Goal: Information Seeking & Learning: Check status

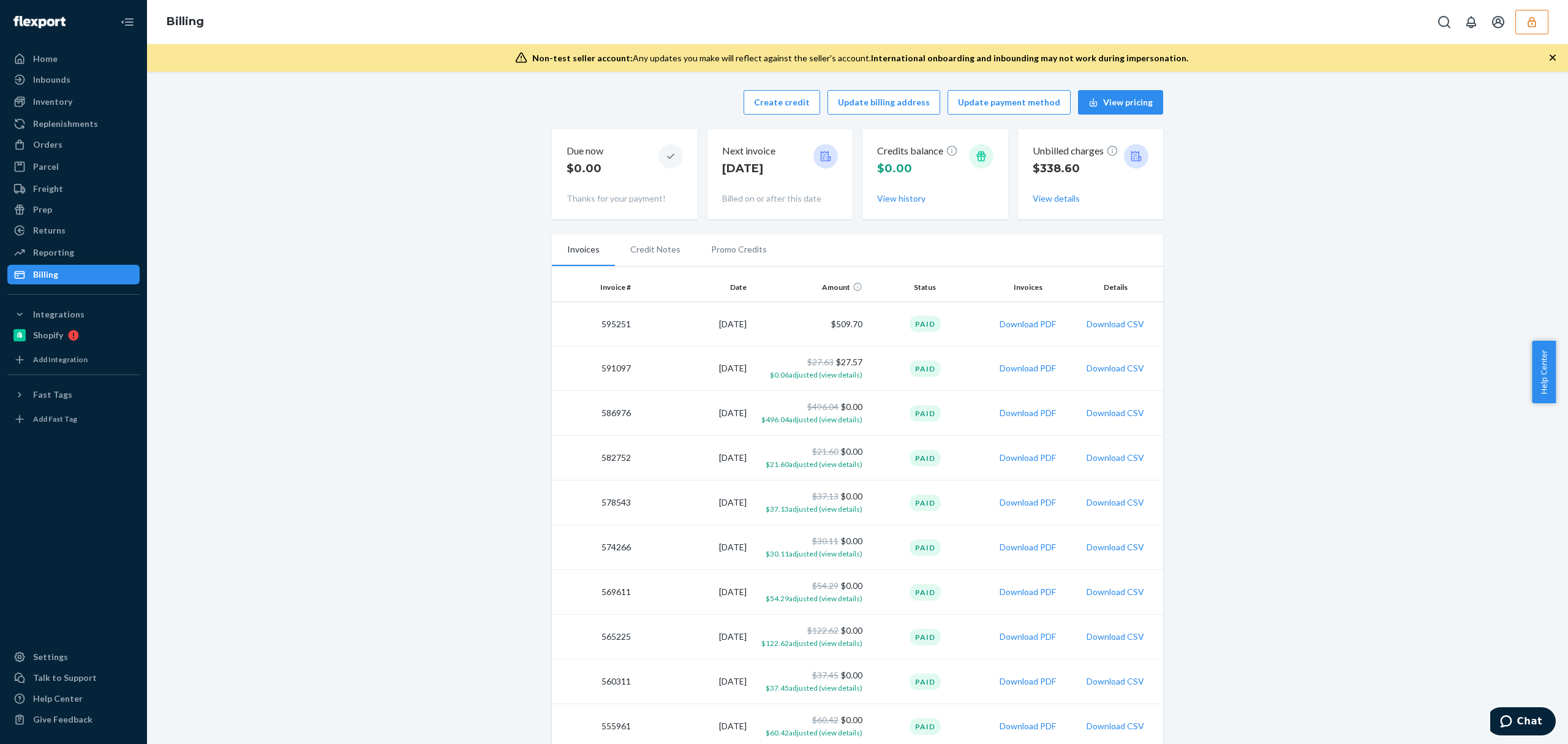
click at [1527, 29] on button "button" at bounding box center [1531, 22] width 33 height 25
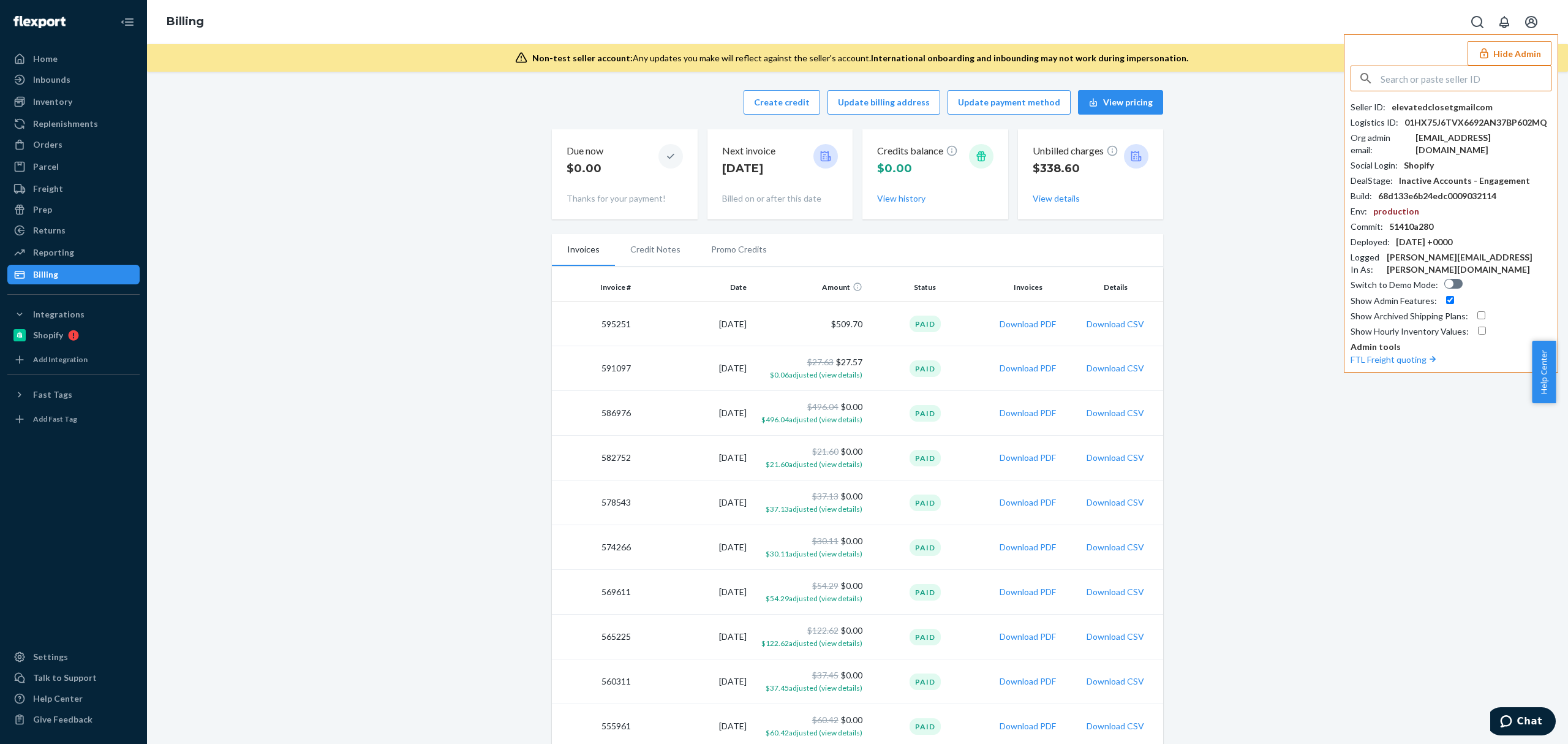
click at [1424, 74] on input "text" at bounding box center [1466, 78] width 170 height 25
type input "gfyu2008qqcom"
click at [1396, 113] on span "[EMAIL_ADDRESS][DOMAIN_NAME]" at bounding box center [1434, 119] width 142 height 12
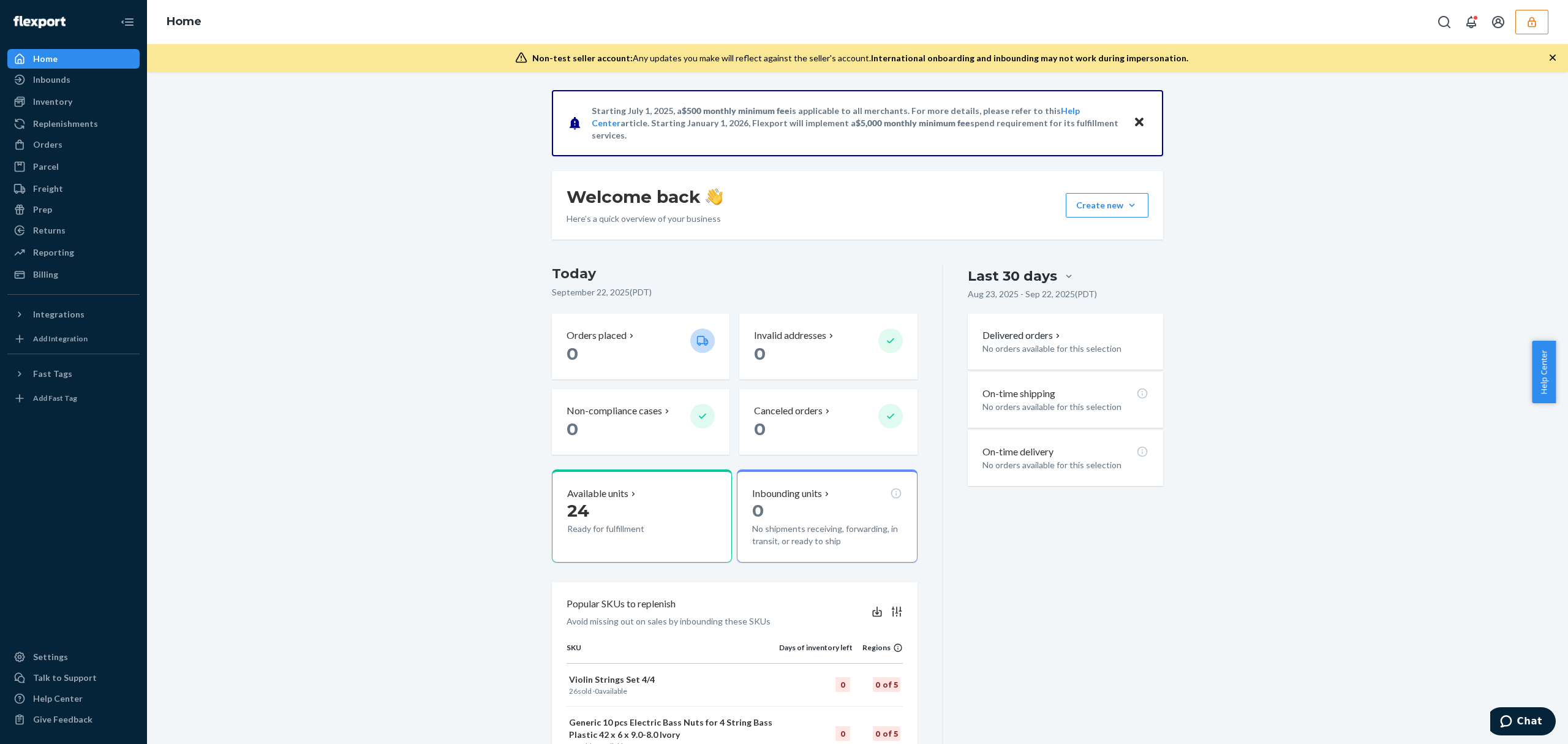
click at [1527, 25] on icon "button" at bounding box center [1531, 22] width 12 height 12
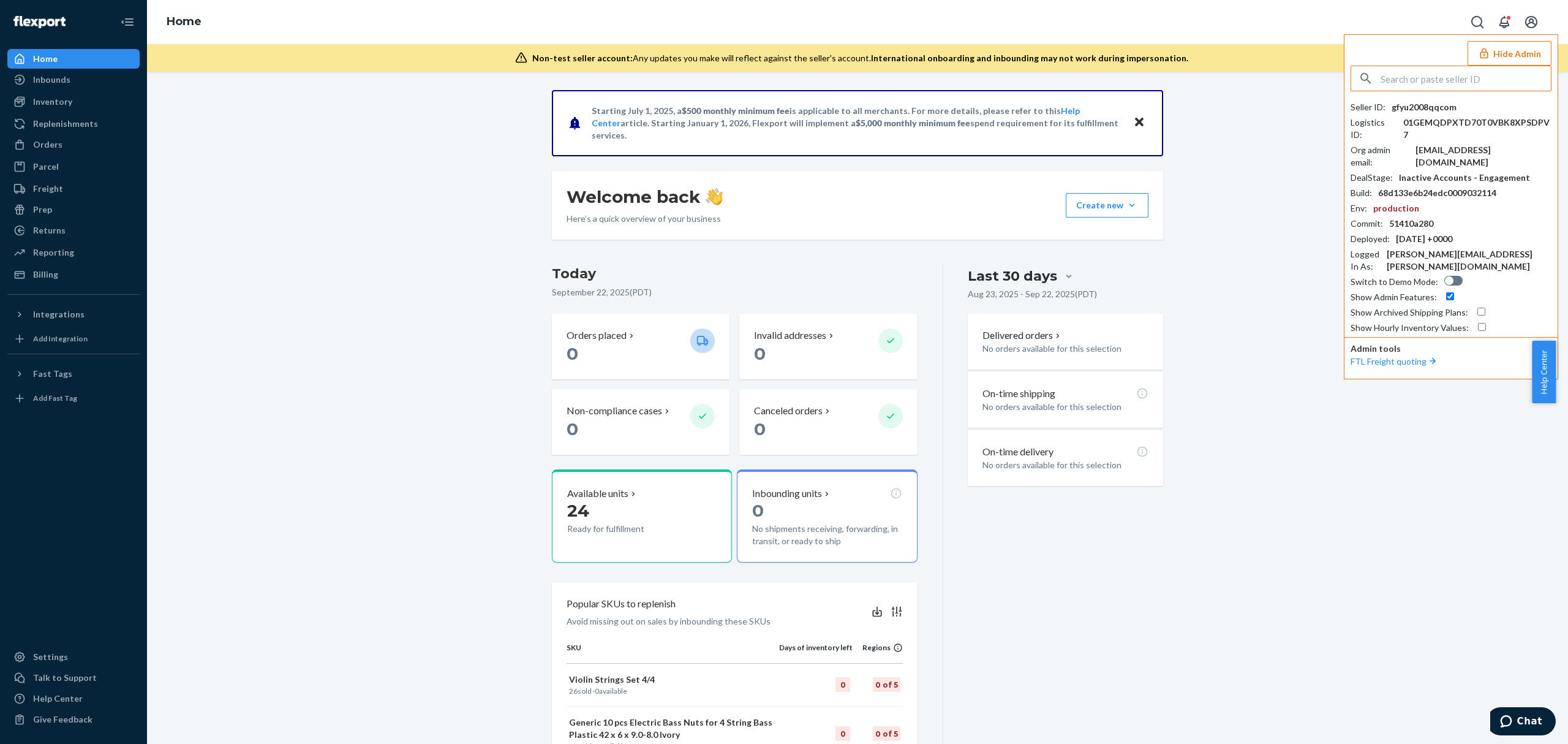
click at [1395, 78] on input "text" at bounding box center [1466, 78] width 170 height 25
type input "gfyu2008qqcom"
click at [1409, 118] on span "[EMAIL_ADDRESS][DOMAIN_NAME]" at bounding box center [1434, 119] width 142 height 12
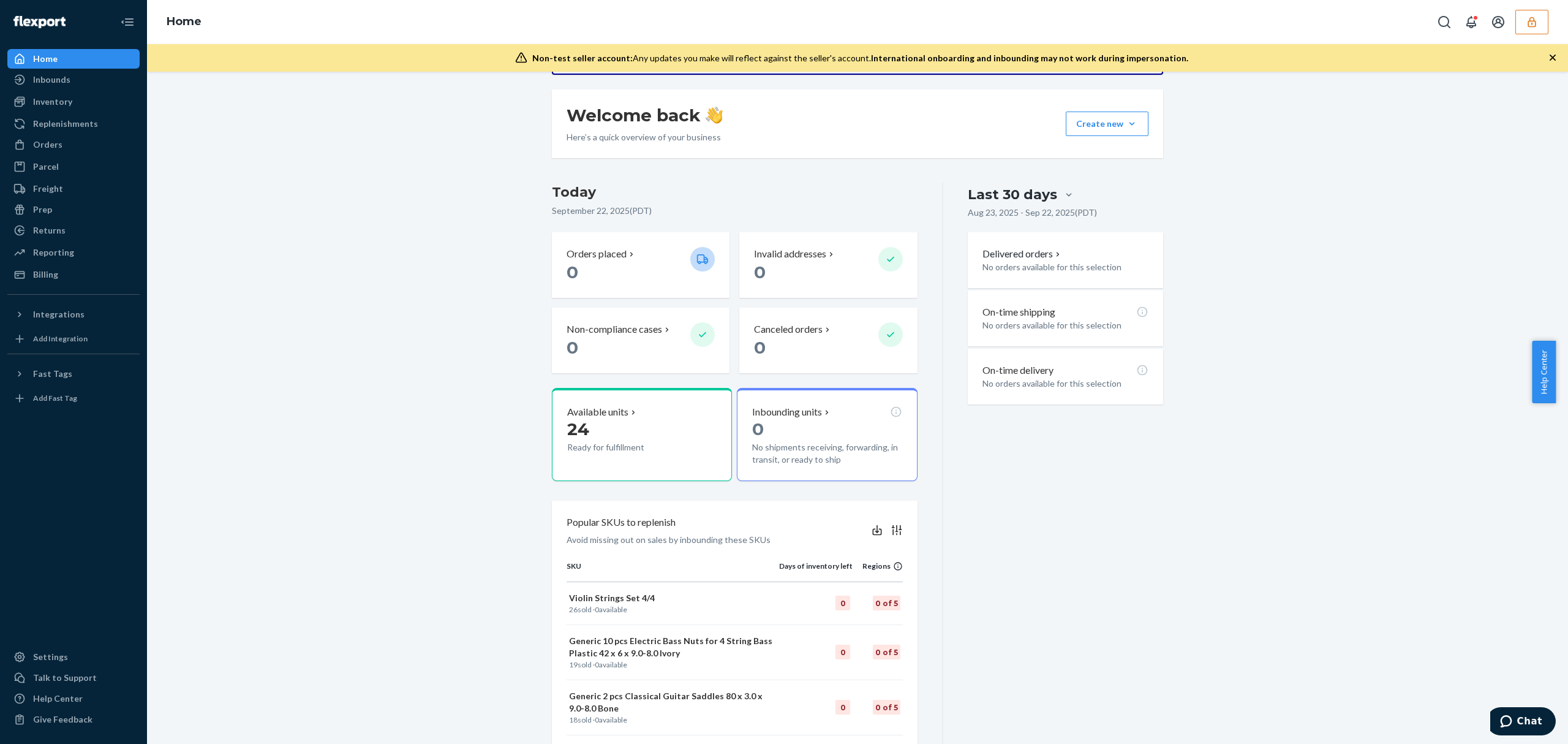
scroll to position [163, 0]
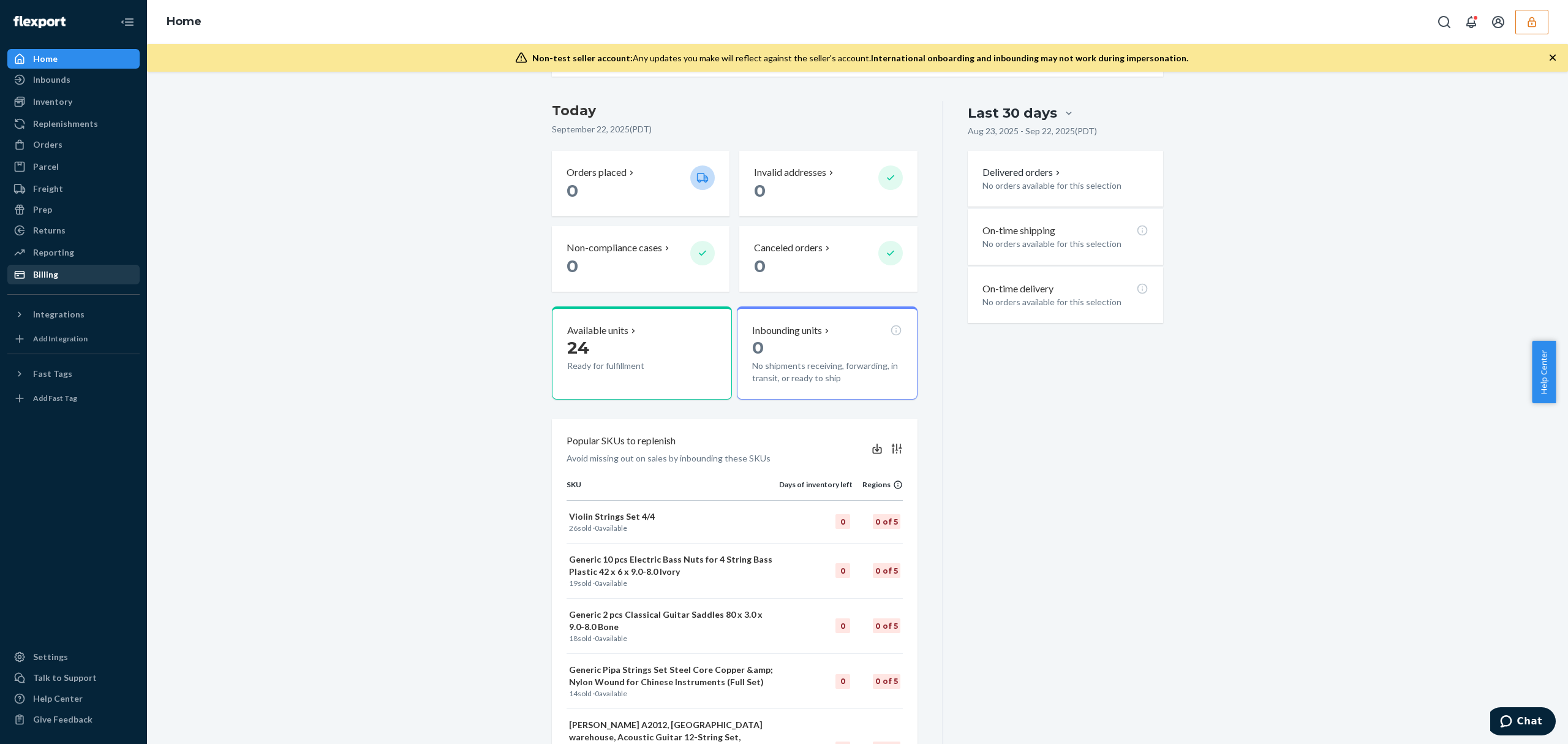
click at [65, 278] on div "Billing" at bounding box center [73, 274] width 130 height 17
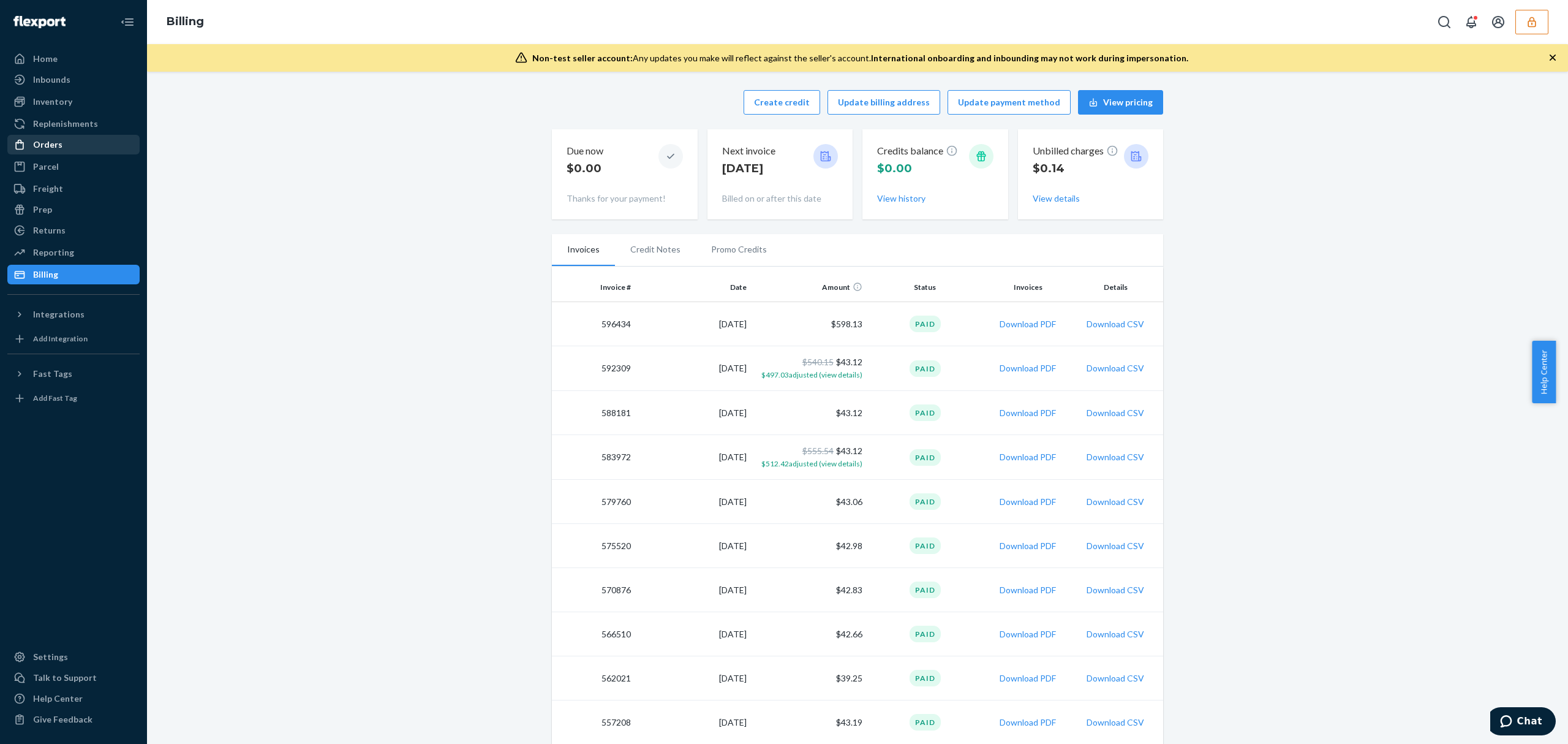
click at [74, 147] on div "Orders" at bounding box center [73, 144] width 130 height 17
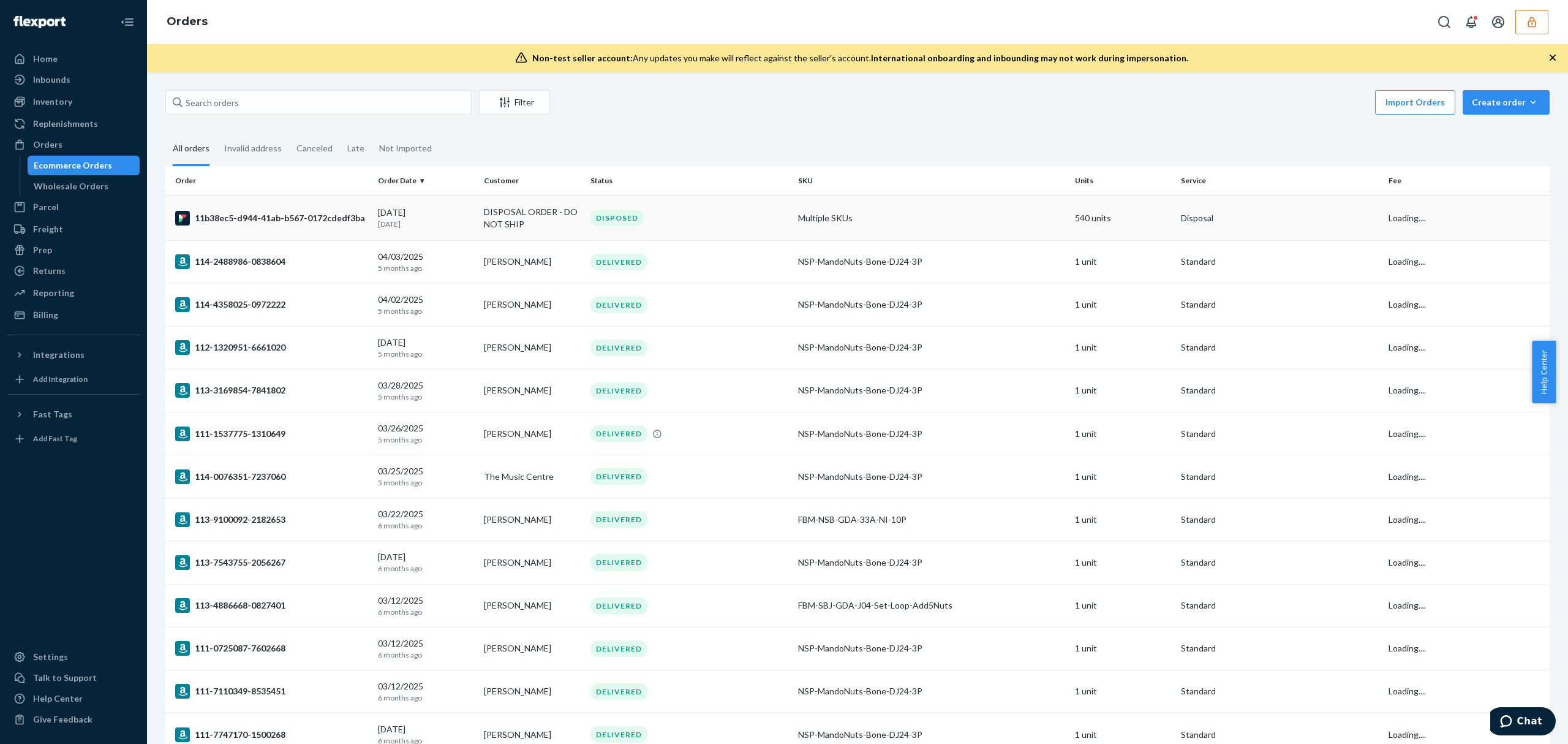
click at [263, 219] on div "11b38ec5-d944-41ab-b567-0172cdedf3ba" at bounding box center [272, 218] width 193 height 15
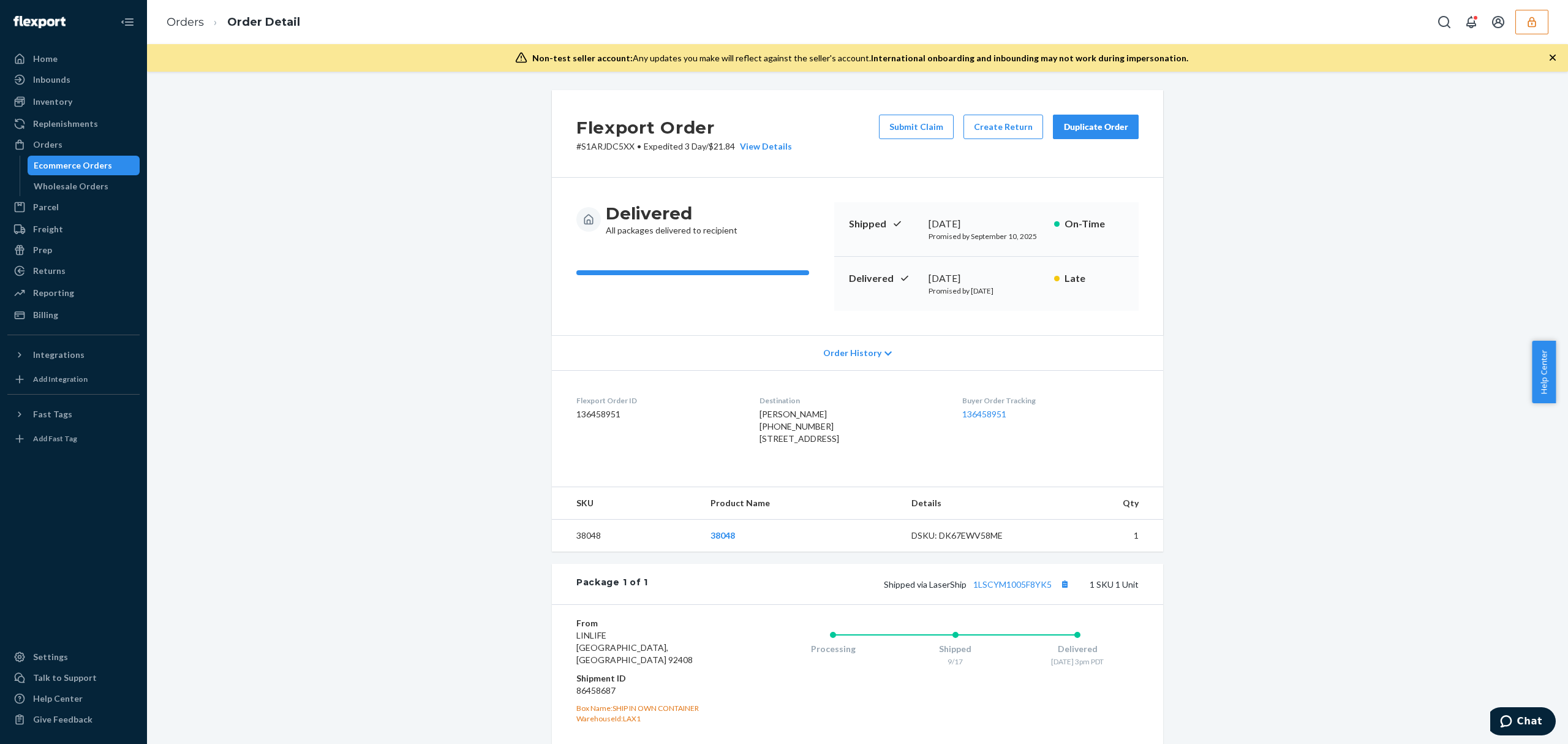
scroll to position [131, 0]
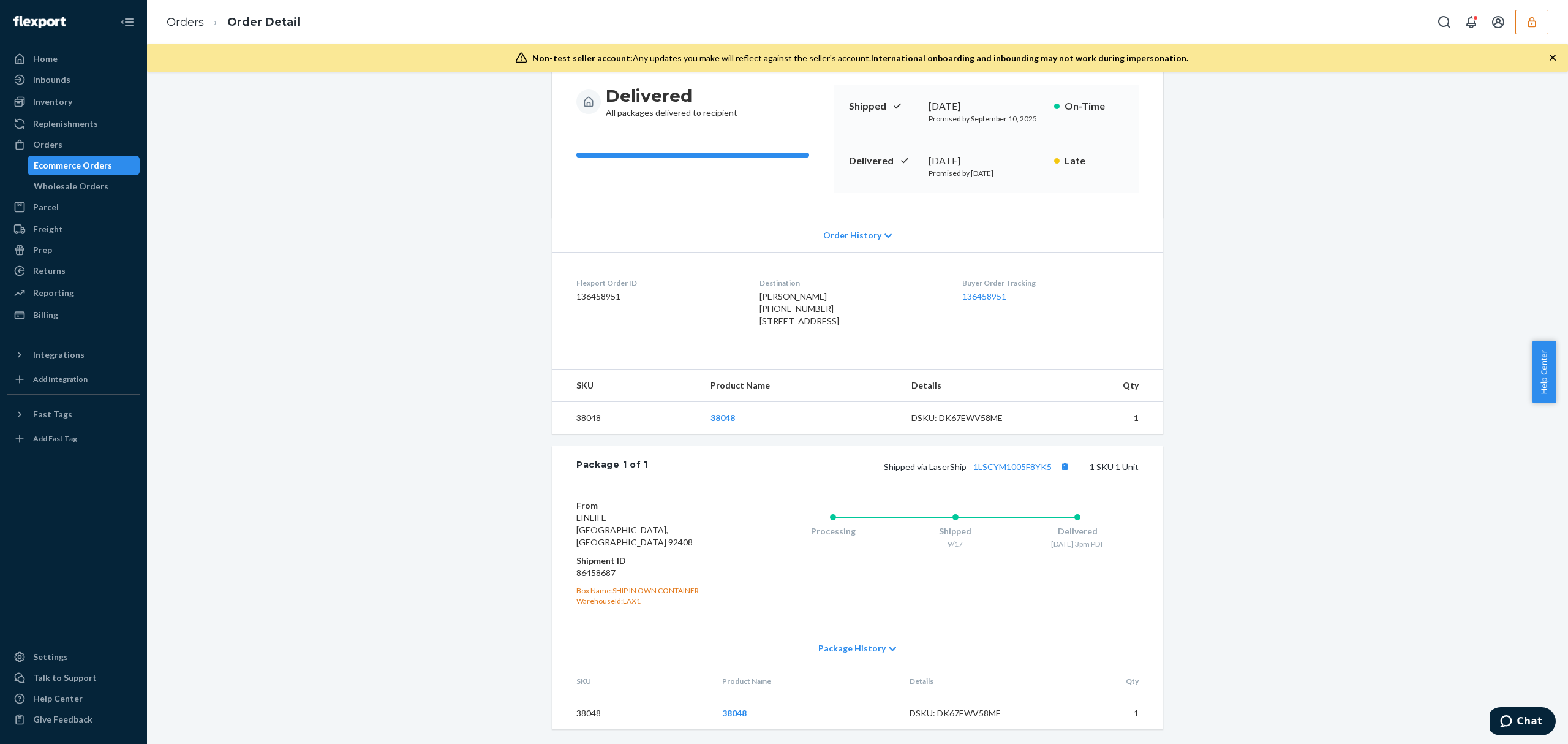
click at [1538, 28] on button "button" at bounding box center [1531, 22] width 33 height 25
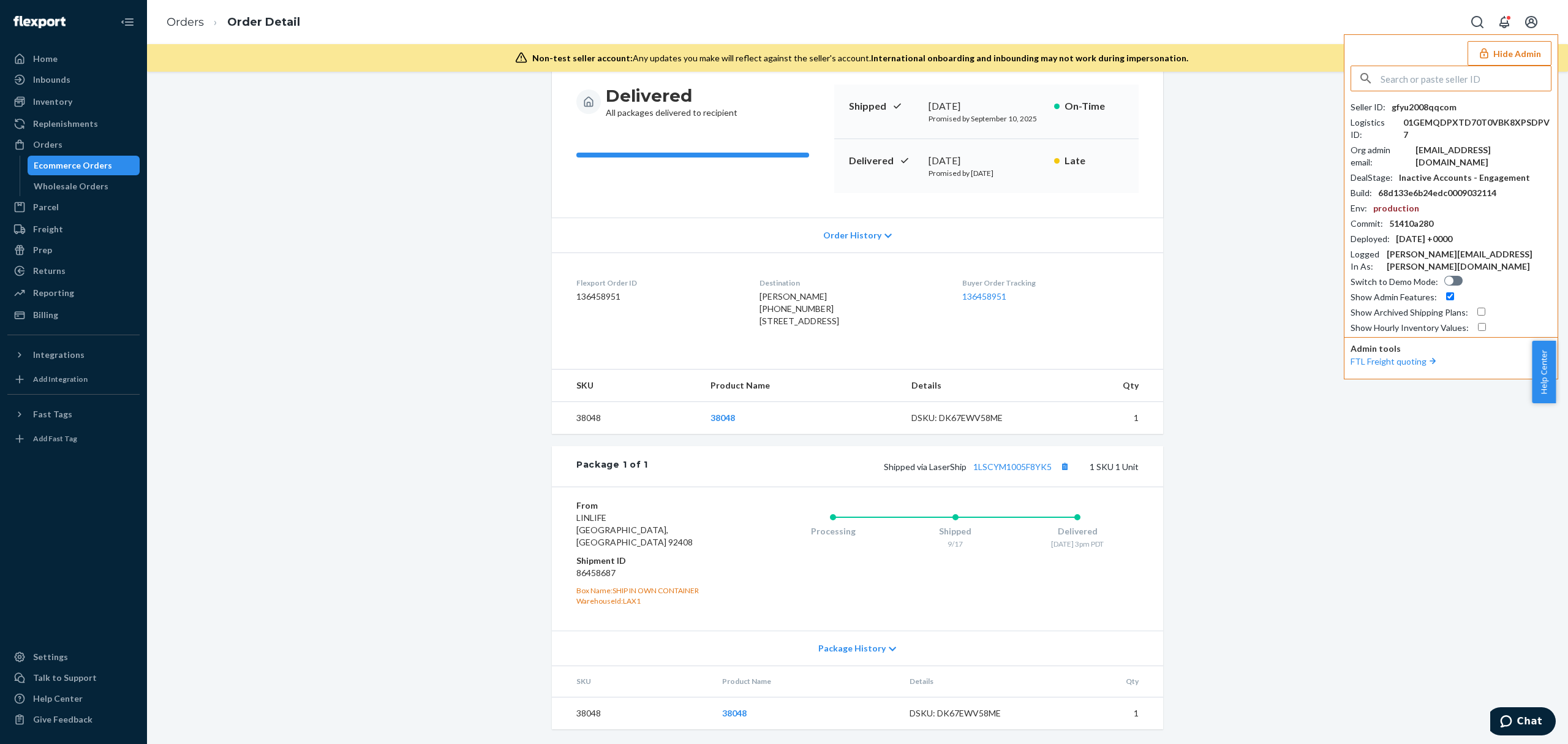
click at [1427, 74] on input "text" at bounding box center [1466, 78] width 170 height 25
type input "marcusboxbollencom"
click at [1431, 109] on span "marcusboxbollencom" at bounding box center [1455, 107] width 183 height 12
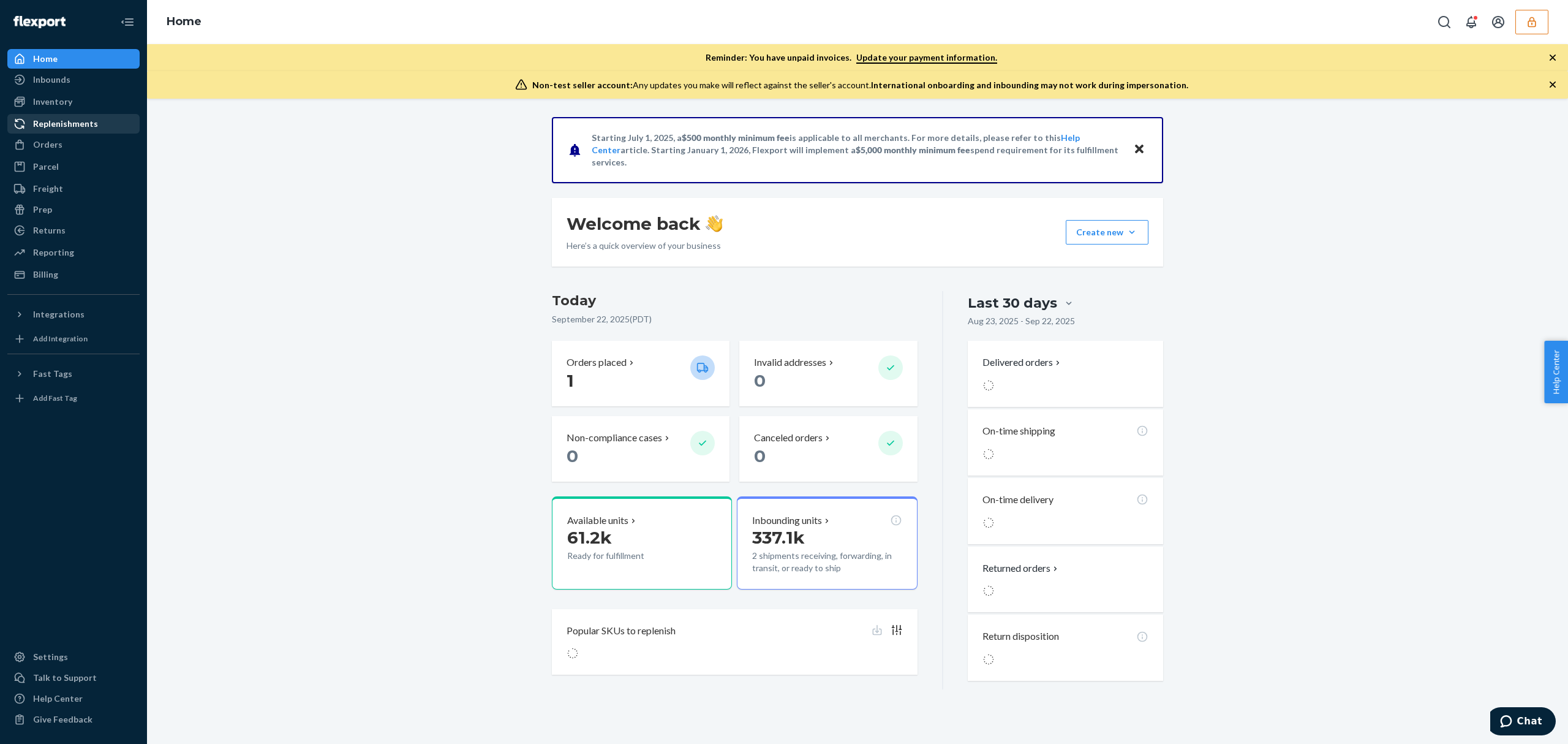
click at [92, 125] on div "Replenishments" at bounding box center [65, 124] width 65 height 12
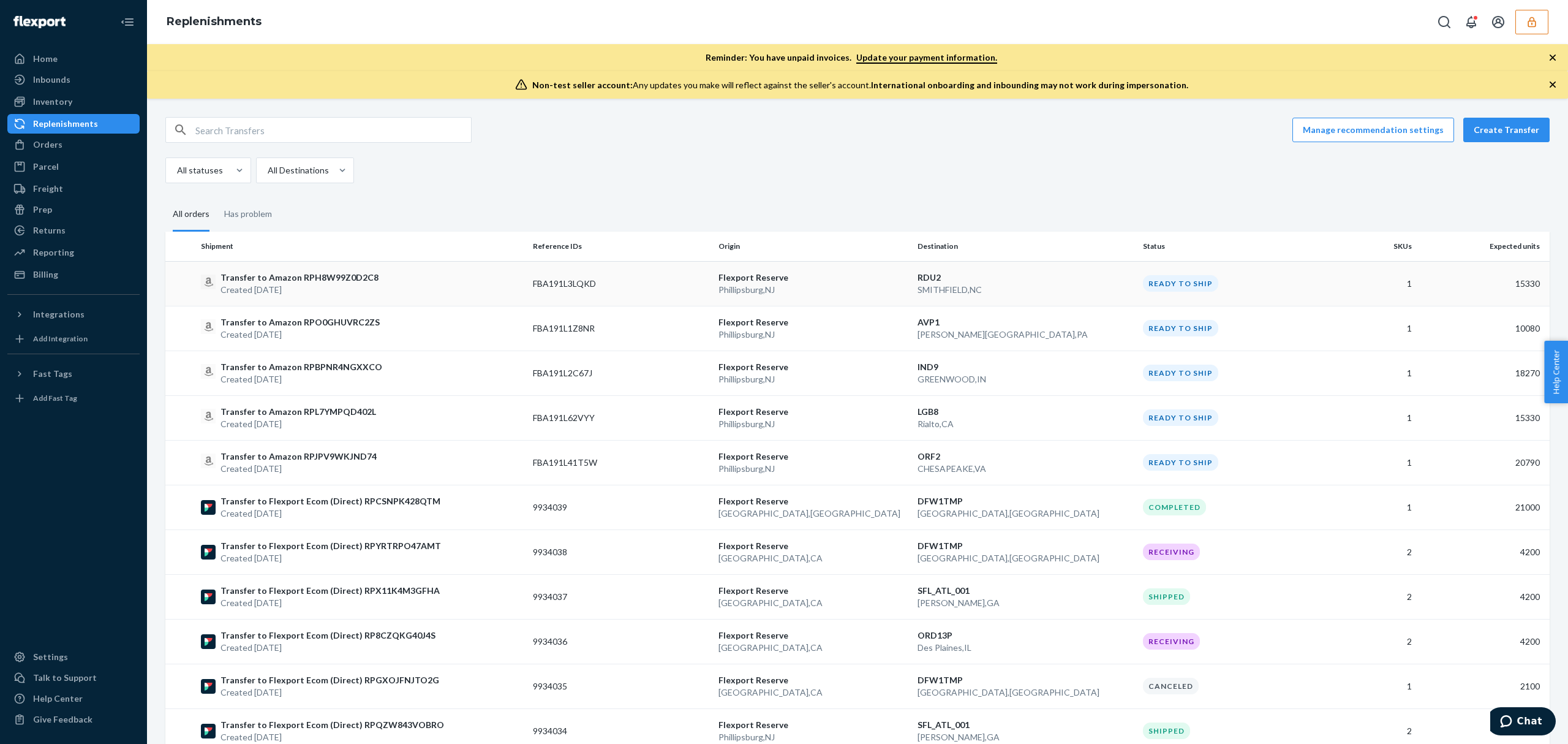
click at [349, 279] on p "Transfer to Amazon RPH8W99Z0D2C8" at bounding box center [300, 278] width 158 height 12
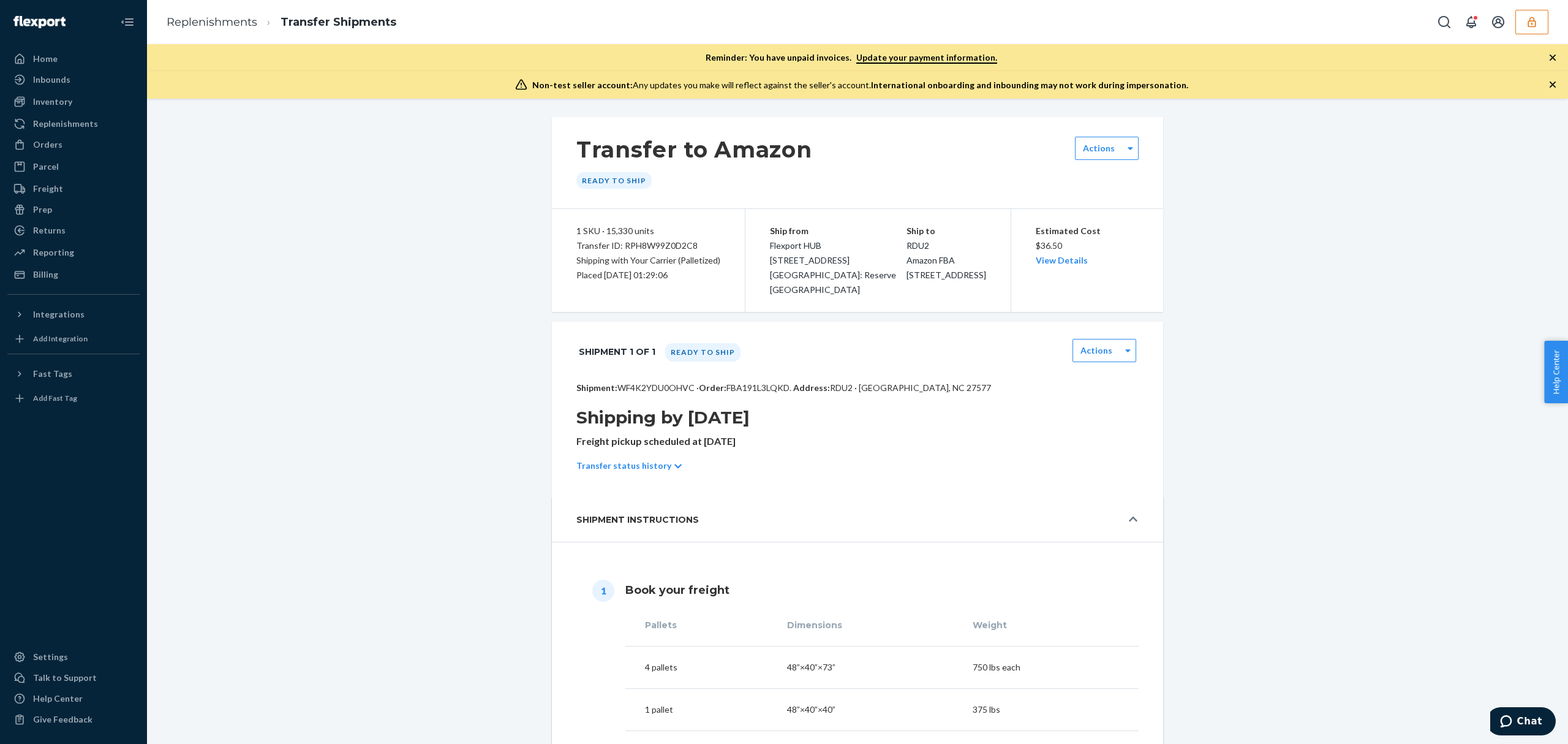
click at [660, 243] on div "Transfer ID: RPH8W99Z0D2C8" at bounding box center [648, 246] width 144 height 15
copy div "RPH8W99Z0D2C8"
click at [198, 25] on link "Replenishments" at bounding box center [212, 22] width 91 height 13
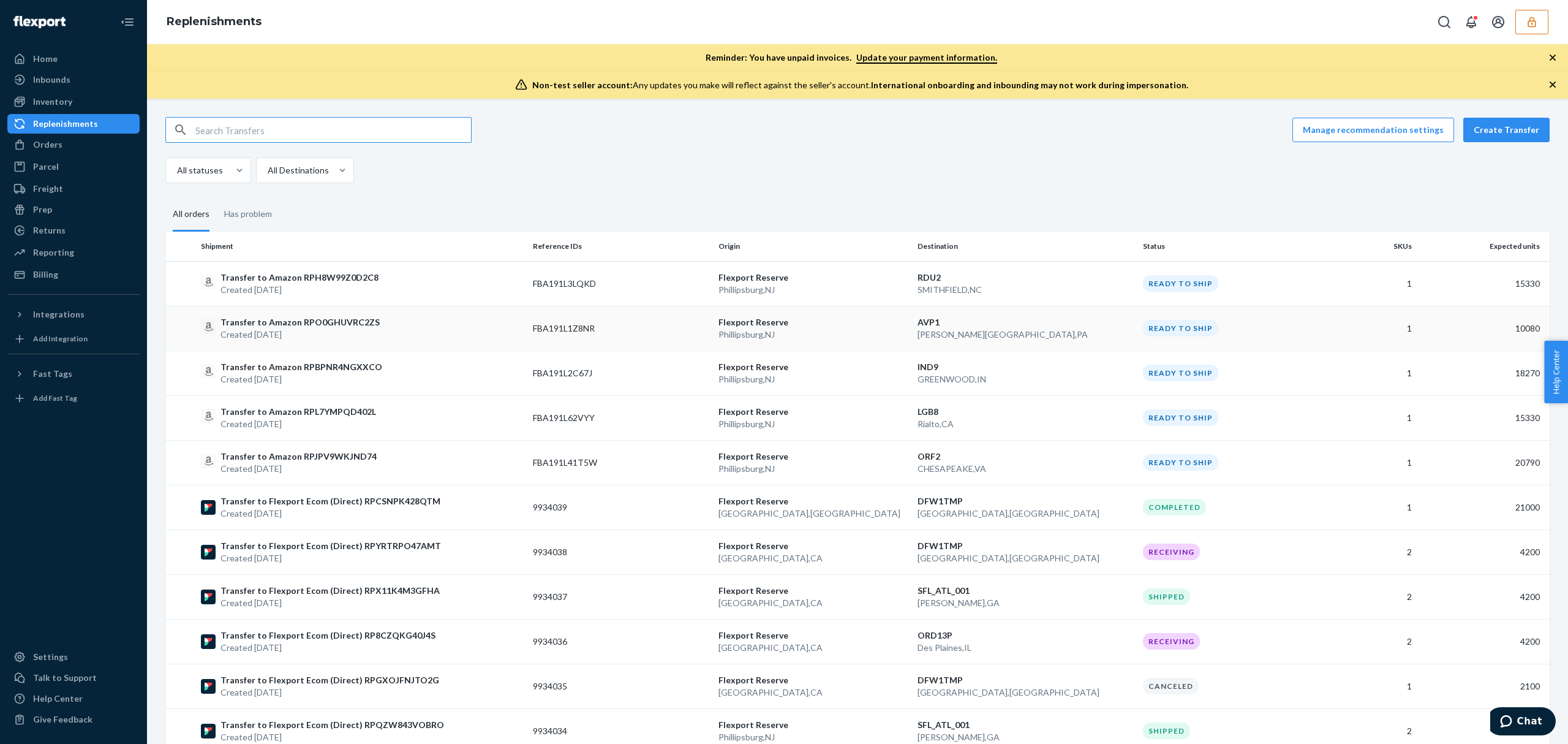
click at [423, 337] on div "Transfer to Amazon RPO0GHUVRC2ZS Created Sep 19, 2025" at bounding box center [362, 328] width 322 height 25
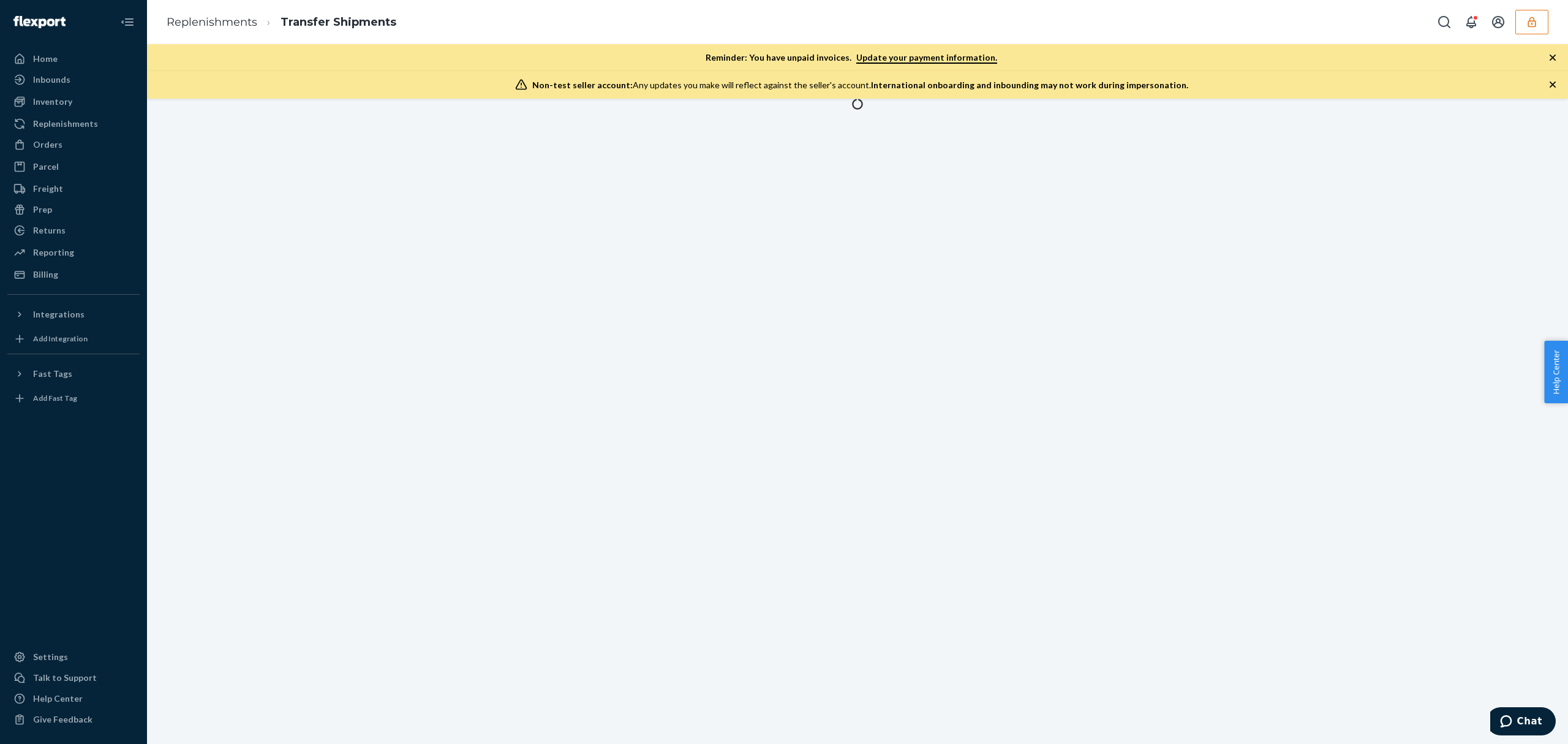
click at [449, 332] on div at bounding box center [857, 421] width 1421 height 645
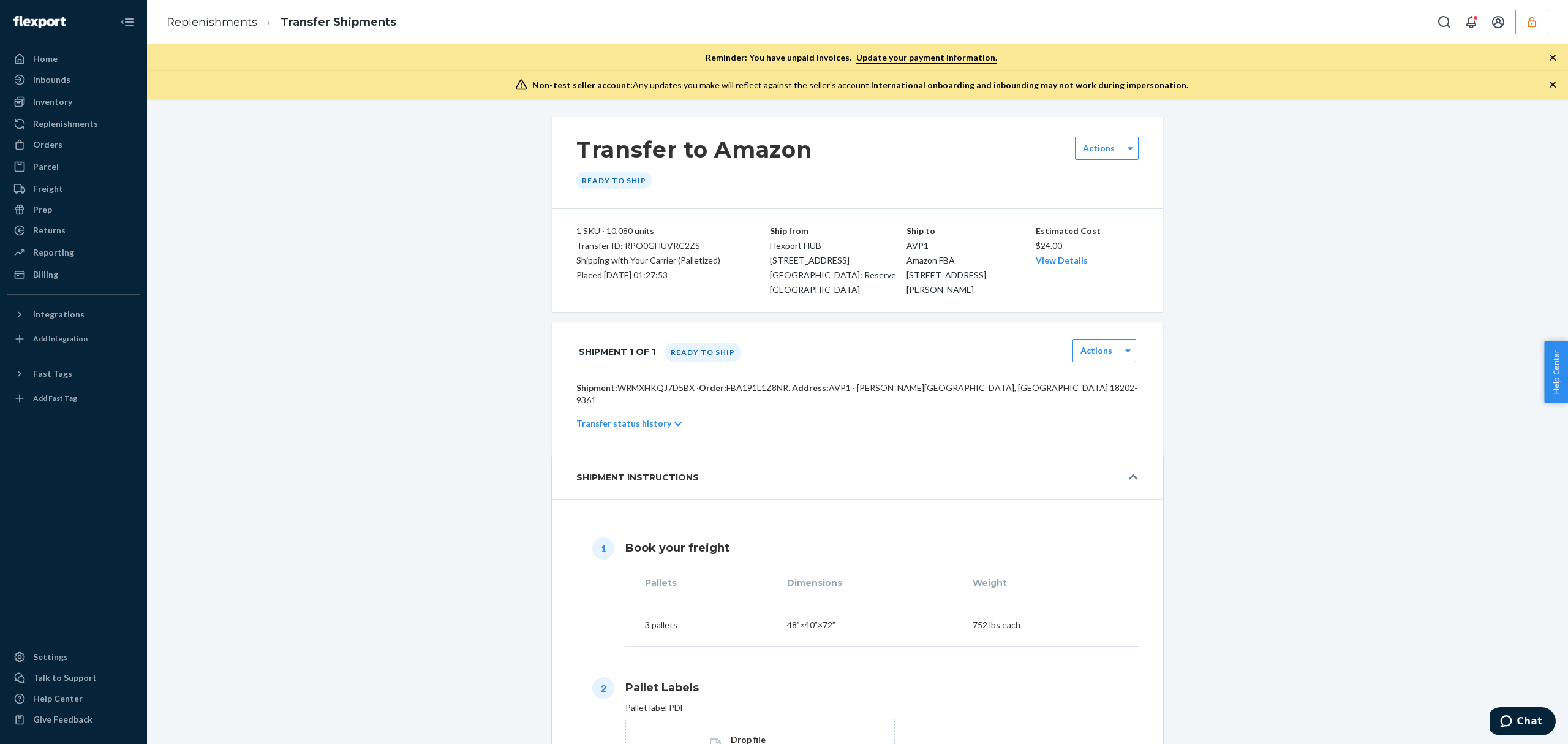
click at [640, 246] on div "Transfer ID: RPO0GHUVRC2ZS" at bounding box center [648, 246] width 144 height 15
copy div "RPO0GHUVRC2ZS"
click at [173, 30] on ol "Replenishments Transfer Shipments" at bounding box center [281, 22] width 249 height 36
click at [184, 28] on link "Replenishments" at bounding box center [212, 22] width 91 height 13
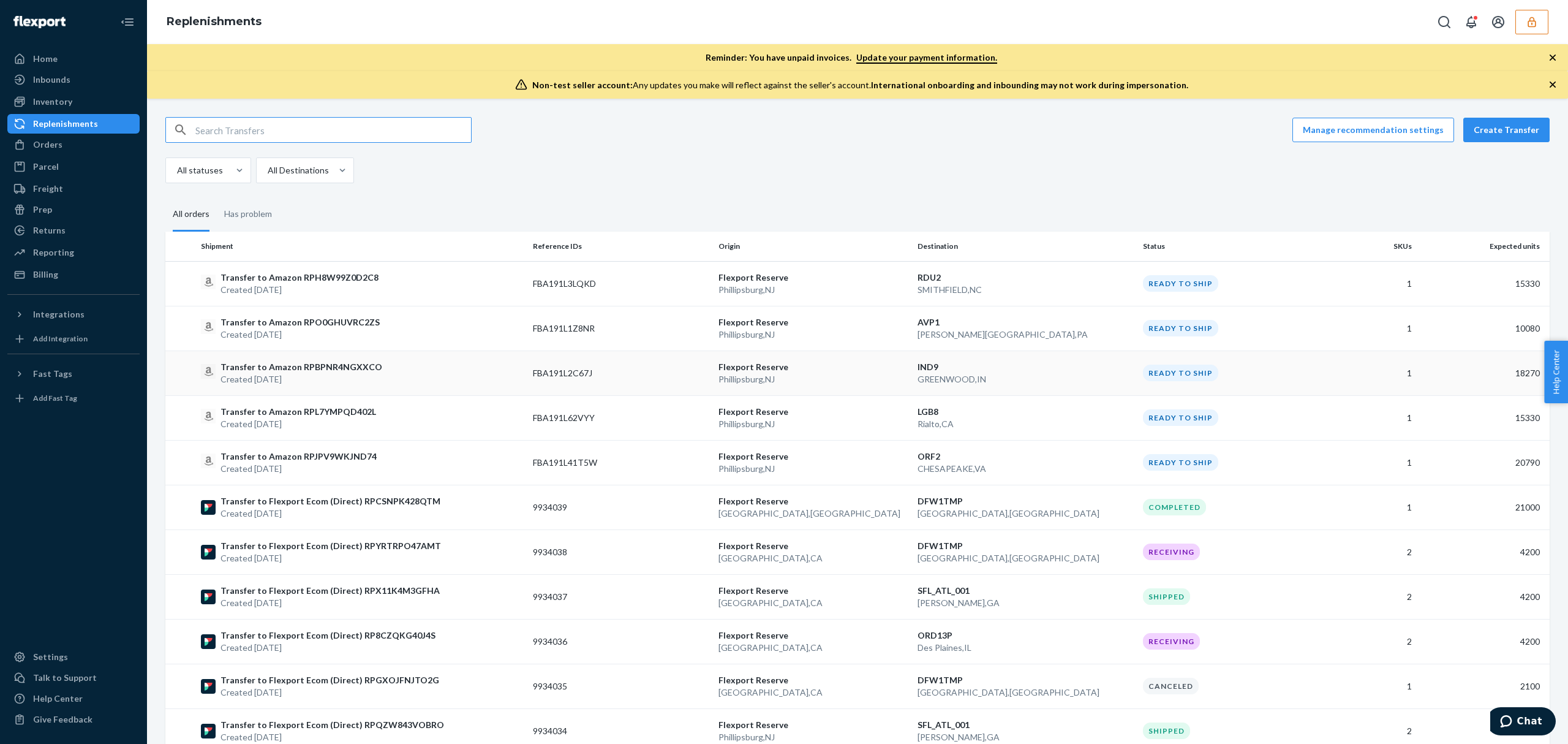
click at [401, 381] on div "Transfer to Amazon RPBPNR4NGXXCO Created Sep 19, 2025" at bounding box center [362, 373] width 322 height 25
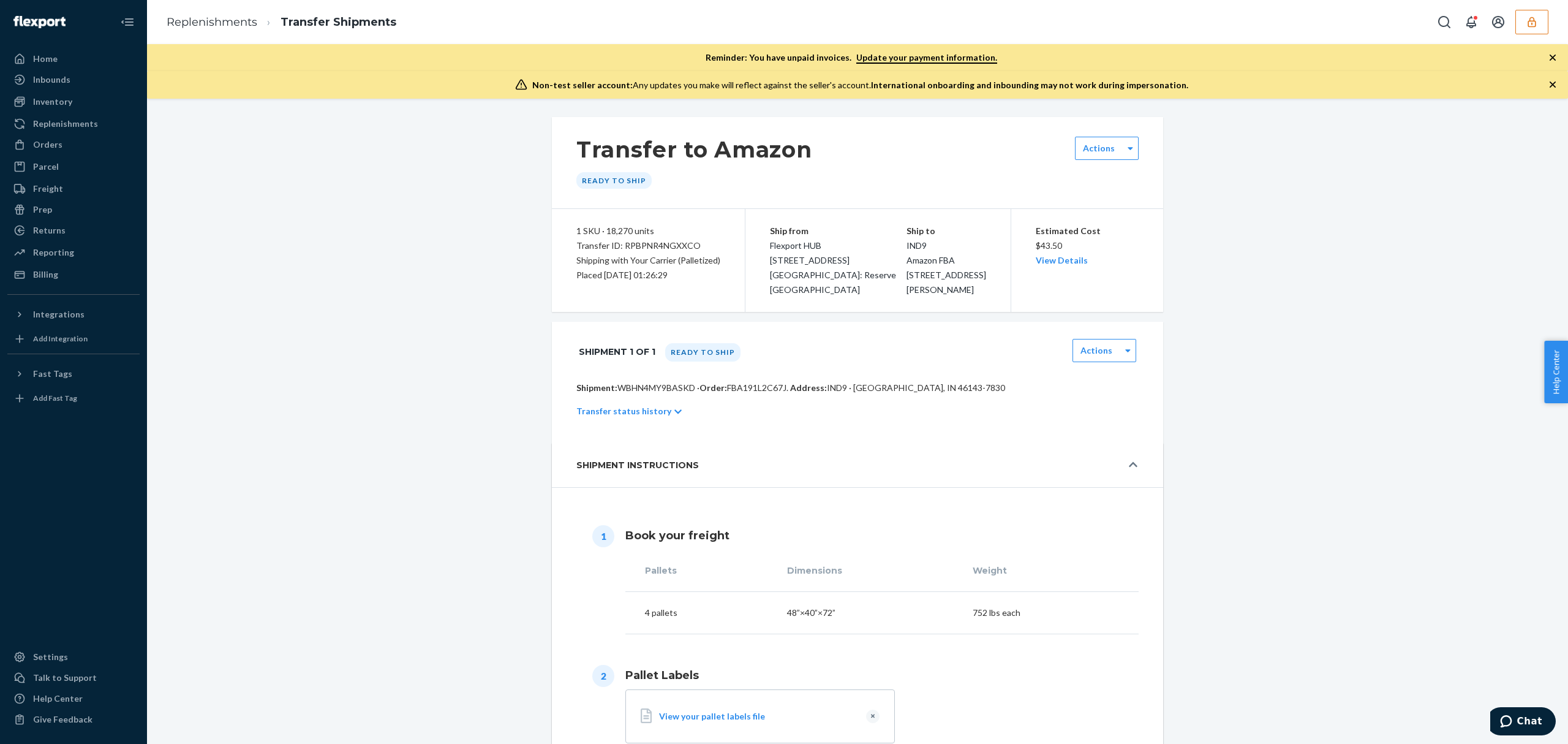
click at [671, 250] on div "Transfer ID: RPBPNR4NGXXCO" at bounding box center [648, 246] width 144 height 15
copy div "RPBPNR4NGXXCO"
click at [214, 28] on li "Replenishments" at bounding box center [212, 22] width 91 height 16
click at [207, 27] on link "Replenishments" at bounding box center [212, 22] width 91 height 13
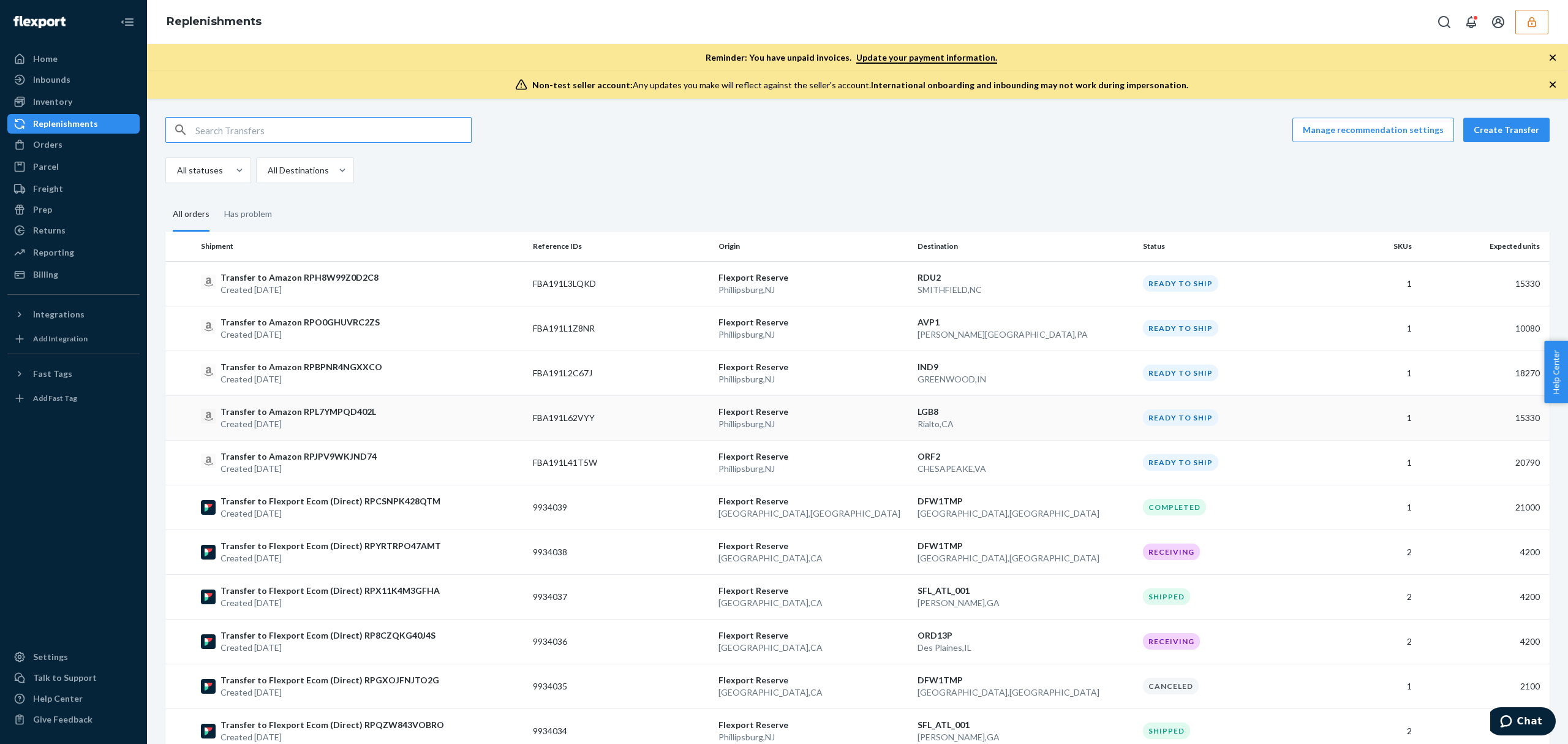
click at [399, 415] on div "Transfer to Amazon RPL7YMPQD402L Created Sep 19, 2025" at bounding box center [362, 418] width 322 height 25
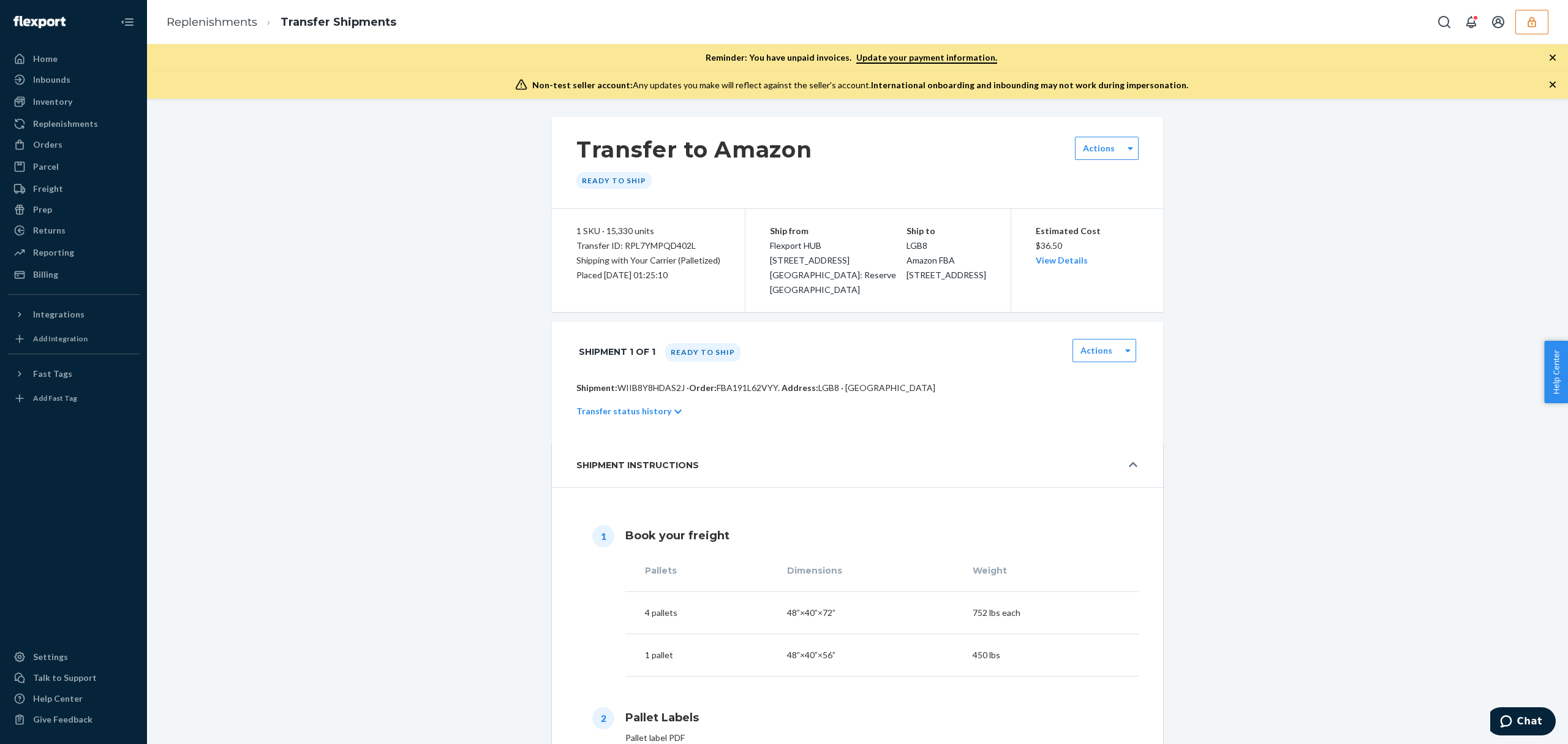
click at [647, 244] on div "Transfer ID: RPL7YMPQD402L" at bounding box center [648, 246] width 144 height 15
copy div "RPL7YMPQD402L"
click at [174, 25] on ol "Replenishments Transfer Shipments" at bounding box center [281, 22] width 249 height 36
click at [204, 20] on link "Replenishments" at bounding box center [212, 22] width 91 height 13
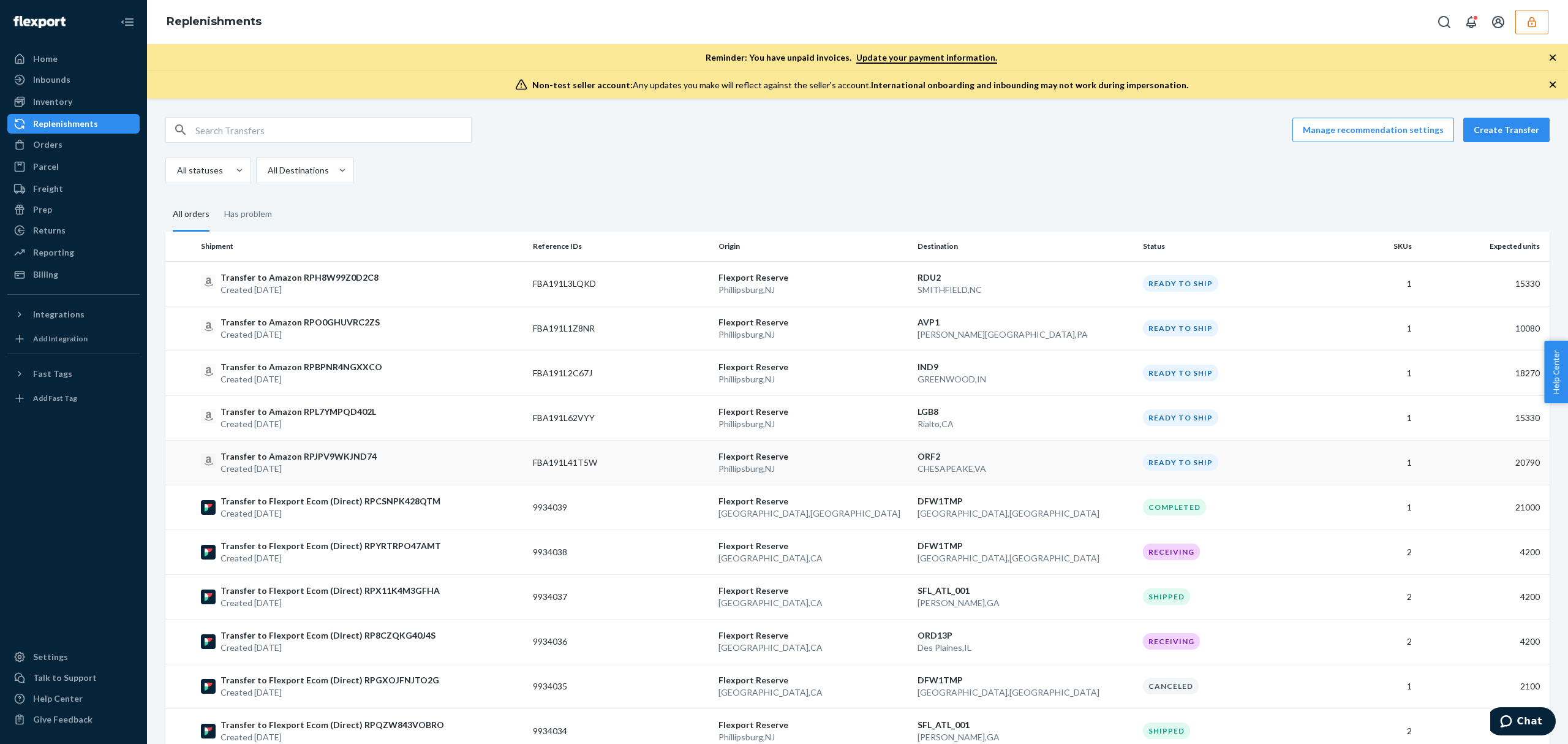
click at [424, 457] on div "Transfer to Amazon RPJPV9WKJND74 Created Sep 19, 2025" at bounding box center [362, 462] width 322 height 25
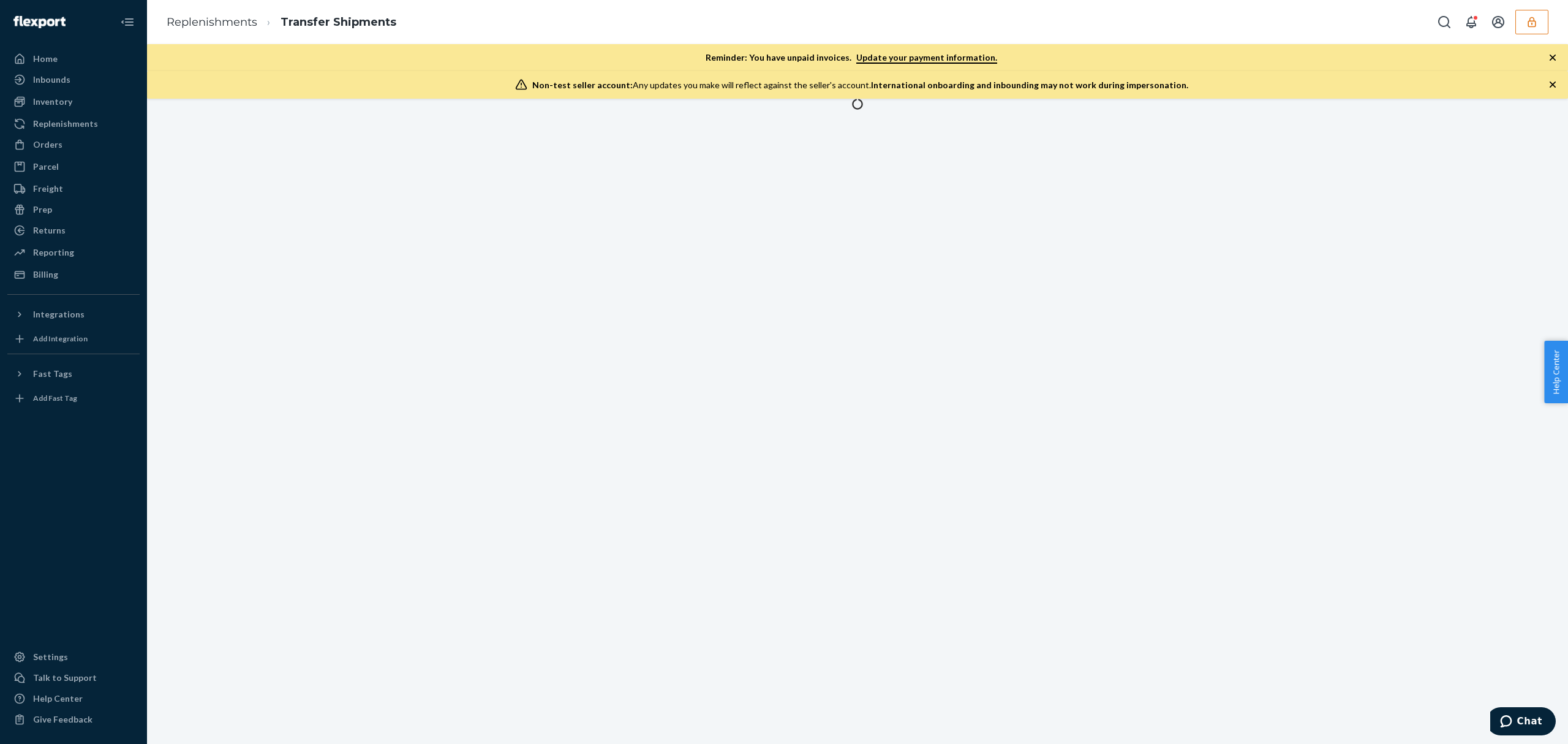
click at [441, 467] on div at bounding box center [857, 421] width 1421 height 645
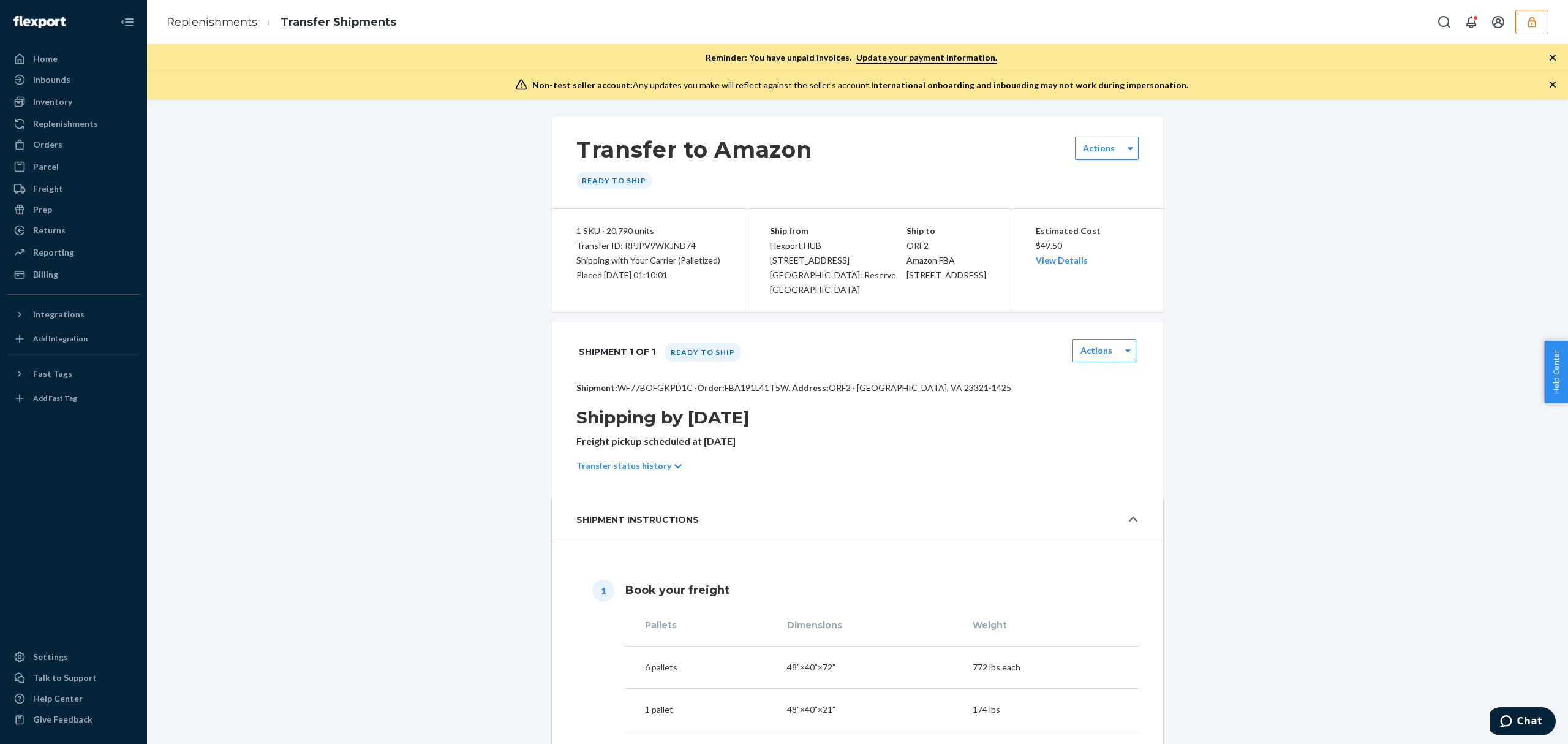
click at [662, 243] on div "Transfer ID: RPJPV9WKJND74" at bounding box center [648, 246] width 144 height 15
copy div "RPJPV9WKJND74"
click at [207, 28] on li "Replenishments" at bounding box center [212, 22] width 91 height 16
click at [219, 22] on link "Replenishments" at bounding box center [212, 22] width 91 height 13
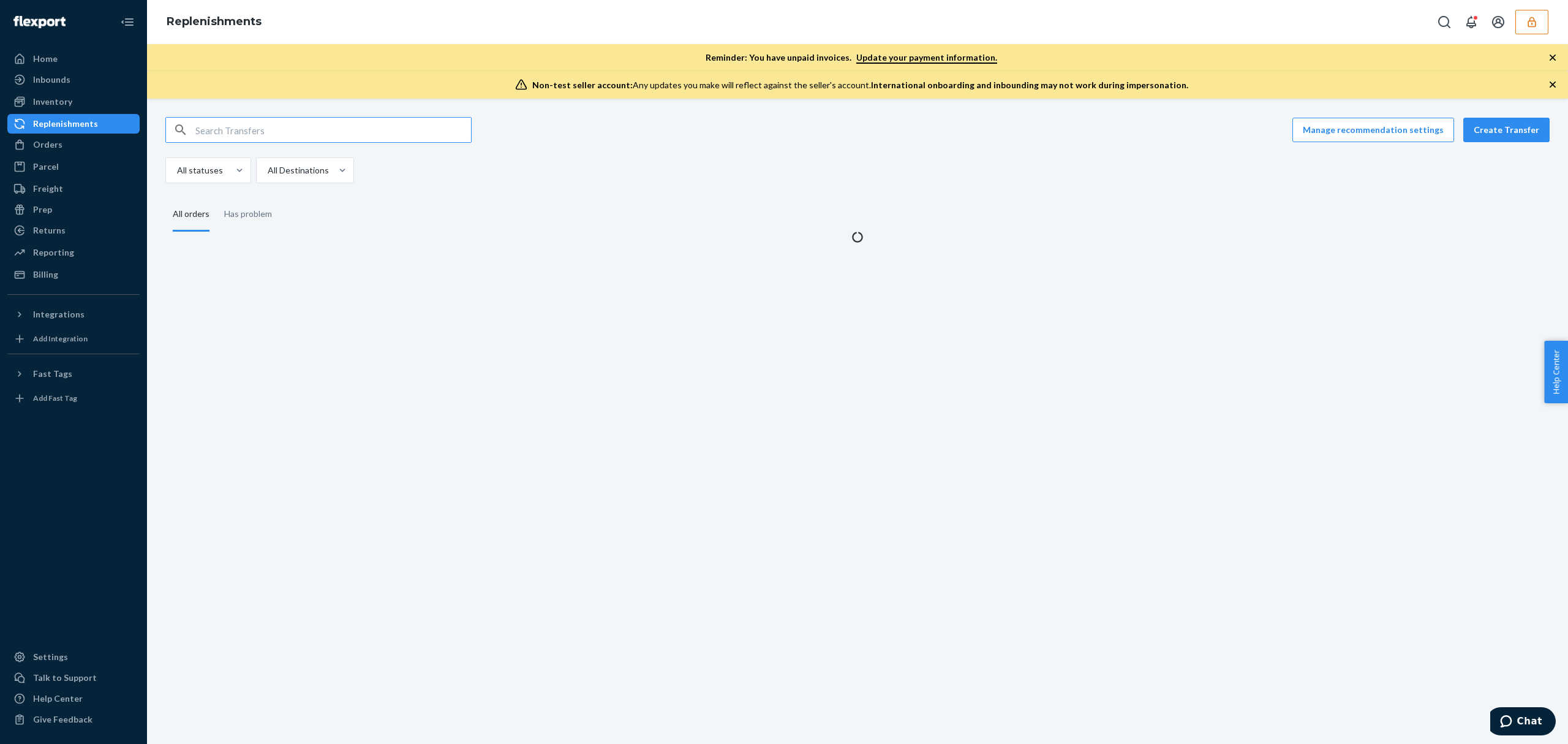
click at [265, 135] on input "text" at bounding box center [333, 130] width 275 height 25
type input "RPL7YMPQD402L"
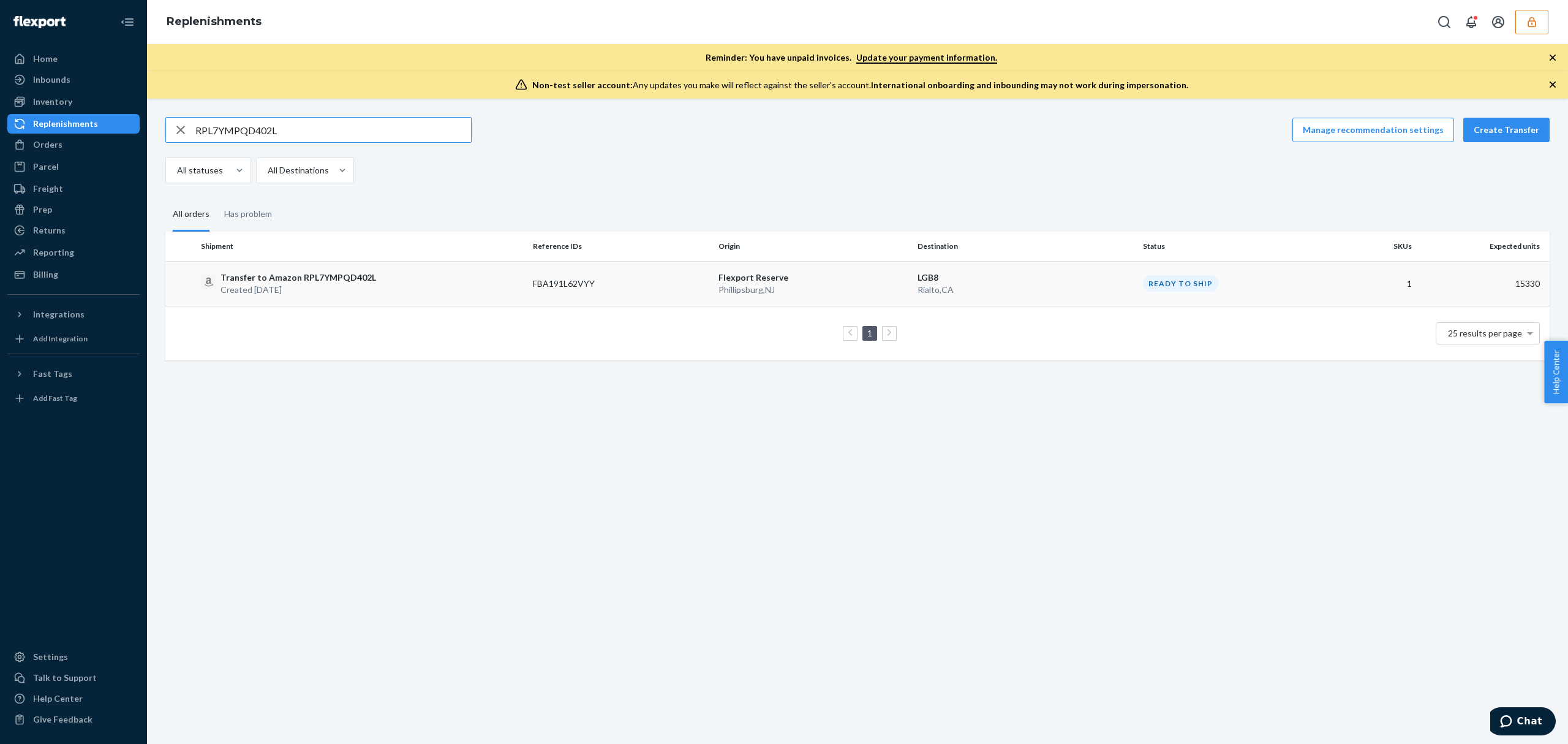
click at [826, 286] on p "Phillipsburg , NJ" at bounding box center [813, 290] width 189 height 12
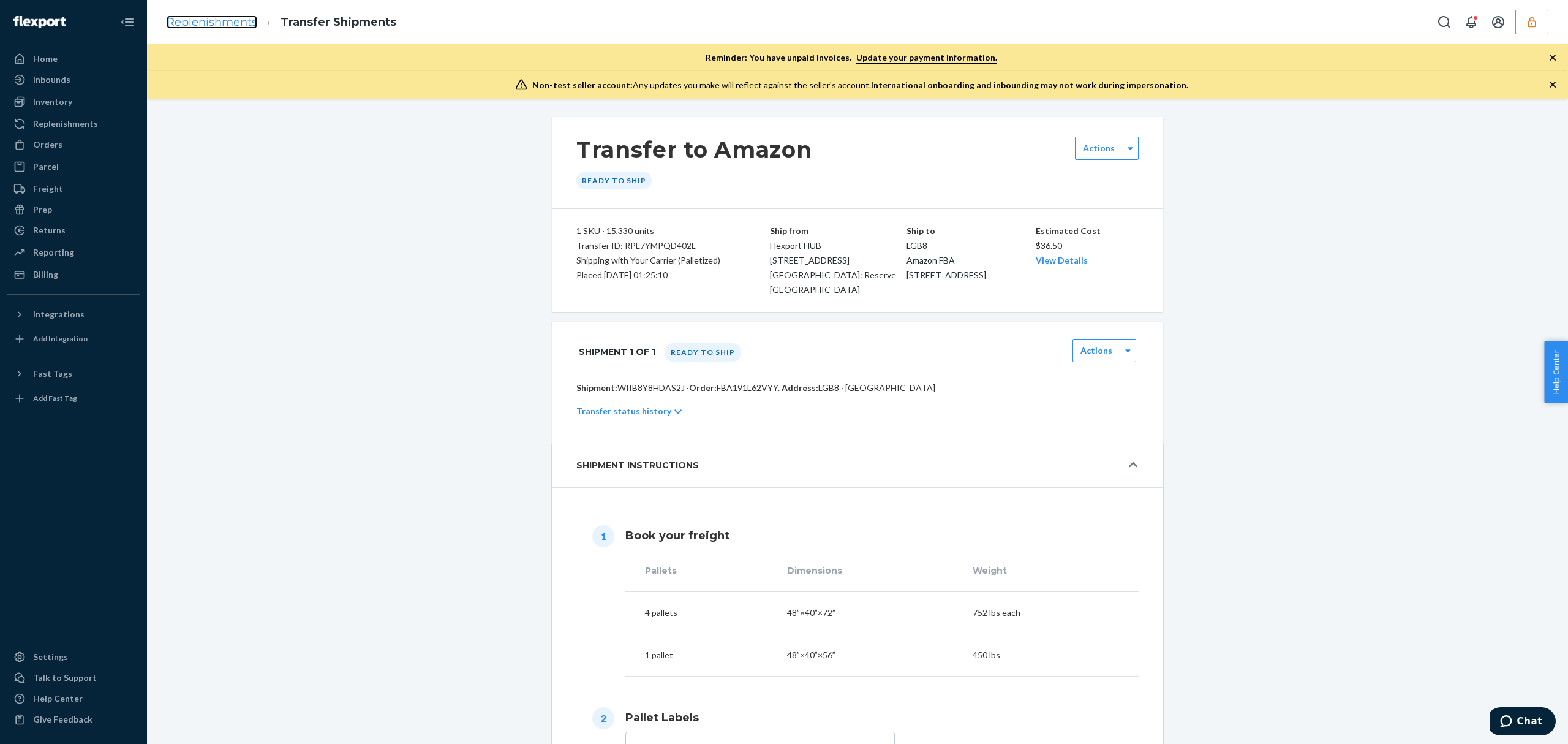
click at [210, 25] on link "Replenishments" at bounding box center [212, 22] width 91 height 13
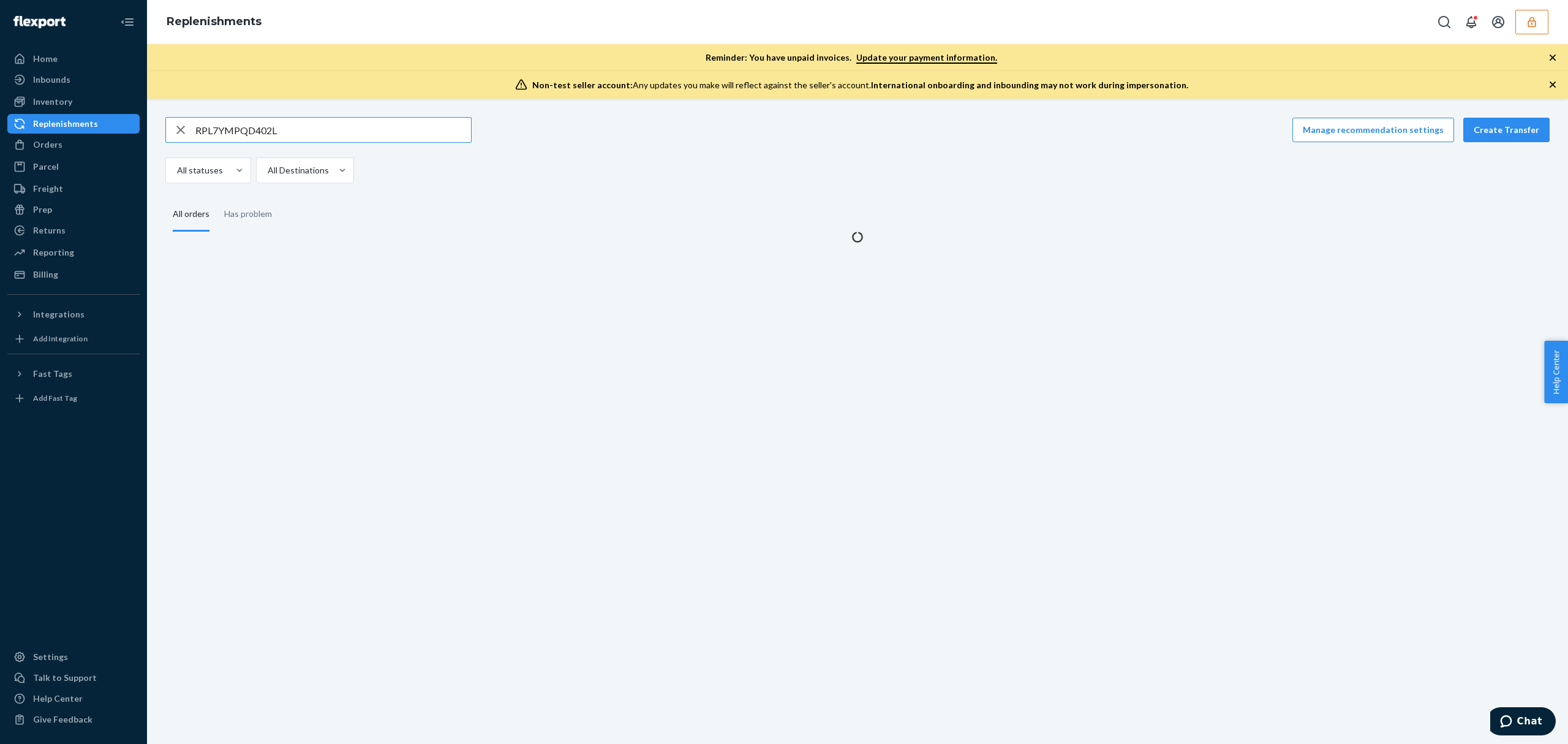
click at [248, 123] on input "RPL7YMPQD402L" at bounding box center [333, 130] width 275 height 25
type input "RPBPNR4NGXXCO"
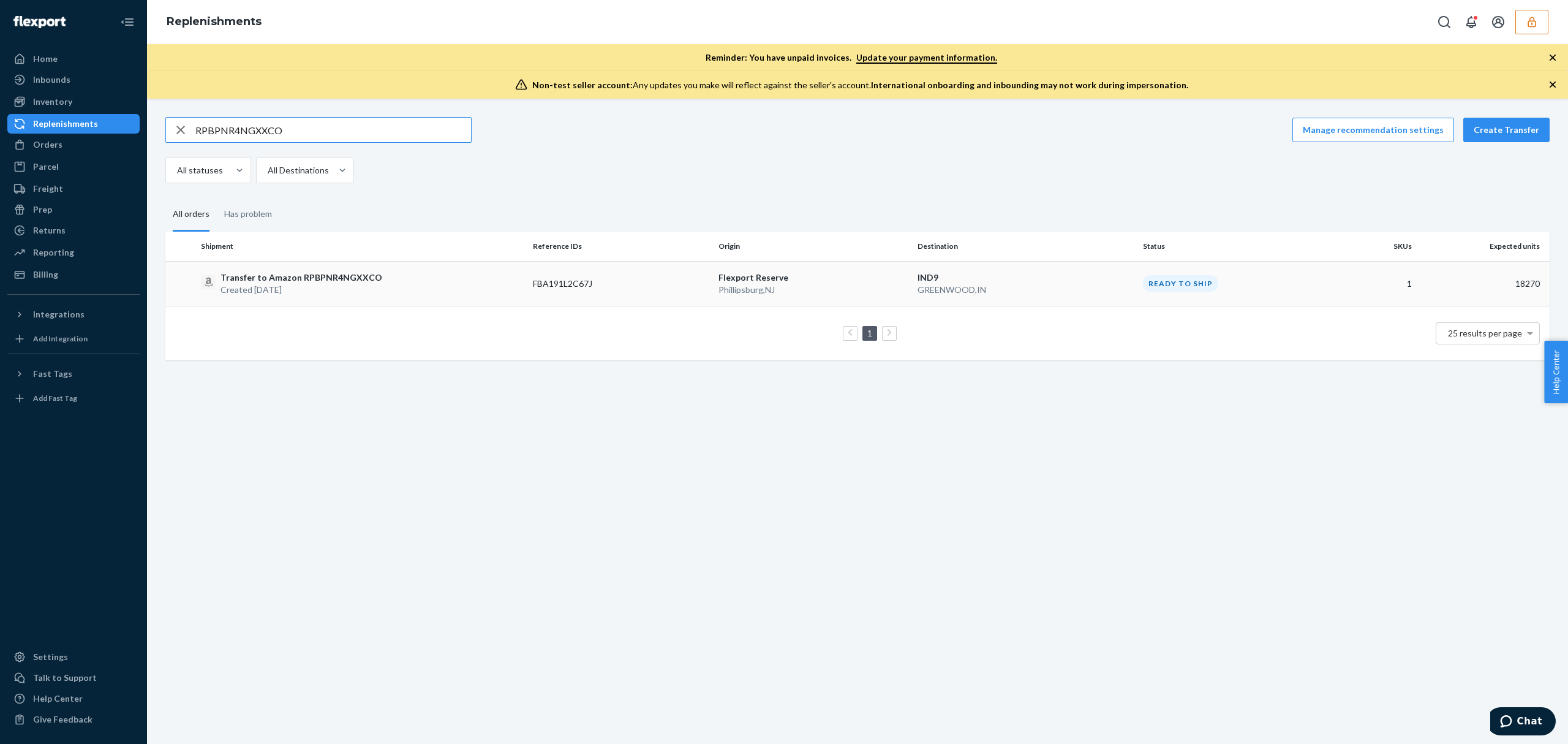
click at [398, 277] on div "Transfer to Amazon RPBPNR4NGXXCO Created Sep 19, 2025" at bounding box center [362, 284] width 322 height 25
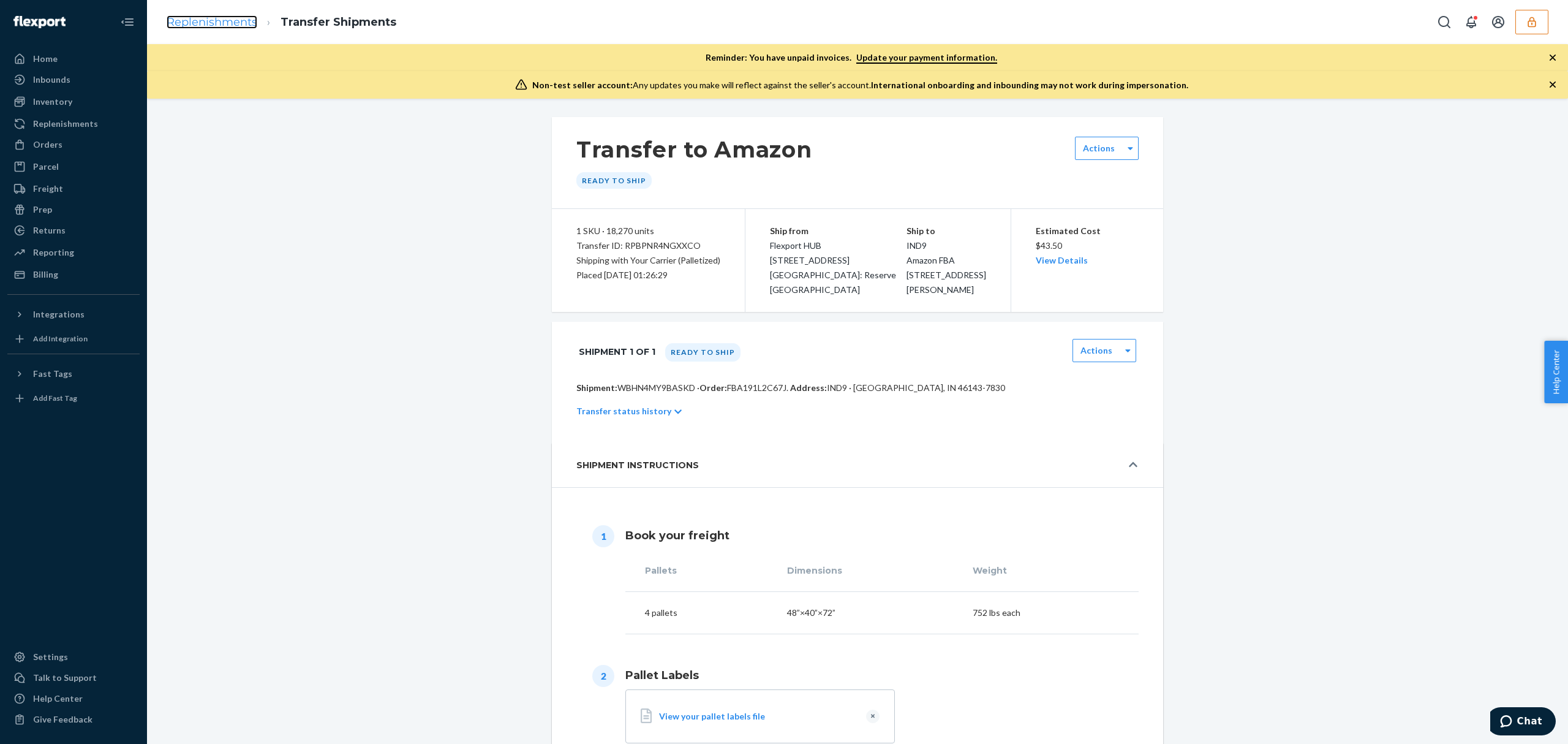
click at [231, 16] on link "Replenishments" at bounding box center [212, 22] width 91 height 13
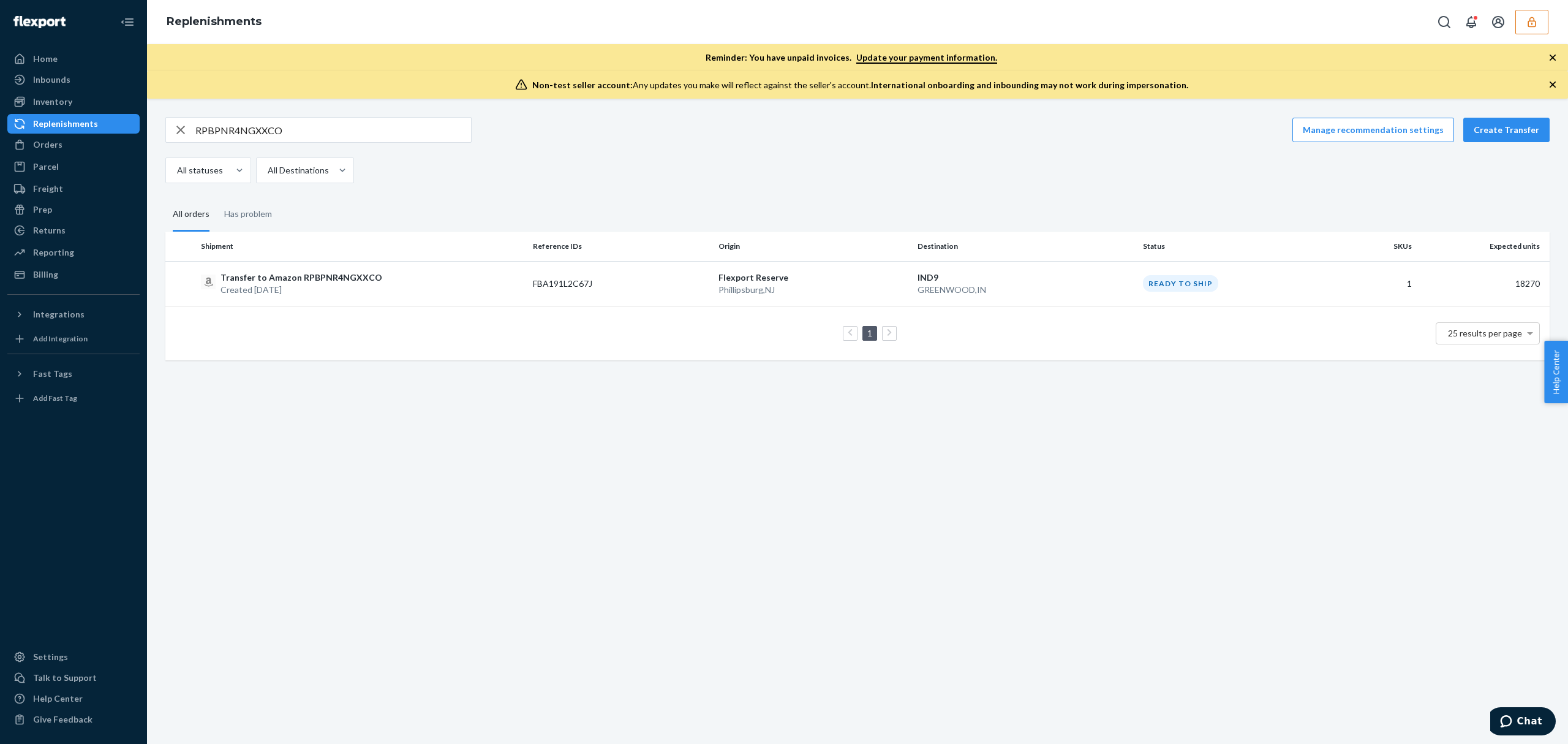
click at [354, 261] on th "Shipment" at bounding box center [362, 246] width 332 height 29
drag, startPoint x: 300, startPoint y: 122, endPoint x: 313, endPoint y: 138, distance: 20.6
click at [300, 125] on input "RPBPNR4NGXXCO" at bounding box center [333, 130] width 275 height 25
paste input "H8W99Z0D2C8"
type input "RPH8W99Z0D2C8"
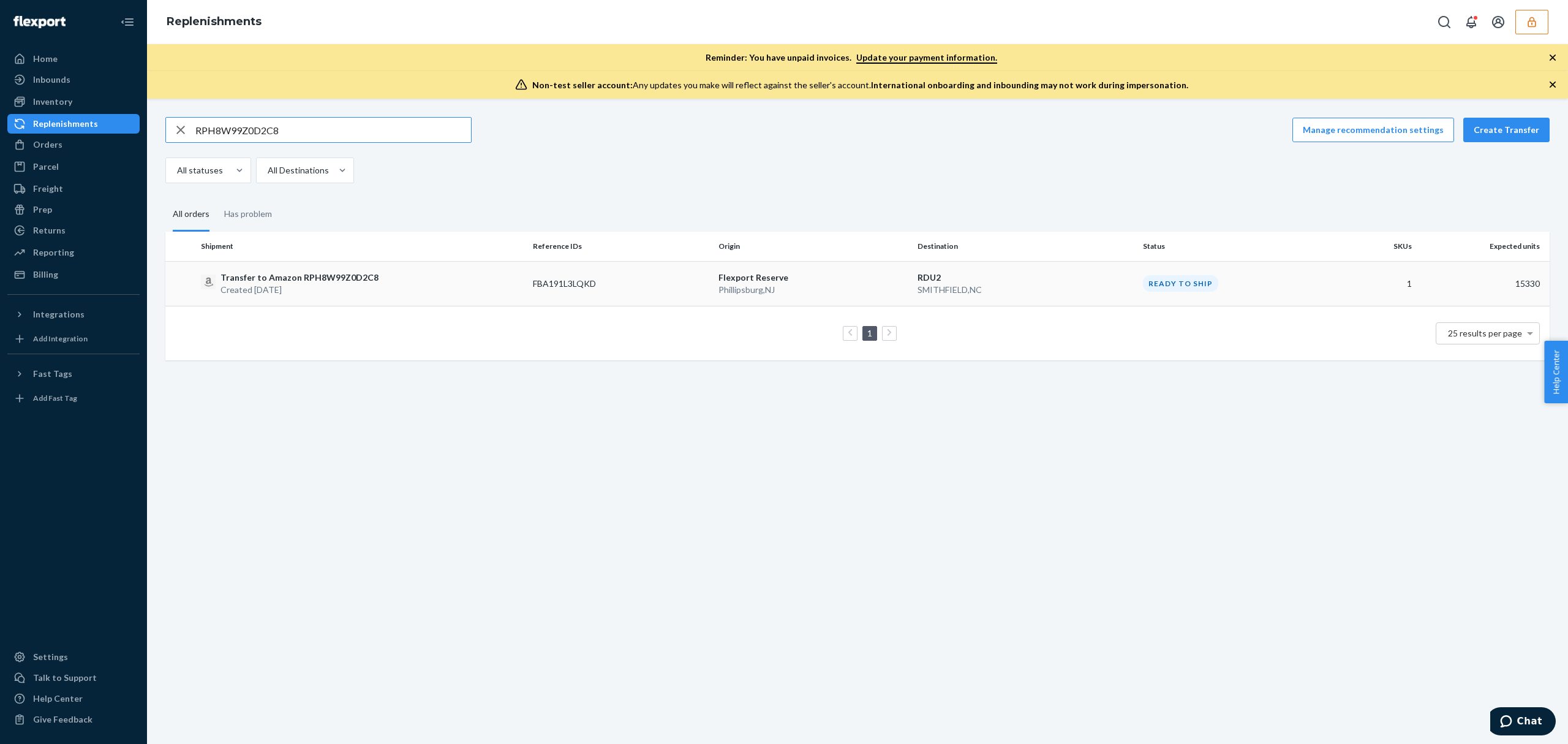
click at [338, 275] on p "Transfer to Amazon RPH8W99Z0D2C8" at bounding box center [300, 278] width 158 height 12
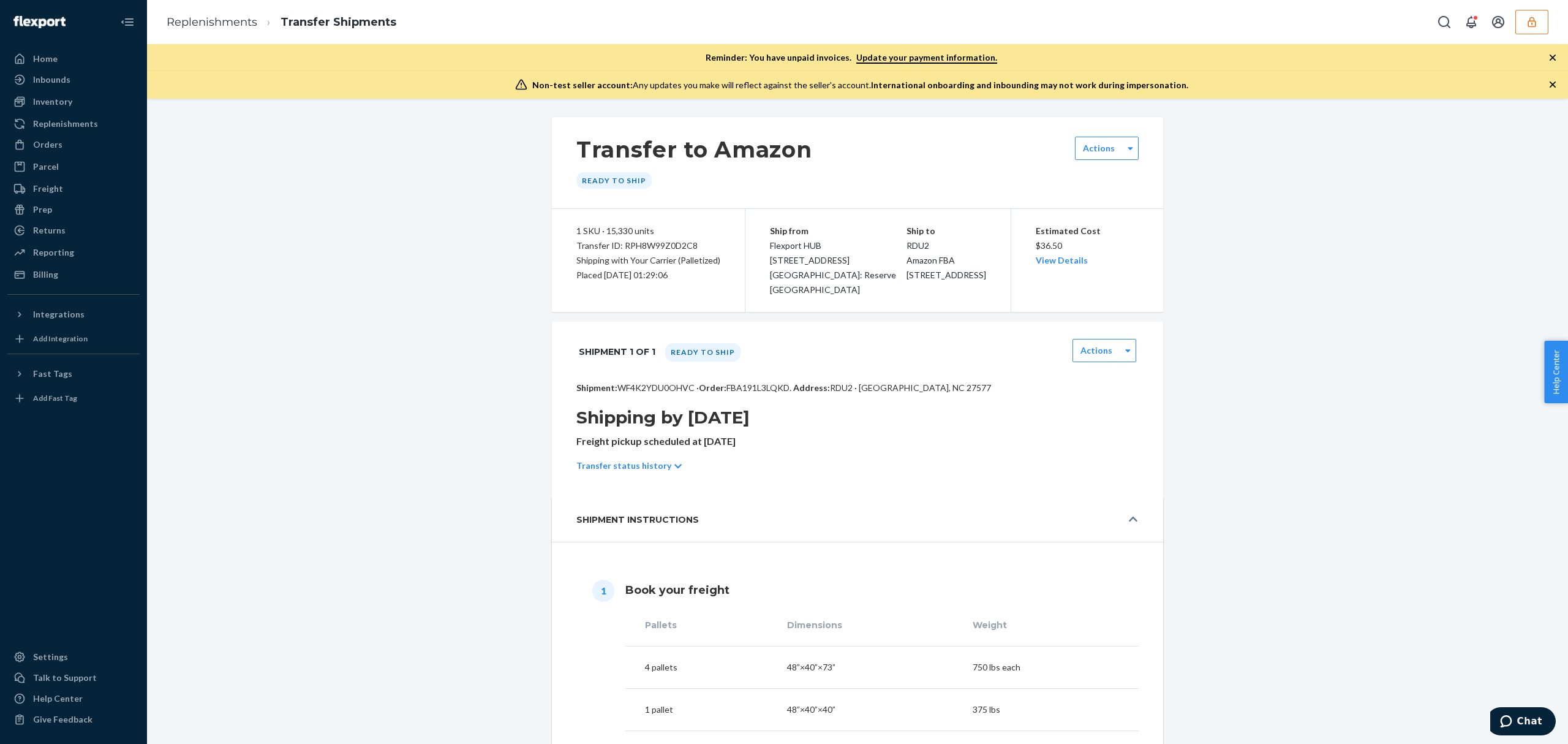
click at [657, 386] on p "Shipment: WF4K2YDU0OHVC · Order: FBA191L3LQKD . Address: RDU2 · SMITHFIELD, NC …" at bounding box center [858, 388] width 562 height 12
copy p "WF4K2YDU0OHVC"
click at [218, 13] on ol "Replenishments Transfer Shipments" at bounding box center [281, 22] width 249 height 36
click at [219, 17] on link "Replenishments" at bounding box center [212, 22] width 91 height 13
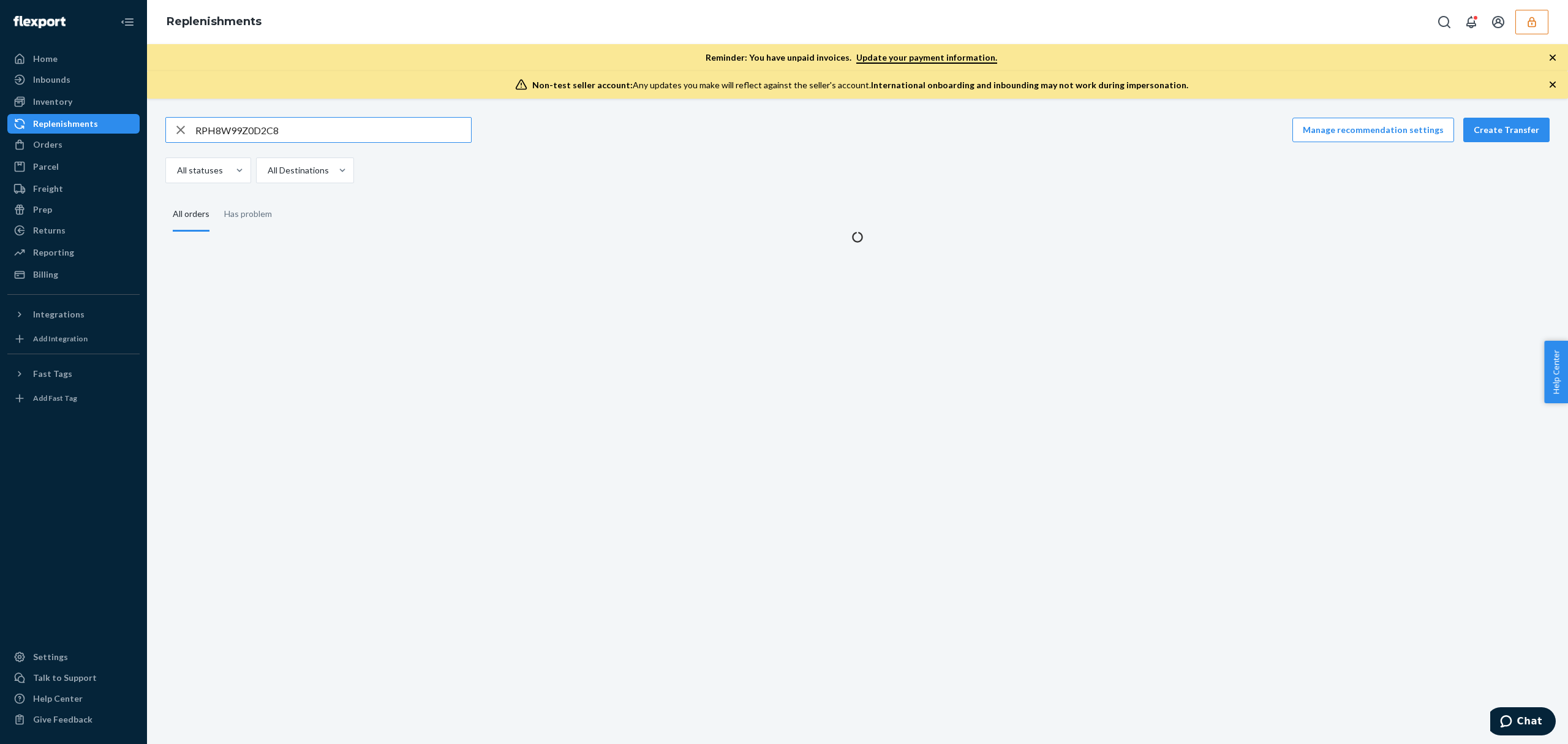
click at [221, 118] on div "RPH8W99Z0D2C8 Manage recommendation settings Create Transfer All statuses All D…" at bounding box center [857, 421] width 1421 height 645
click at [225, 131] on input "RPH8W99Z0D2C8" at bounding box center [333, 130] width 275 height 25
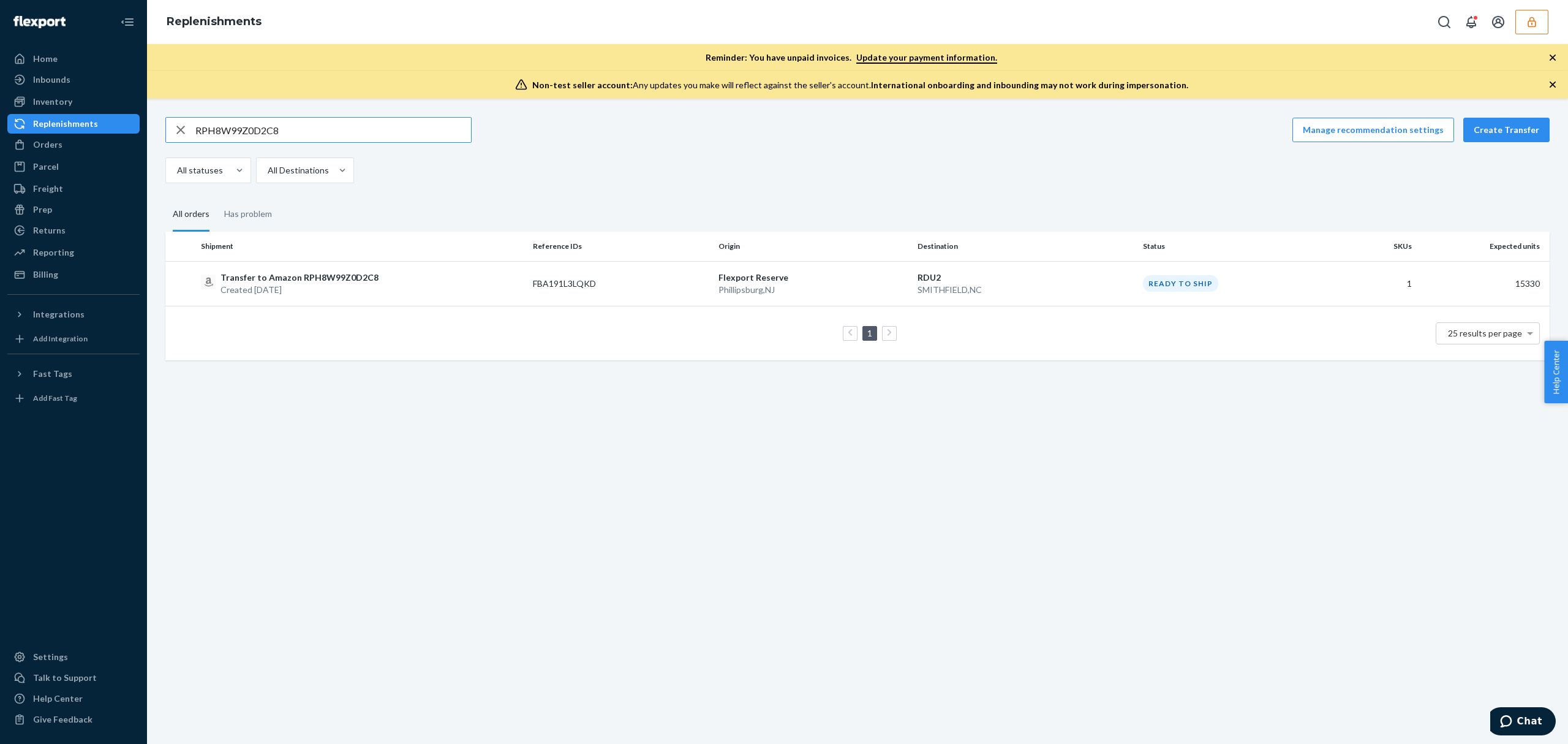
paste input "O0GHUVRC2ZS"
type input "RPO0GHUVRC2ZS"
click at [269, 272] on p "Transfer to Amazon RPO0GHUVRC2ZS" at bounding box center [300, 278] width 159 height 12
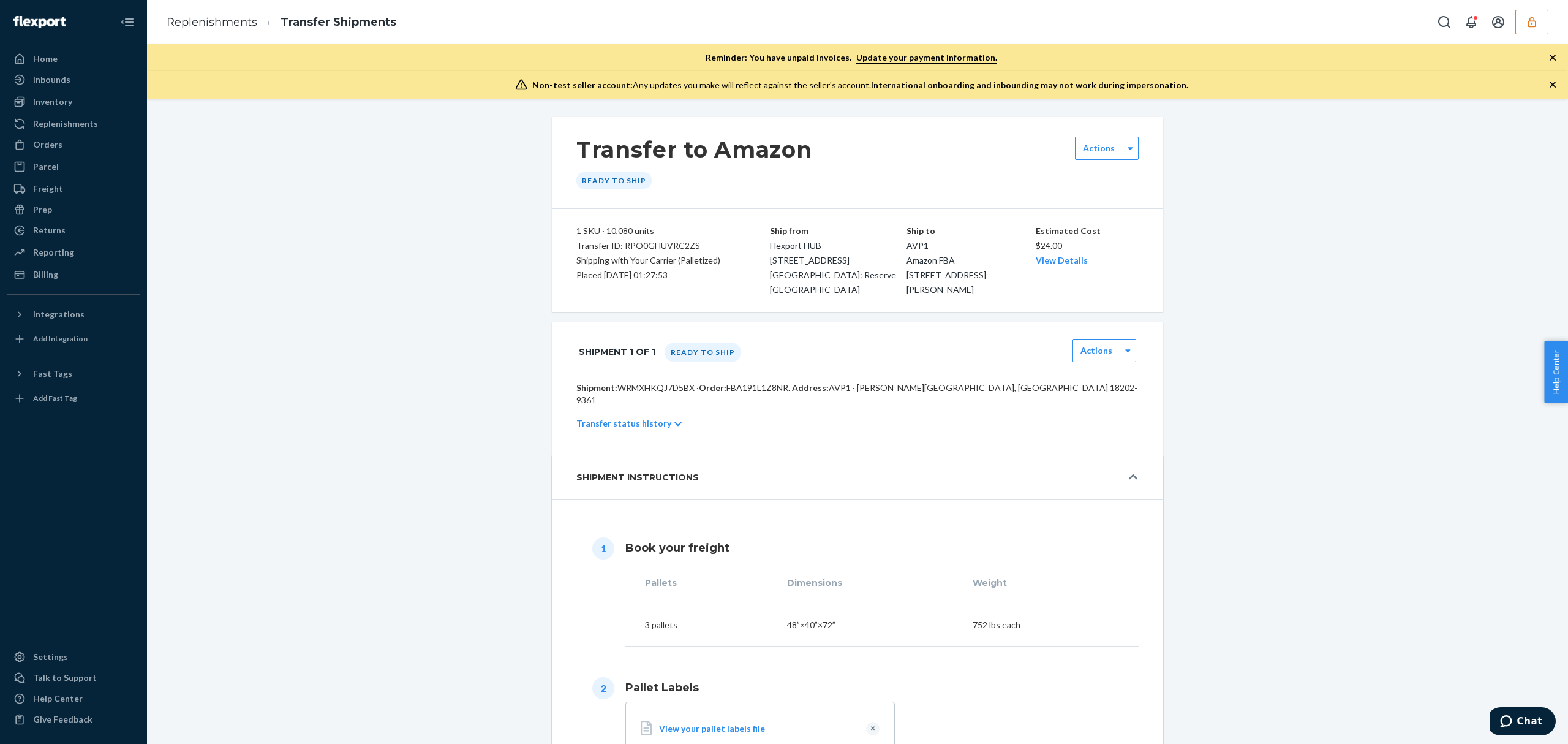
click at [659, 384] on p "Shipment: WRMXHKQJ7D5BX · Order: FBA191L1Z8NR . Address: AVP1 · Hazle Township,…" at bounding box center [858, 394] width 562 height 25
copy p "WRMXHKQJ7D5BX"
drag, startPoint x: 233, startPoint y: 19, endPoint x: 248, endPoint y: 49, distance: 33.5
click at [233, 19] on link "Replenishments" at bounding box center [212, 22] width 91 height 13
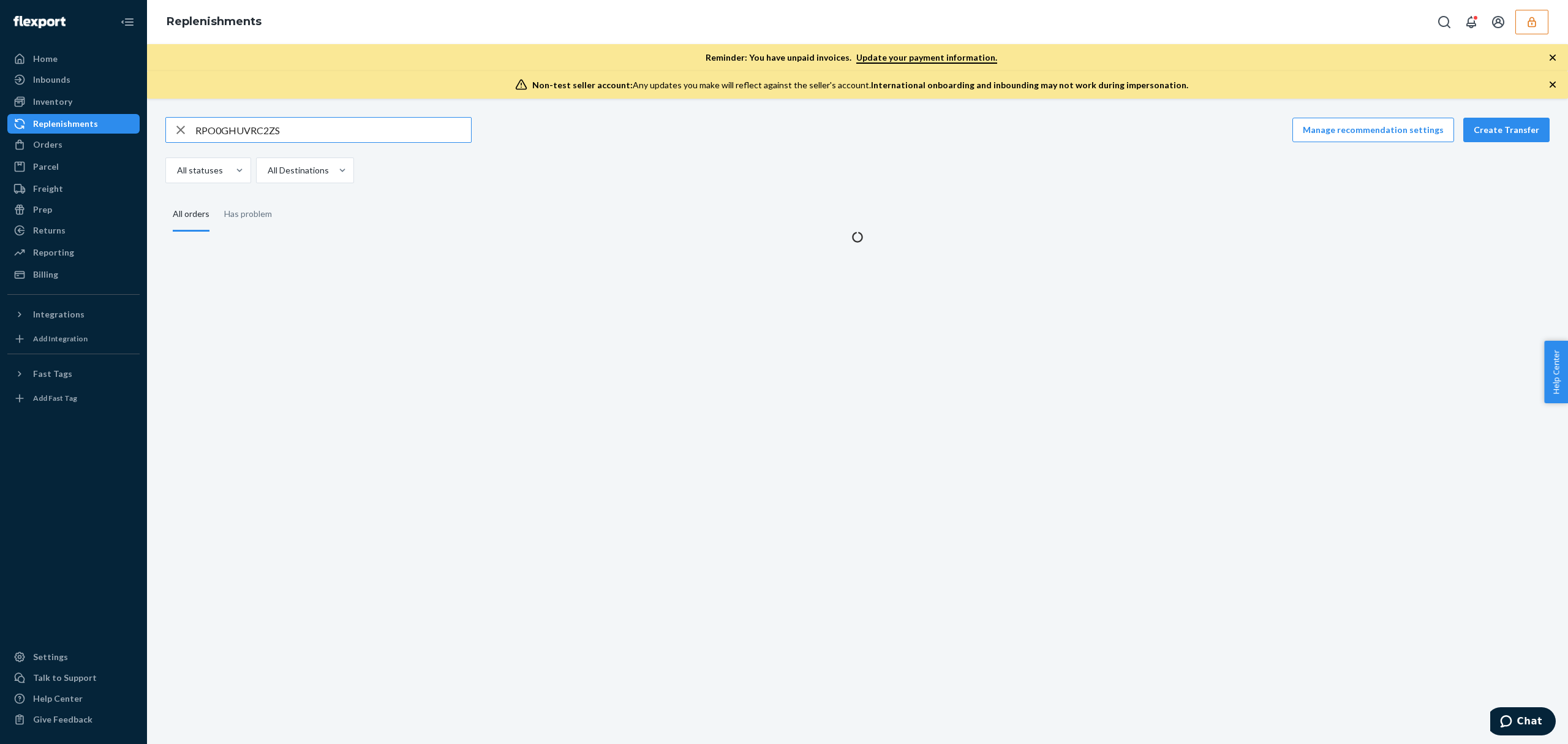
click at [208, 125] on input "RPO0GHUVRC2ZS" at bounding box center [333, 130] width 275 height 25
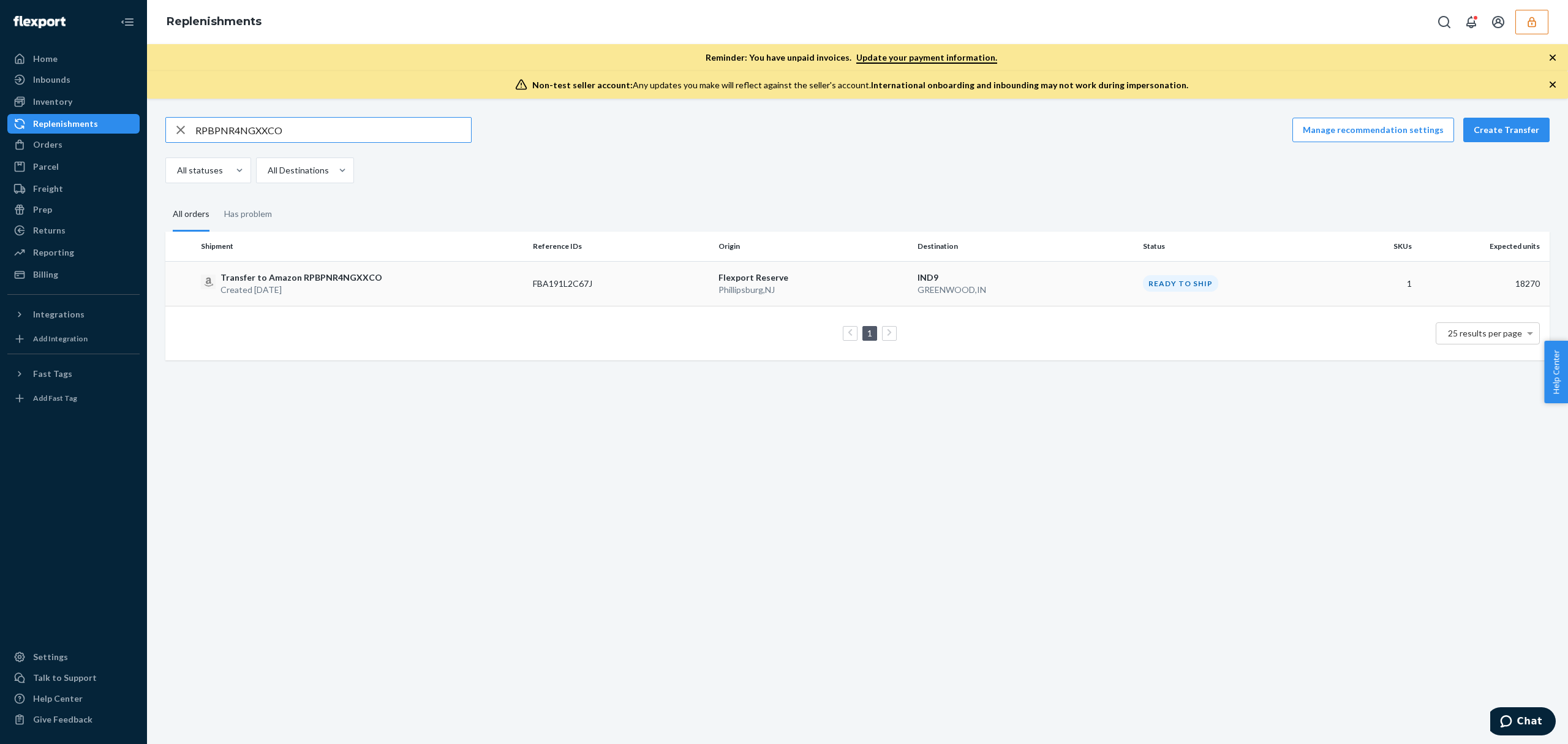
type input "RPBPNR4NGXXCO"
drag, startPoint x: 343, startPoint y: 284, endPoint x: 374, endPoint y: 286, distance: 31.1
click at [343, 285] on p "Created Sep 19, 2025" at bounding box center [301, 290] width 162 height 12
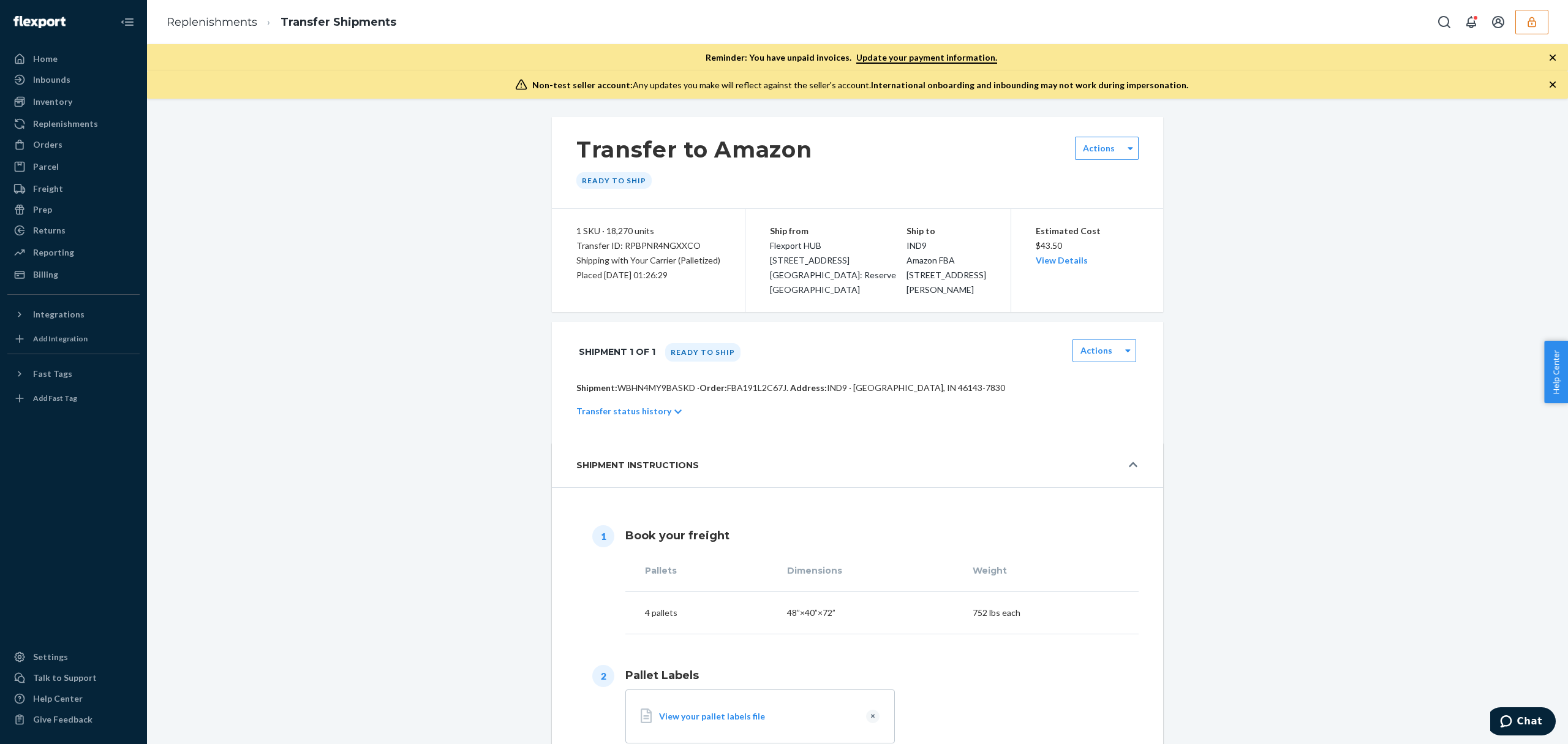
click at [659, 385] on p "Shipment: WBHN4MY9BASKD · Order: FBA191L2C67J . Address: IND9 · GREENWOOD, IN 4…" at bounding box center [858, 388] width 562 height 12
copy p "WBHN4MY9BASKD"
click at [225, 16] on link "Replenishments" at bounding box center [212, 22] width 91 height 13
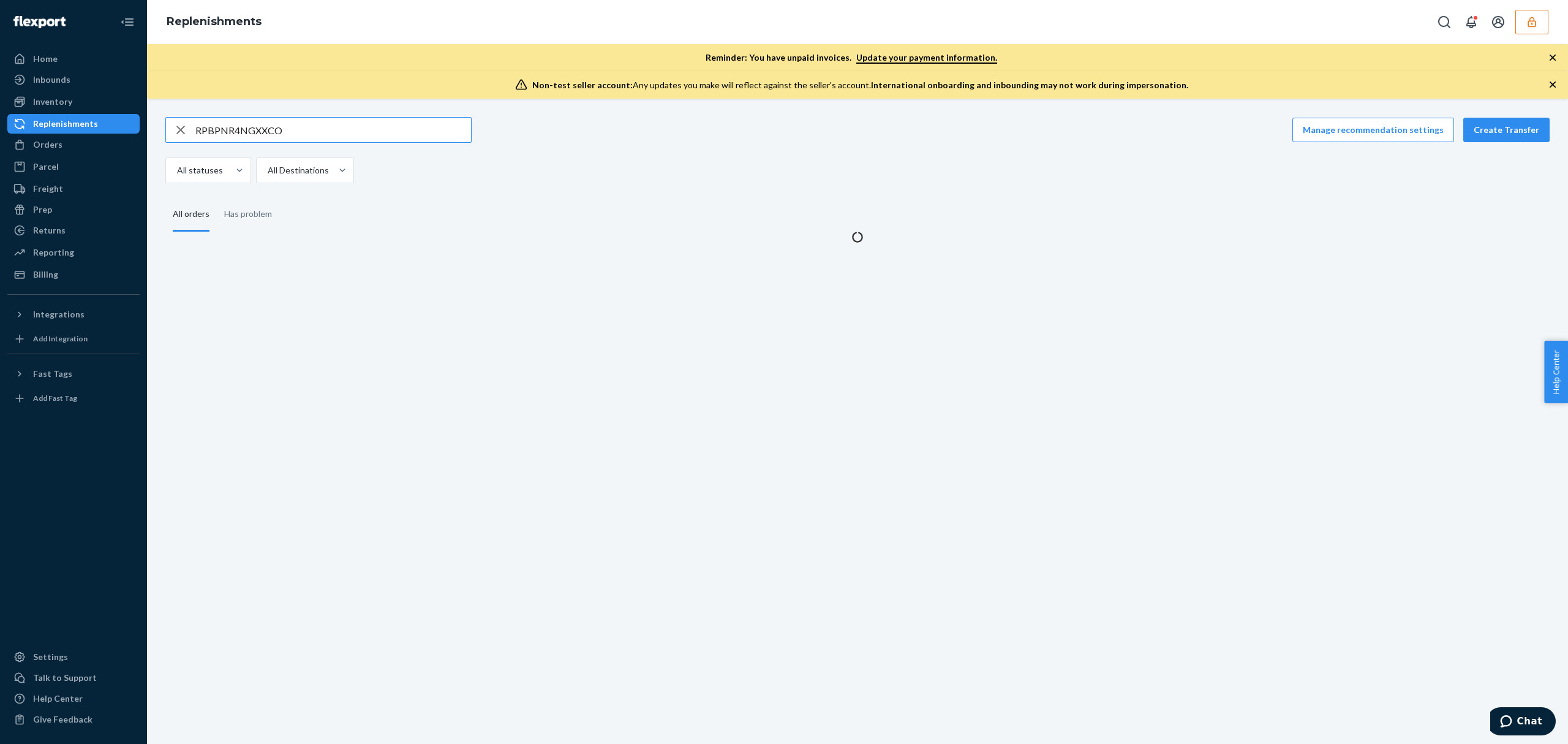
click at [256, 128] on input "RPBPNR4NGXXCO" at bounding box center [333, 130] width 275 height 25
type input "RPL7YMPQD402L"
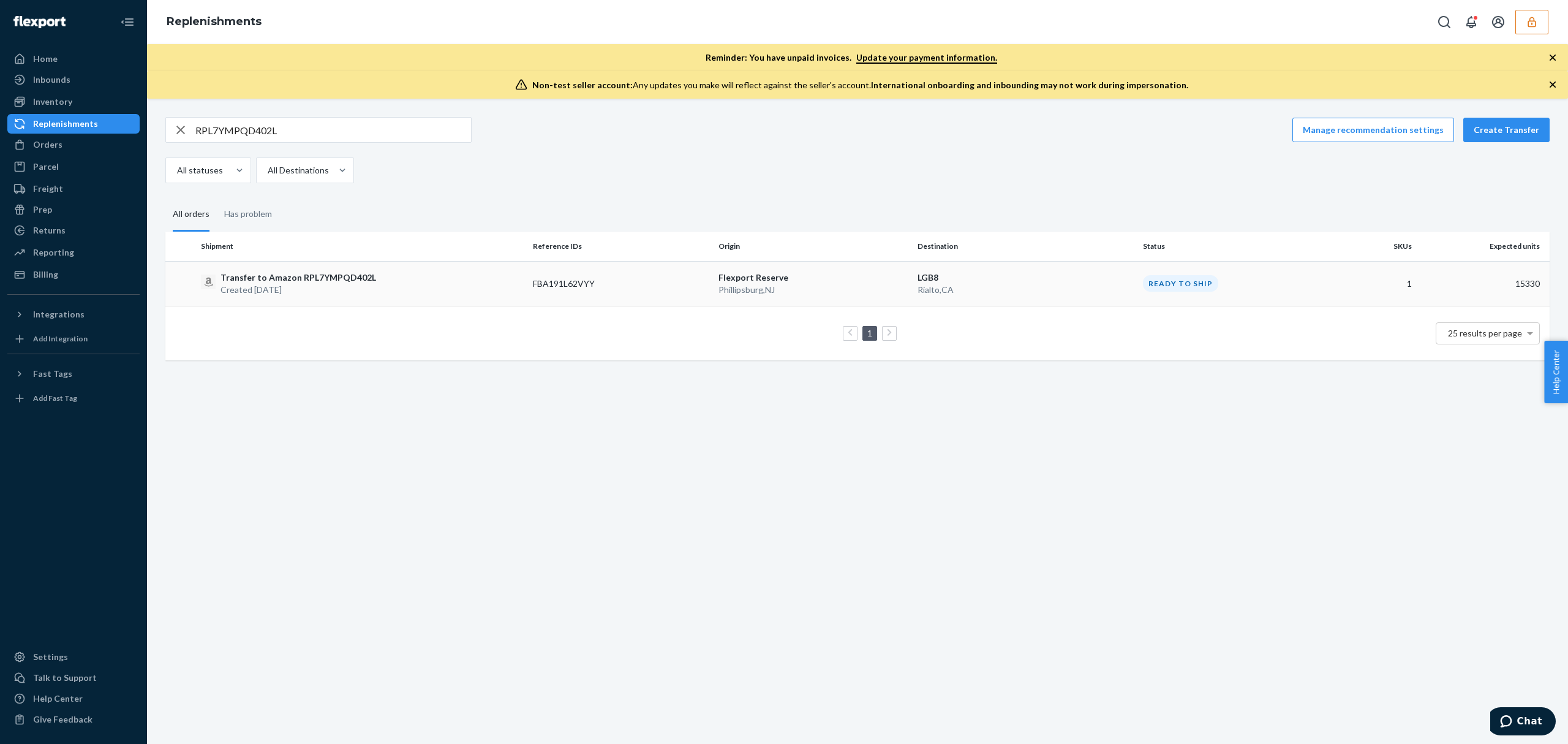
click at [339, 282] on p "Transfer to Amazon RPL7YMPQD402L" at bounding box center [298, 278] width 156 height 12
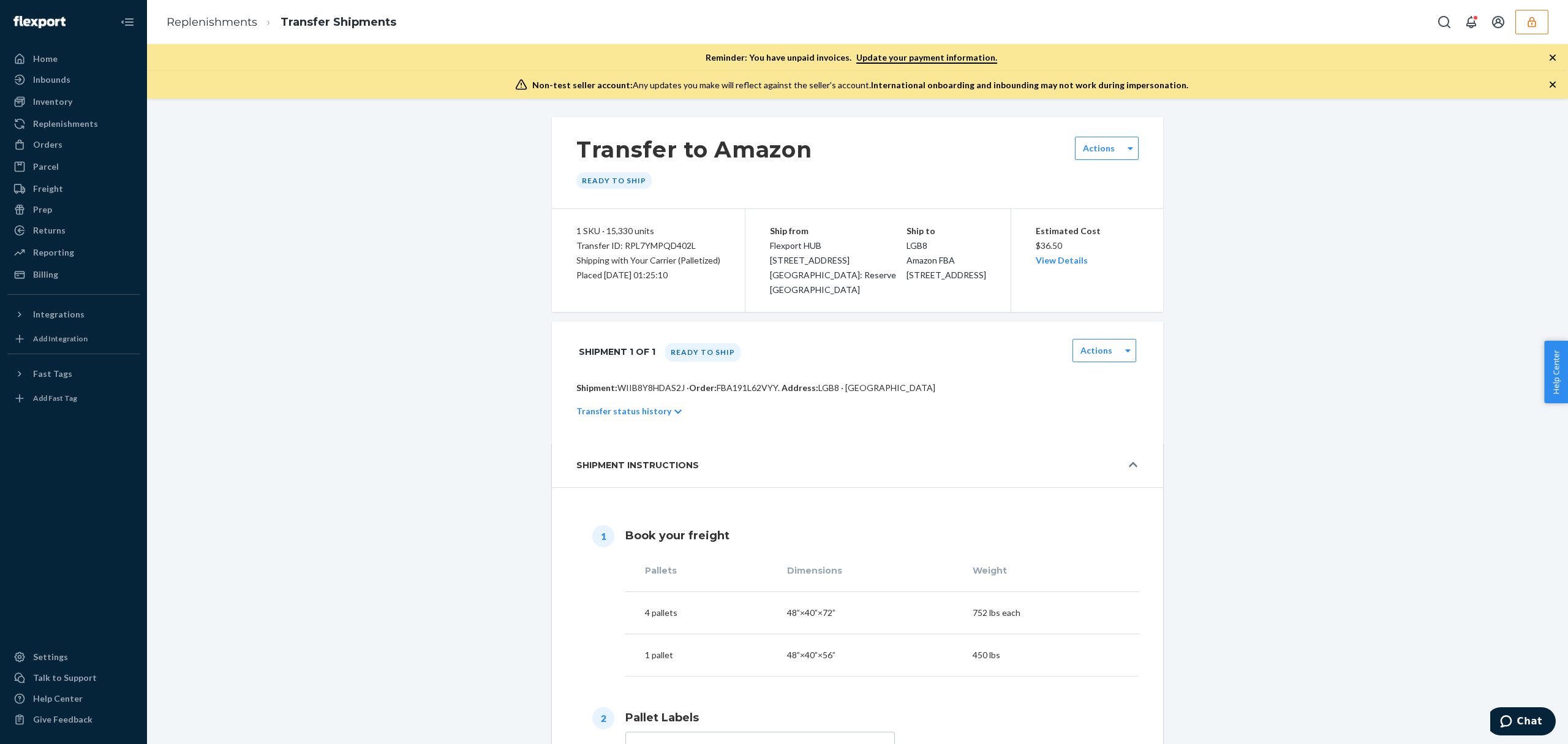
click at [650, 390] on p "Shipment: WIIB8Y8HDAS2J · Order: FBA191L62VYY . Address: LGB8 · Rialto, CA 92376" at bounding box center [858, 388] width 562 height 12
copy p "WIIB8Y8HDAS2J"
click at [174, 27] on link "Replenishments" at bounding box center [212, 22] width 91 height 13
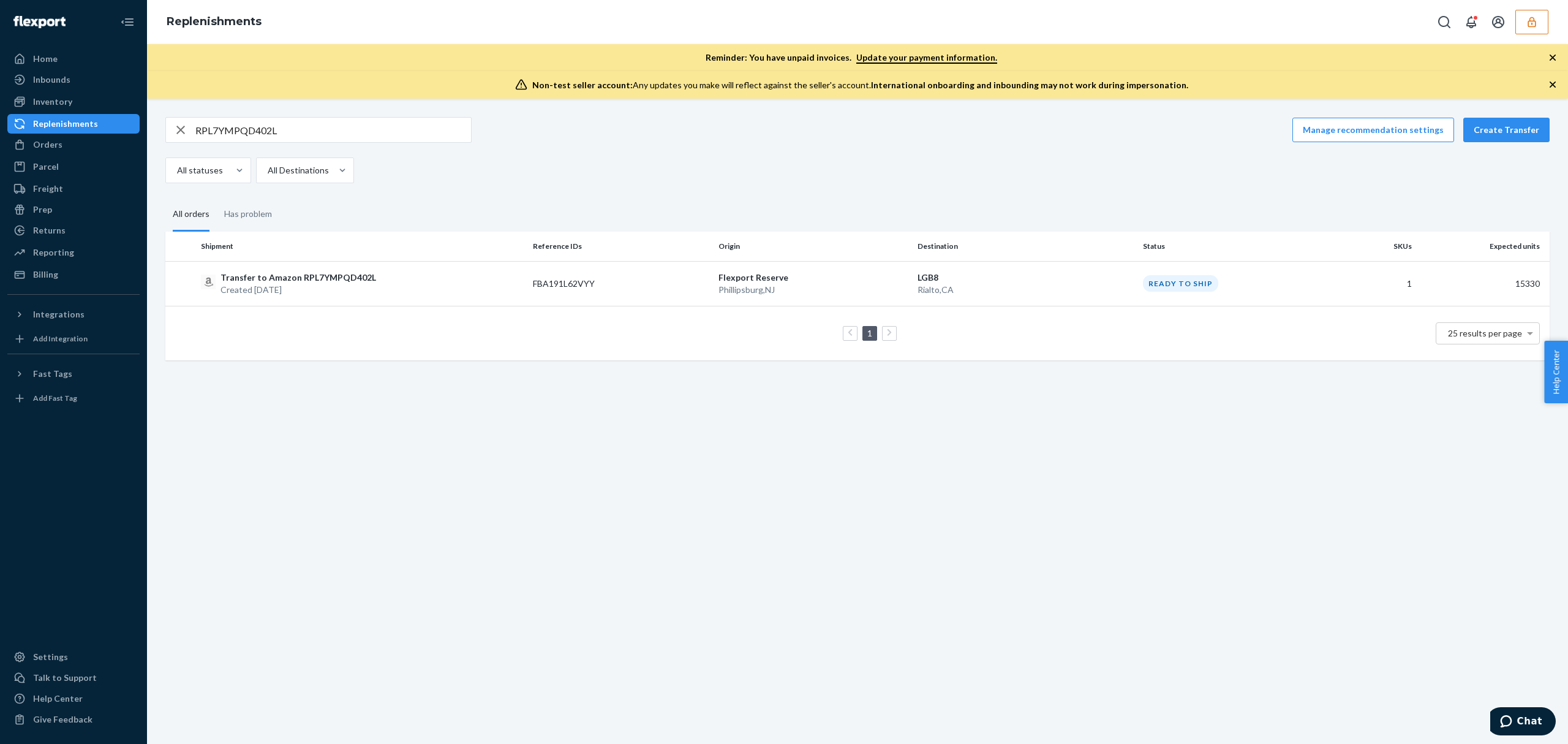
click at [324, 126] on input "RPL7YMPQD402L" at bounding box center [333, 130] width 275 height 25
paste input "JPV9WKJND74"
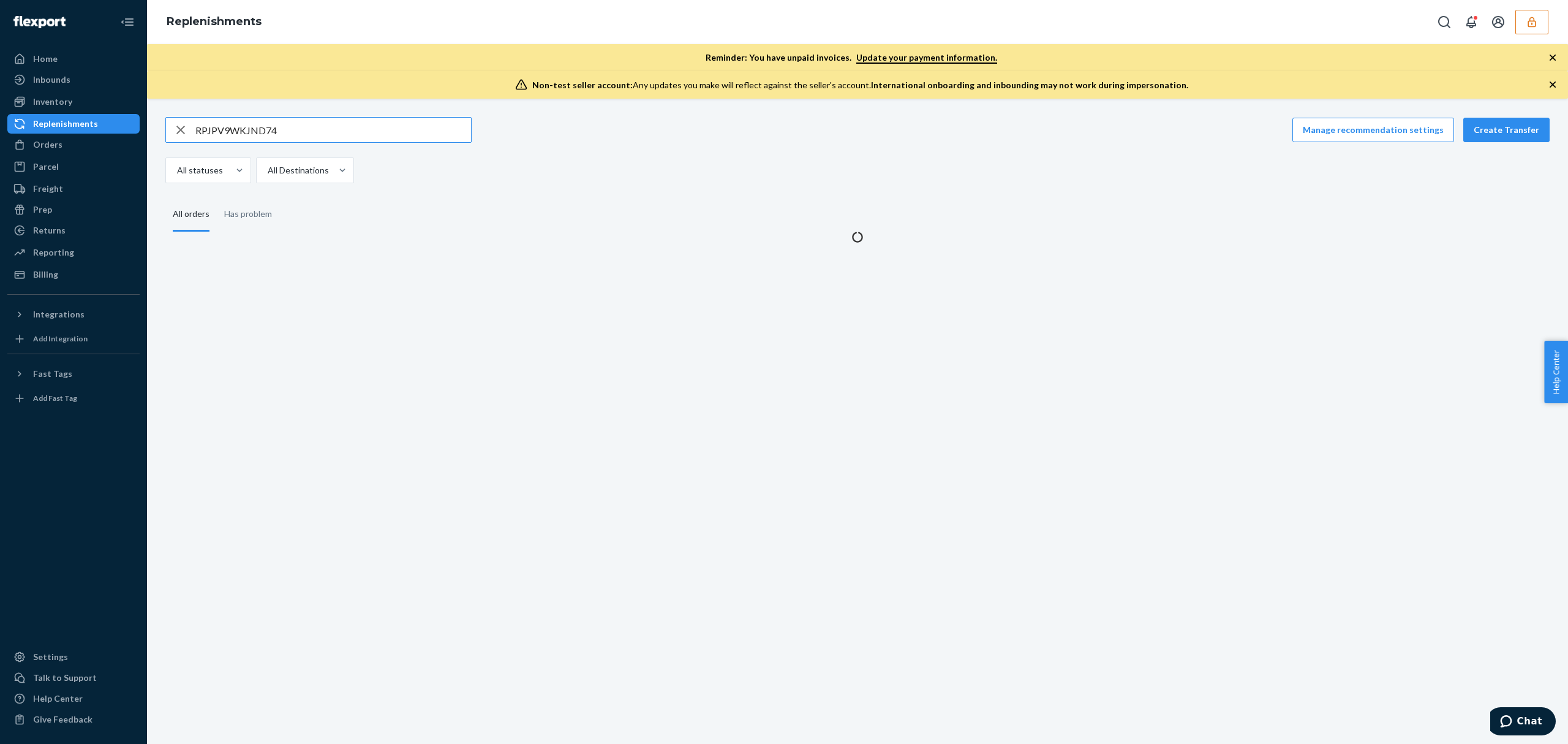
type input "RPJPV9WKJND74"
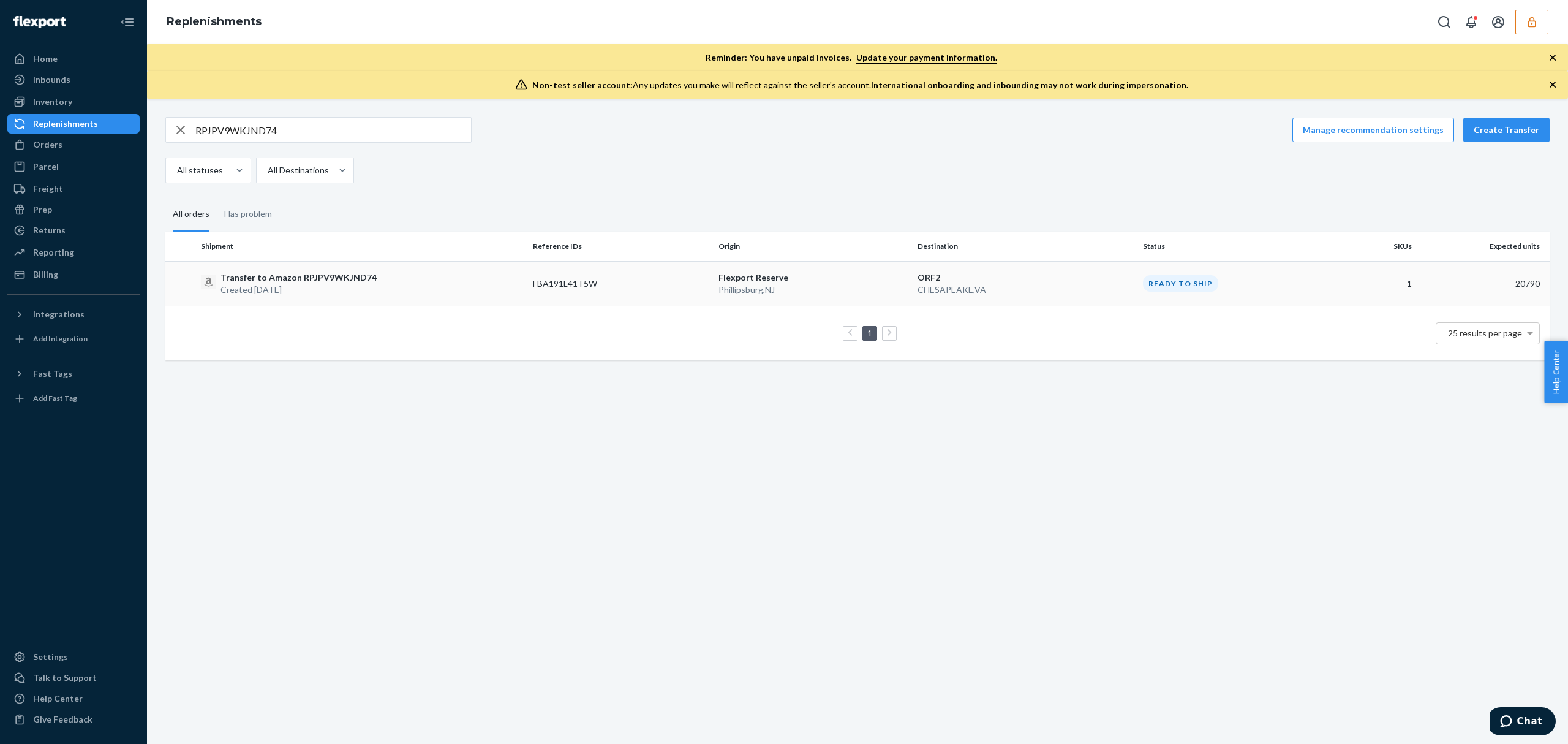
click at [351, 263] on td "Transfer to Amazon RPJPV9WKJND74 Created Sep 19, 2025" at bounding box center [362, 284] width 332 height 45
click at [353, 263] on td "Transfer to Amazon RPJPV9WKJND74 Created Sep 19, 2025" at bounding box center [362, 284] width 332 height 45
drag, startPoint x: 412, startPoint y: 299, endPoint x: 425, endPoint y: 294, distance: 13.9
click at [412, 300] on td "Transfer to Amazon RPJPV9WKJND74 Created Sep 19, 2025" at bounding box center [362, 284] width 332 height 45
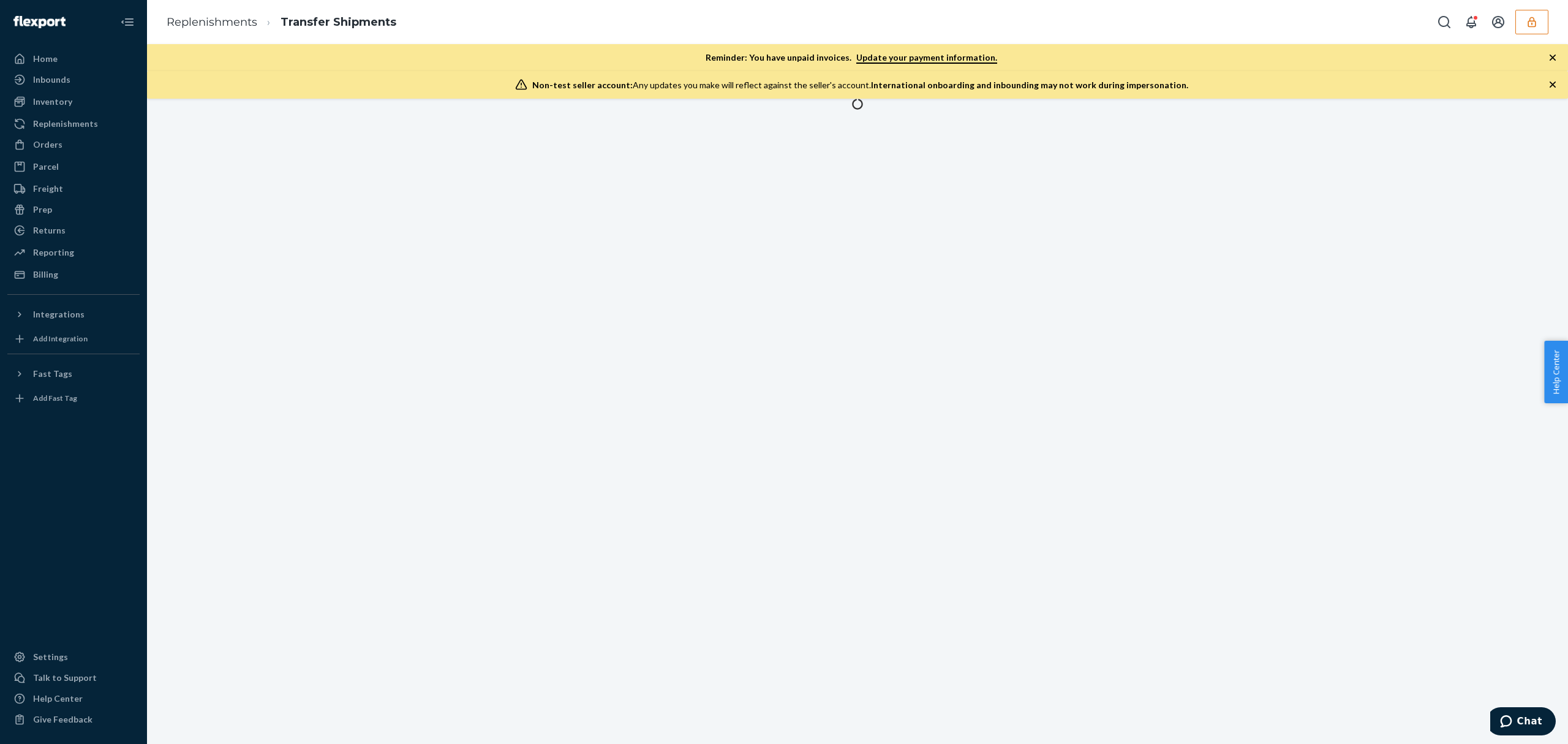
click at [476, 286] on div at bounding box center [857, 421] width 1421 height 645
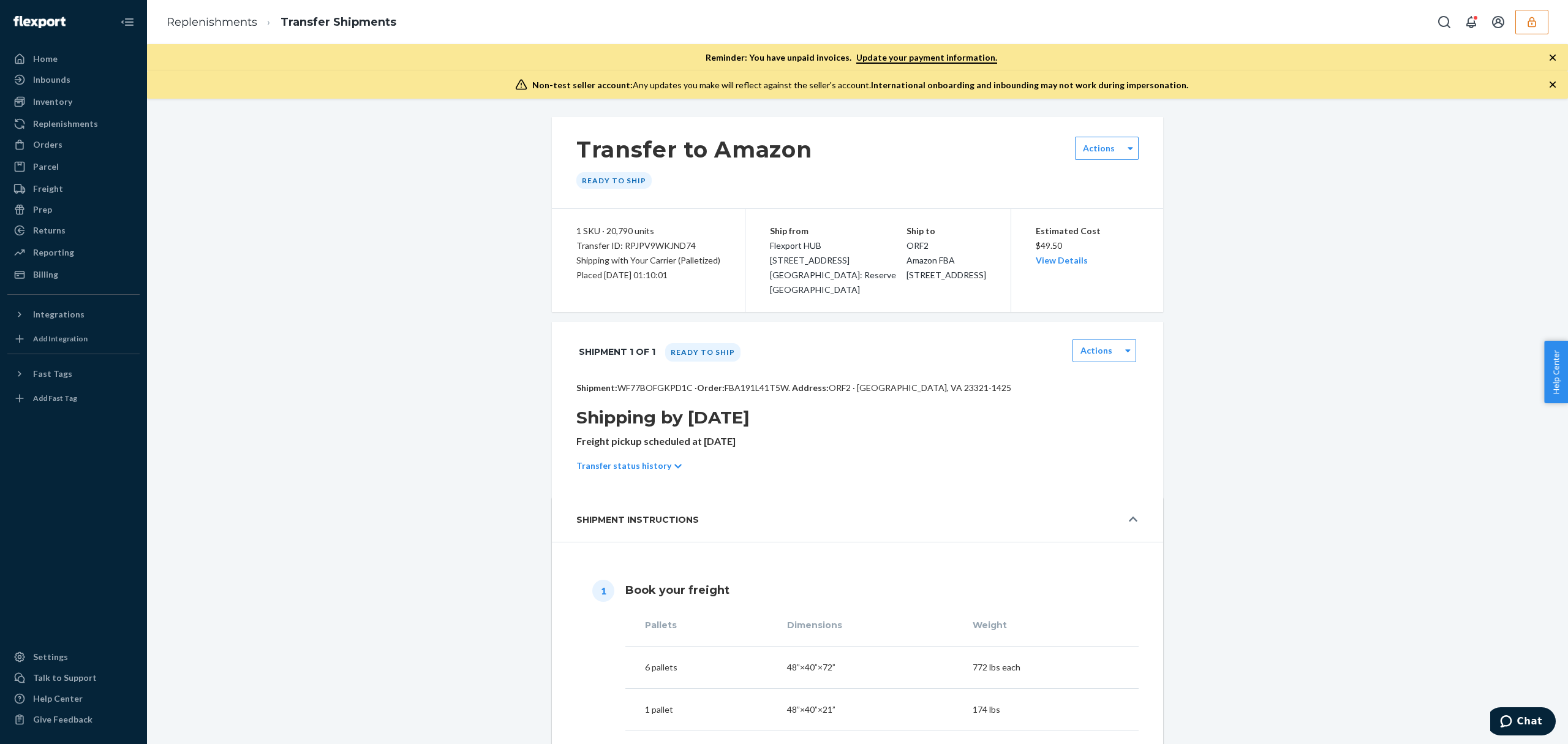
click at [655, 386] on p "Shipment: WF77BOFGKPD1C · Order: FBA191L41T5W . Address: ORF2 · CHESAPEAKE, VA …" at bounding box center [858, 388] width 562 height 12
copy p "WF77BOFGKPD1C"
click at [1531, 28] on button "button" at bounding box center [1531, 22] width 33 height 25
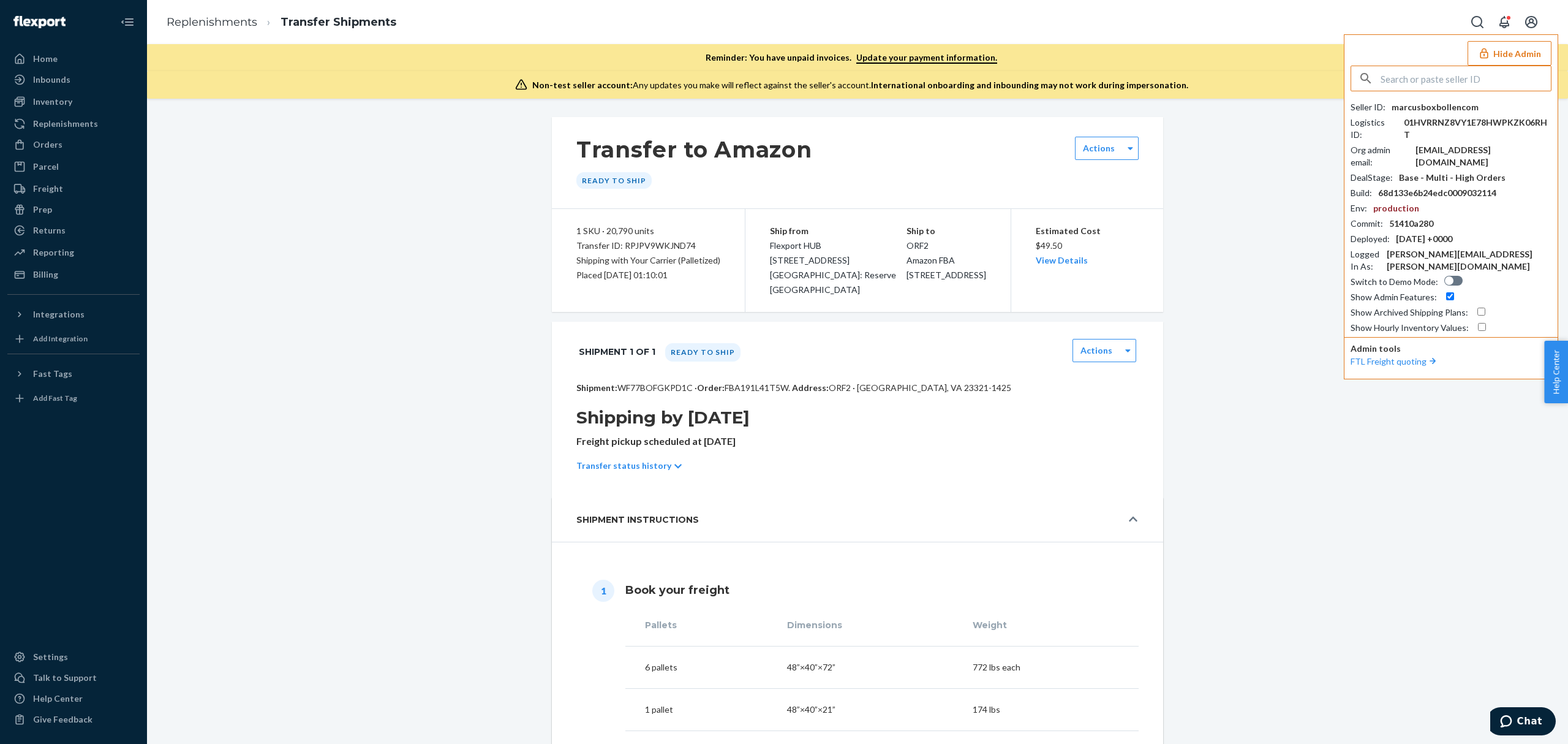
click at [1415, 81] on input "text" at bounding box center [1466, 78] width 170 height 25
type input "01GXZJW57NJXVBDWPRB3V9W5NA"
click at [1402, 113] on span "01GXZJW57N4ZDVZ3X6KCX485AY" at bounding box center [1434, 119] width 142 height 12
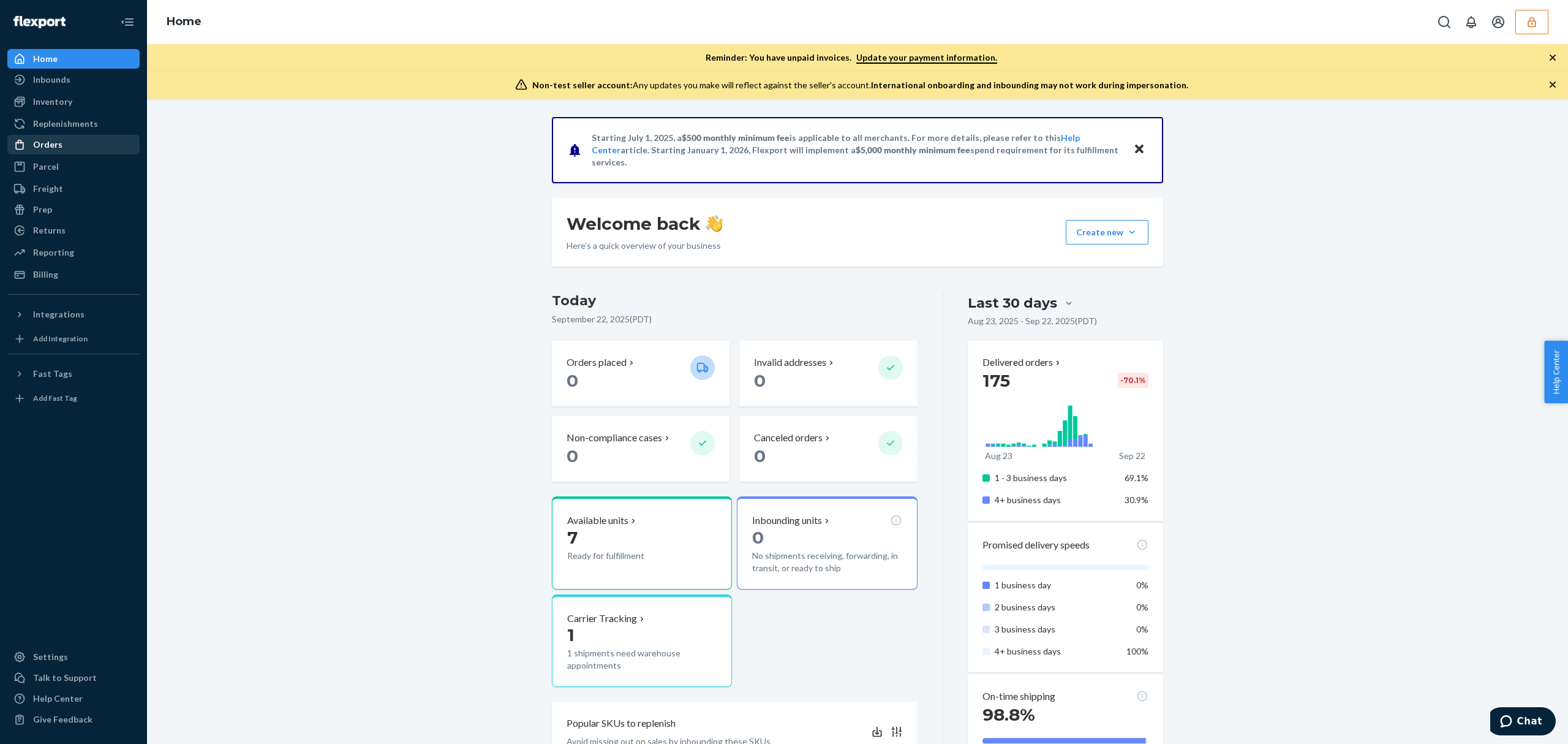
click at [88, 141] on div "Orders" at bounding box center [73, 144] width 130 height 17
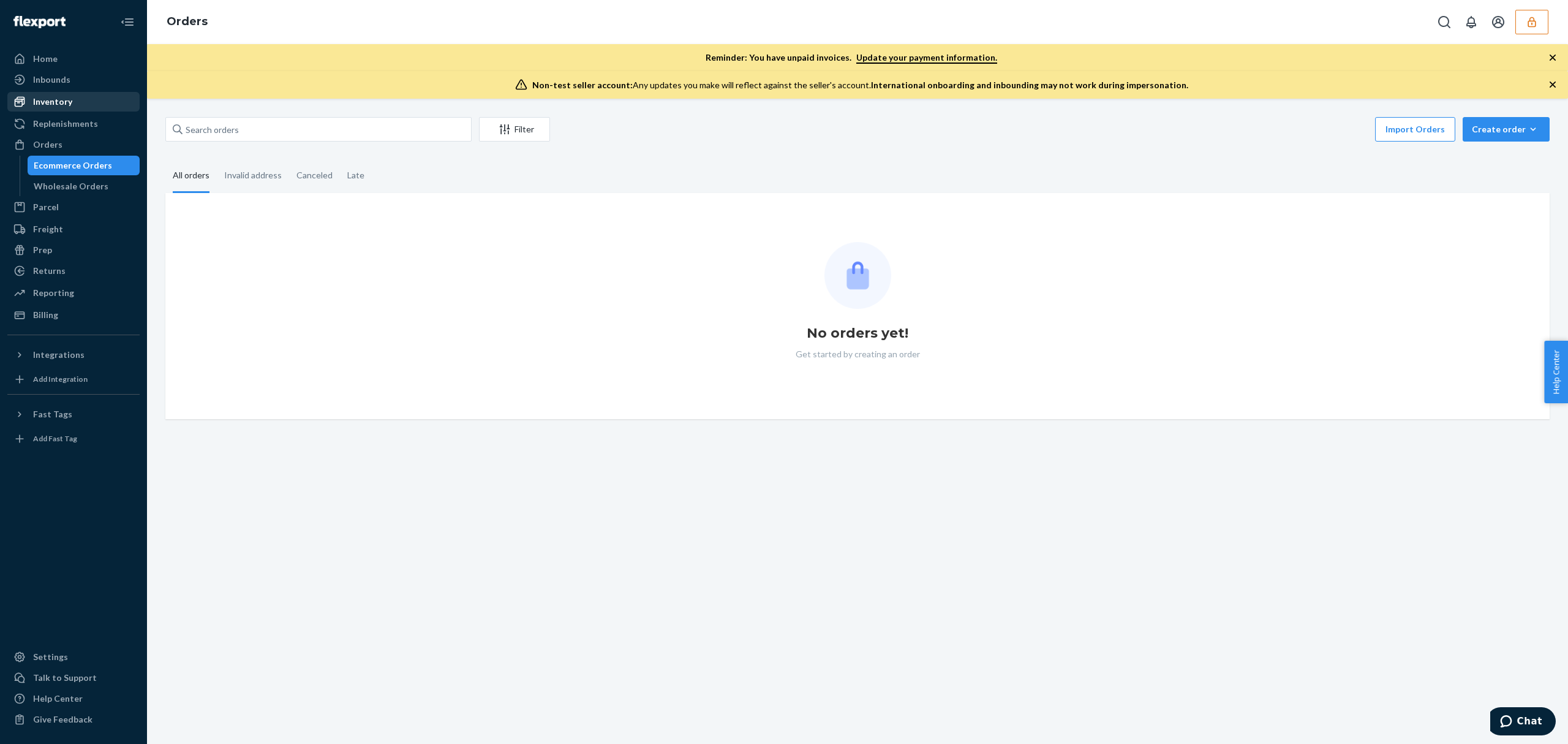
click at [74, 104] on div "Inventory" at bounding box center [73, 101] width 130 height 17
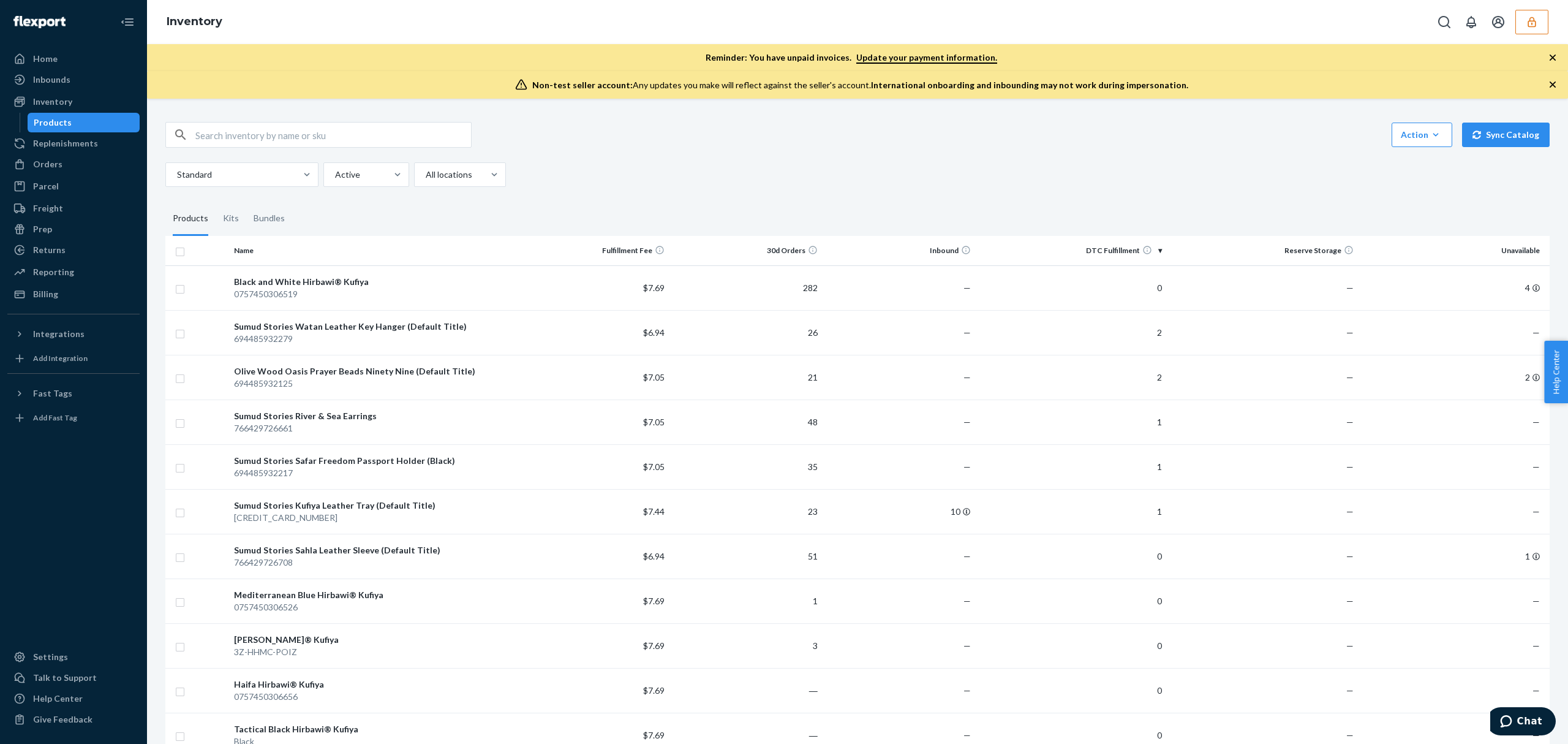
click at [1534, 28] on button "button" at bounding box center [1531, 22] width 33 height 25
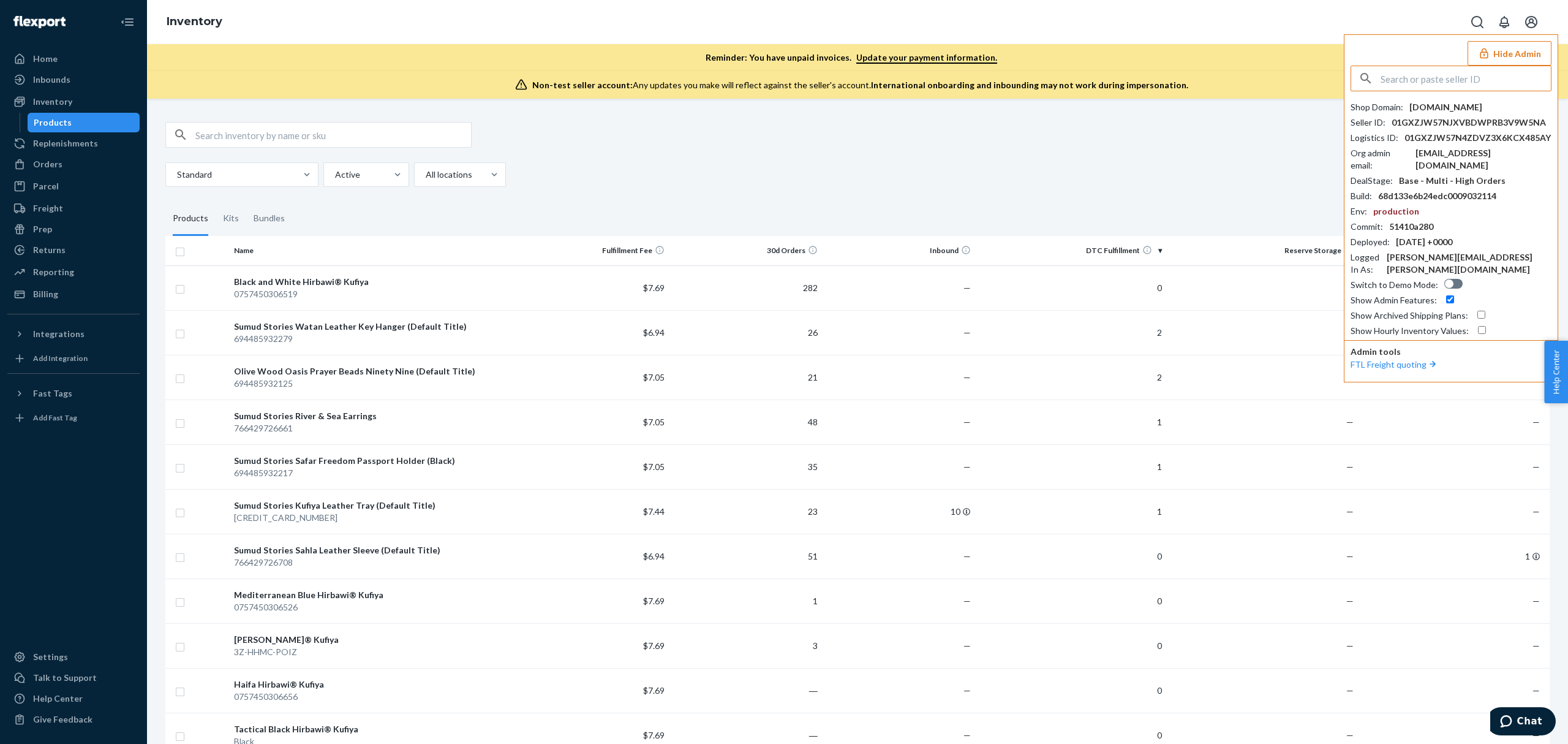
click at [1421, 82] on input "text" at bounding box center [1466, 78] width 170 height 25
type input "tebrangscomcastnet"
click at [1400, 108] on span "tebrangscomcastnet" at bounding box center [1434, 107] width 142 height 12
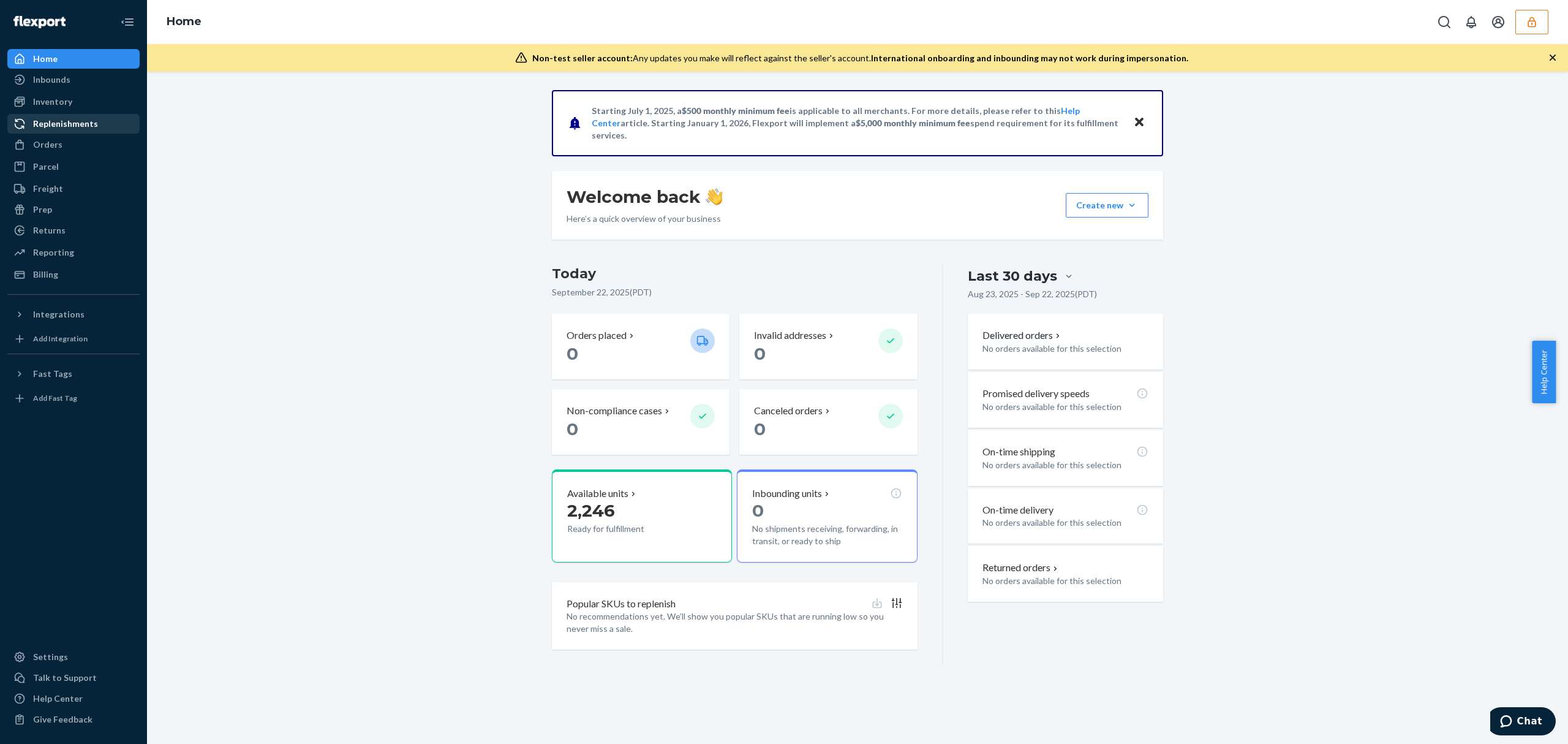
drag, startPoint x: 57, startPoint y: 149, endPoint x: 116, endPoint y: 123, distance: 64.5
click at [57, 149] on div "Orders" at bounding box center [47, 145] width 29 height 12
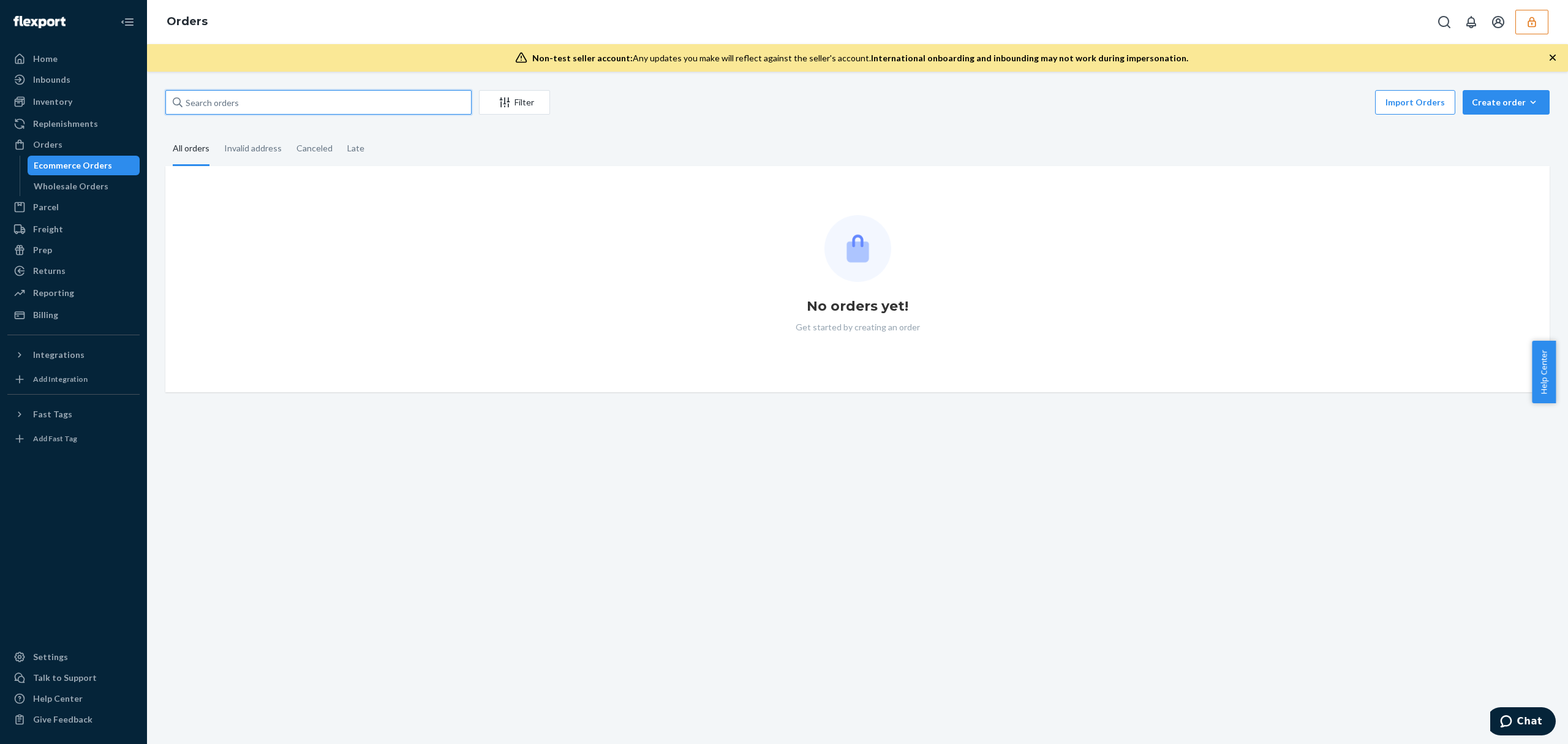
click at [209, 101] on input "text" at bounding box center [319, 102] width 307 height 25
paste input "136762319"
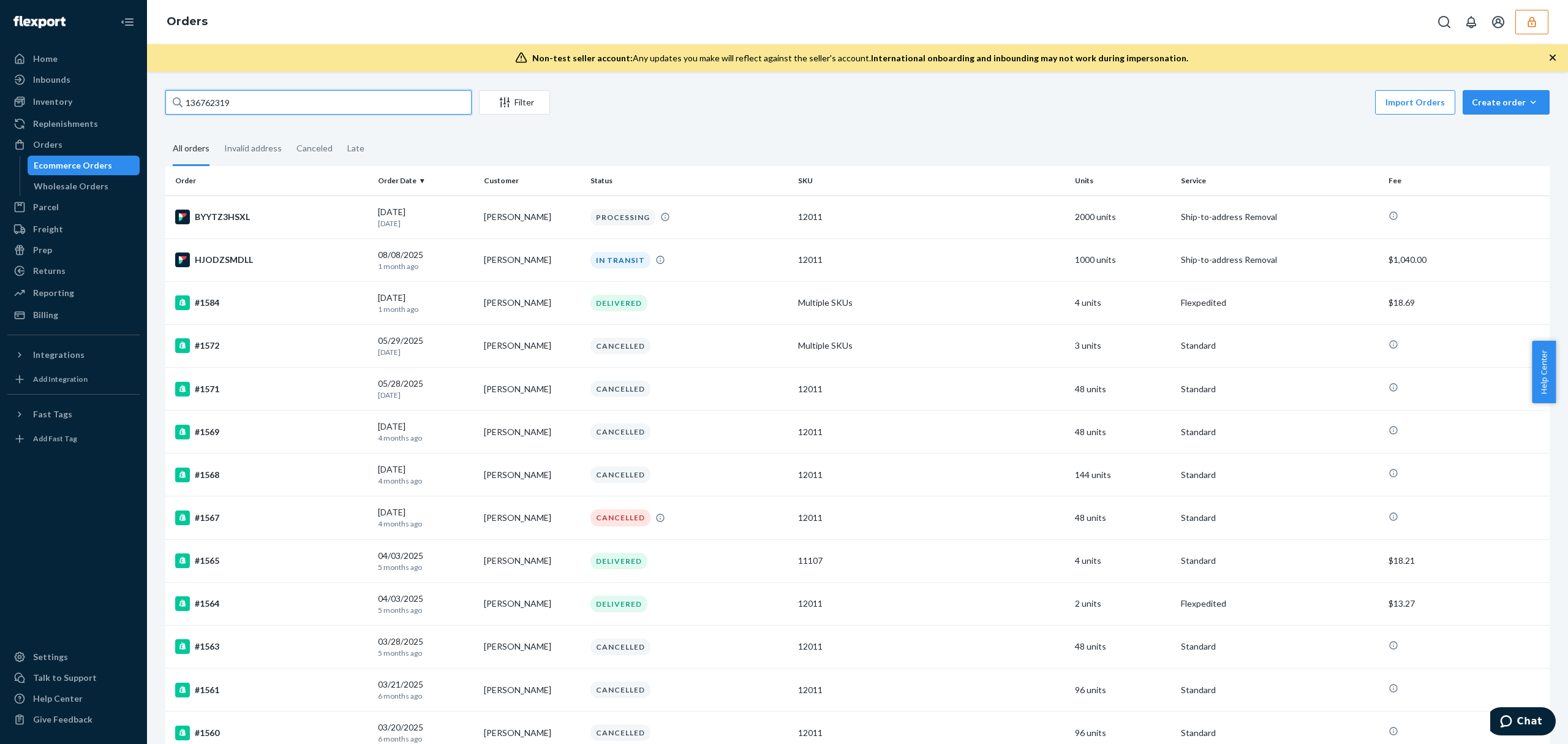
click at [246, 103] on input "136762319" at bounding box center [319, 102] width 307 height 25
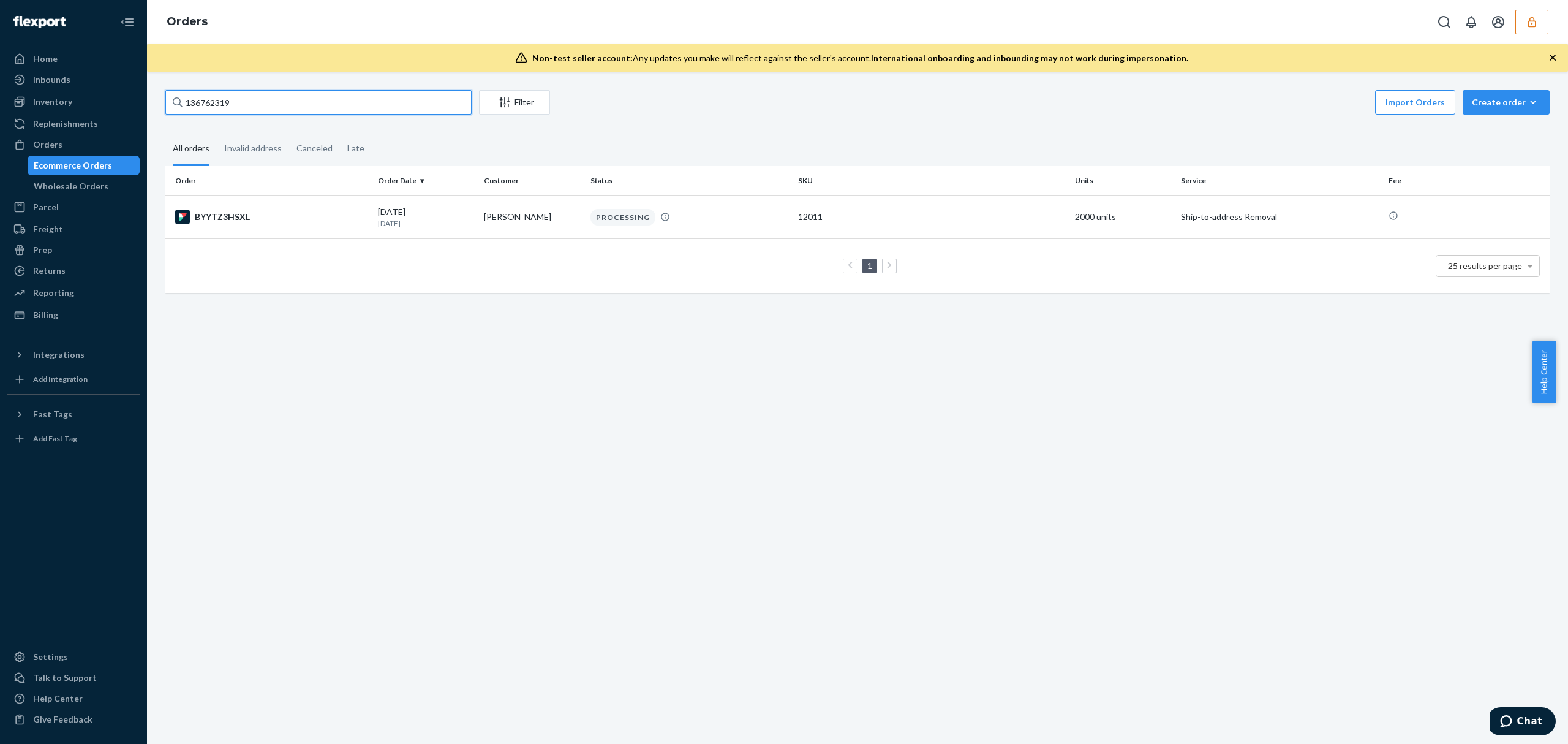
click at [214, 103] on input "136762319" at bounding box center [319, 102] width 307 height 25
click at [214, 101] on input "136762319" at bounding box center [319, 102] width 307 height 25
type input "136762319"
click at [322, 219] on div "BYYTZ3HSXL" at bounding box center [272, 217] width 193 height 15
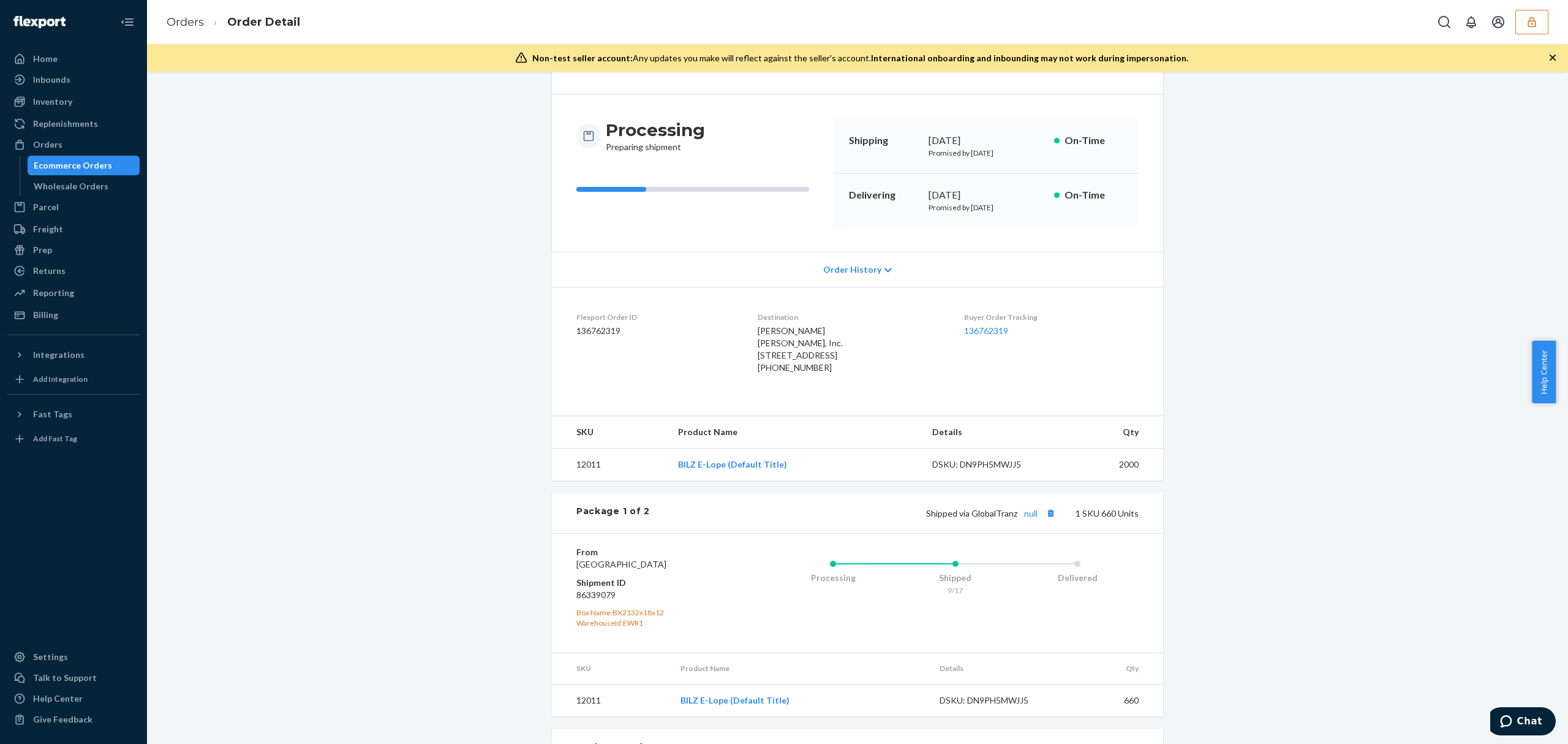
scroll to position [1, 0]
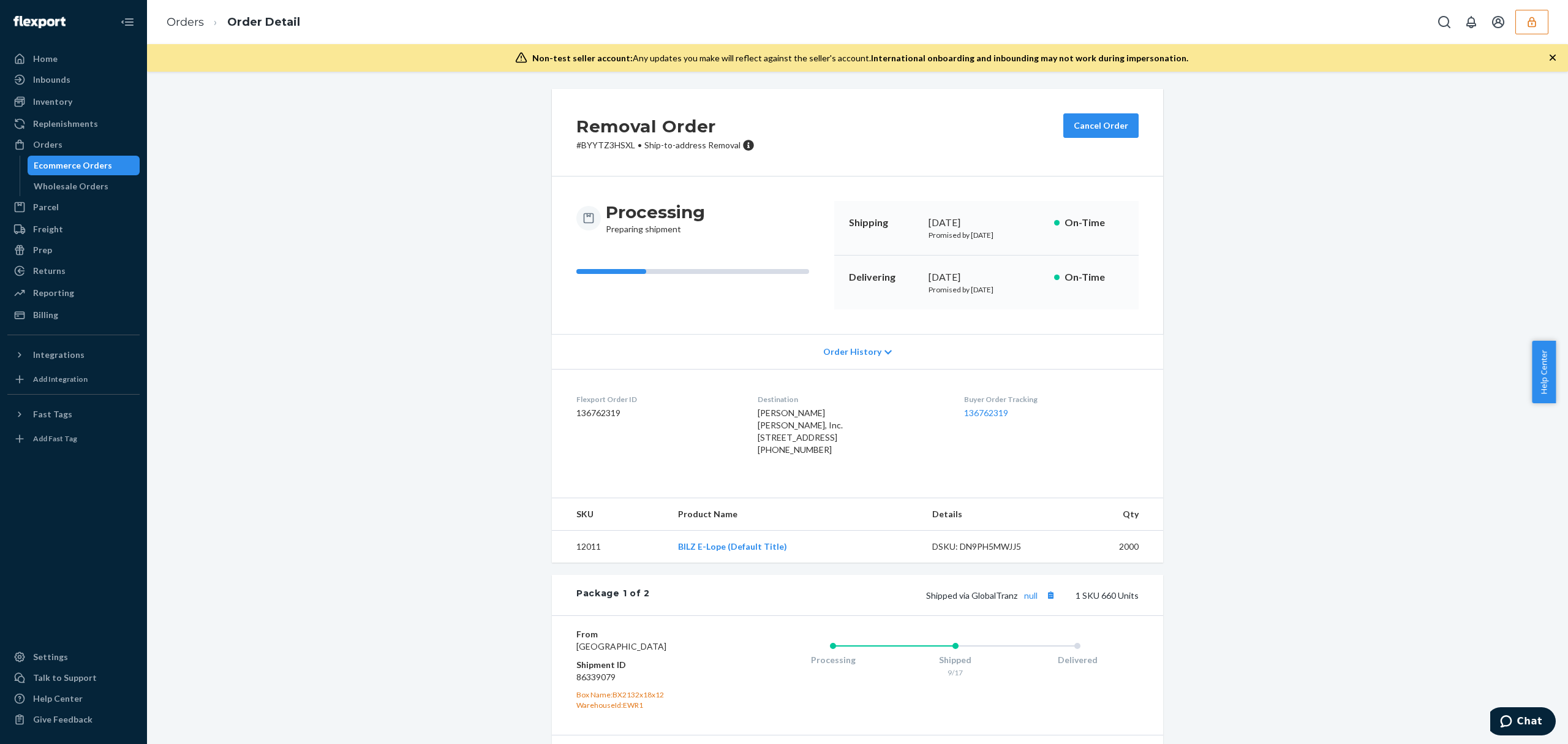
click at [844, 353] on span "Order History" at bounding box center [852, 351] width 58 height 12
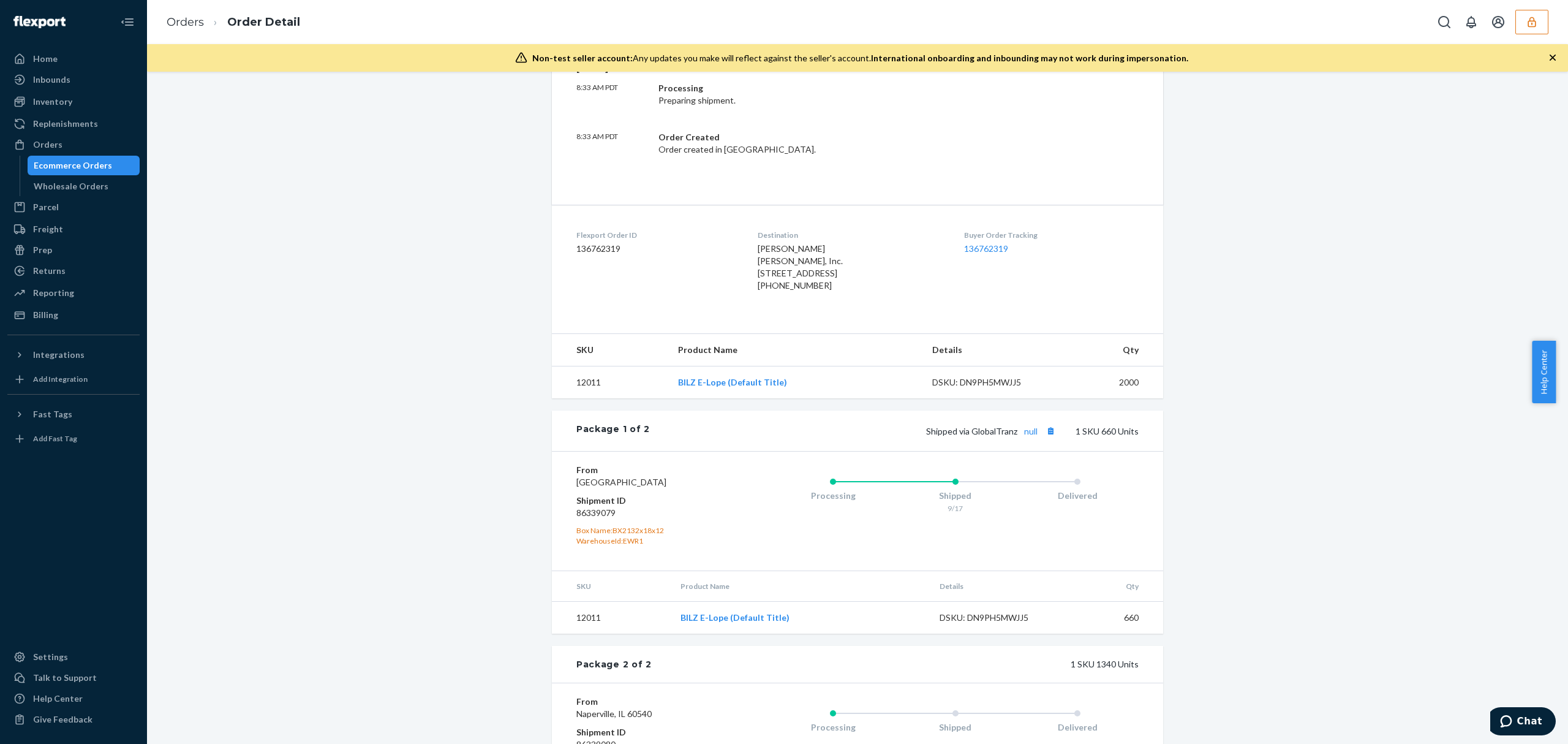
scroll to position [252, 0]
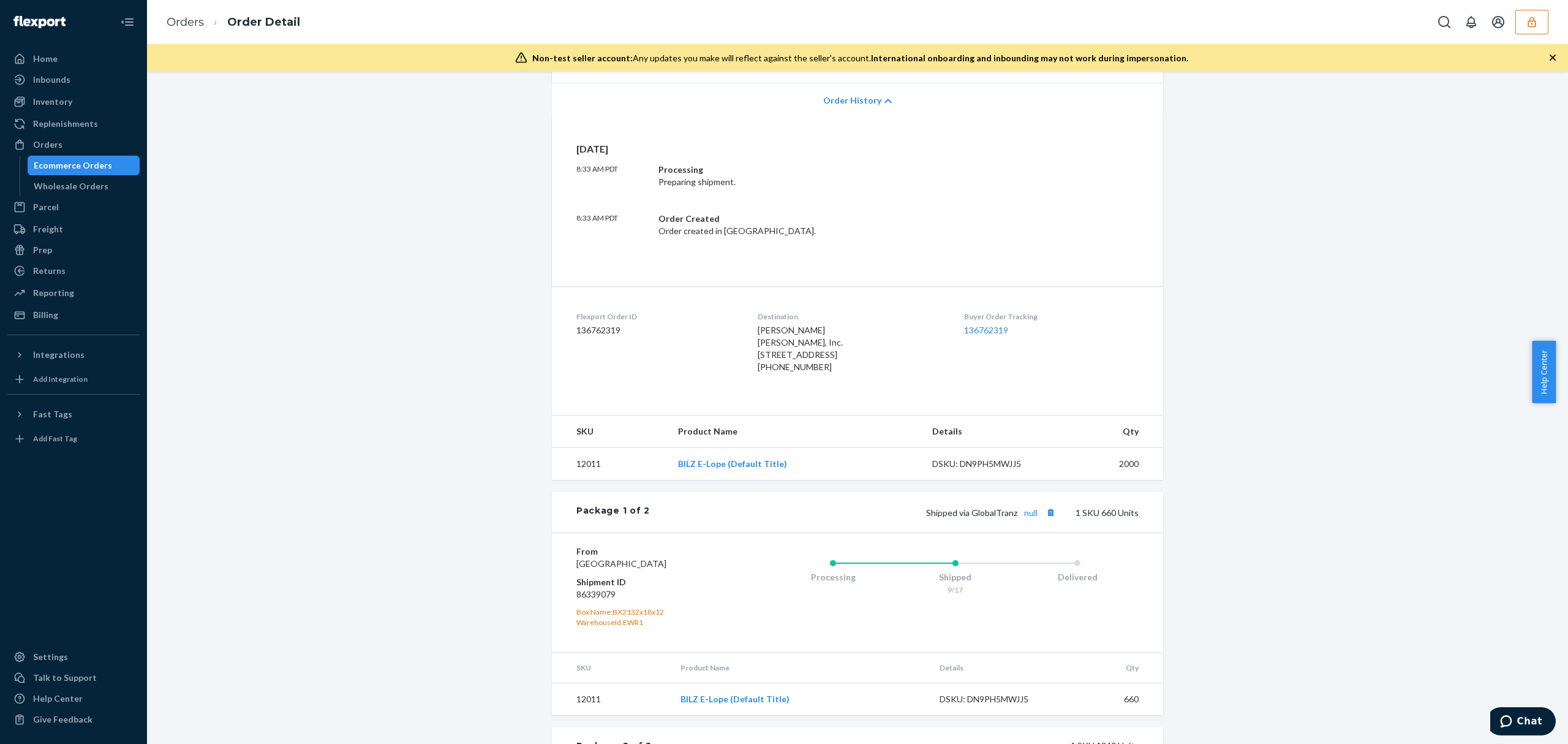
click at [846, 89] on div "Order History" at bounding box center [857, 100] width 611 height 35
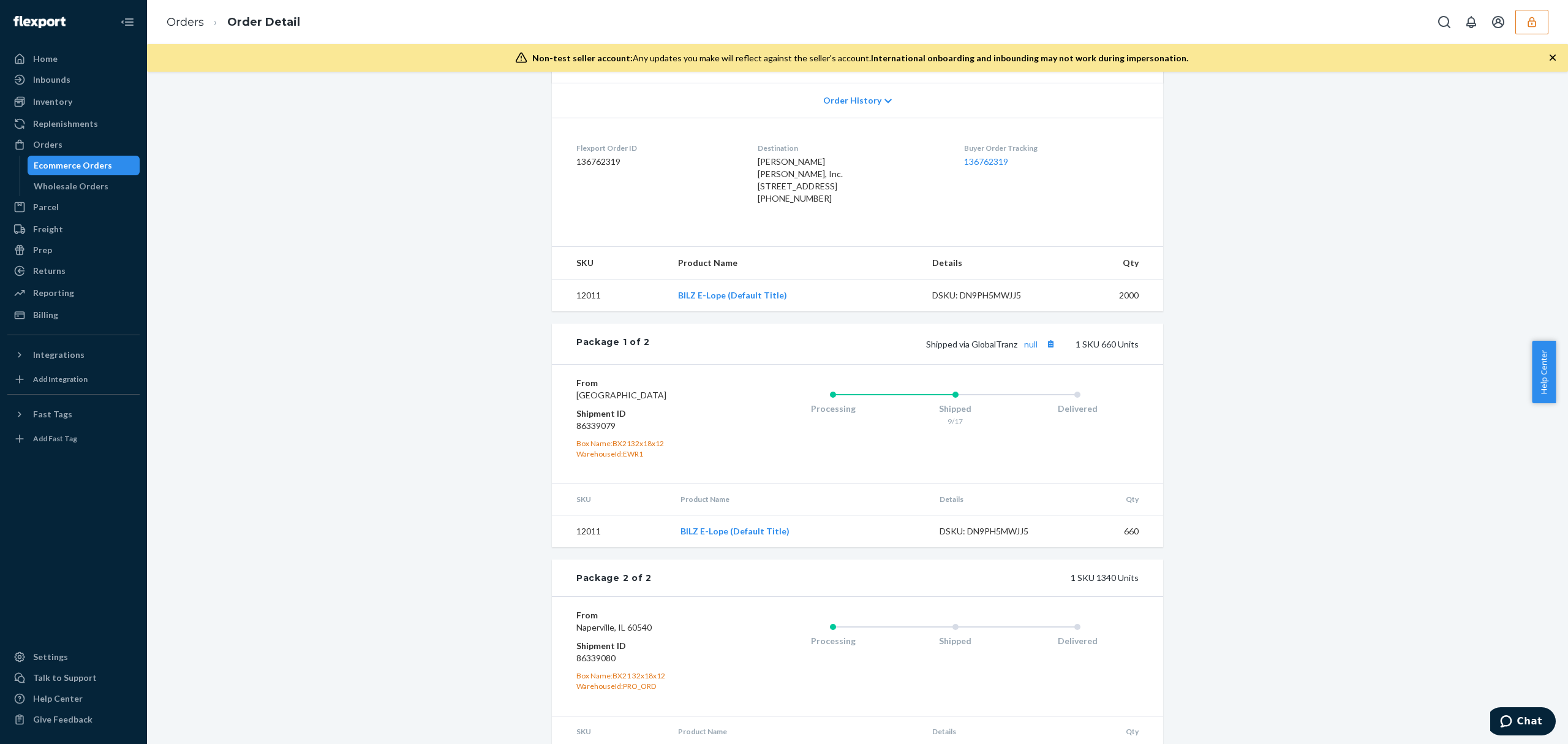
scroll to position [328, 0]
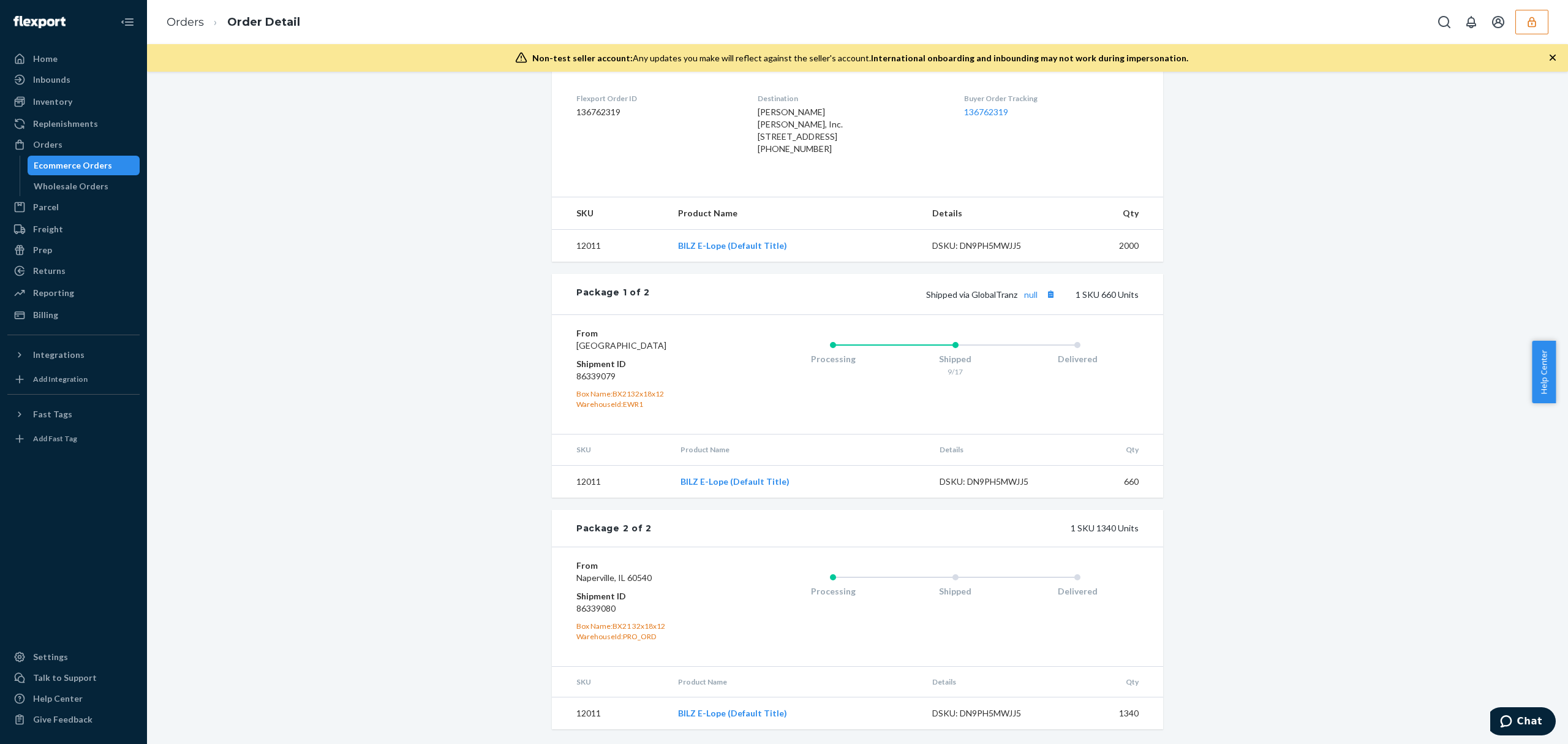
click at [600, 376] on dd "86339079" at bounding box center [650, 376] width 146 height 12
copy dd "86339079"
drag, startPoint x: 953, startPoint y: 409, endPoint x: 939, endPoint y: 451, distance: 44.3
click at [953, 409] on div "Processing Shipped 9/17 Delivered" at bounding box center [930, 374] width 415 height 94
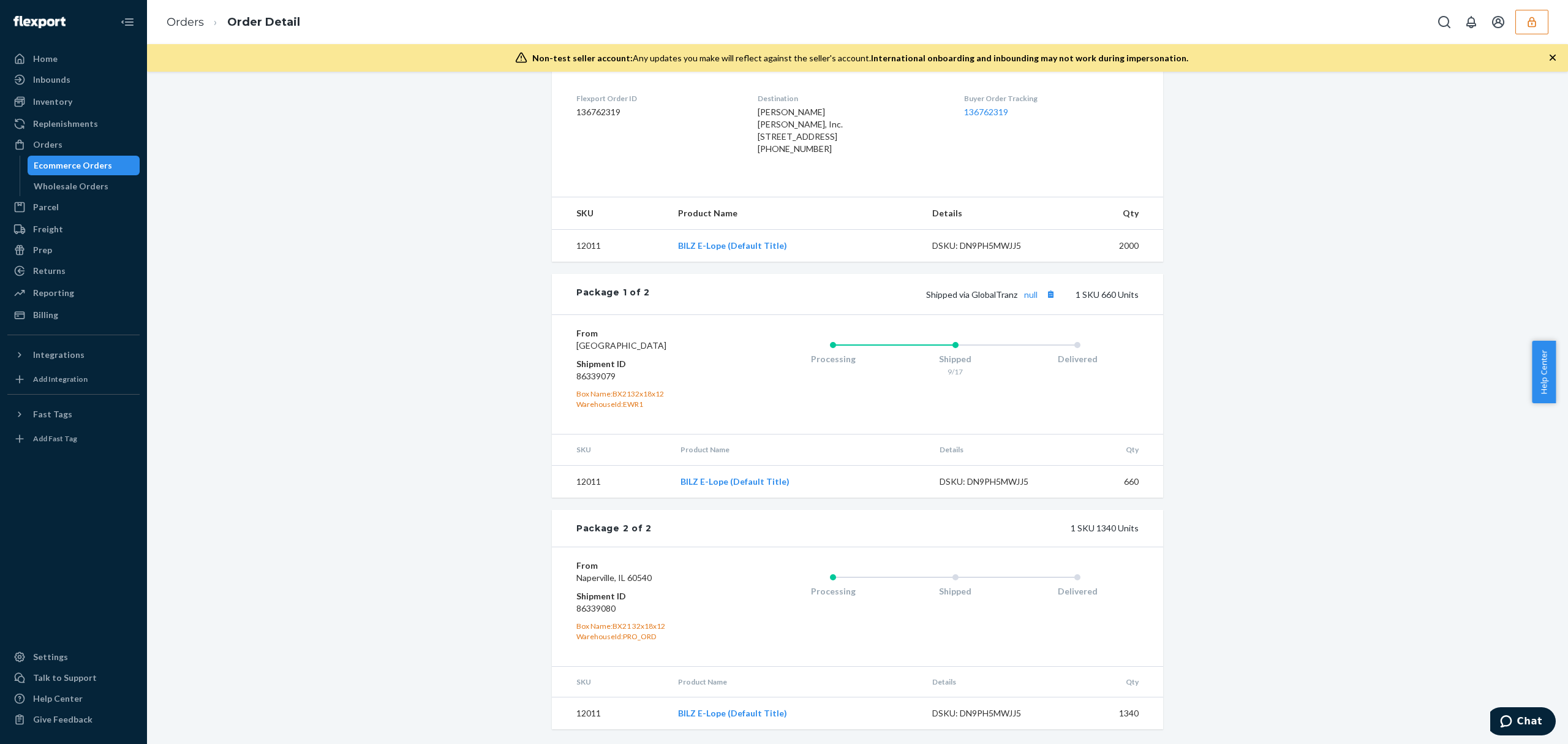
click at [1034, 445] on th "Details" at bounding box center [997, 449] width 135 height 31
click at [597, 606] on dd "86339080" at bounding box center [650, 608] width 146 height 12
copy dd "86339080"
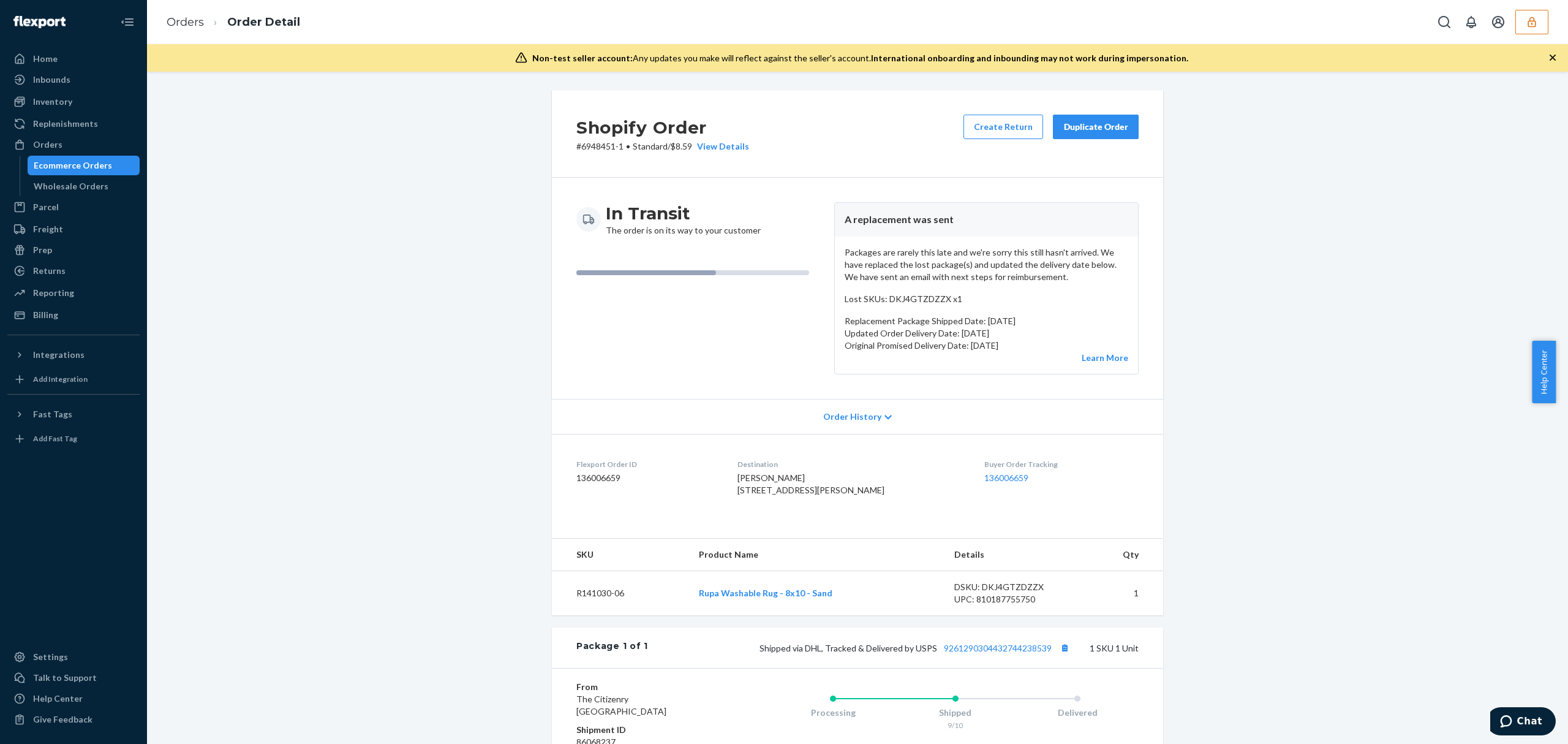
click at [1534, 19] on icon "button" at bounding box center [1531, 22] width 12 height 12
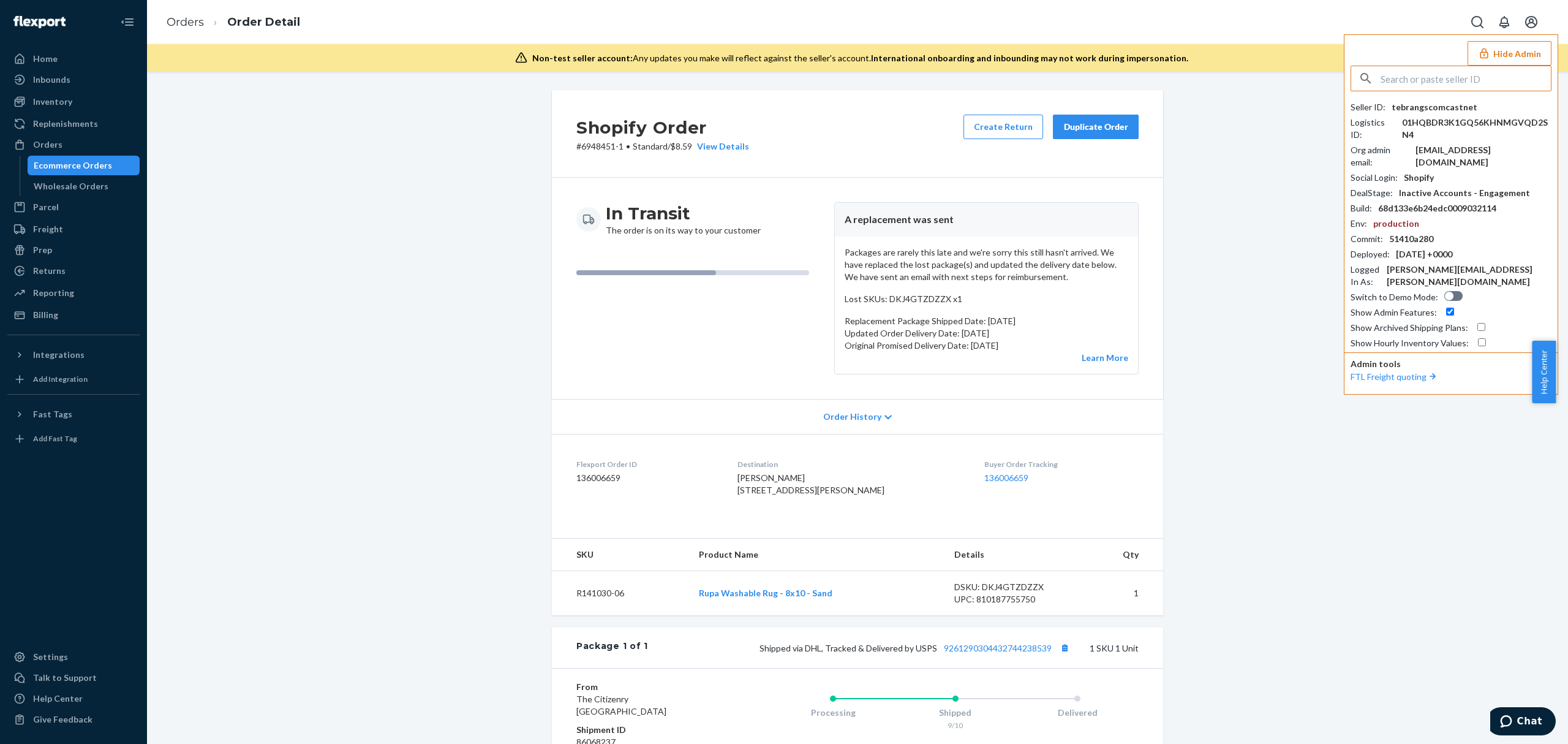
click at [1408, 86] on input "text" at bounding box center [1466, 78] width 170 height 25
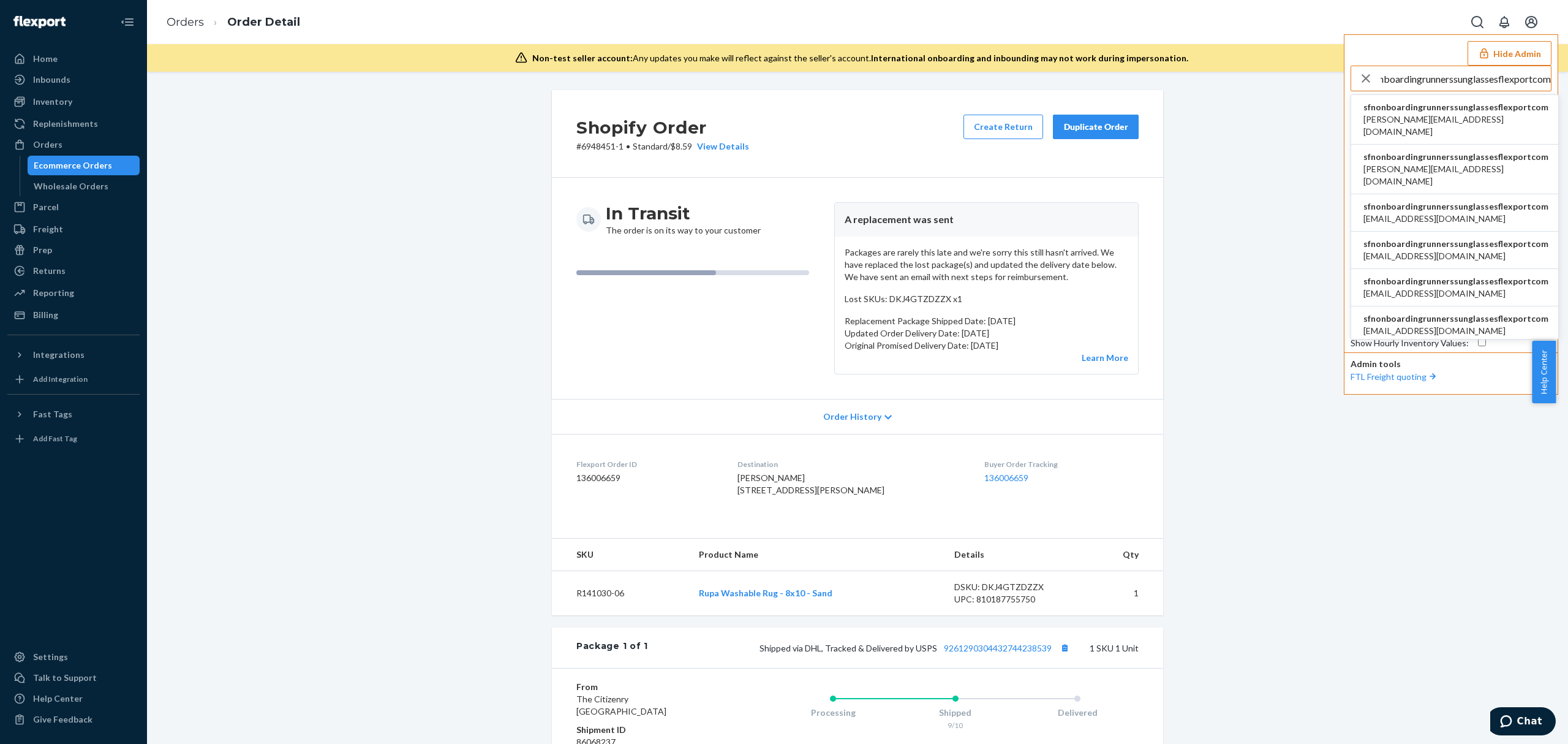
type input "sfnonboardingrunnerssunglassesflexportcom"
click at [1402, 101] on span "sfnonboardingrunnerssunglassesflexportcom" at bounding box center [1456, 107] width 185 height 12
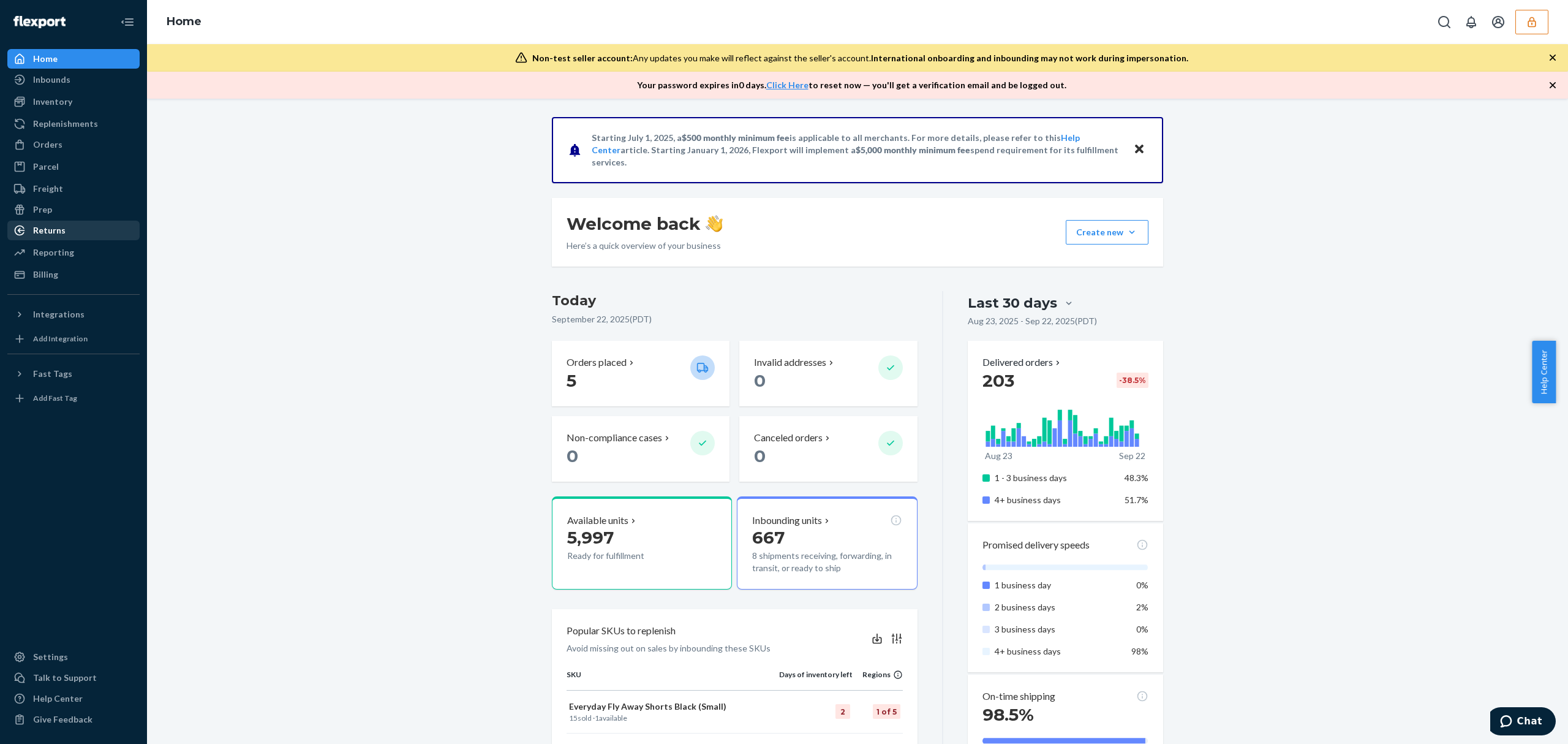
click at [50, 233] on div "Returns" at bounding box center [49, 231] width 33 height 12
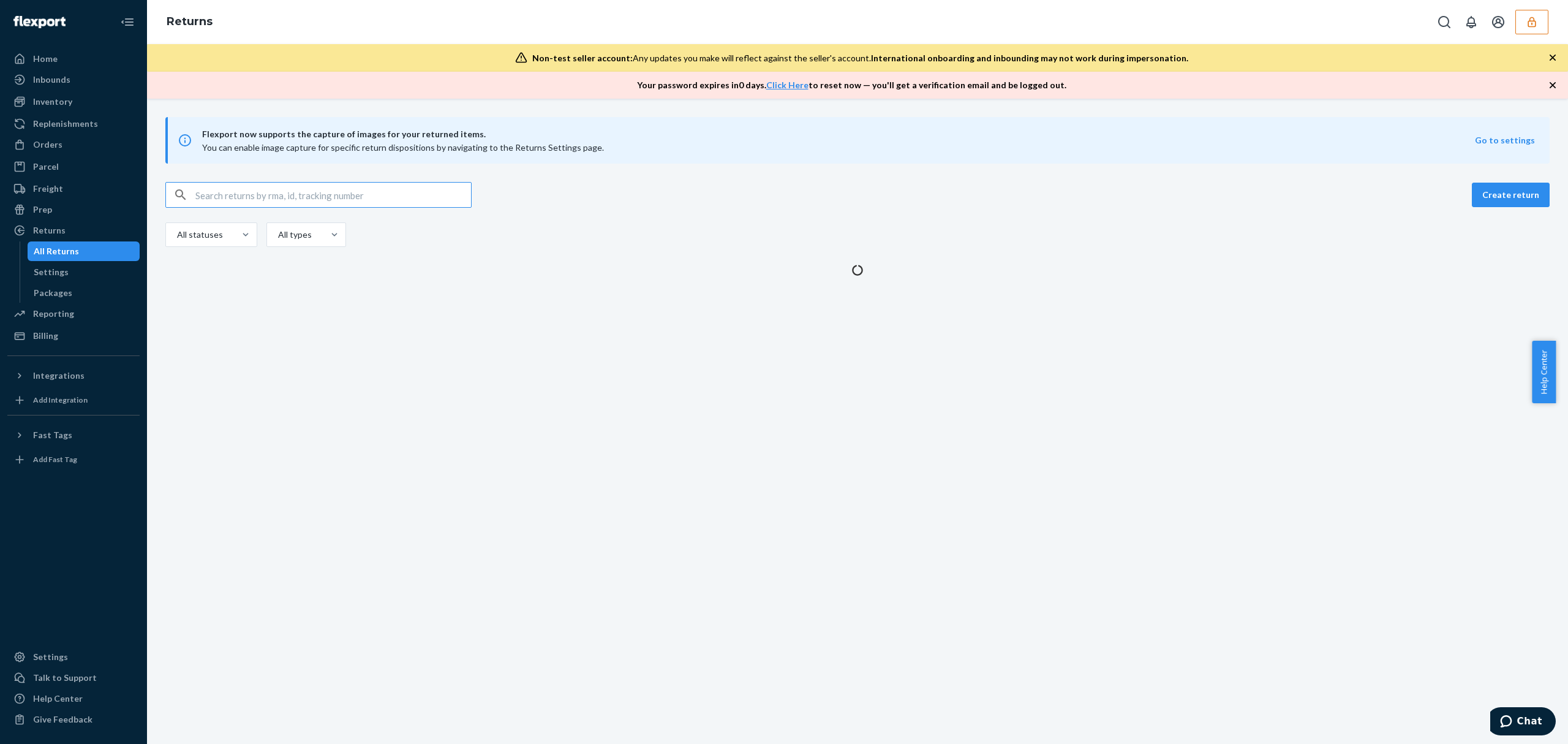
click at [211, 192] on input "text" at bounding box center [333, 195] width 275 height 25
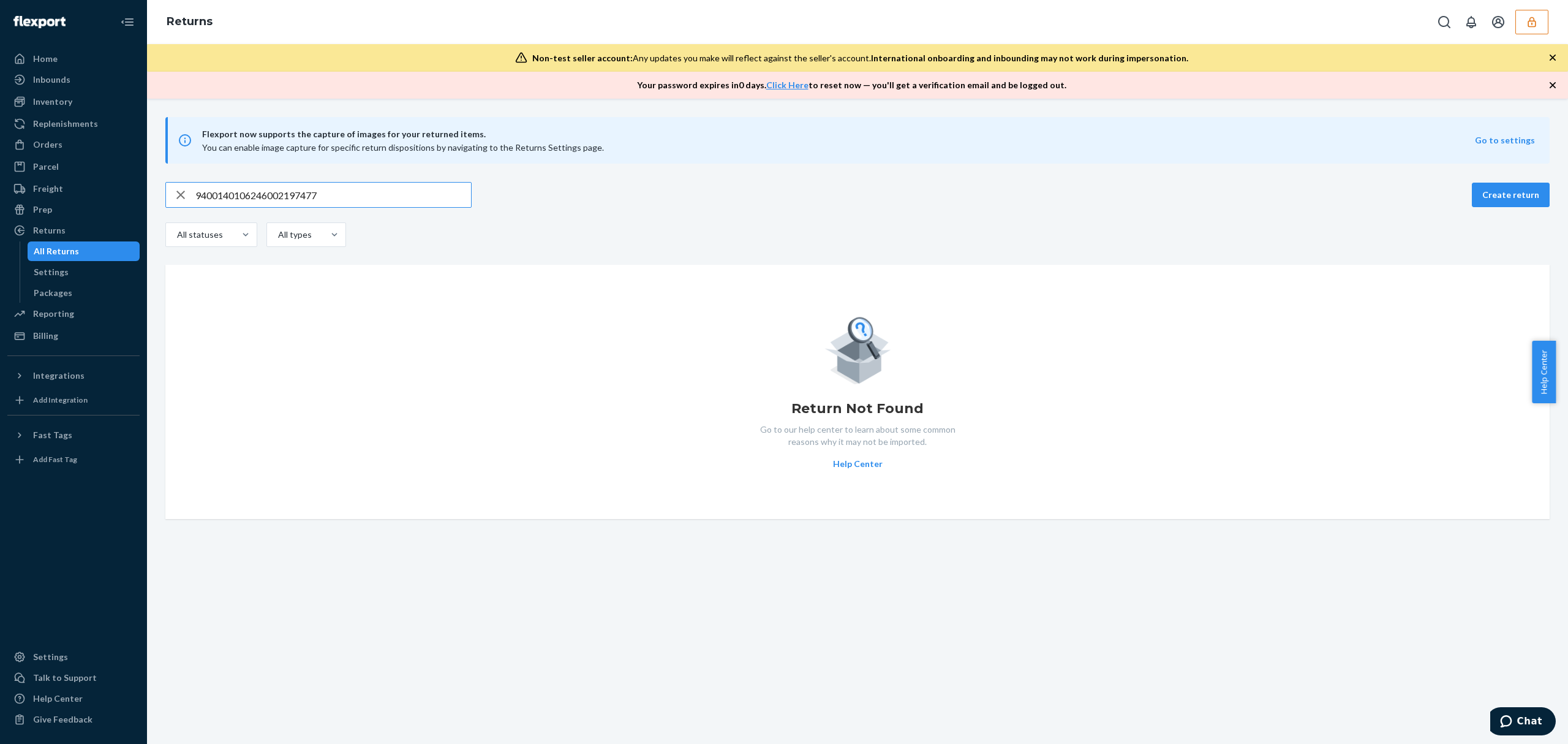
type input "9400140106246002197477"
click at [258, 197] on input "9400140106246002197477" at bounding box center [333, 195] width 275 height 25
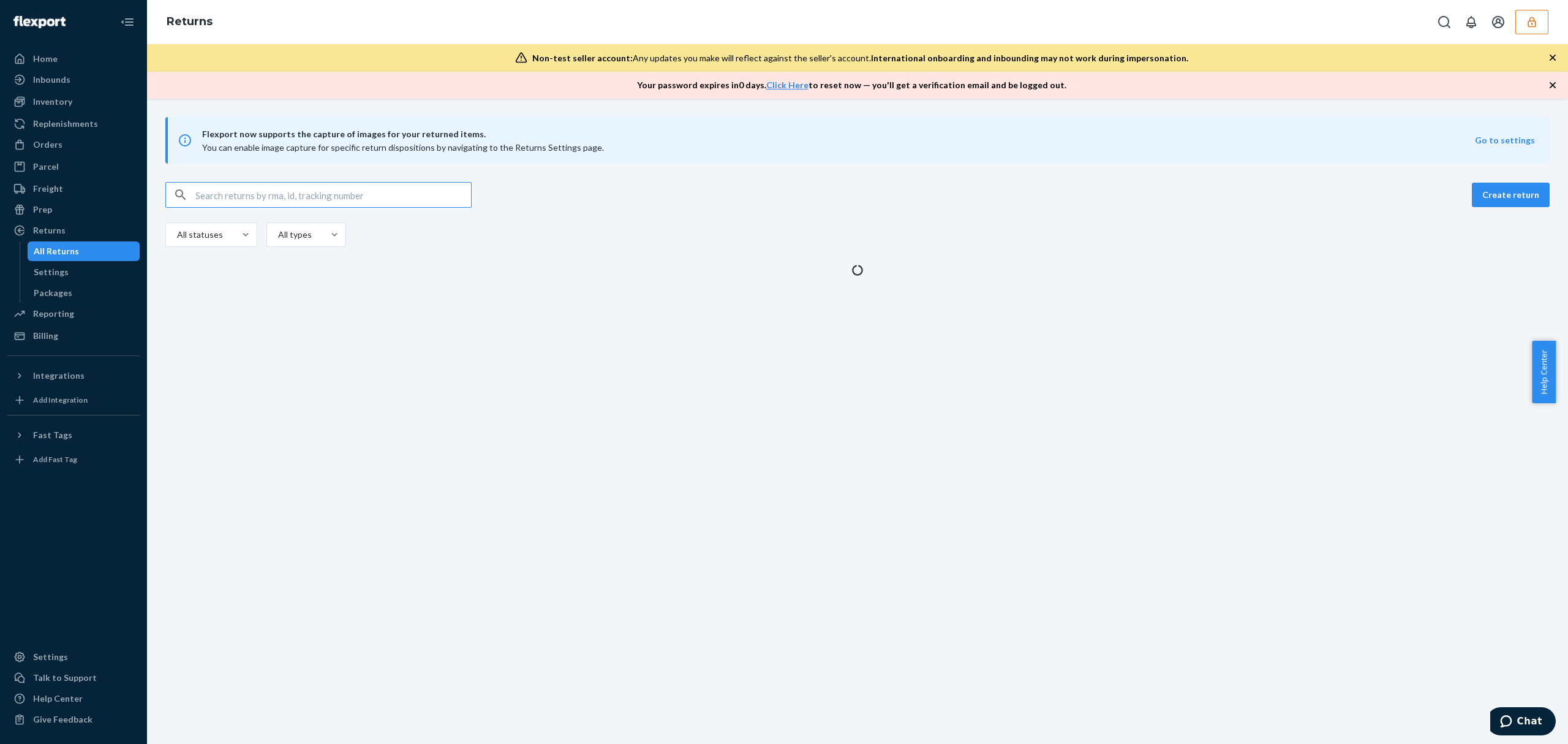
type input "9400140106246002197477"
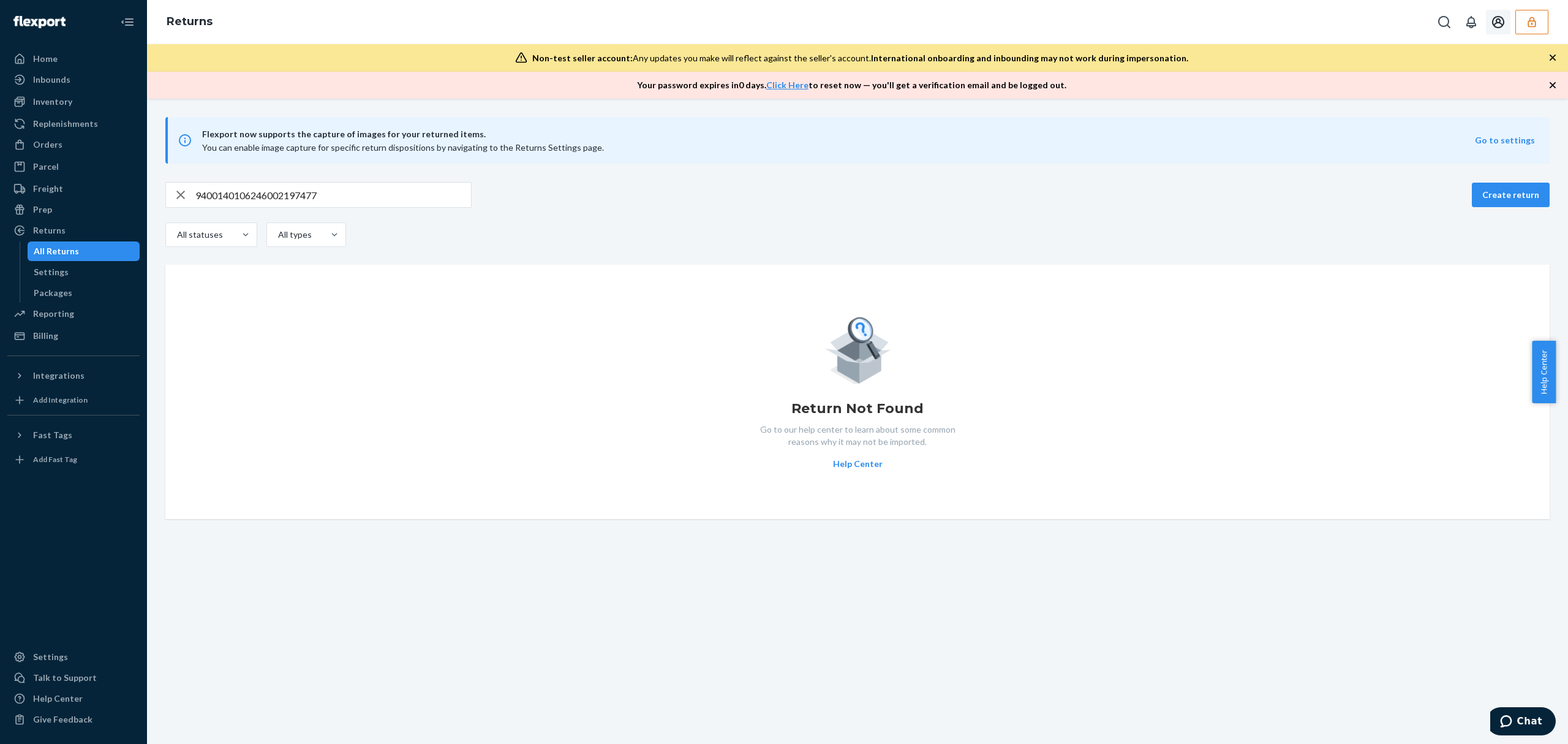
click at [1542, 23] on button "button" at bounding box center [1531, 22] width 33 height 25
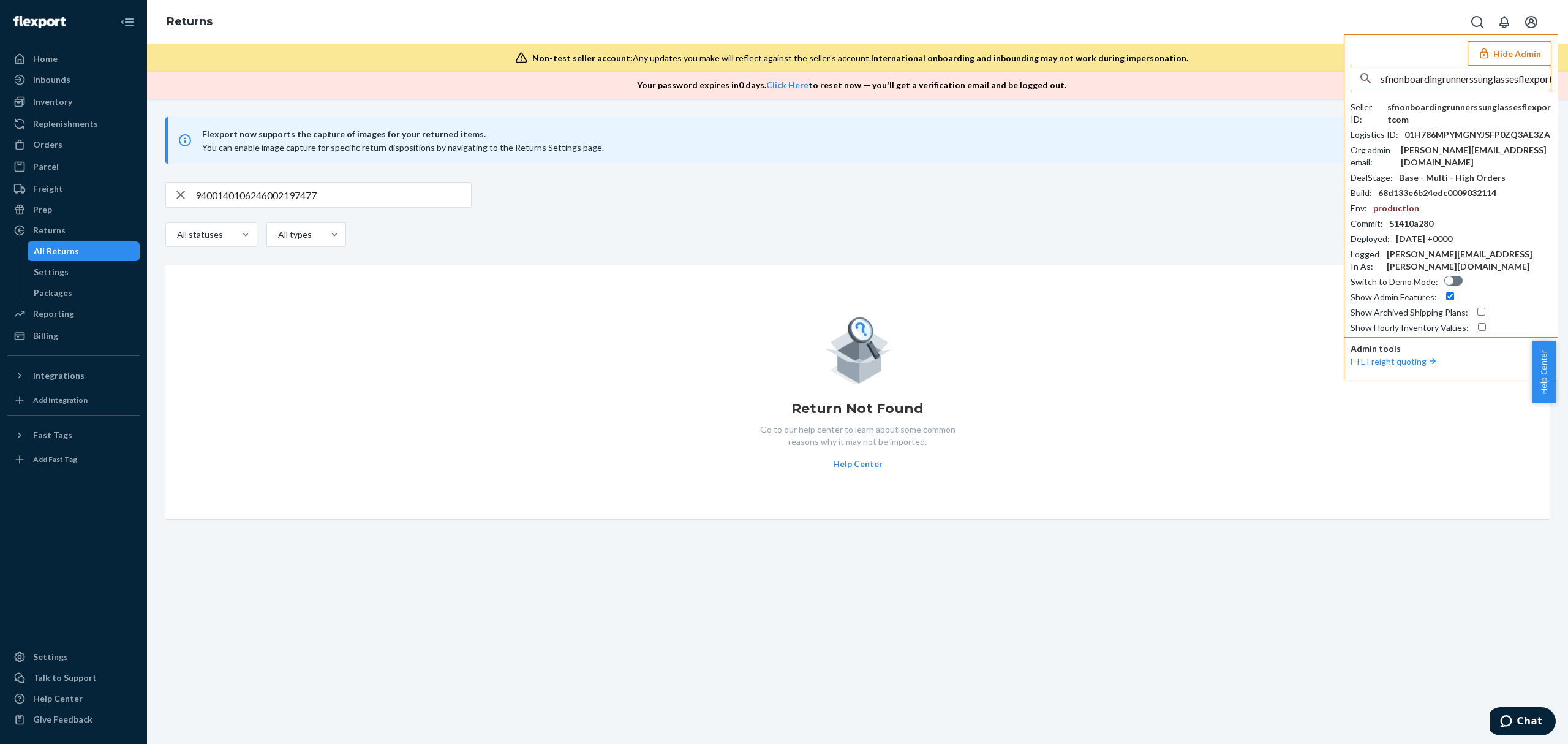
scroll to position [0, 23]
type input "sfnonboardingrunnerssunglassesflexportcom"
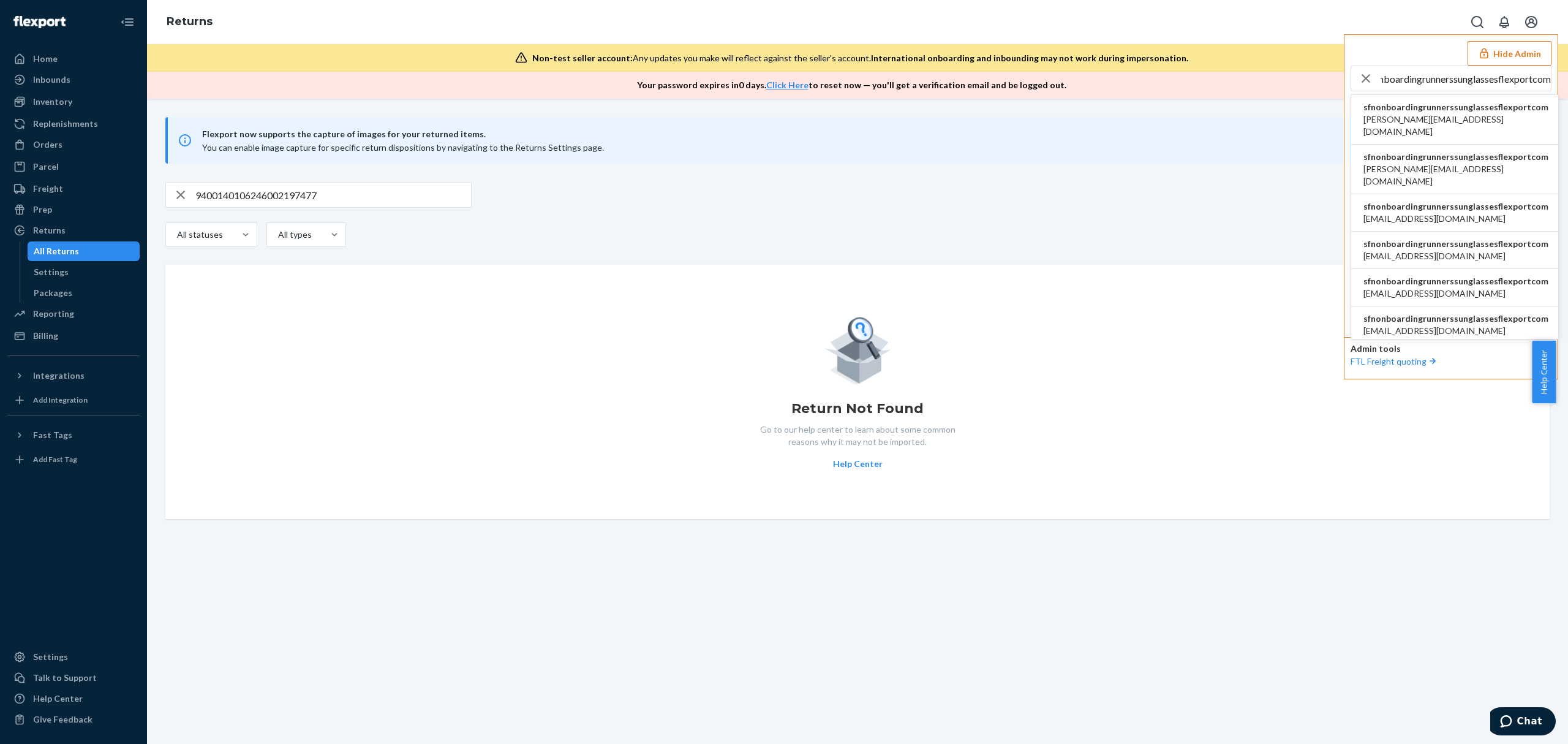
scroll to position [0, 0]
click at [1402, 116] on span "[PERSON_NAME][EMAIL_ADDRESS][DOMAIN_NAME]" at bounding box center [1456, 125] width 185 height 25
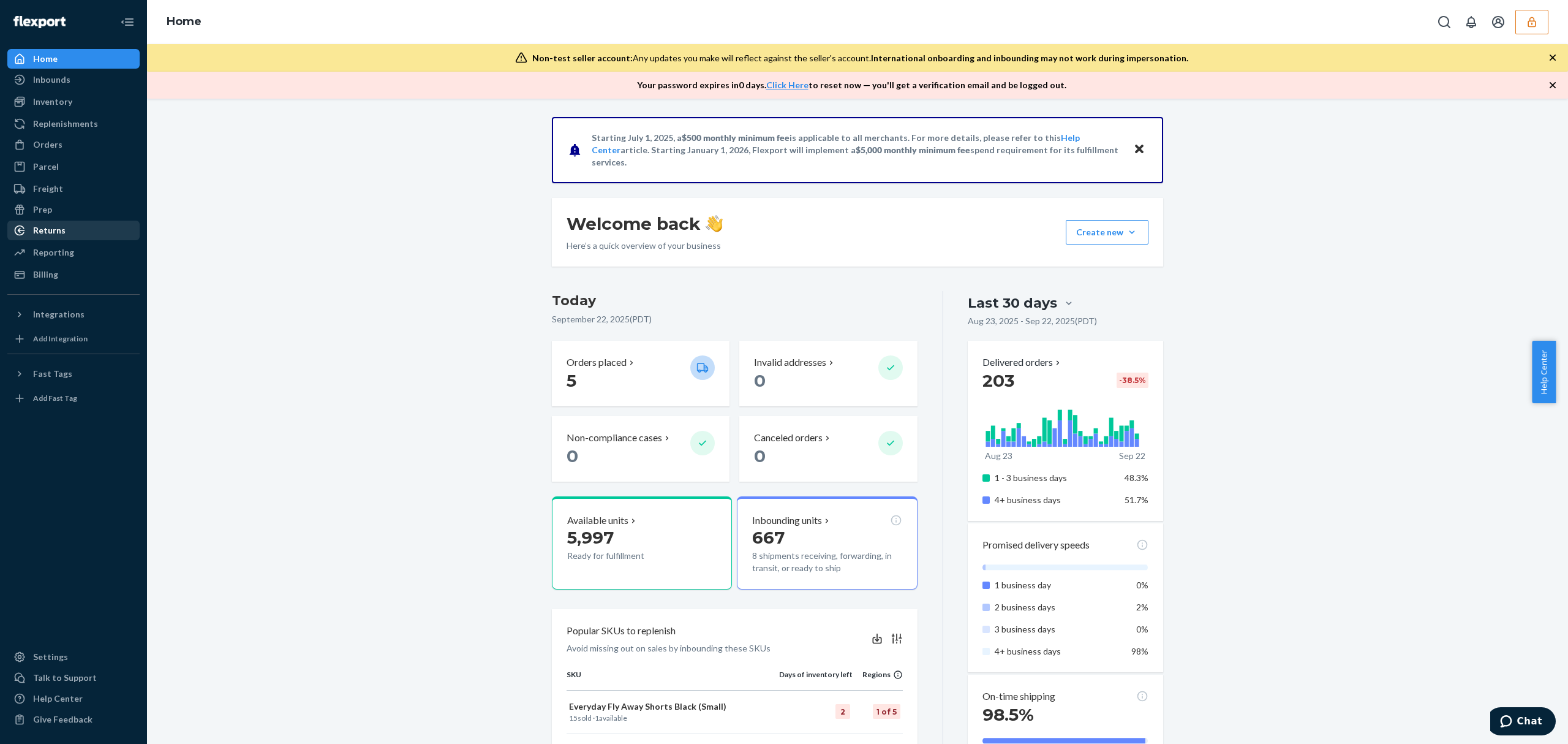
click at [48, 231] on div "Returns" at bounding box center [49, 231] width 33 height 12
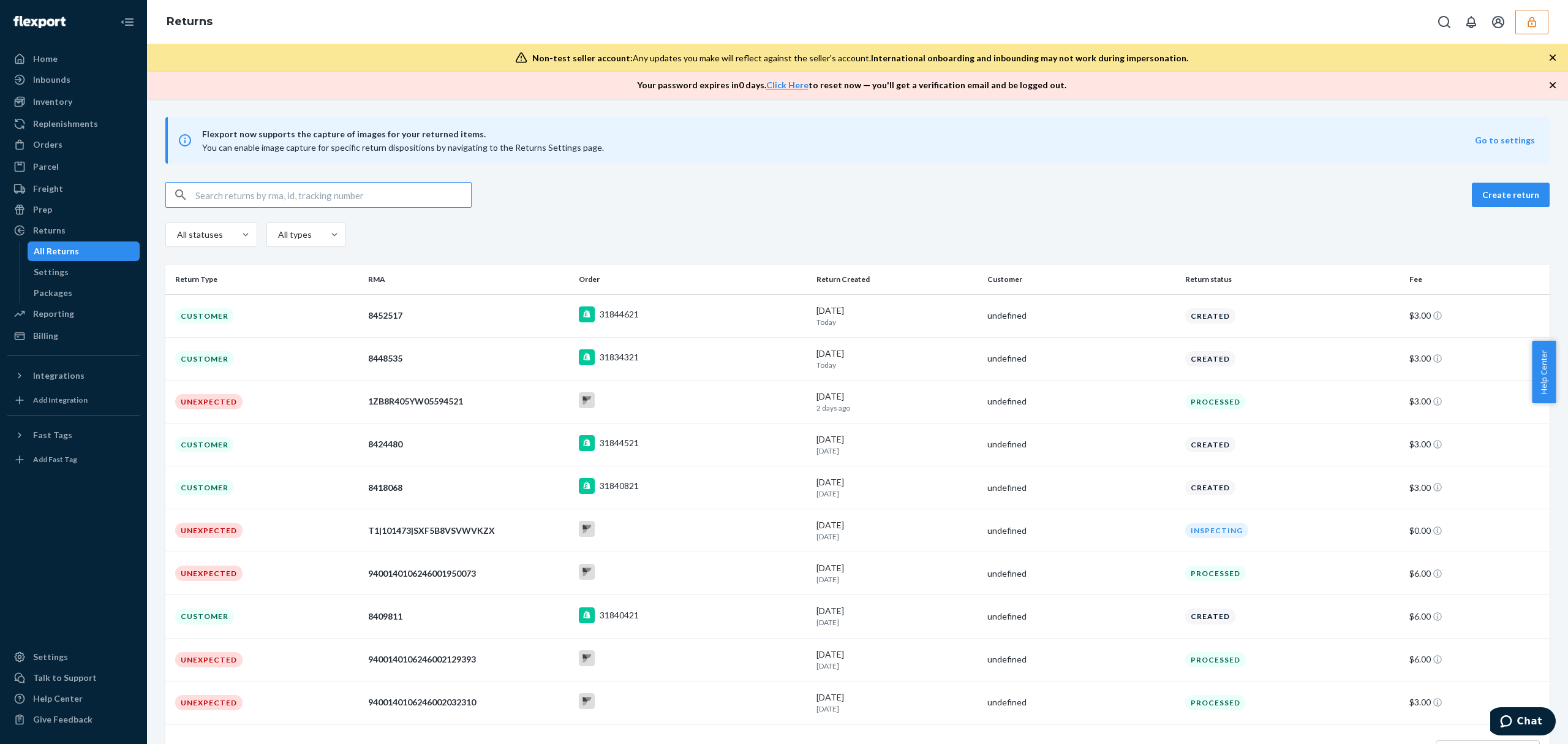
click at [262, 197] on input "text" at bounding box center [333, 195] width 275 height 25
paste input "9400140106246002197477"
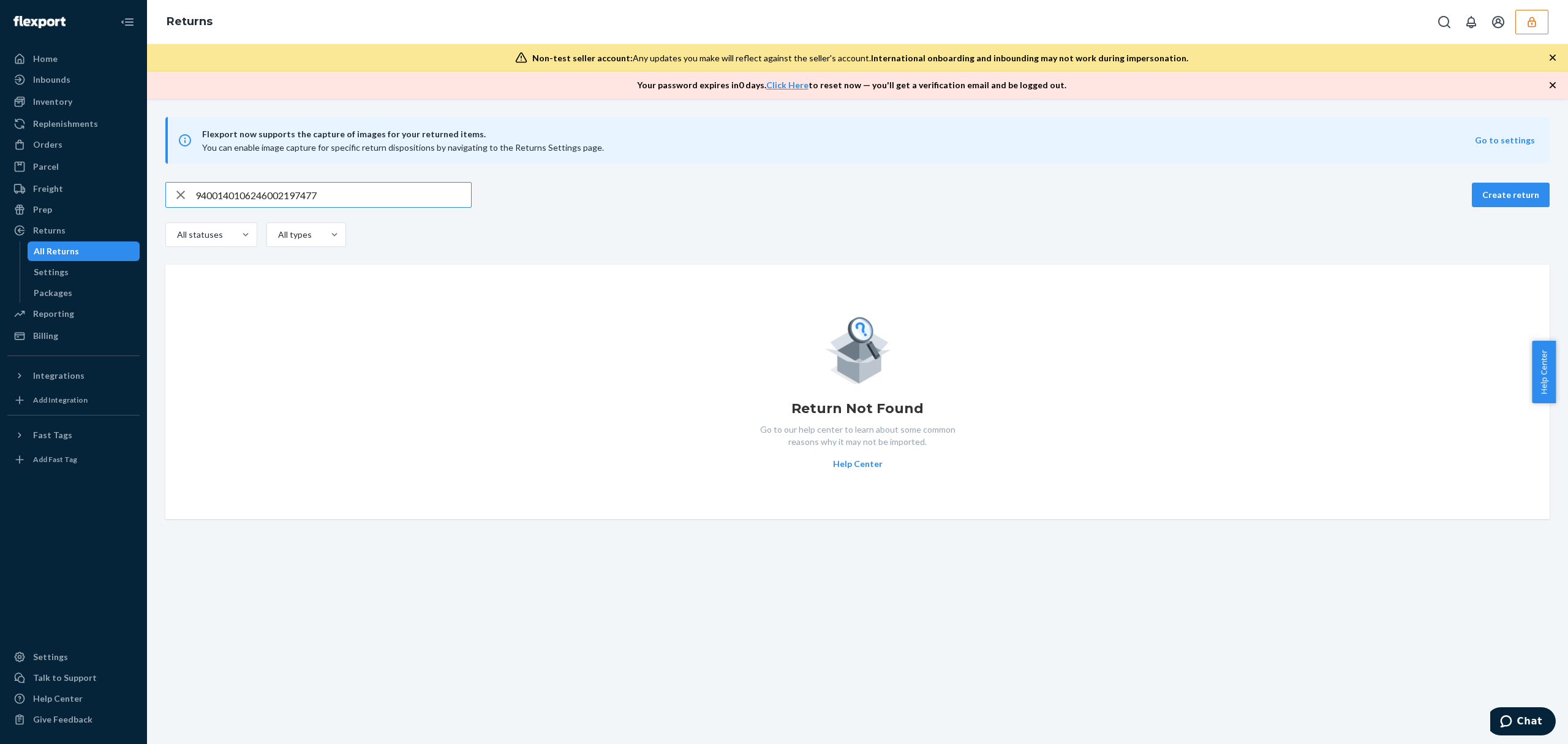
type input "9400140106246002197477"
click at [177, 192] on icon "button" at bounding box center [180, 194] width 8 height 8
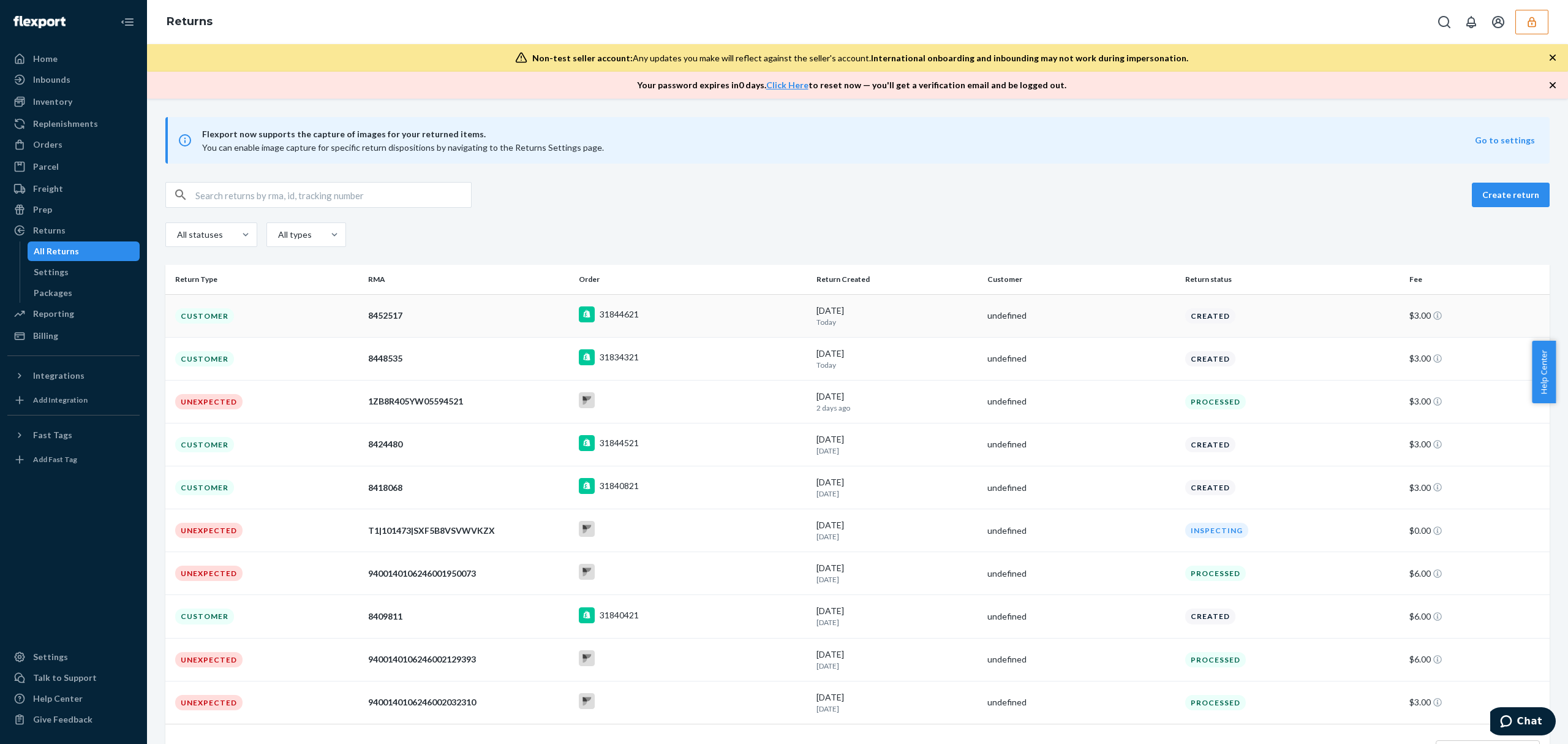
click at [351, 320] on td "Customer" at bounding box center [264, 315] width 198 height 43
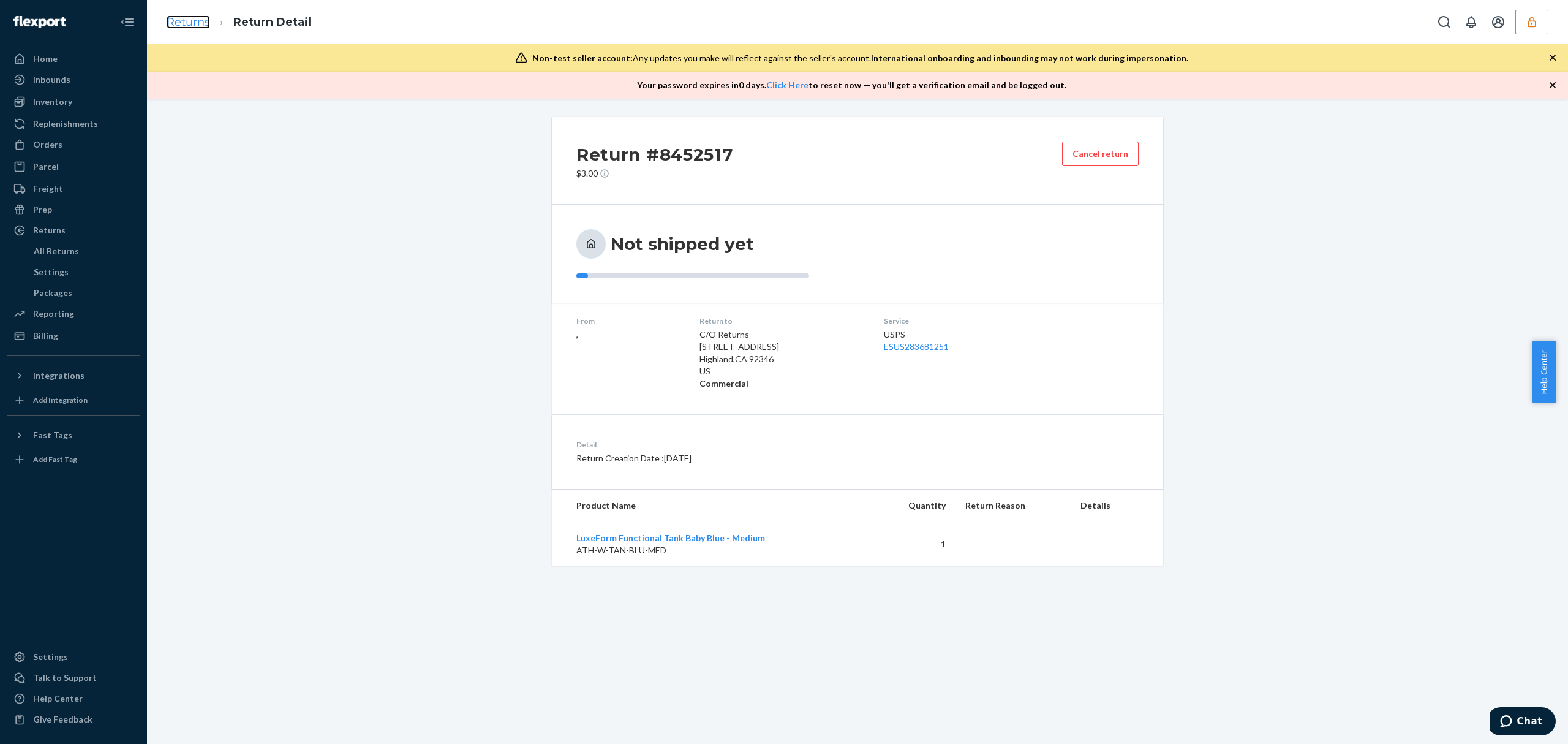
click at [172, 20] on link "Returns" at bounding box center [188, 22] width 43 height 13
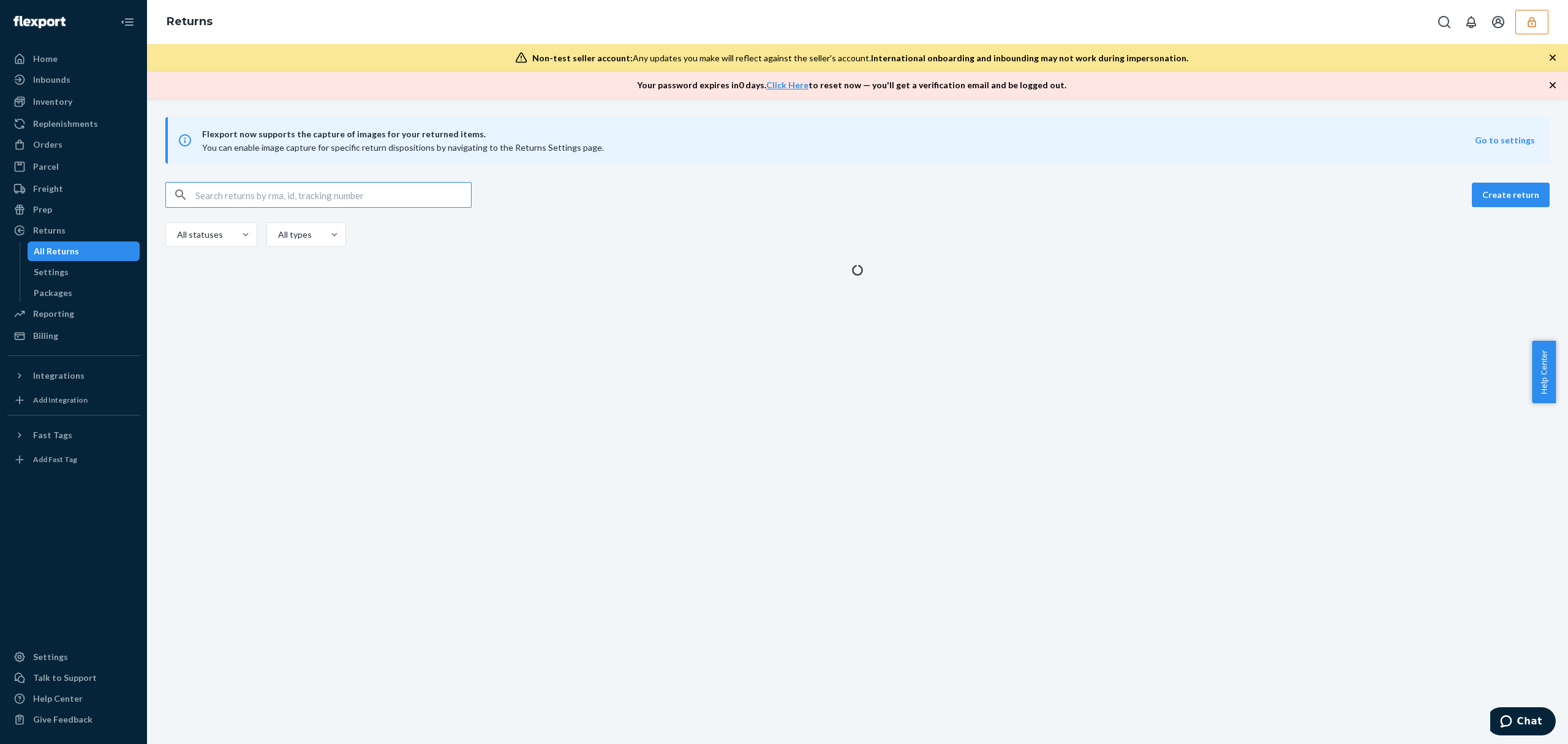
click at [213, 191] on input "text" at bounding box center [333, 195] width 275 height 25
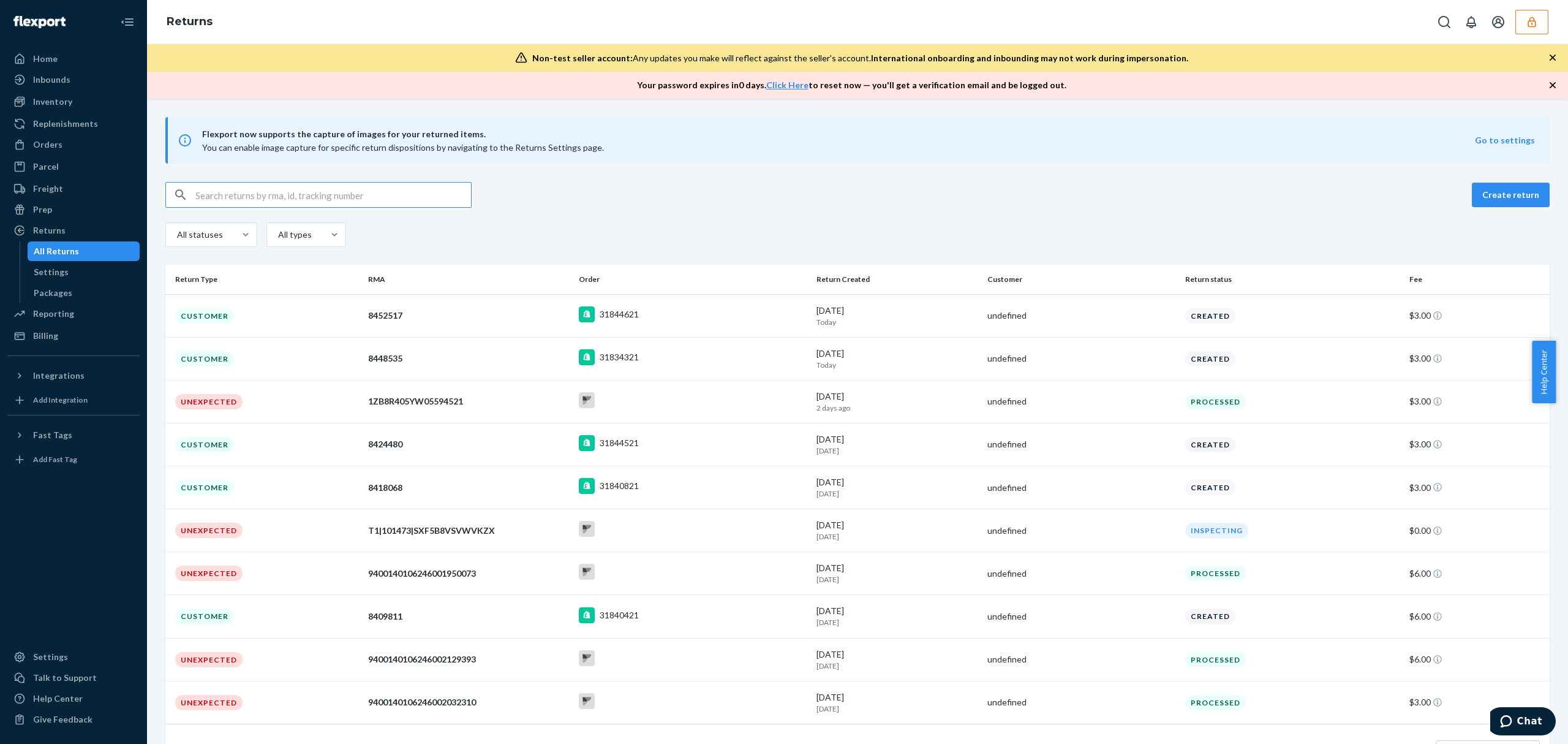
type input "9400140106246001950073"
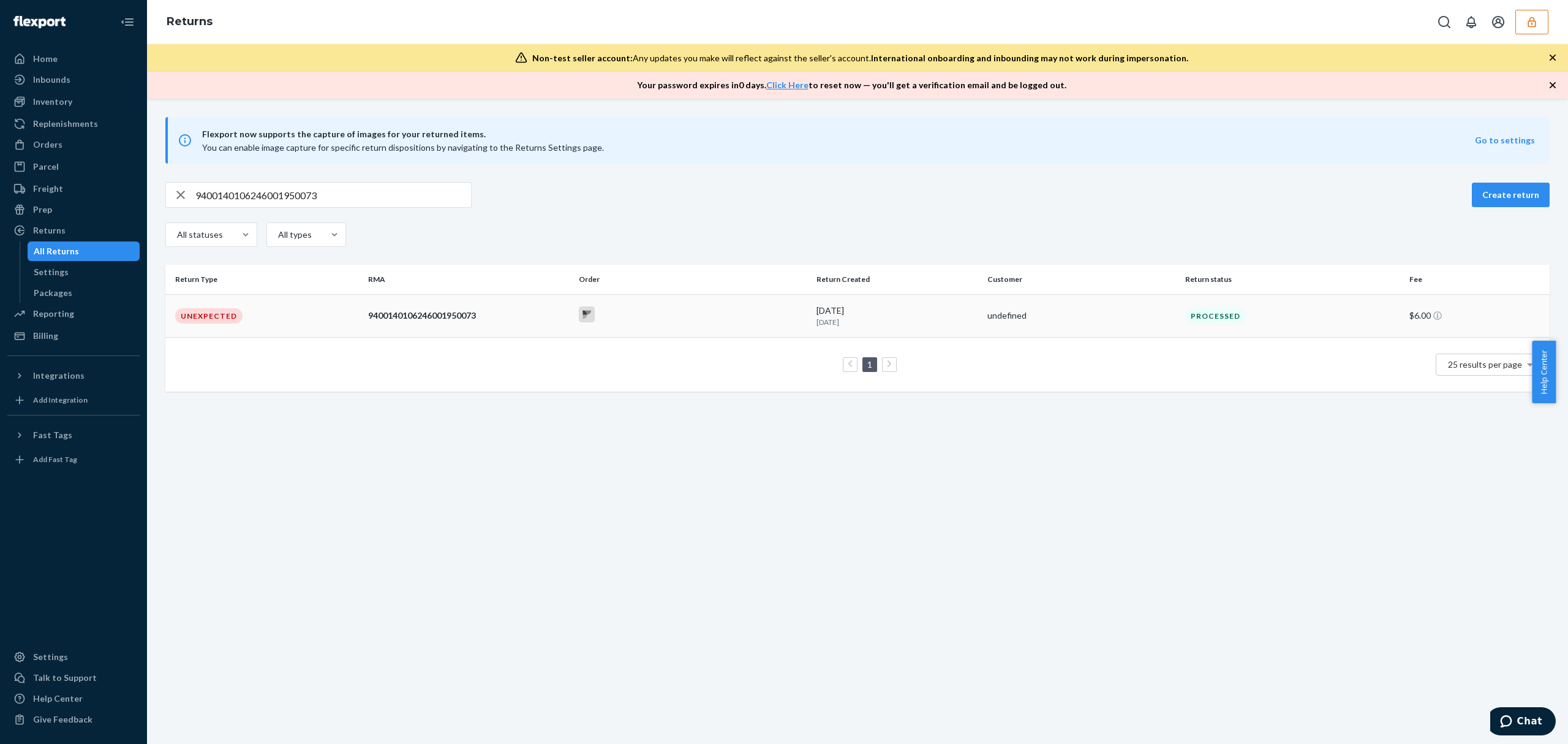
click at [374, 331] on td "9400140106246001950073" at bounding box center [468, 315] width 210 height 43
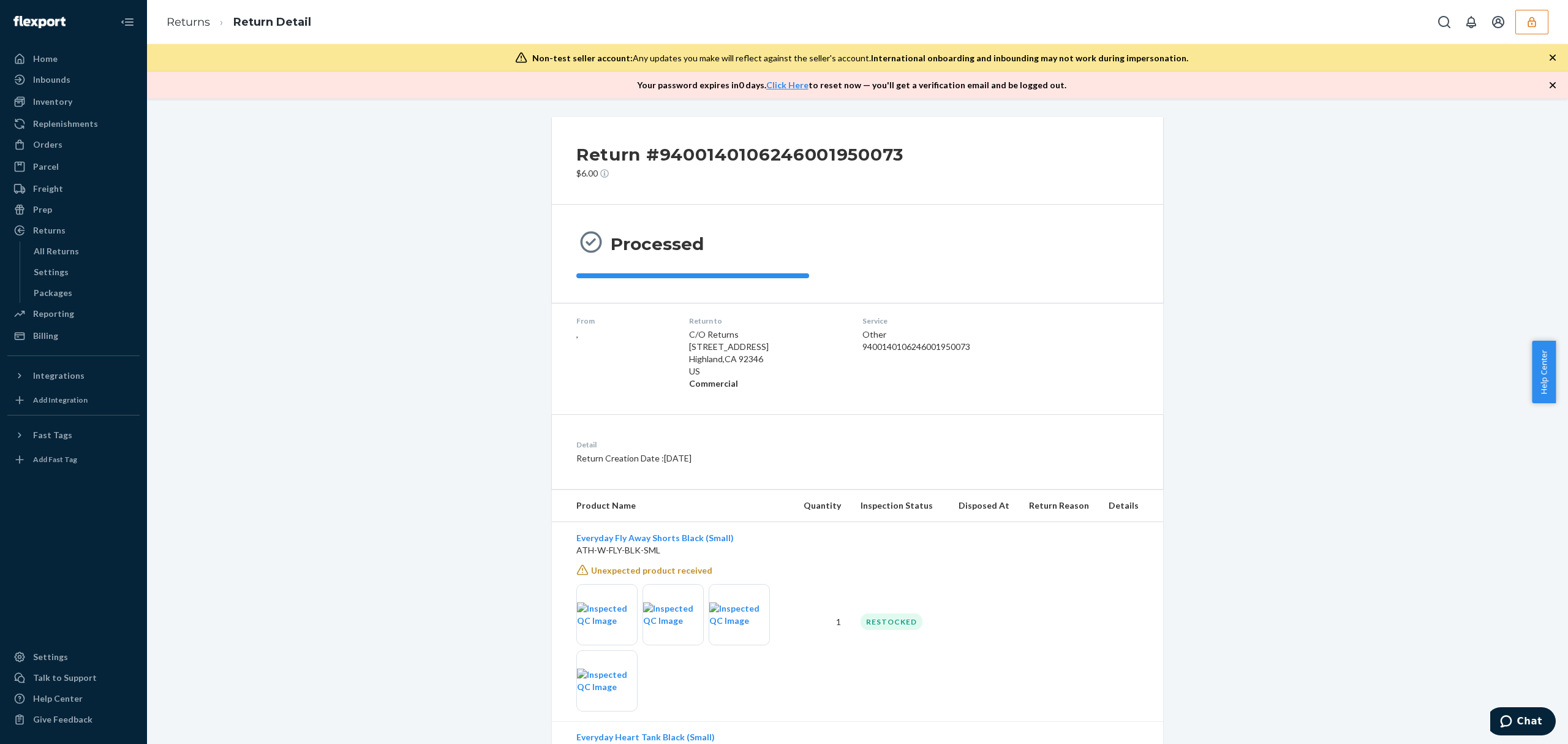
scroll to position [81, 0]
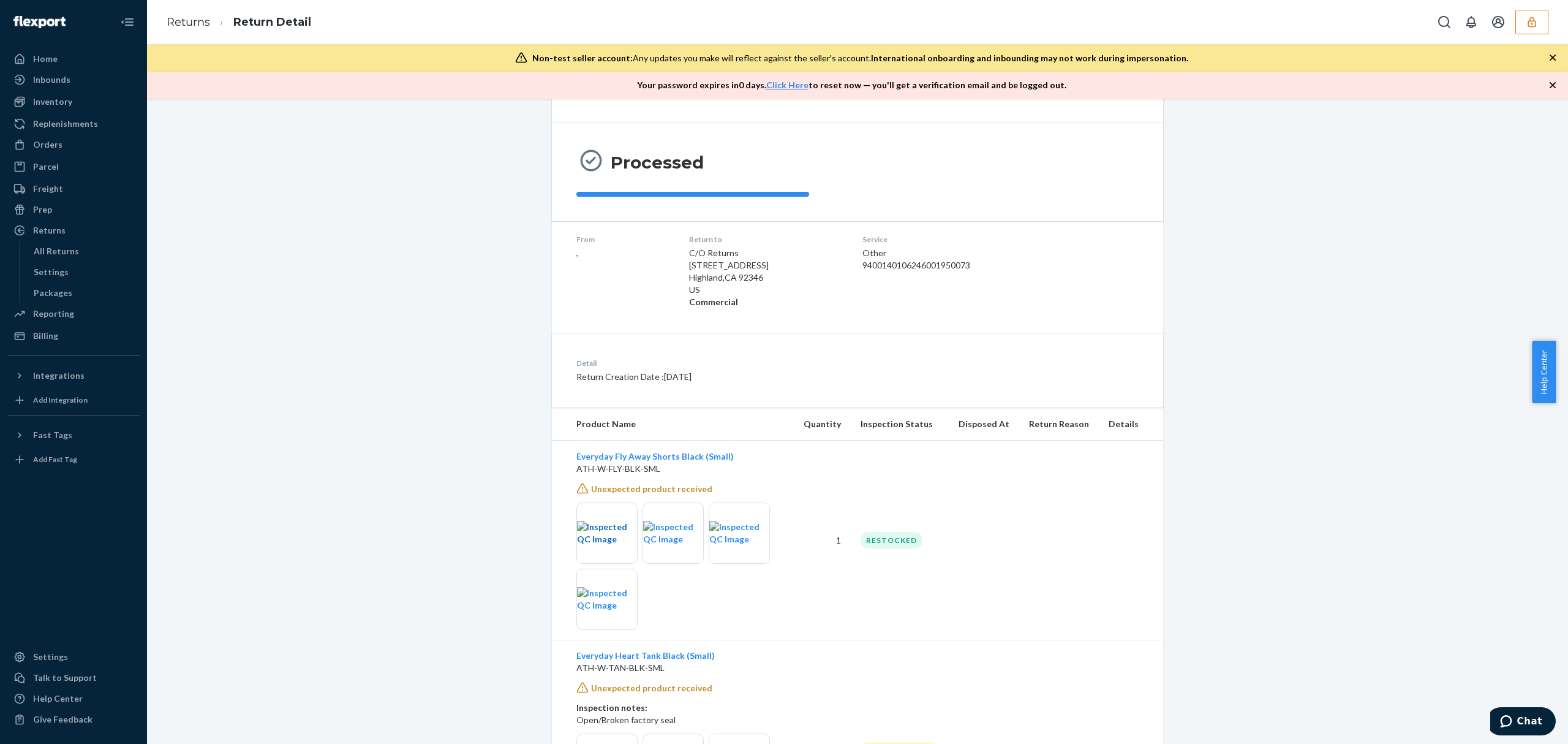
click at [600, 542] on img at bounding box center [606, 533] width 60 height 25
click at [672, 531] on img at bounding box center [673, 533] width 60 height 25
click at [606, 598] on img at bounding box center [606, 599] width 60 height 25
click at [618, 468] on p "ATH-W-FLY-BLK-SML" at bounding box center [680, 469] width 207 height 12
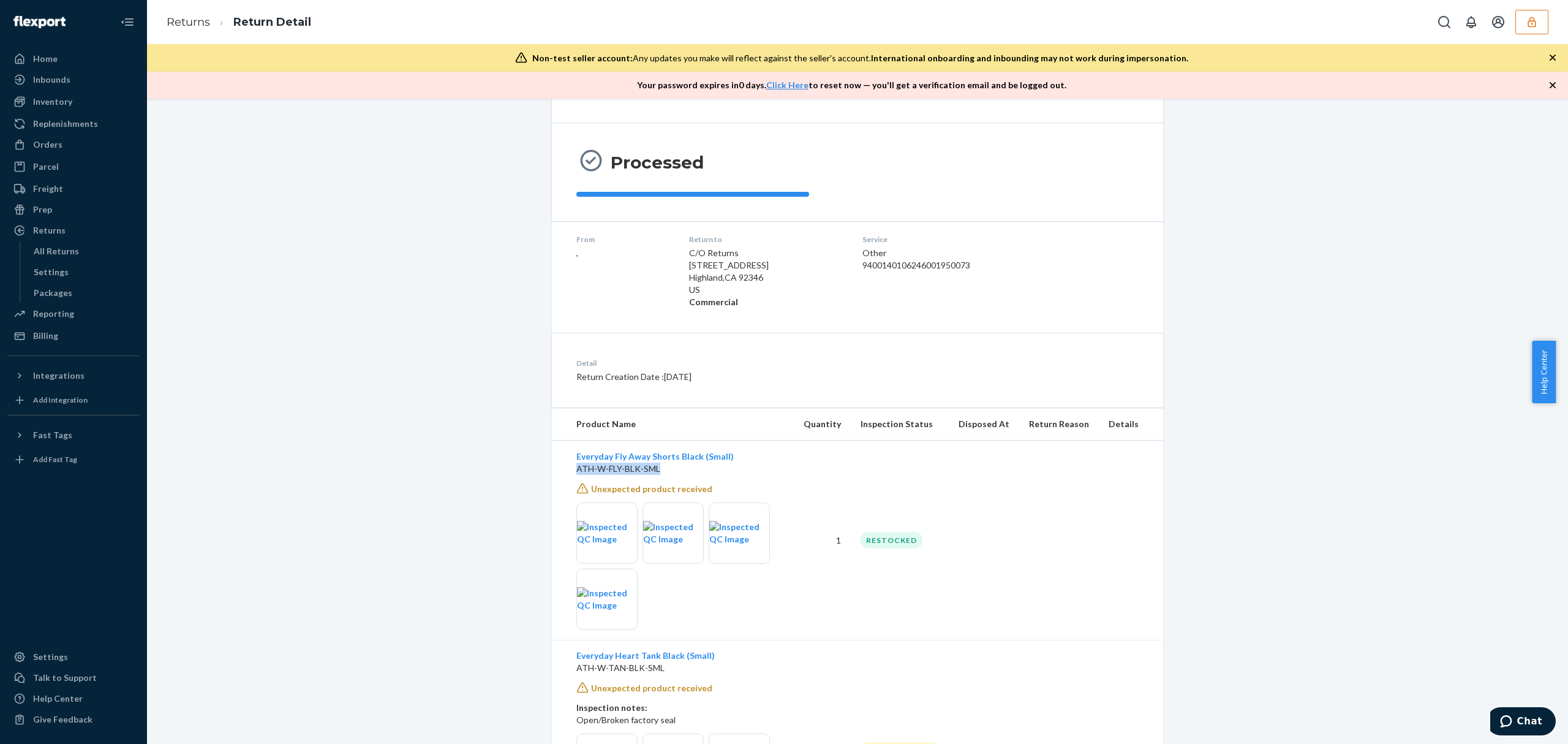
click at [618, 469] on p "ATH-W-FLY-BLK-SML" at bounding box center [680, 469] width 207 height 12
copy p "ATH-W-FLY-BLK-SML"
drag, startPoint x: 757, startPoint y: 454, endPoint x: 565, endPoint y: 458, distance: 192.0
click at [565, 458] on td "Everyday Fly Away Shorts Black (Small) ATH-W-FLY-BLK-SML Unexpected product rec…" at bounding box center [673, 540] width 242 height 200
copy link "Everyday Fly Away Shorts Black (Small)"
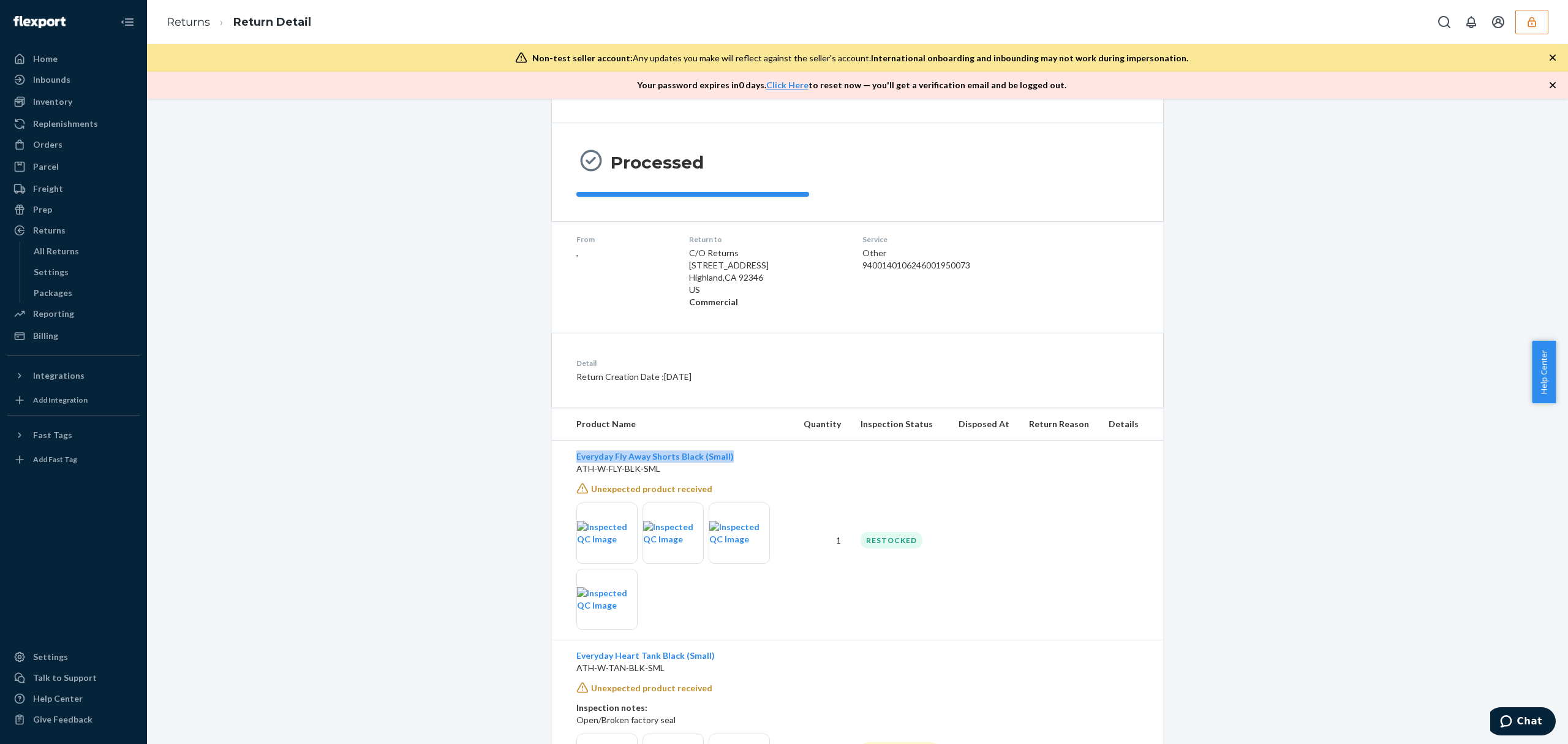
scroll to position [240, 0]
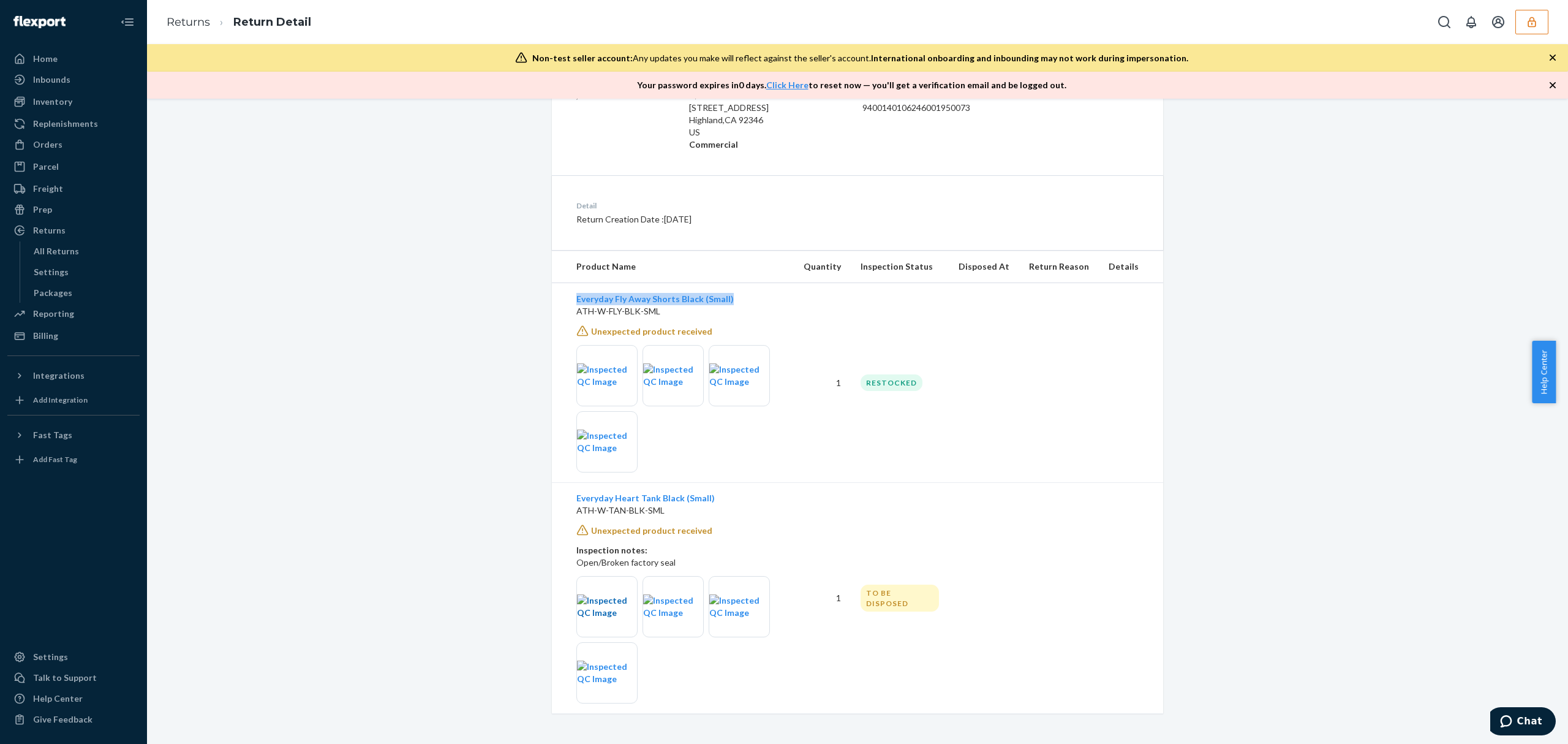
click at [608, 609] on img at bounding box center [606, 606] width 60 height 25
click at [1515, 11] on button "button" at bounding box center [1531, 22] width 33 height 25
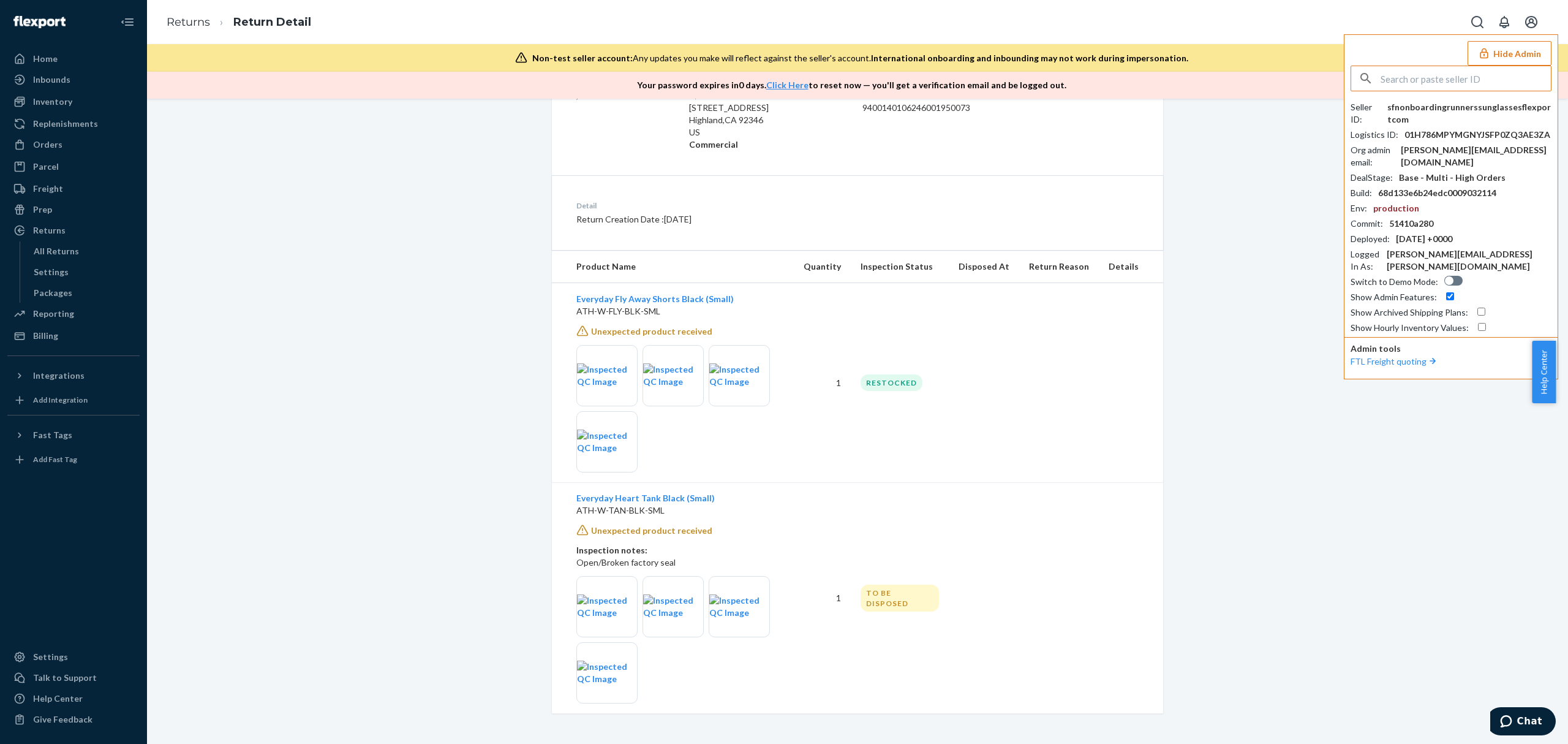
click at [1473, 78] on input "text" at bounding box center [1466, 78] width 170 height 25
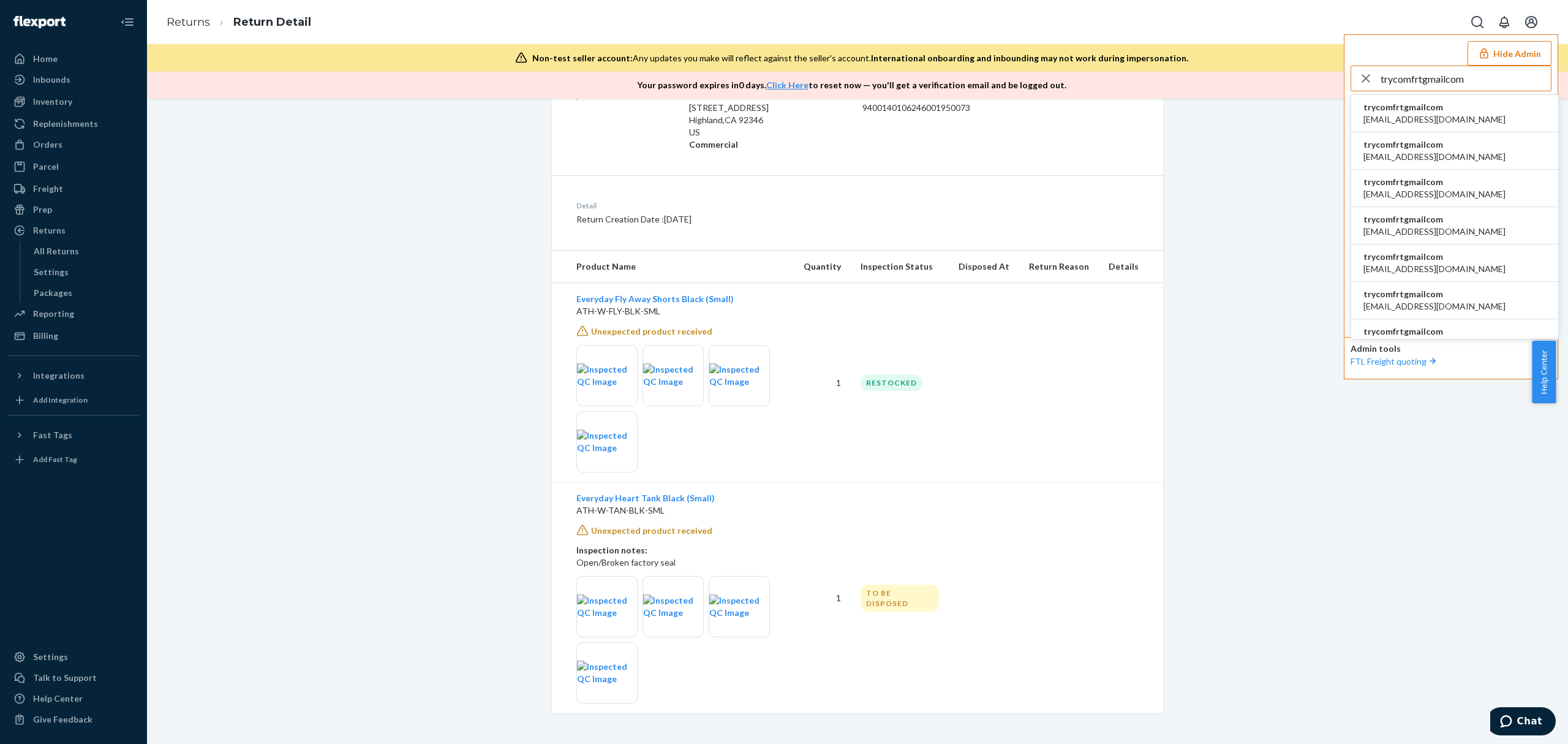
type input "trycomfrtgmailcom"
click at [1407, 104] on span "trycomfrtgmailcom" at bounding box center [1434, 107] width 142 height 12
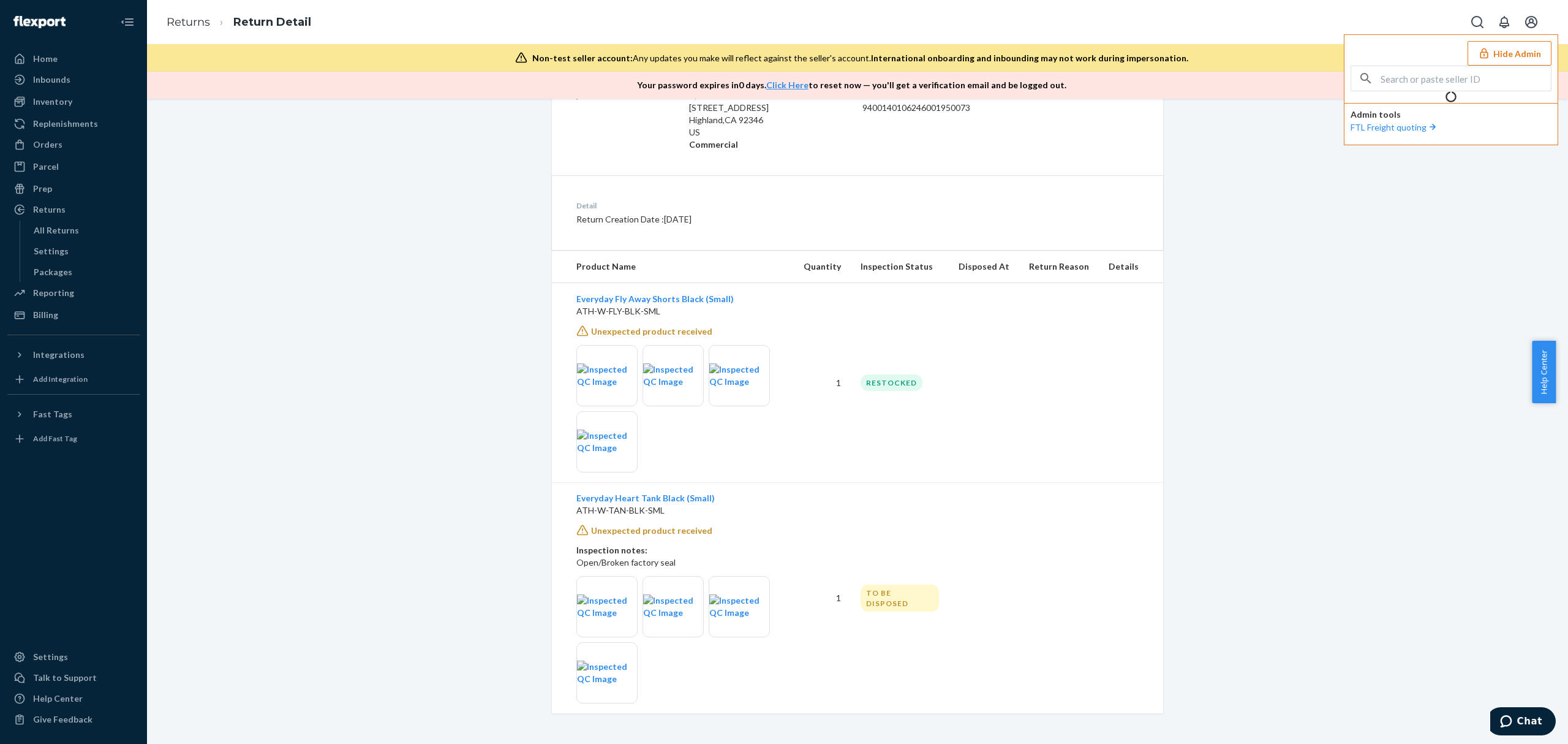
click at [1374, 302] on div "Return #9400140106246001950073 $6.00 Processed From , Return to C/O Returns 261…" at bounding box center [857, 296] width 1402 height 835
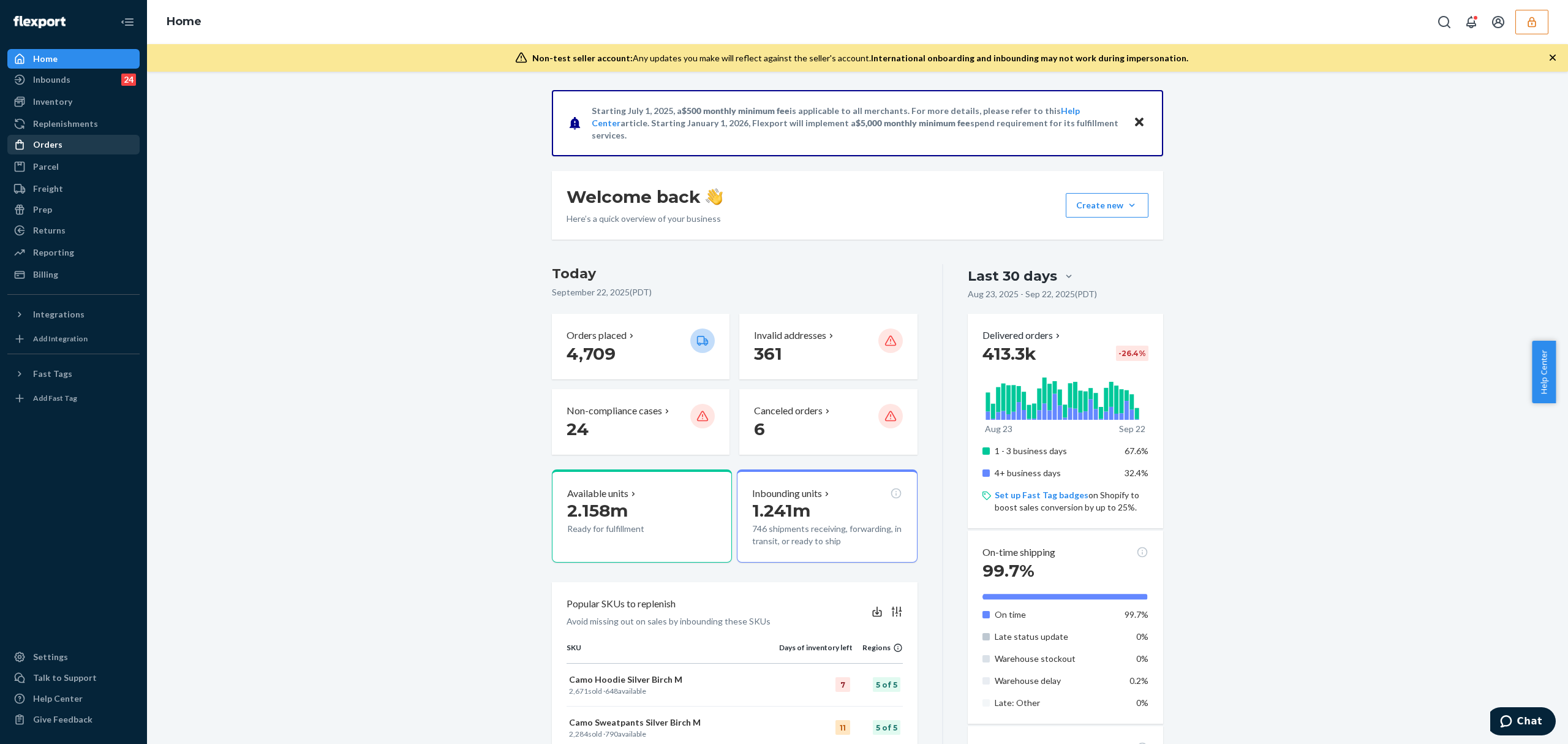
click at [54, 148] on div "Orders" at bounding box center [47, 145] width 29 height 12
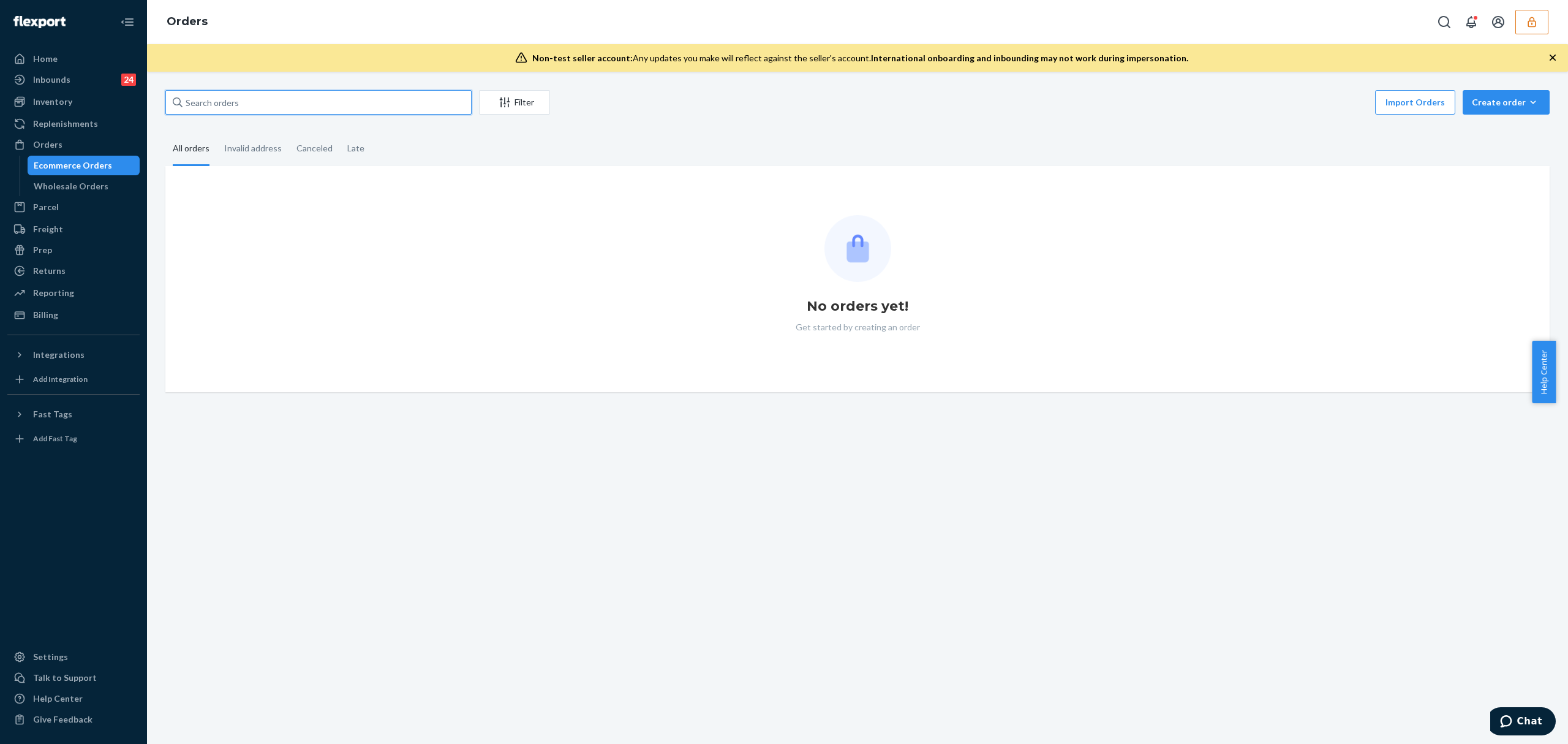
click at [214, 105] on input "text" at bounding box center [319, 102] width 307 height 25
paste input "135501500"
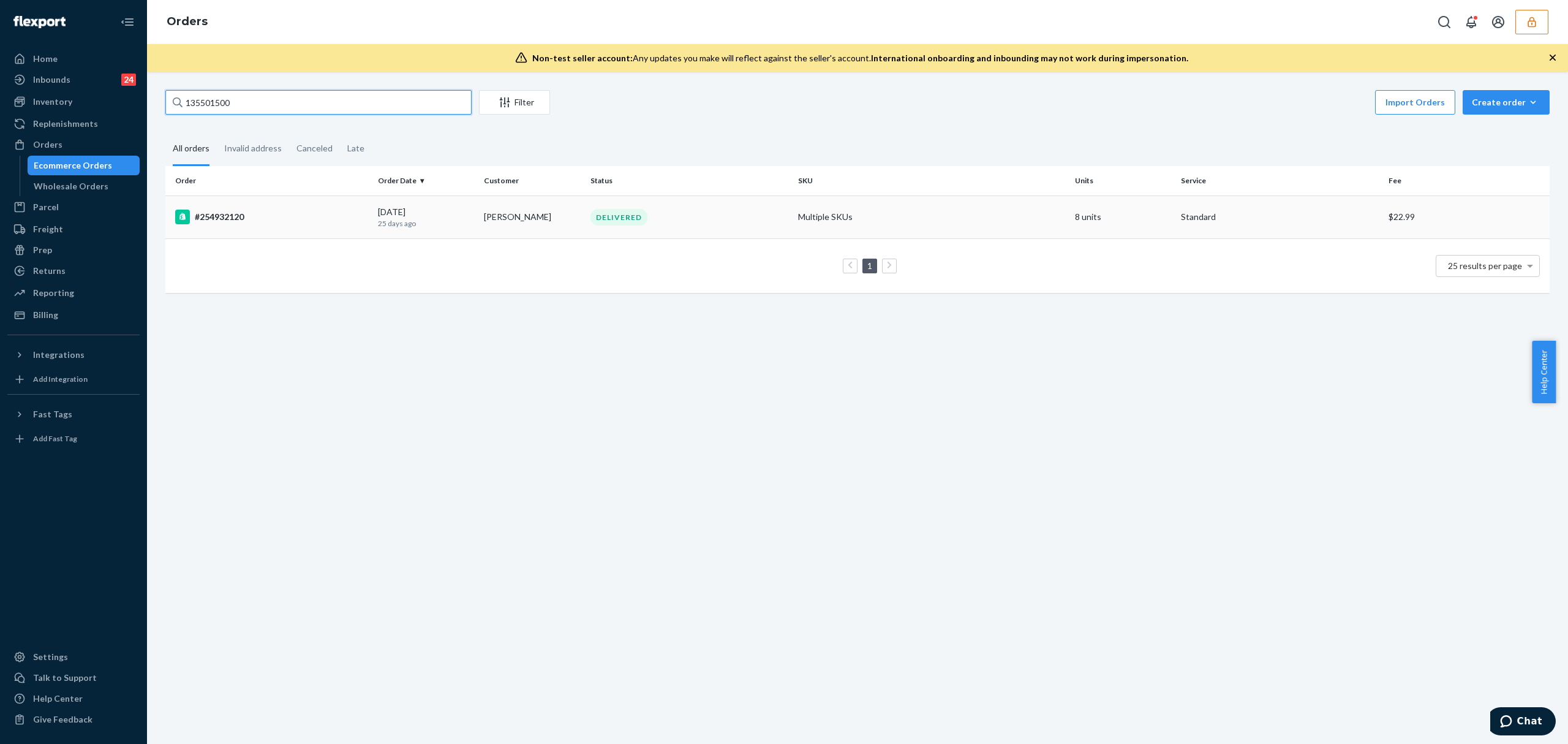
type input "135501500"
click at [510, 216] on td "[PERSON_NAME]" at bounding box center [532, 216] width 106 height 43
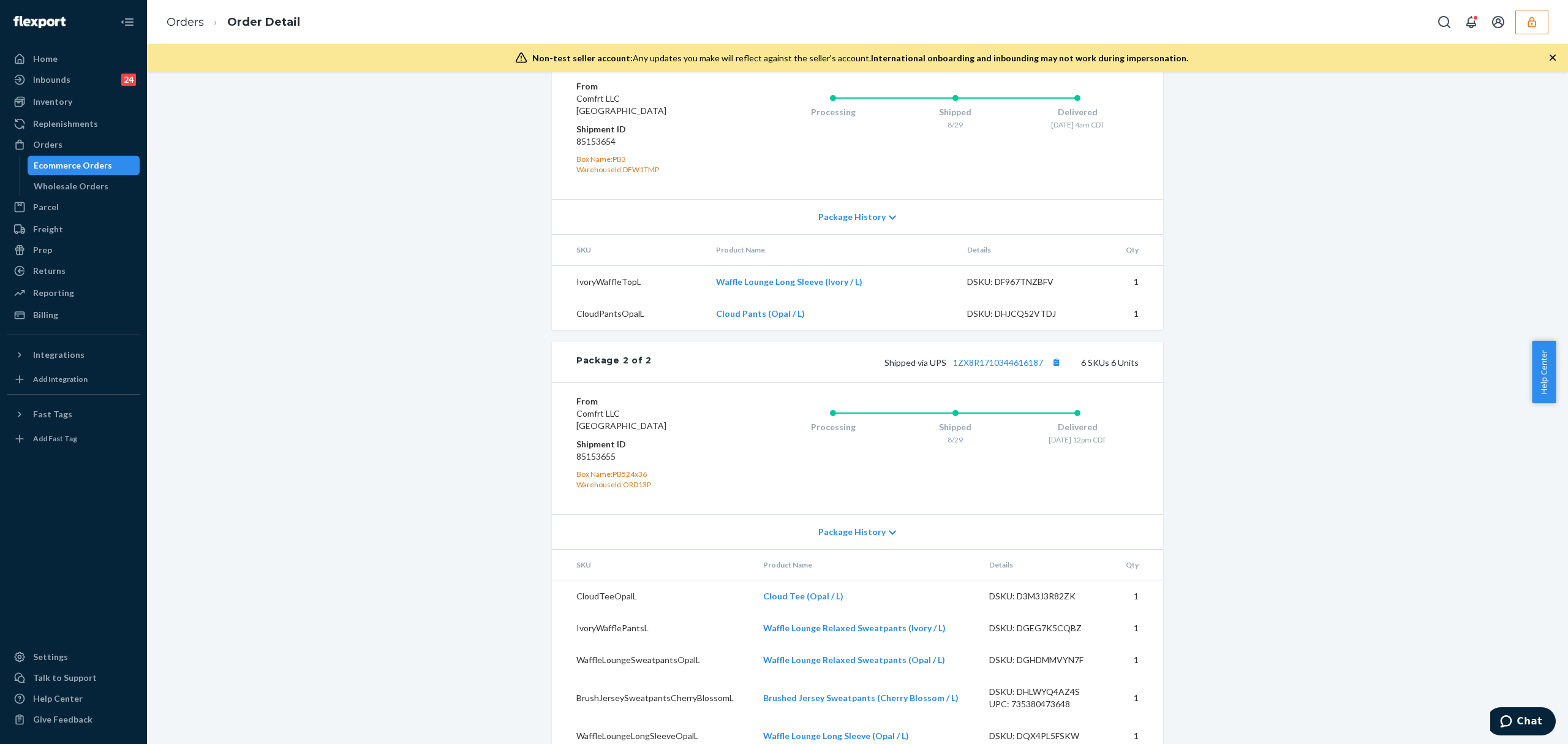
scroll to position [923, 0]
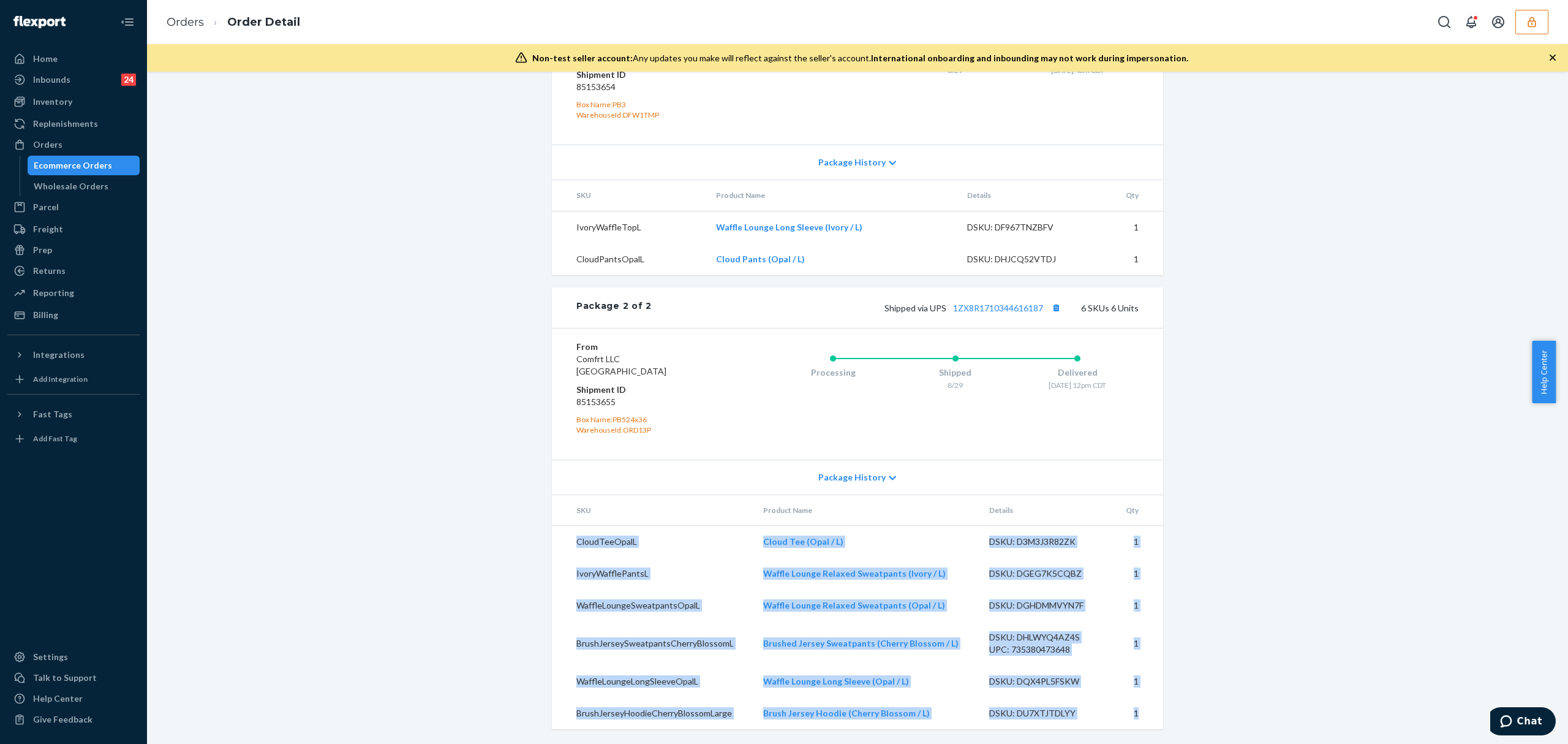
drag, startPoint x: 562, startPoint y: 538, endPoint x: 1147, endPoint y: 714, distance: 610.9
click at [1144, 716] on tbody "CloudTeeOpalL Cloud Tee (Opal / L) DSKU: D3M3J3R82ZK 1 IvoryWafflePantsL Waffle…" at bounding box center [857, 627] width 611 height 204
copy tbody "CloudTeeOpalL Cloud Tee (Opal / L) DSKU: D3M3J3R82ZK 1 IvoryWafflePantsL Waffle…"
click at [605, 402] on dd "85153655" at bounding box center [650, 401] width 146 height 12
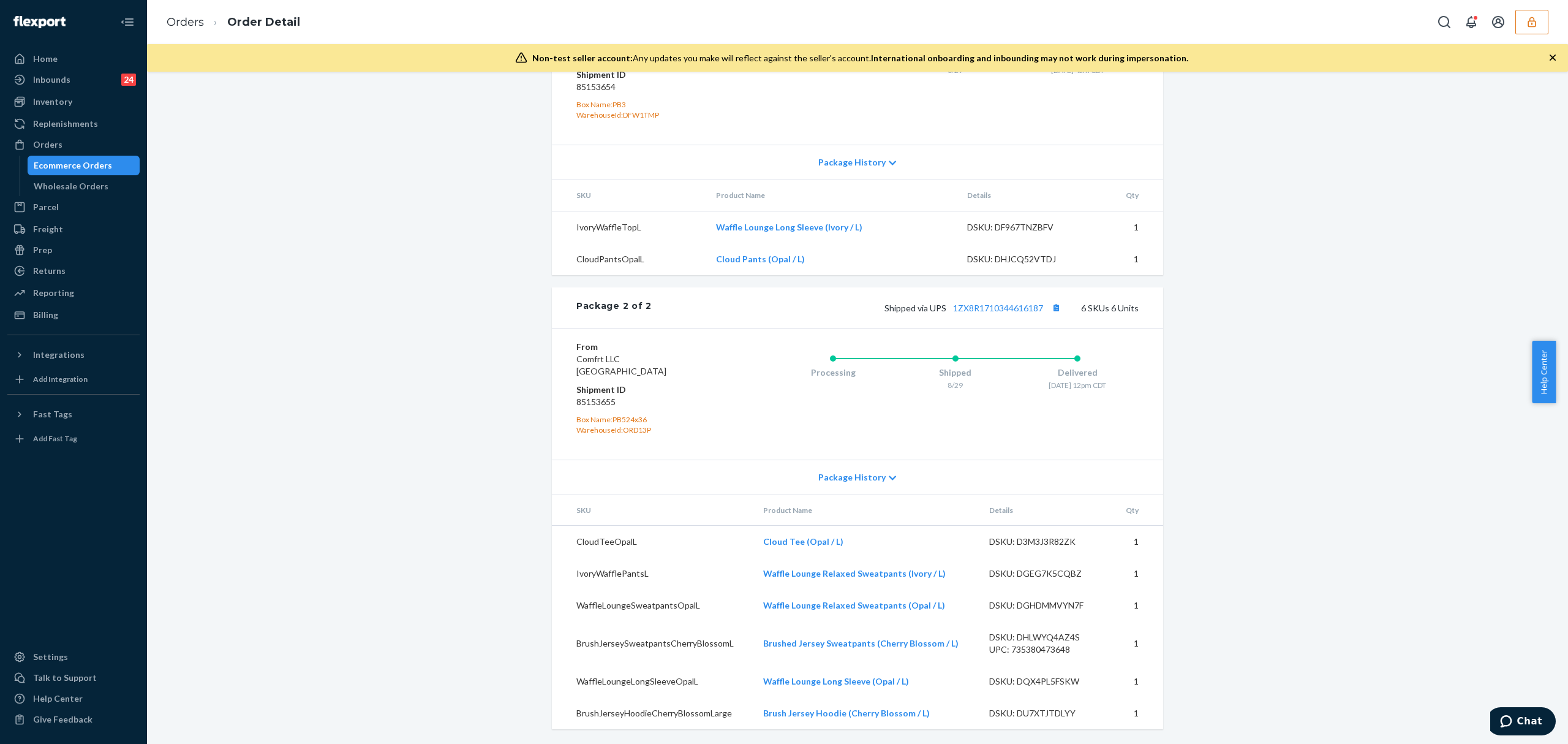
click at [605, 402] on dd "85153655" at bounding box center [650, 401] width 146 height 12
copy dd "85153655"
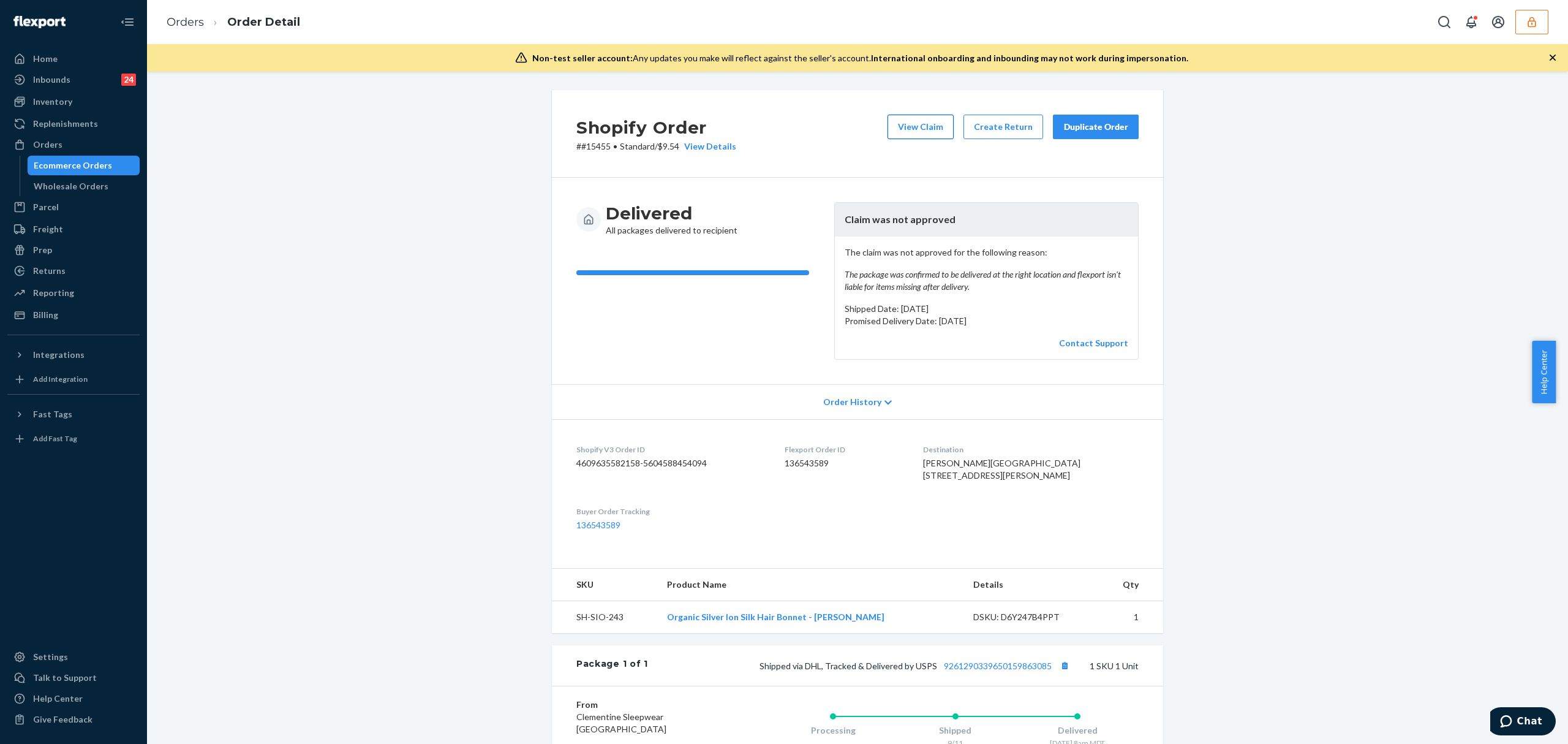
click at [920, 132] on button "View Claim" at bounding box center [921, 127] width 66 height 25
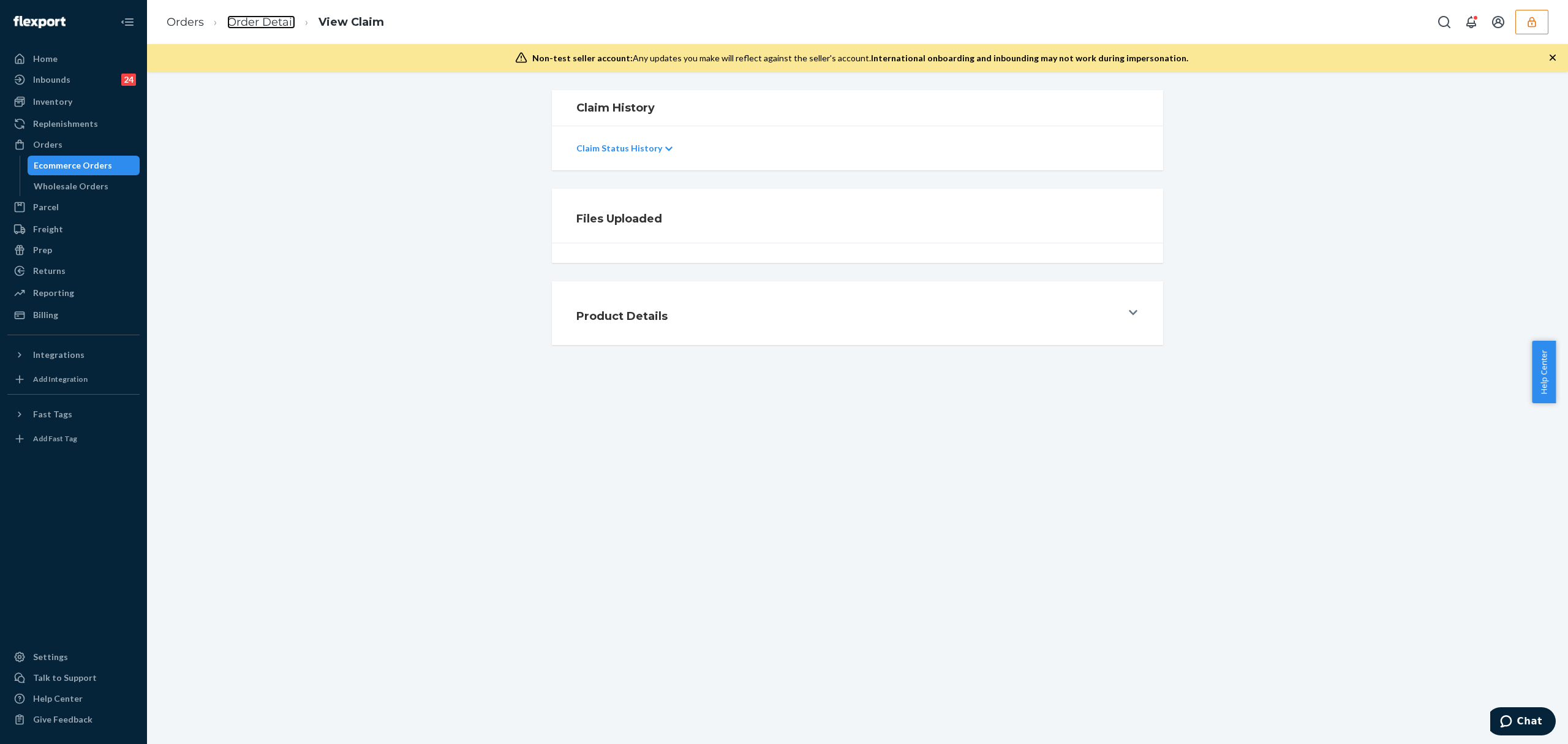
drag, startPoint x: 258, startPoint y: 17, endPoint x: 299, endPoint y: 48, distance: 51.4
click at [258, 17] on link "Order Detail" at bounding box center [261, 22] width 68 height 13
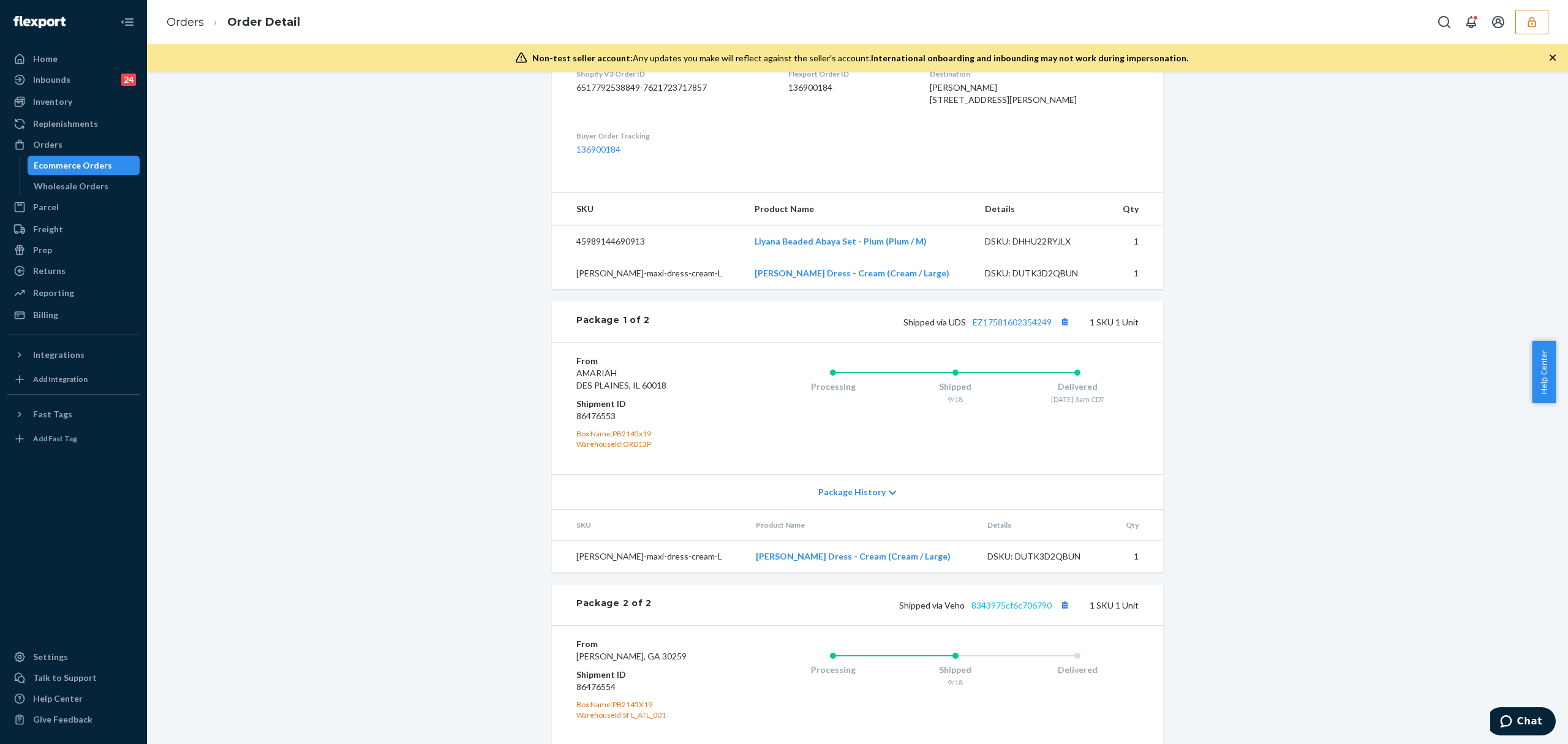
scroll to position [479, 0]
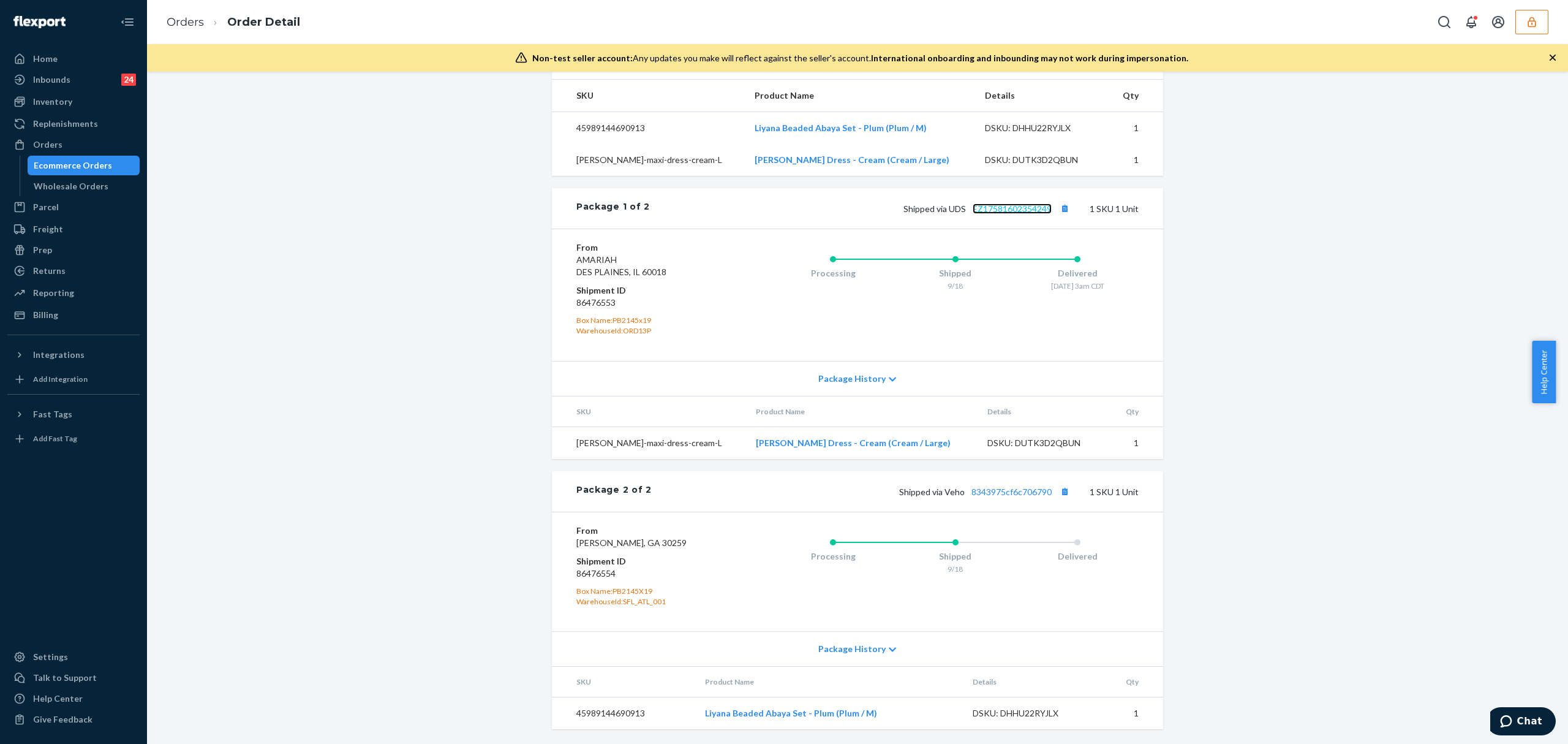
click at [1015, 204] on link "EZ17581602354249" at bounding box center [1012, 209] width 79 height 10
click at [997, 484] on div "Shipped via Veho 8343975cf6c706790 1 SKU 1 Unit" at bounding box center [895, 491] width 487 height 16
click at [1009, 487] on link "8343975cf6c706790" at bounding box center [1012, 492] width 81 height 10
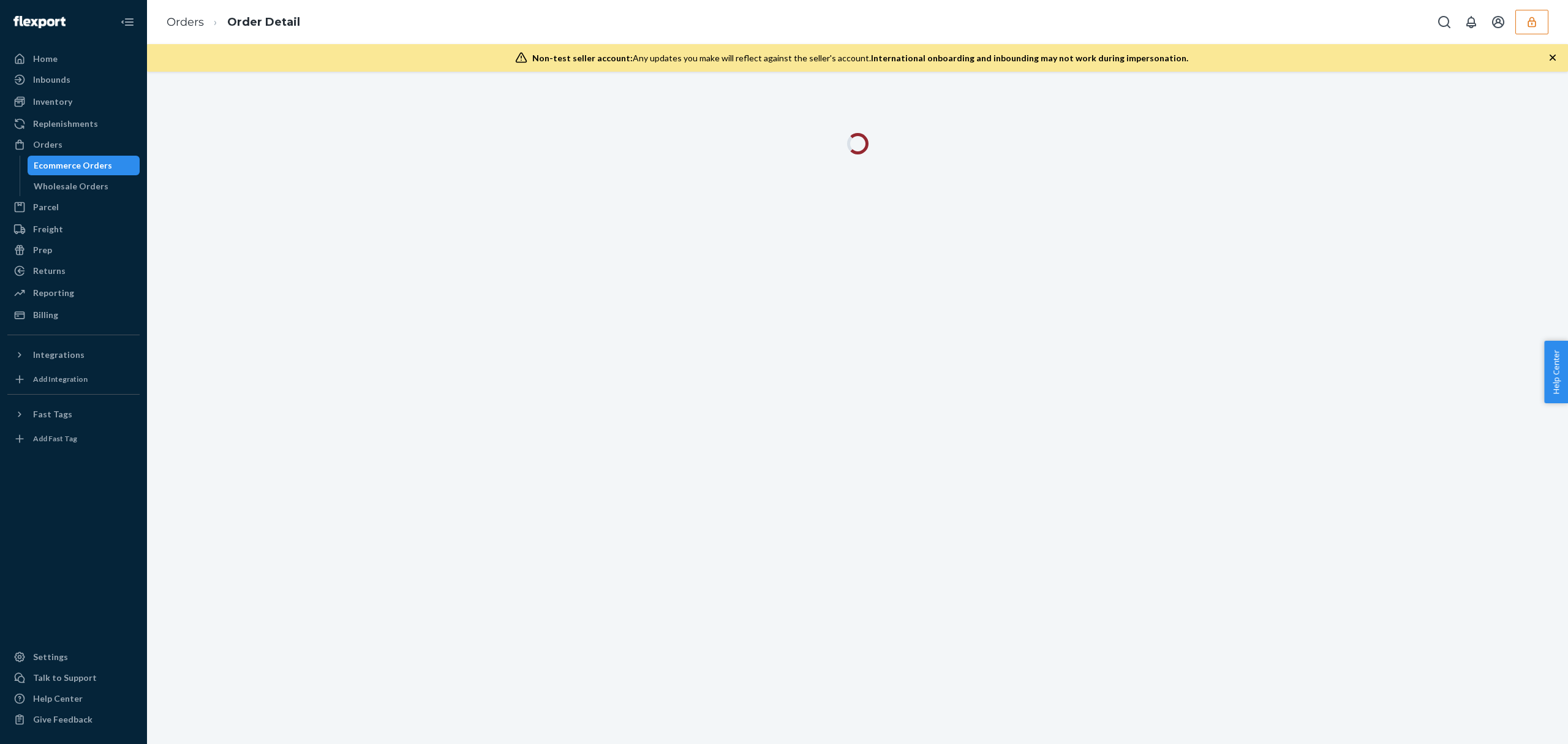
click at [1525, 30] on button "button" at bounding box center [1531, 22] width 33 height 25
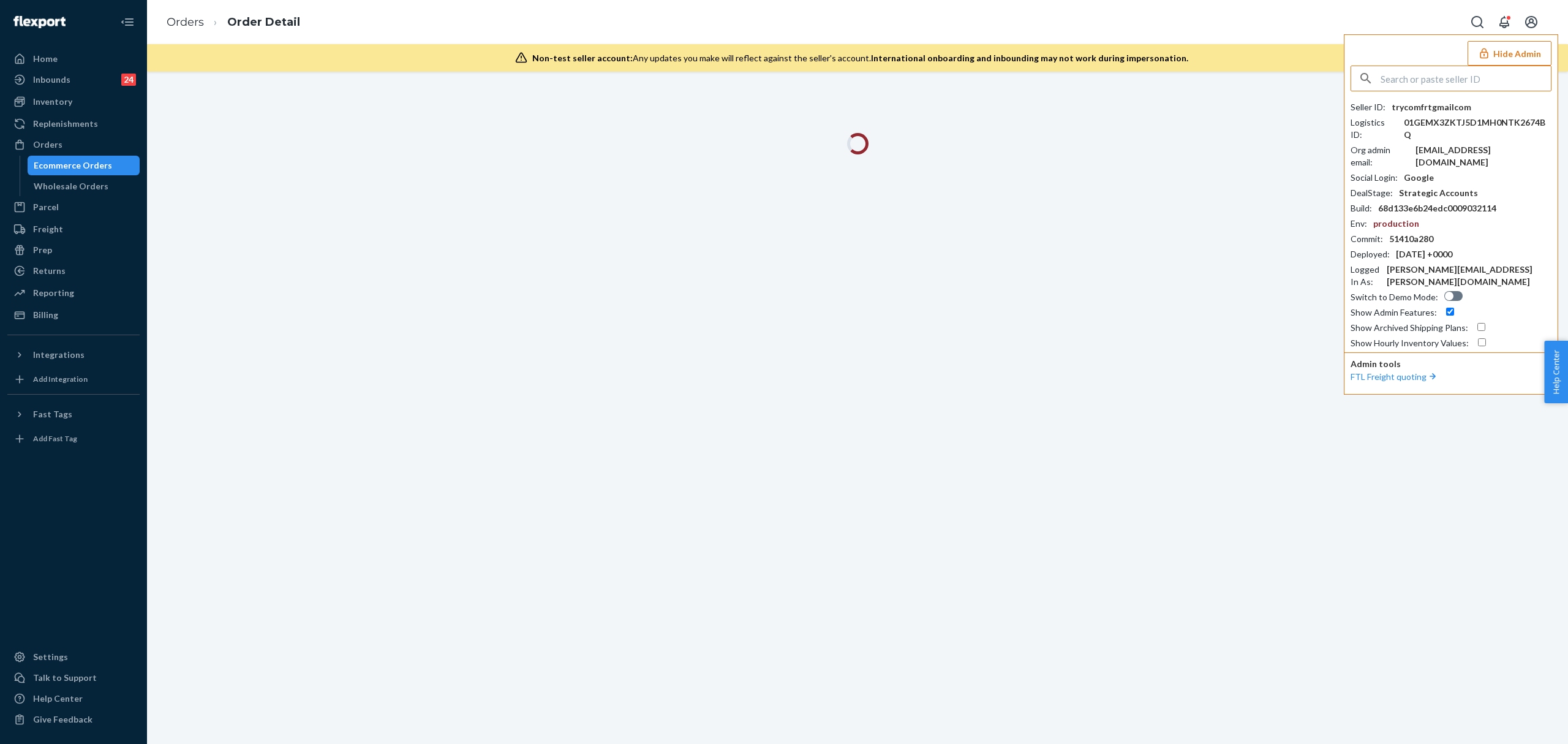
click at [1429, 87] on input "text" at bounding box center [1466, 78] width 170 height 25
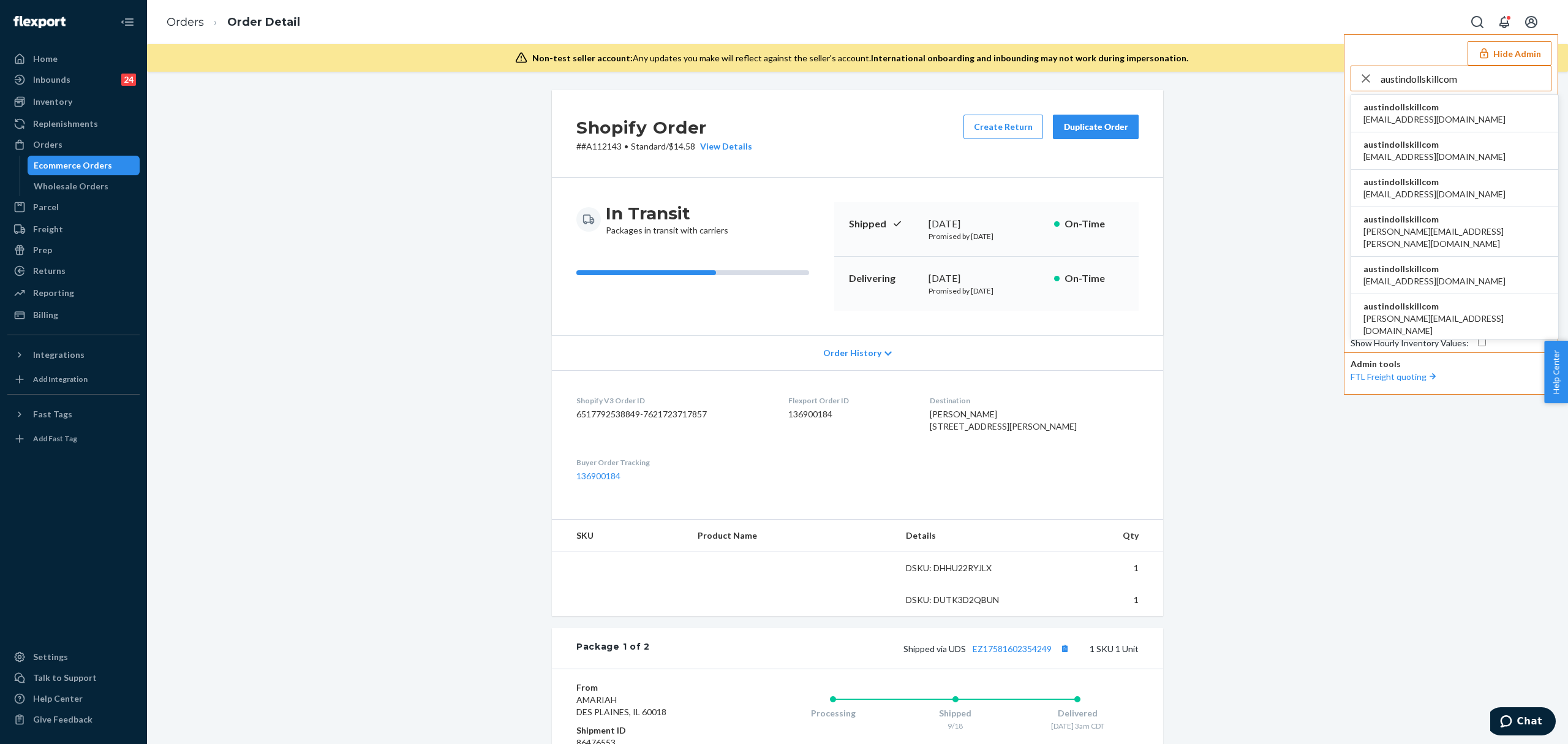
type input "austindollskillcom"
click at [1395, 111] on span "austindollskillcom" at bounding box center [1434, 107] width 142 height 12
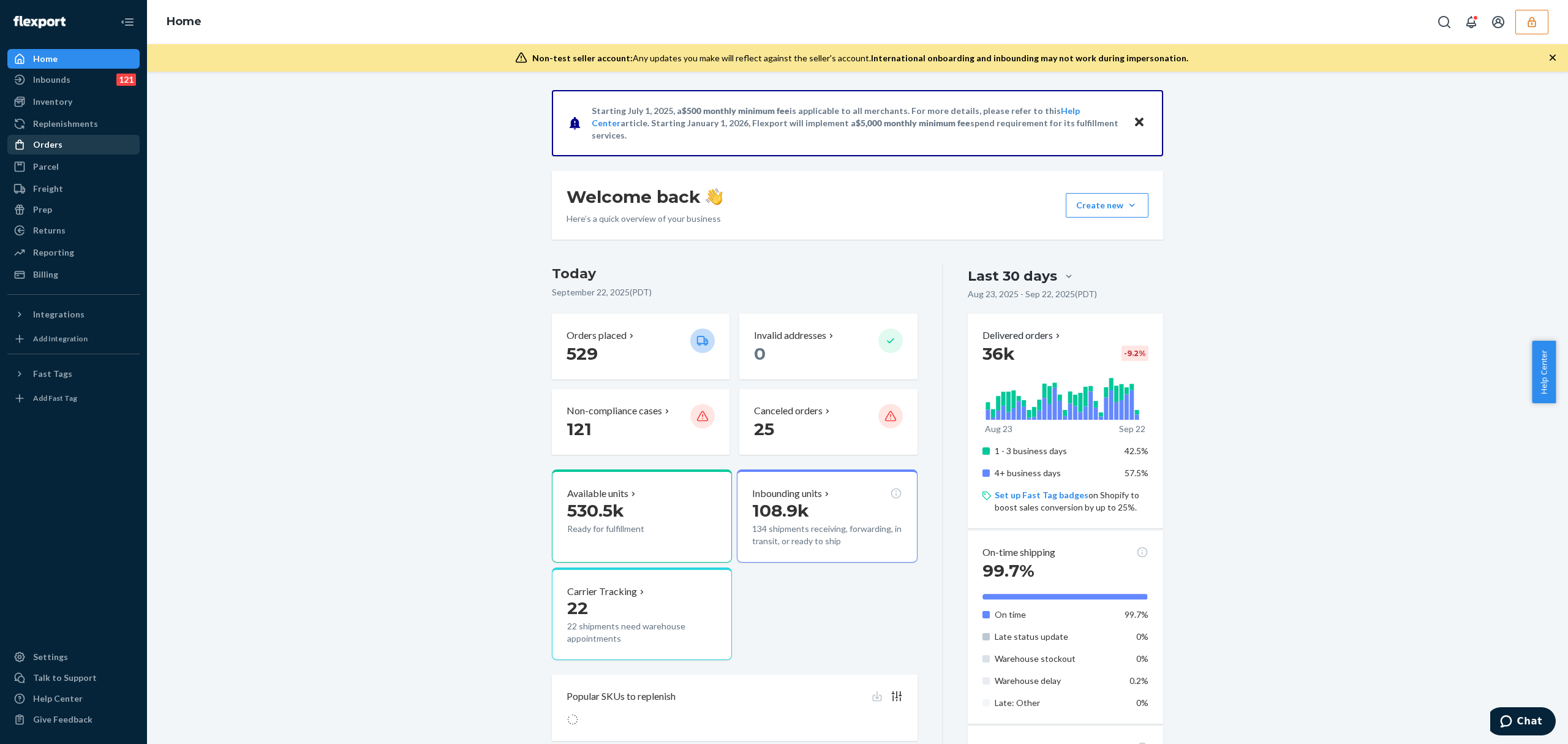
click at [40, 152] on div "Orders" at bounding box center [73, 144] width 130 height 17
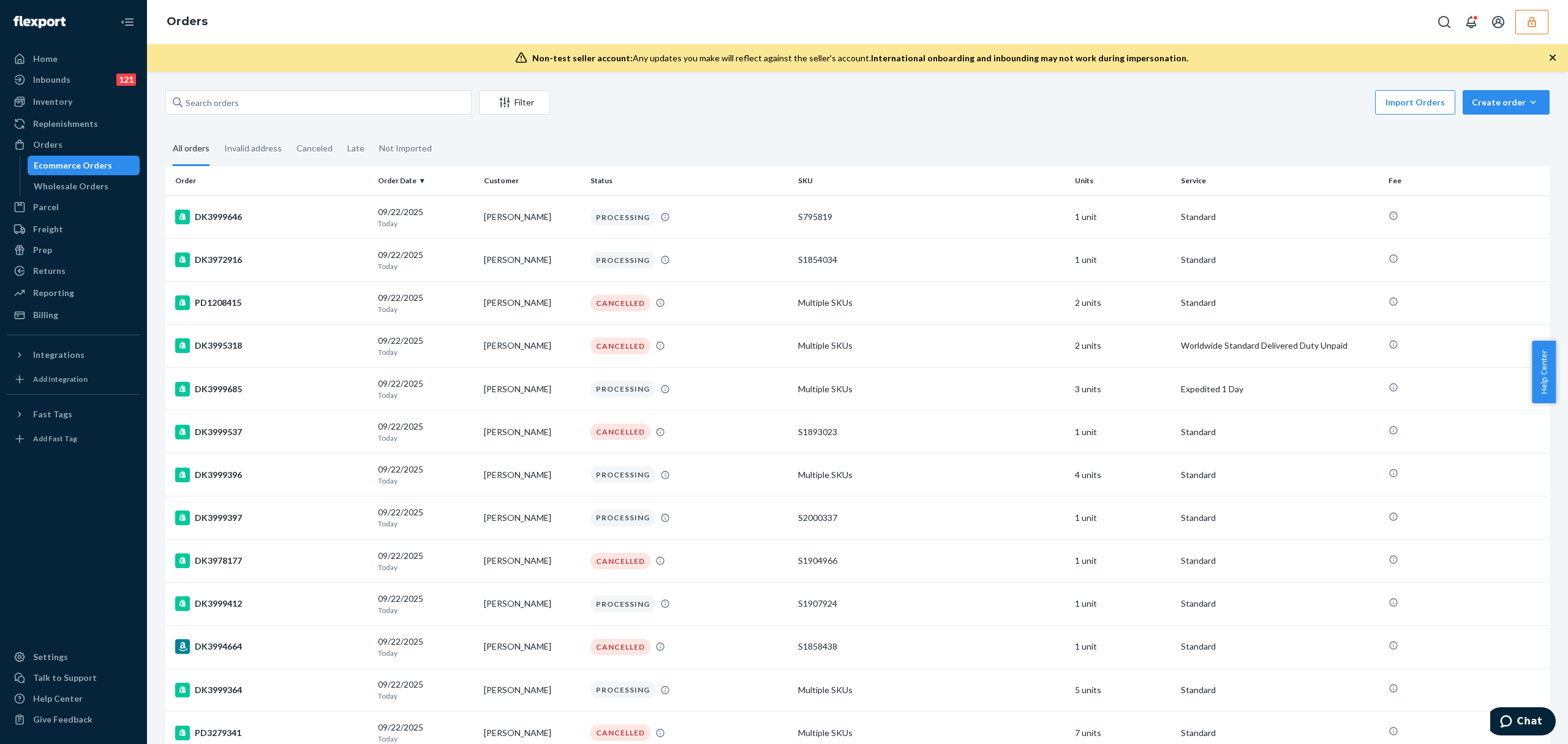
click at [162, 110] on div "Filter Import Orders Create order Ecommerce order Removal order All orders Inva…" at bounding box center [857, 713] width 1402 height 1246
click at [199, 107] on input "text" at bounding box center [319, 102] width 307 height 25
paste input "DK3964195"
type input "DK3964195"
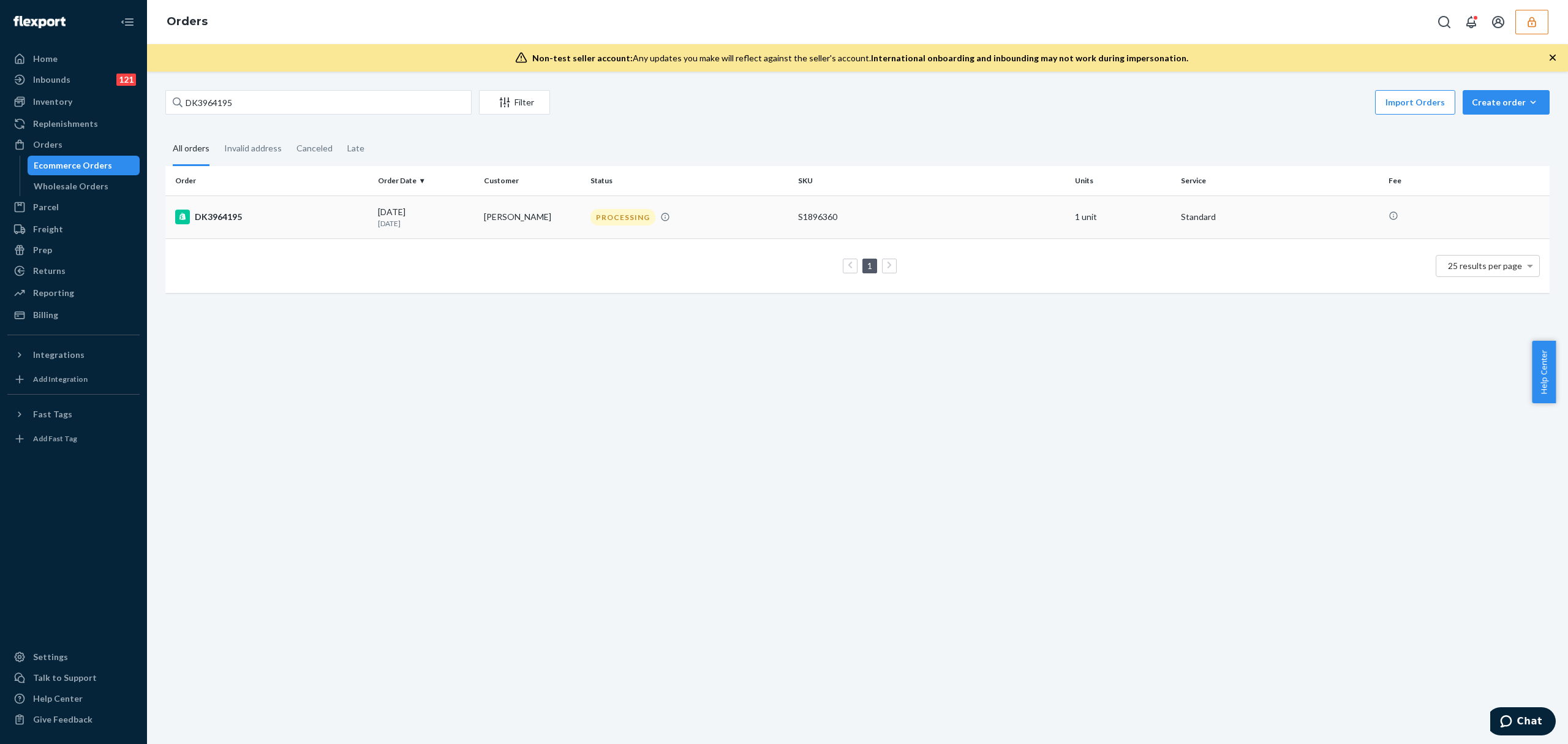
click at [275, 216] on div "DK3964195" at bounding box center [272, 217] width 193 height 15
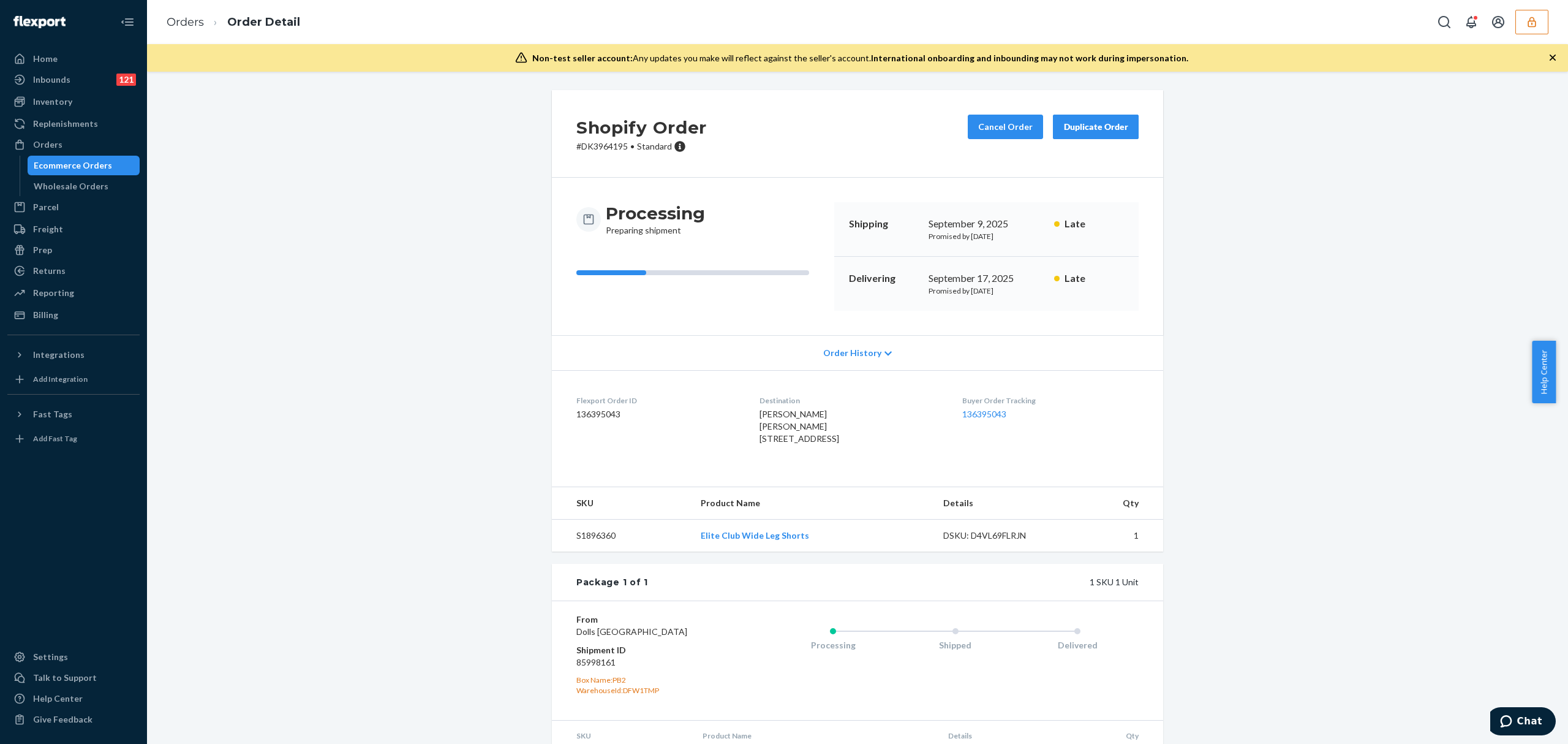
scroll to position [92, 0]
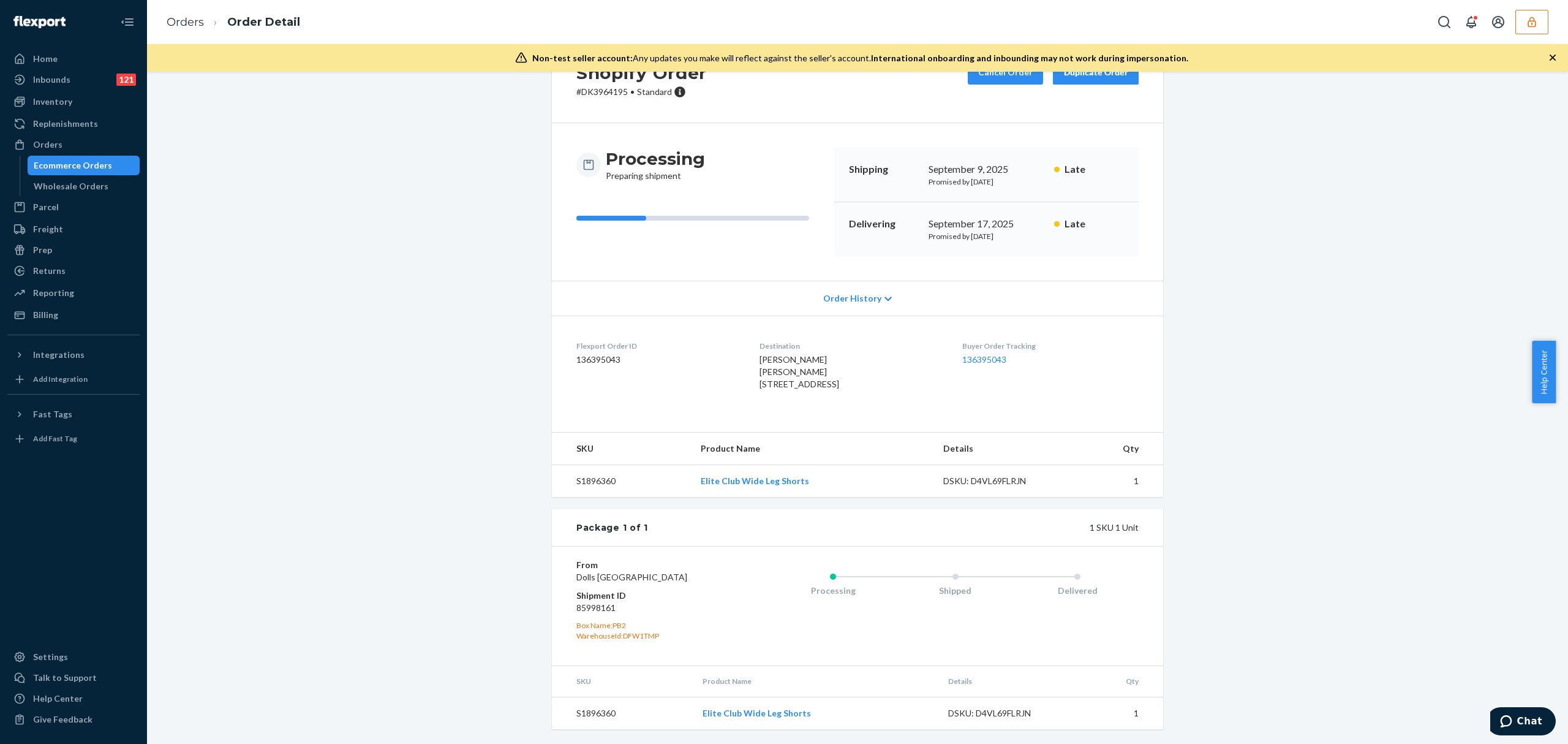
click at [603, 354] on dd "136395043" at bounding box center [658, 360] width 163 height 12
copy dd "136395043"
click at [587, 609] on dd "85998161" at bounding box center [650, 607] width 146 height 12
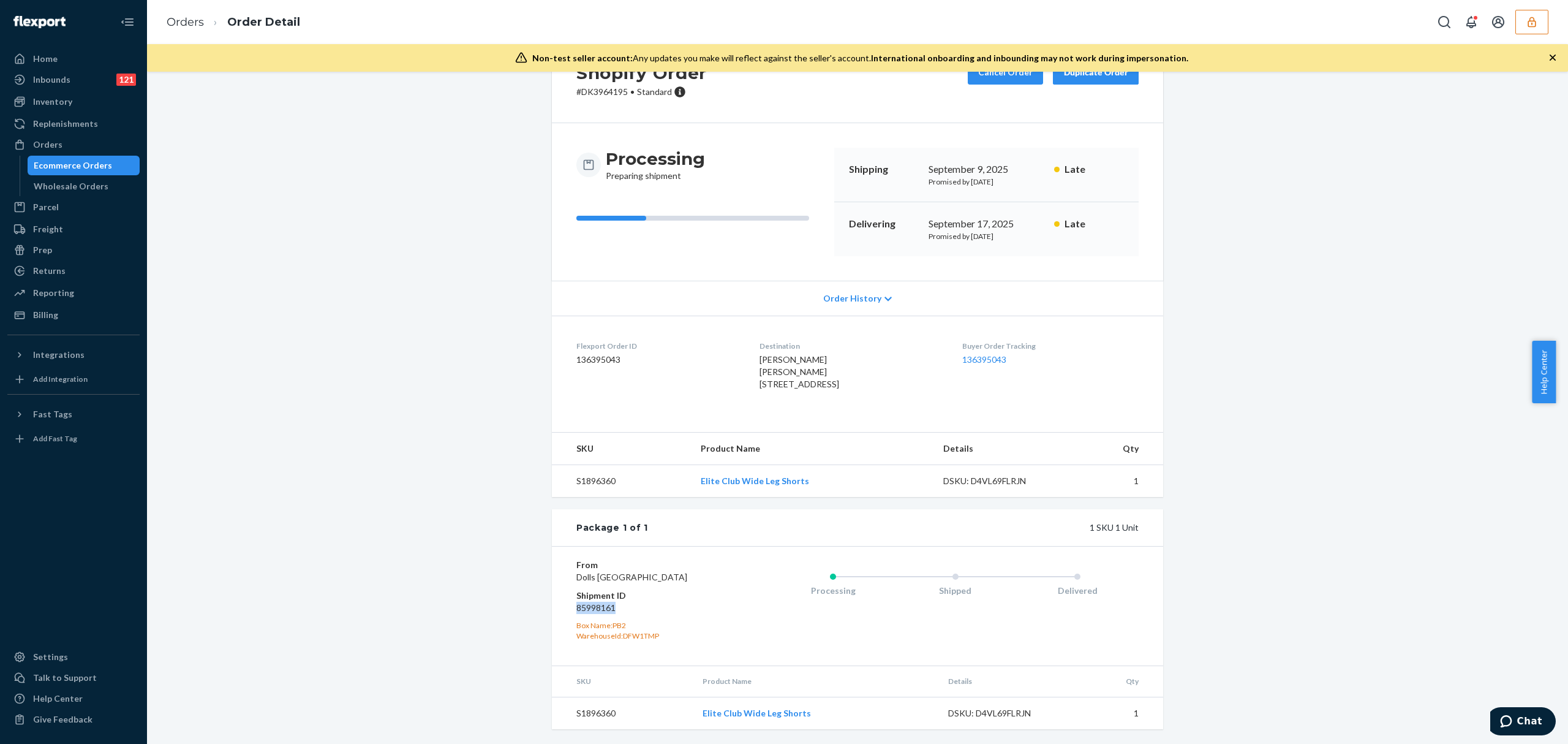
copy dd "85998161"
click at [973, 349] on div "Buyer Order Tracking 136395043" at bounding box center [1050, 368] width 176 height 54
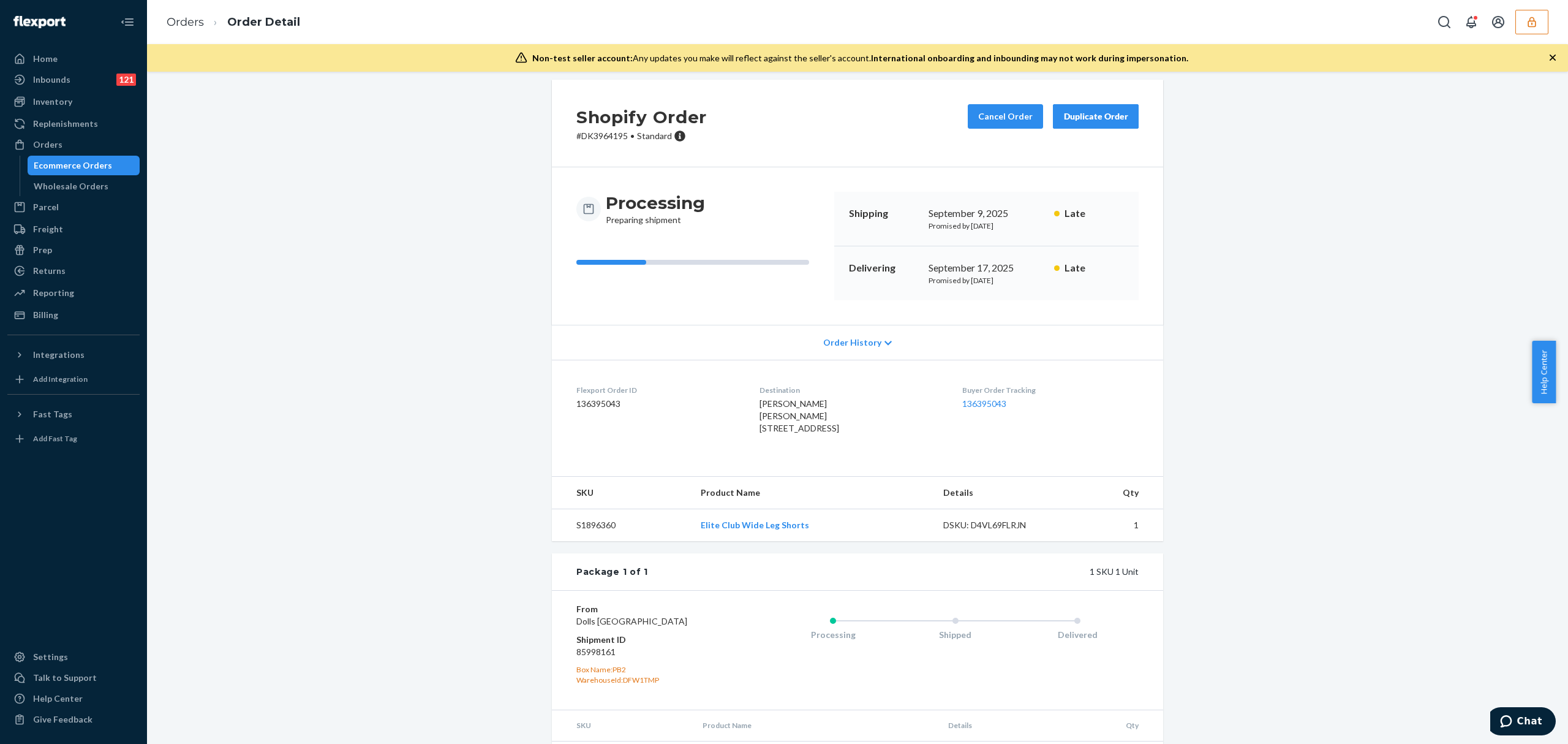
click at [923, 410] on div "Victoria Alegria Victoria Alegria 415 N Fairfax Ave Los Angeles, CA 90036-1716 …" at bounding box center [850, 416] width 183 height 37
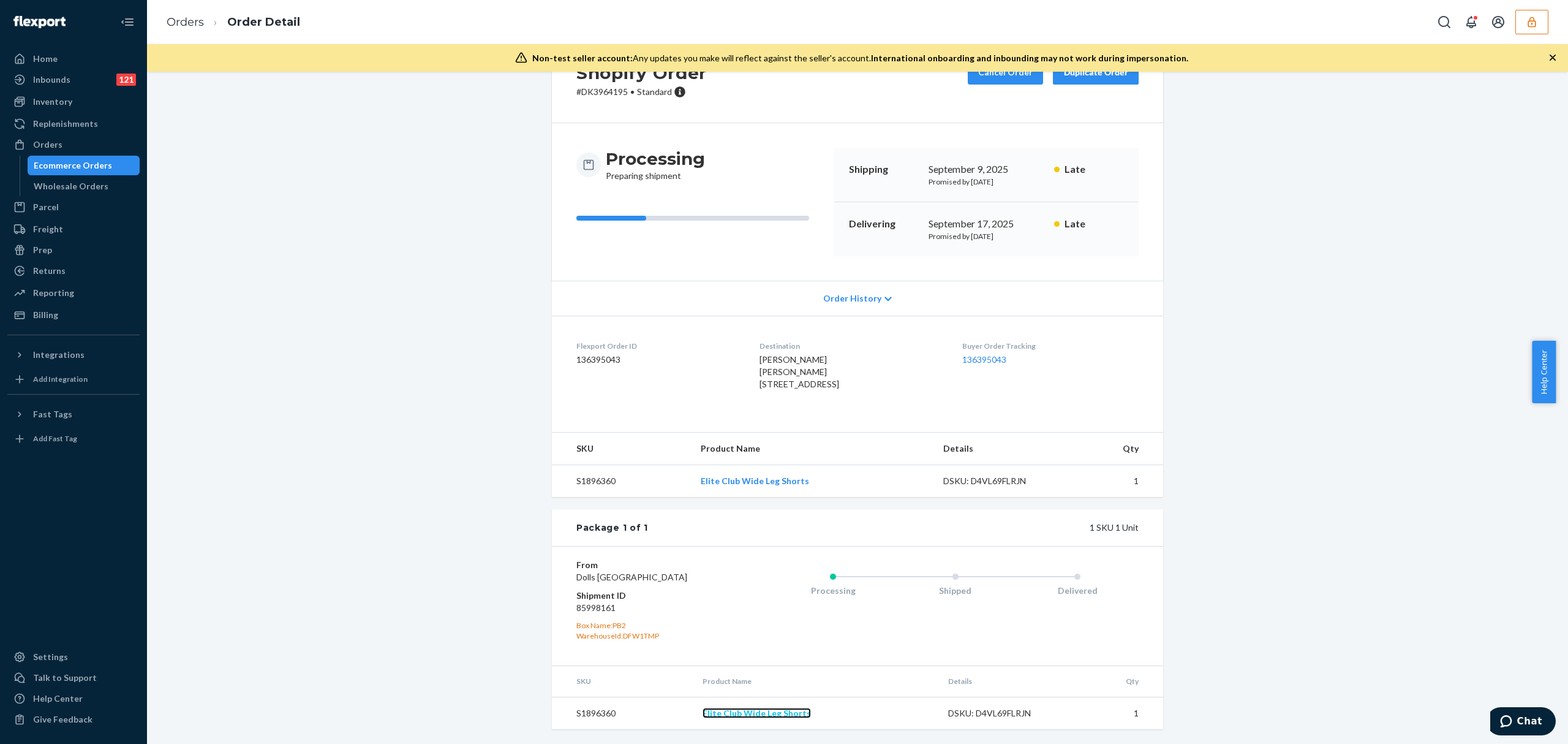
scroll to position [0, 0]
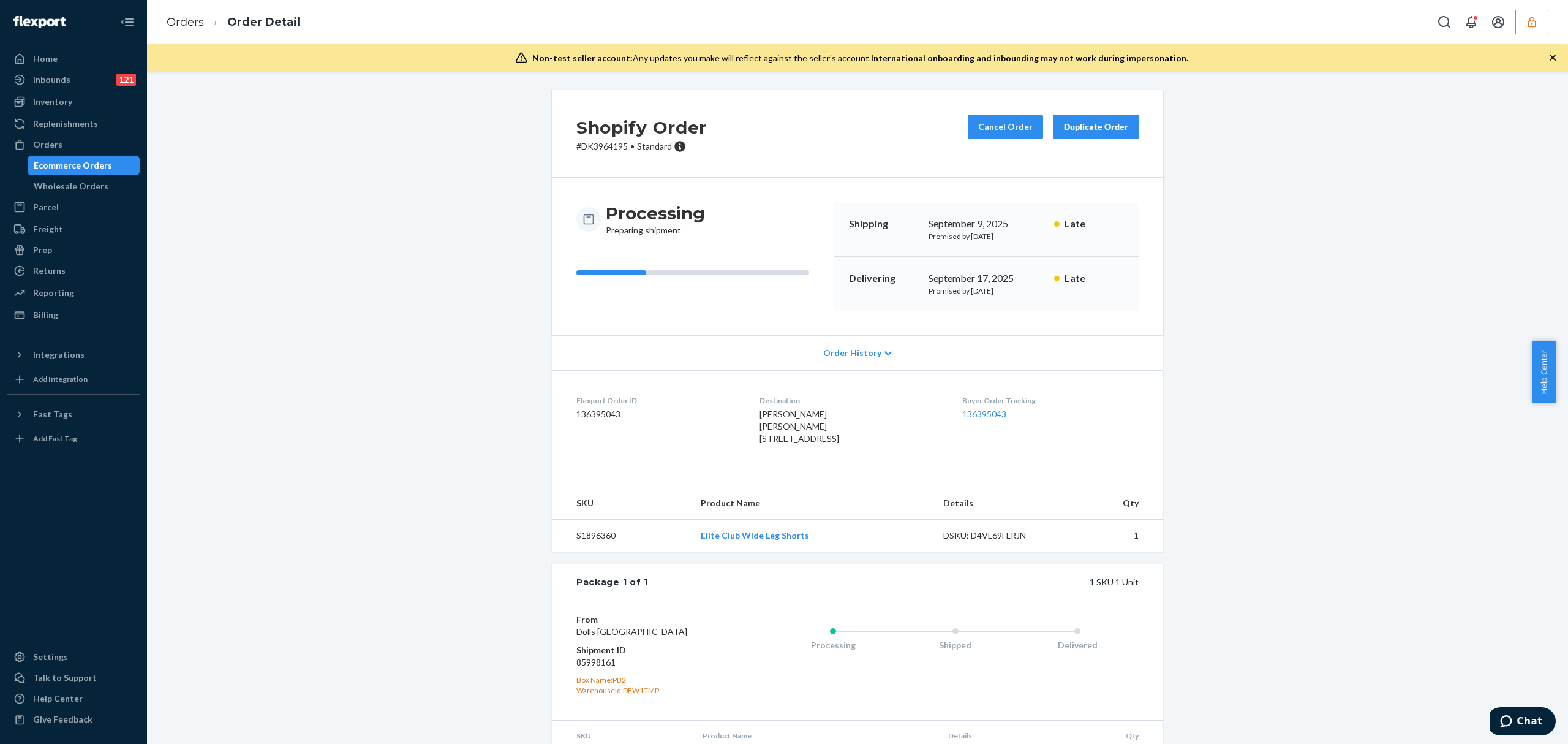
click at [597, 414] on dd "136395043" at bounding box center [658, 414] width 163 height 12
copy dd "136395043"
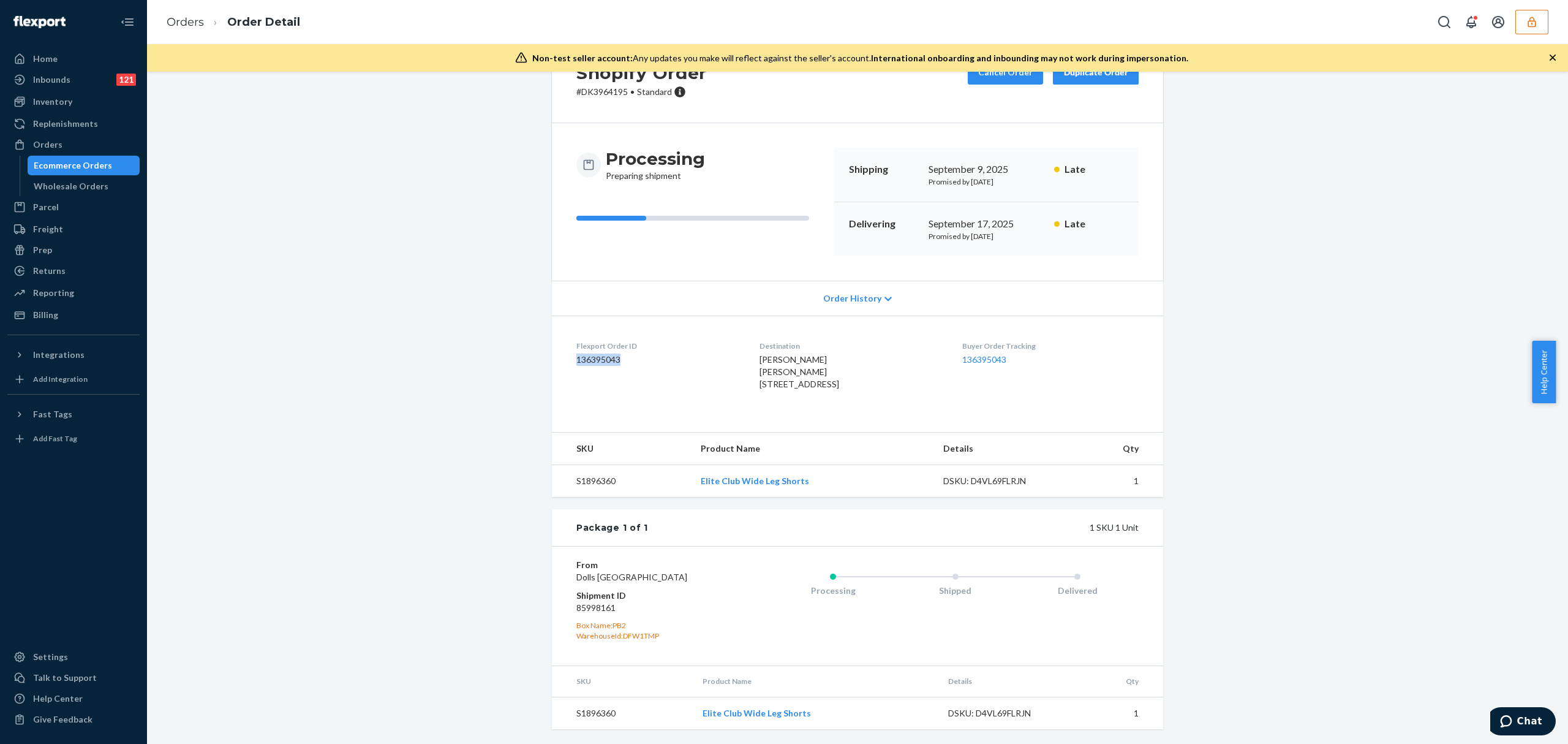
scroll to position [92, 0]
click at [600, 604] on dd "85998161" at bounding box center [650, 607] width 146 height 12
copy dd "85998161"
click at [1551, 17] on div "Orders Order Detail" at bounding box center [857, 22] width 1421 height 44
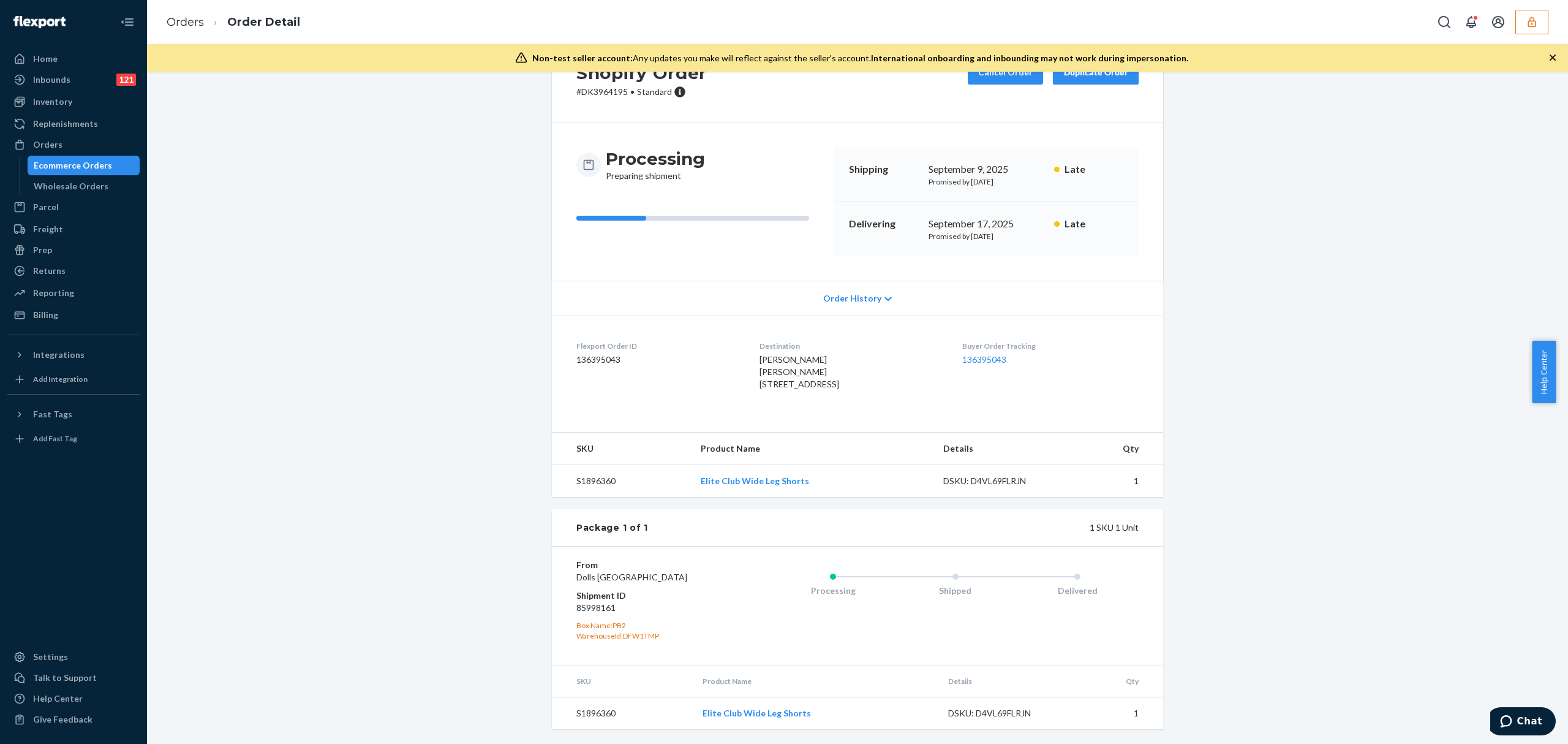
drag, startPoint x: 1535, startPoint y: 23, endPoint x: 1534, endPoint y: 29, distance: 6.1
click at [1534, 25] on icon "button" at bounding box center [1531, 22] width 12 height 12
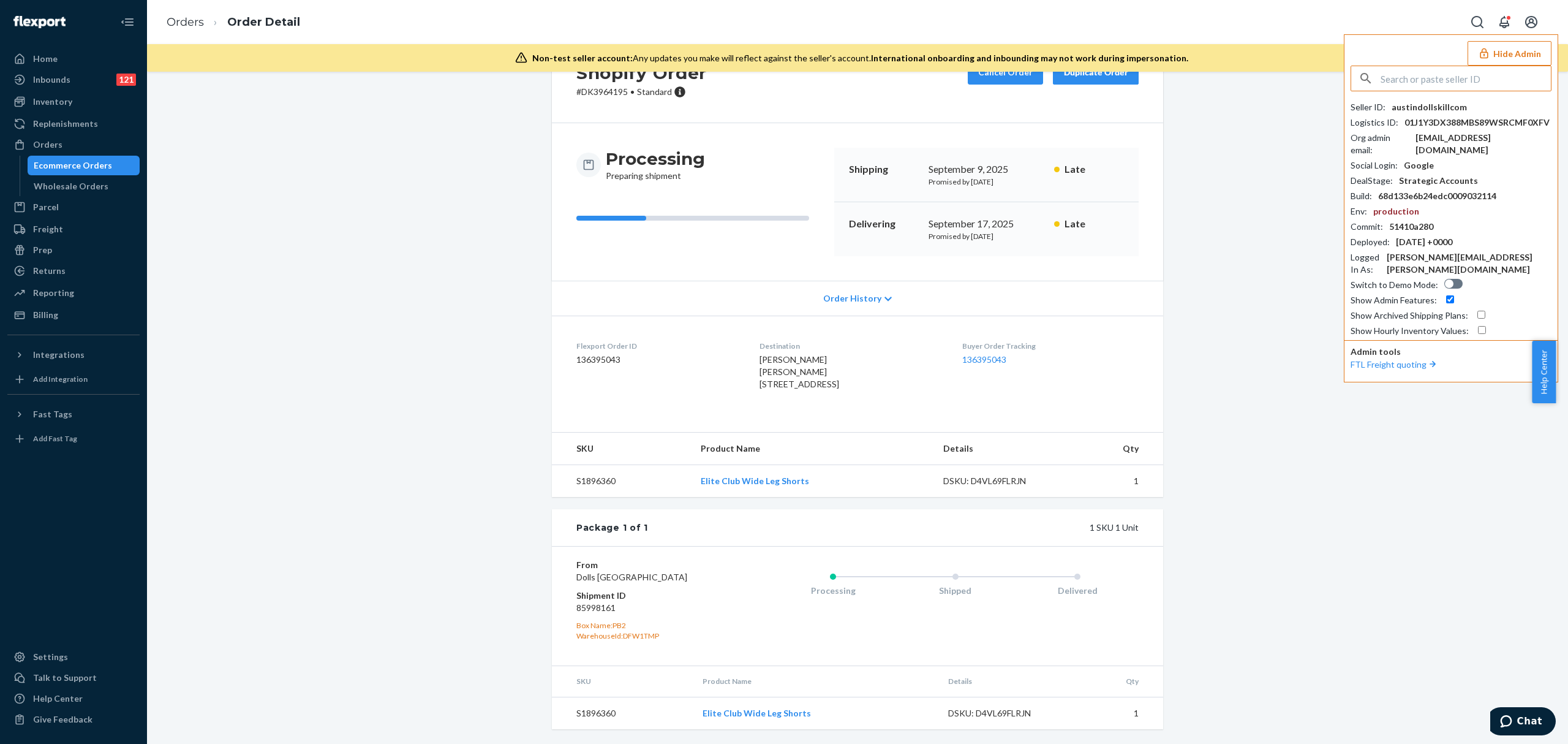
click at [1454, 74] on input "text" at bounding box center [1466, 78] width 170 height 25
type input "bychefbrandgmailcom"
click at [1408, 108] on span "bychefbrandgmailcom" at bounding box center [1434, 107] width 142 height 12
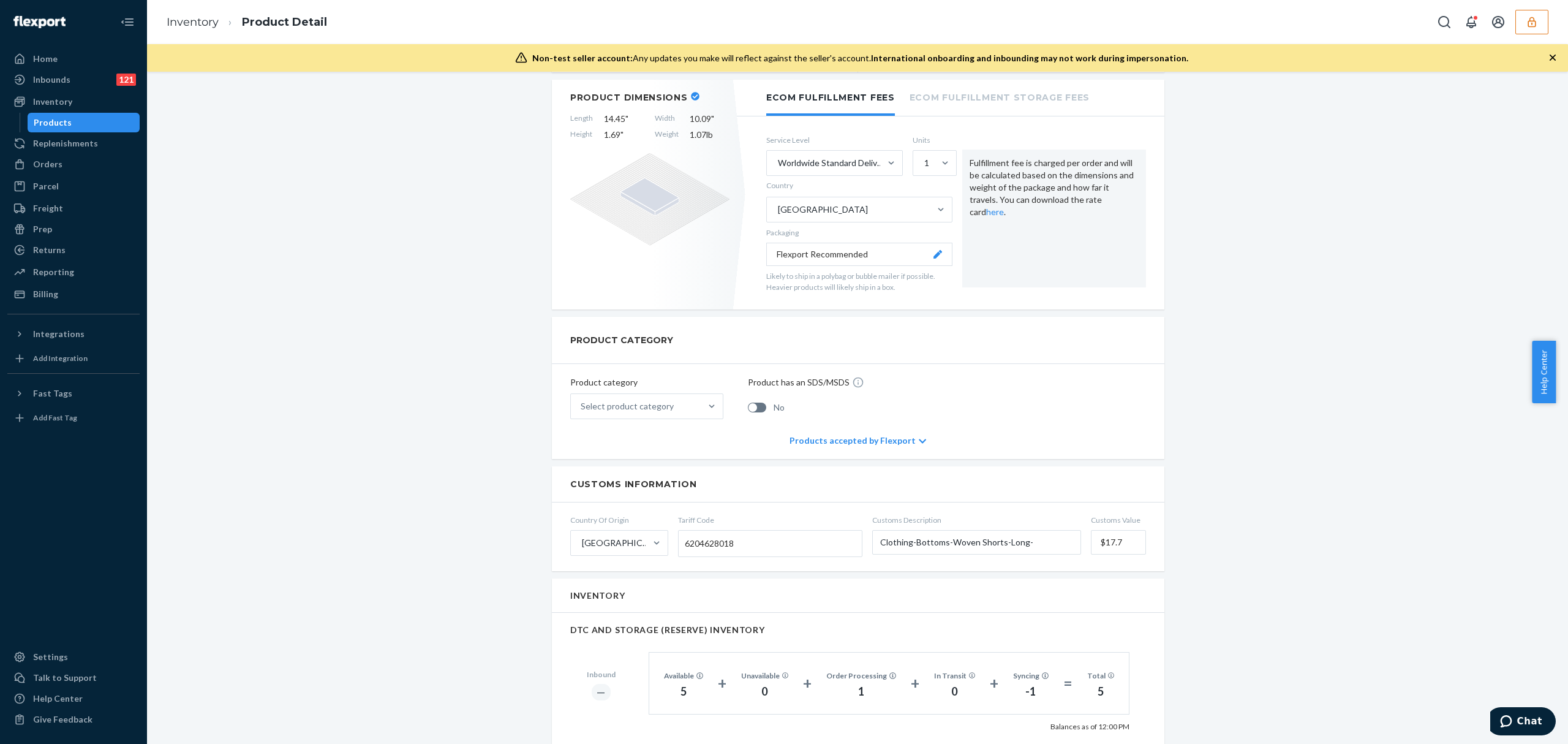
scroll to position [51, 0]
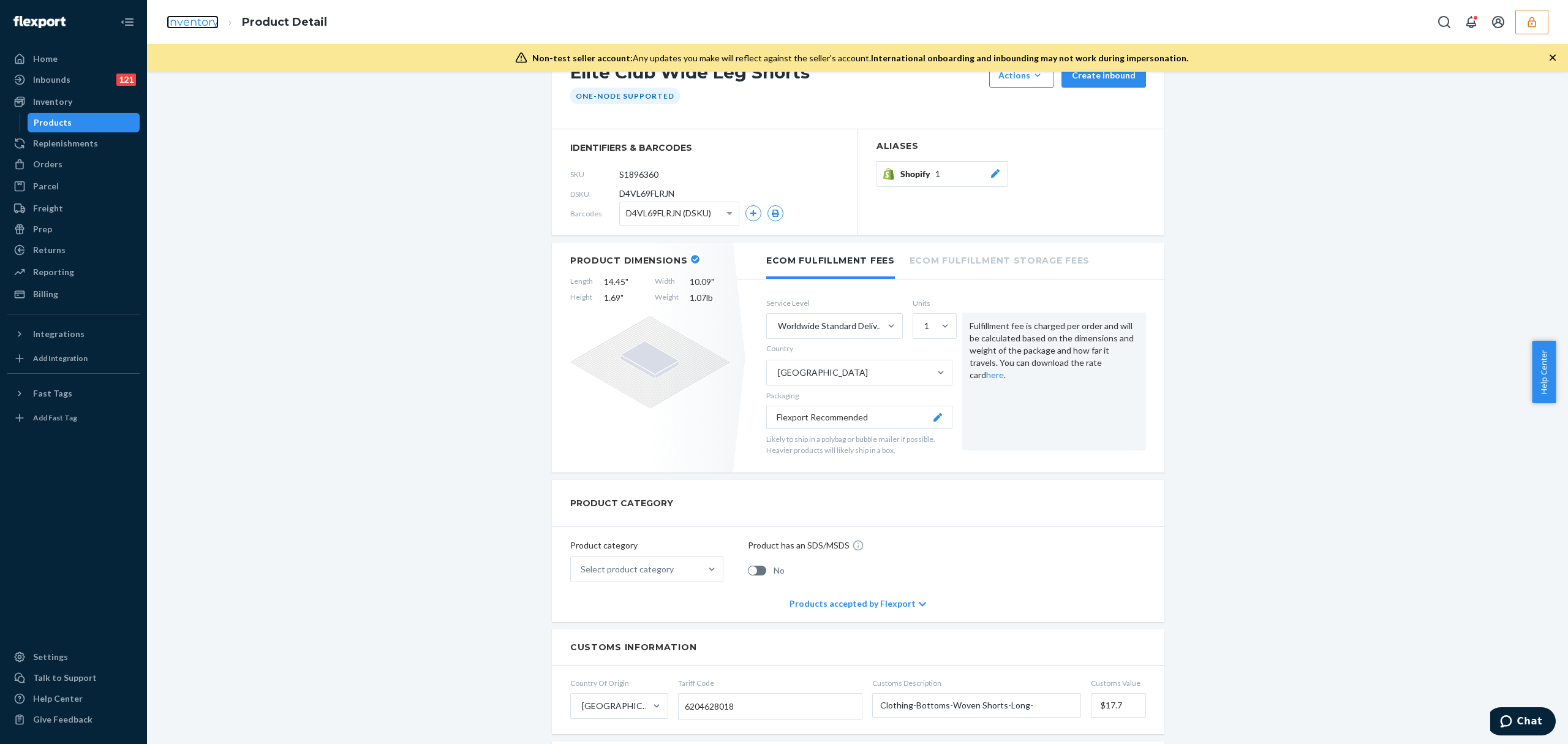
click at [184, 21] on link "Inventory" at bounding box center [192, 22] width 52 height 13
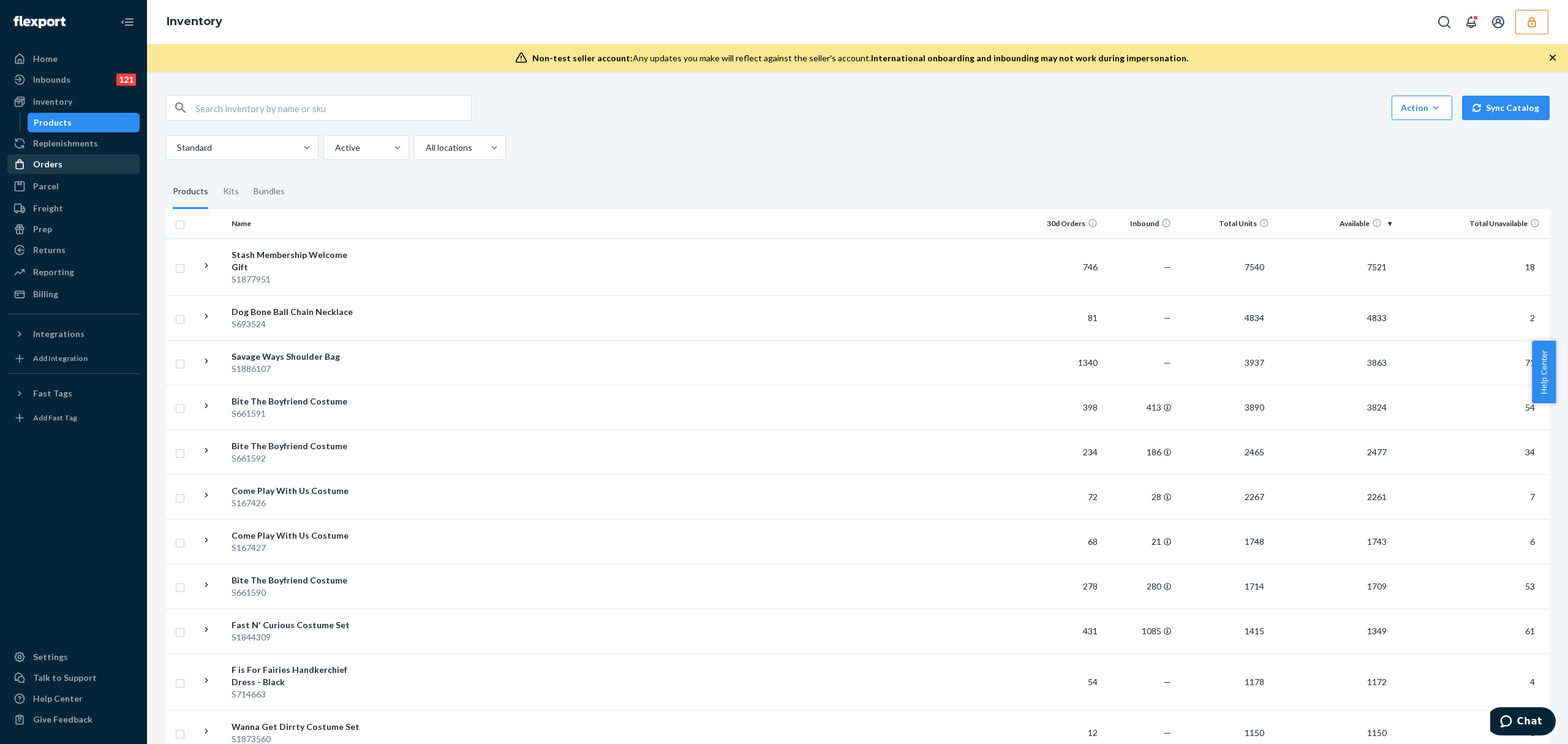
click at [57, 162] on div "Orders" at bounding box center [47, 164] width 29 height 12
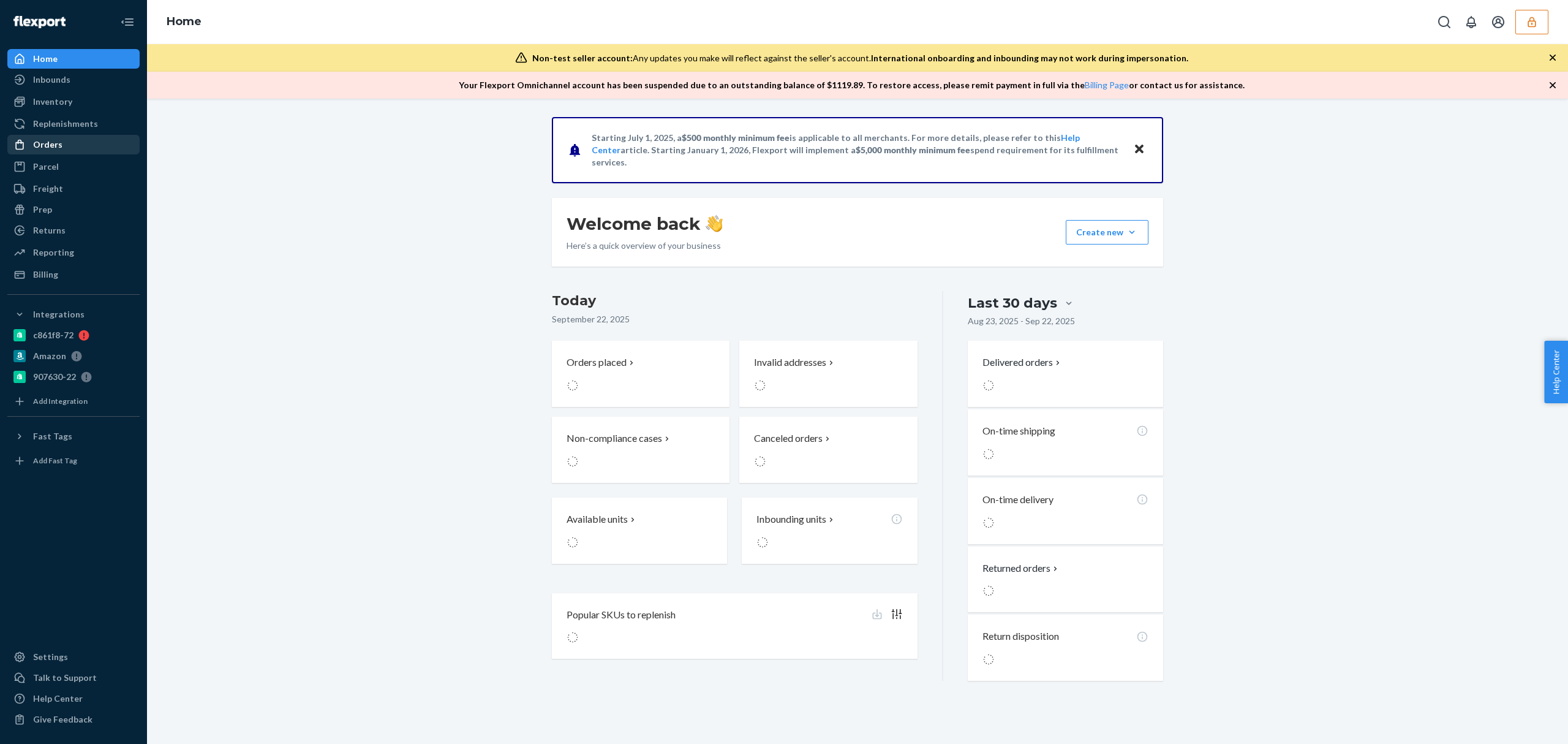
drag, startPoint x: 60, startPoint y: 141, endPoint x: 125, endPoint y: 150, distance: 65.6
click at [60, 141] on div "Orders" at bounding box center [47, 145] width 29 height 12
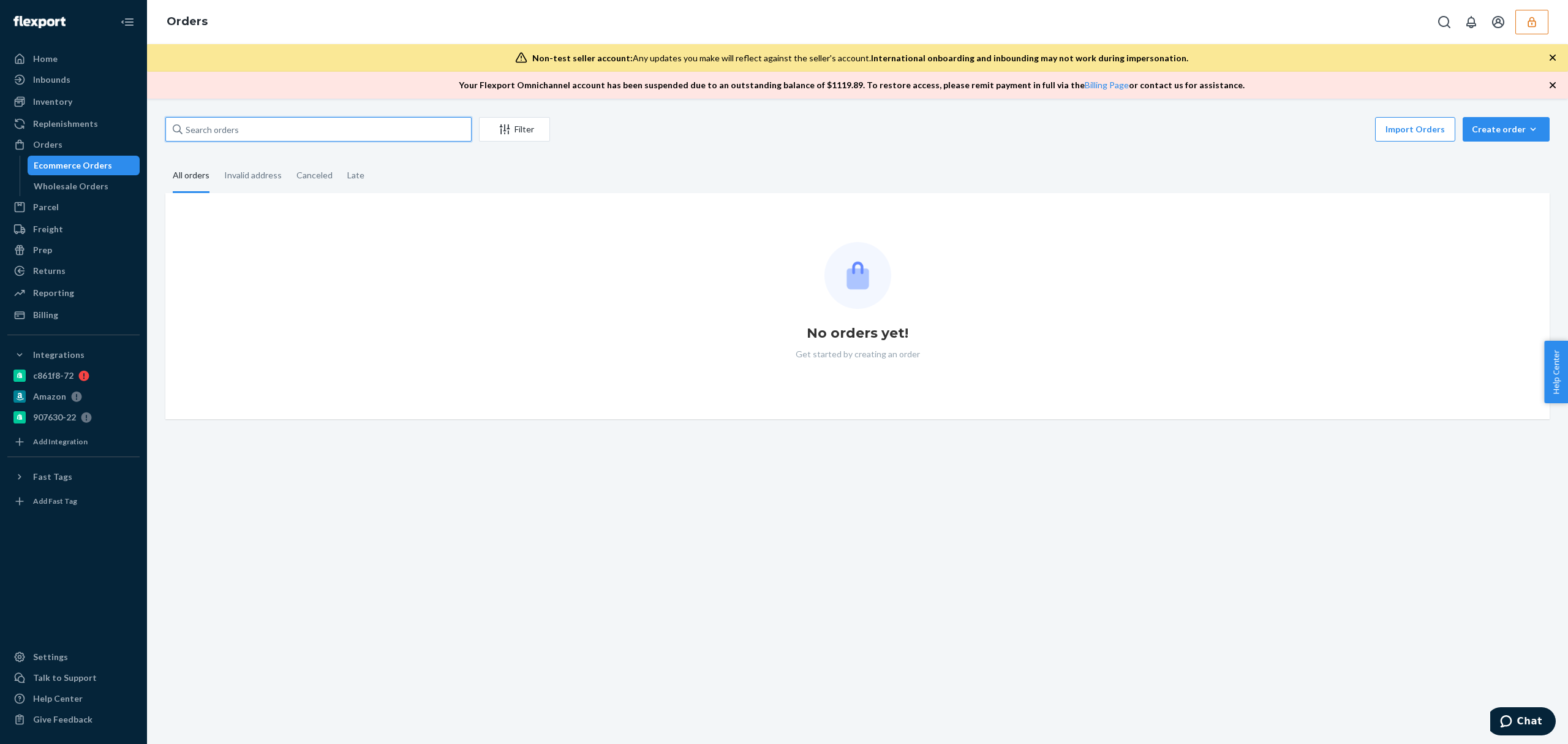
click at [218, 132] on input "text" at bounding box center [319, 129] width 307 height 25
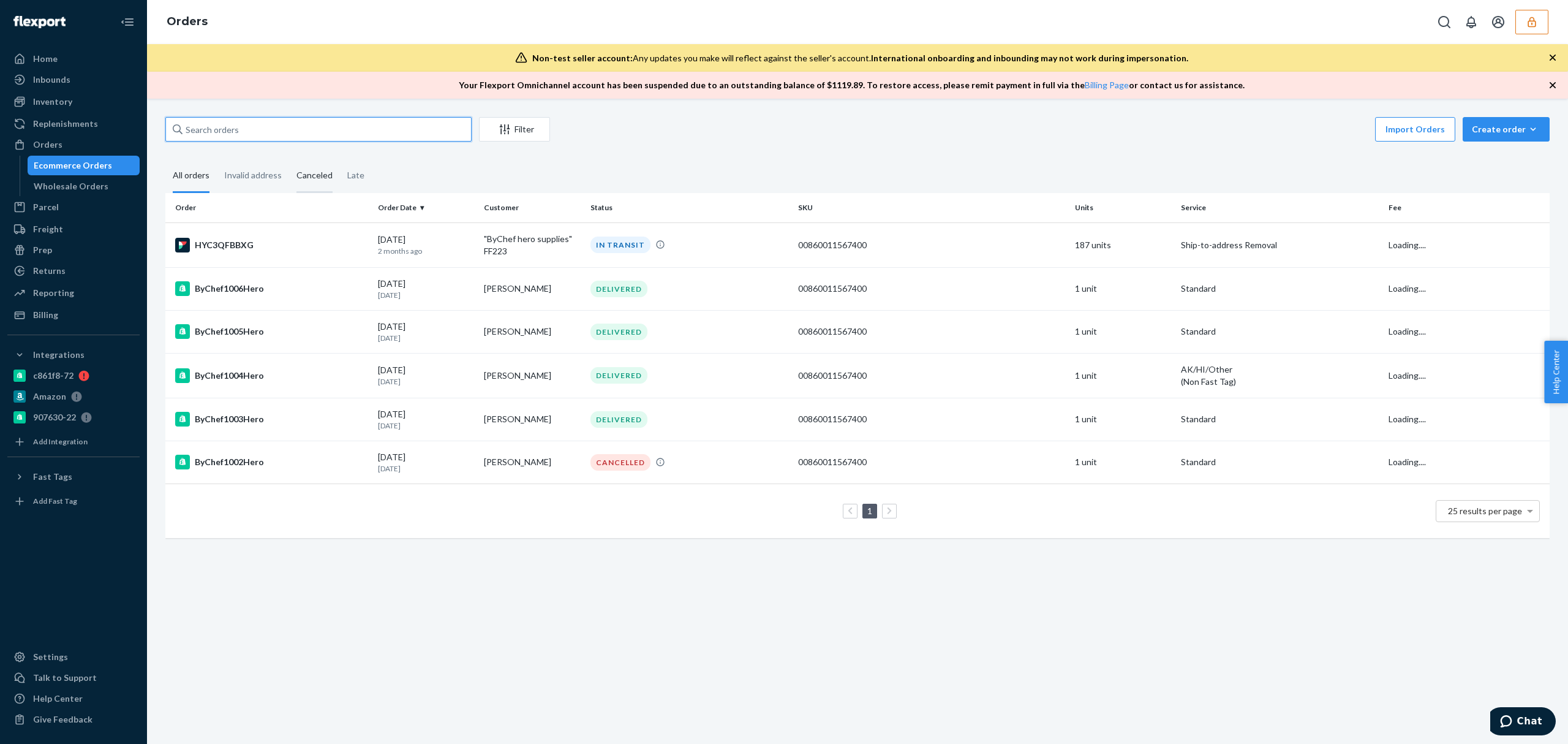
paste input "131328331"
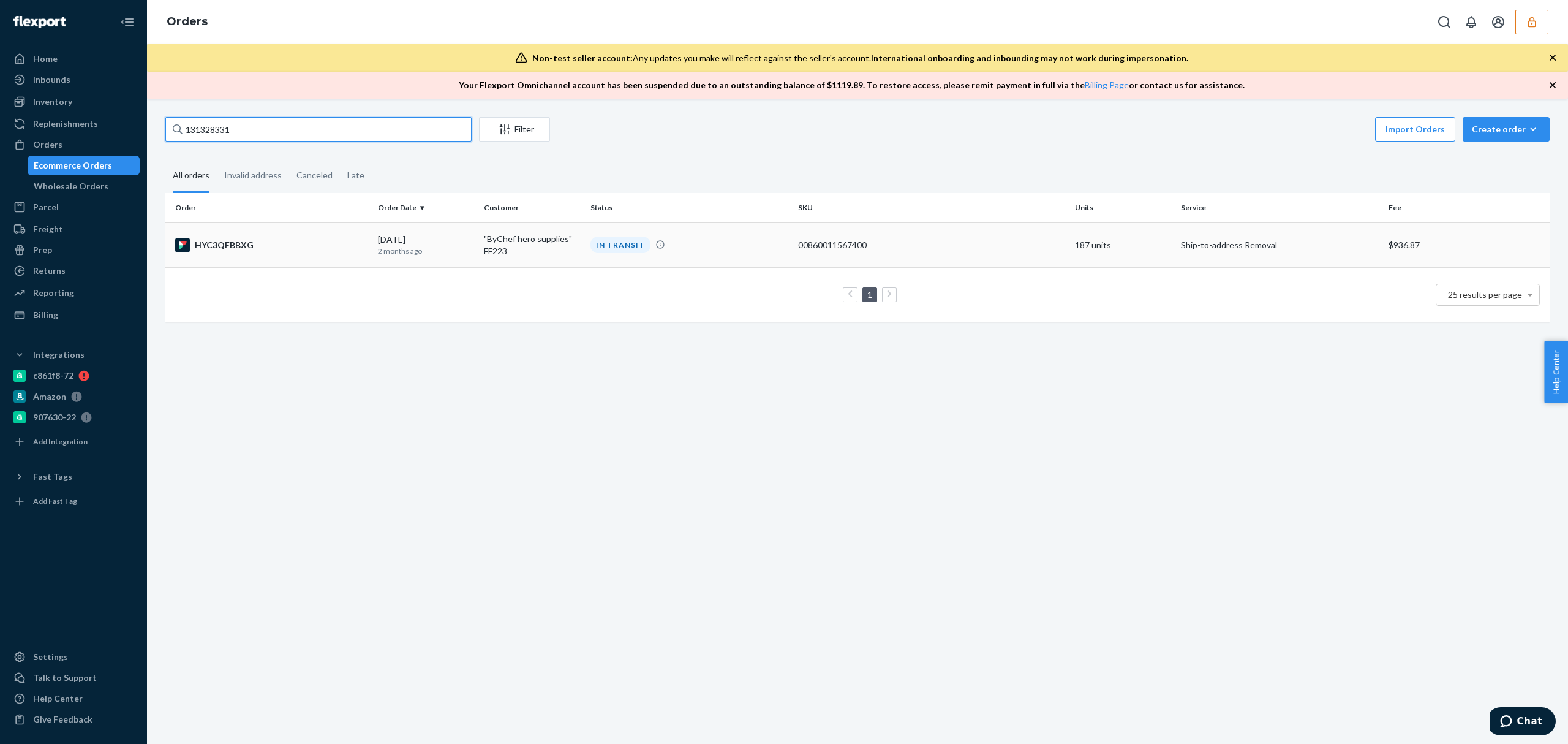
type input "131328331"
click at [286, 248] on div "HYC3QFBBXG" at bounding box center [272, 246] width 193 height 15
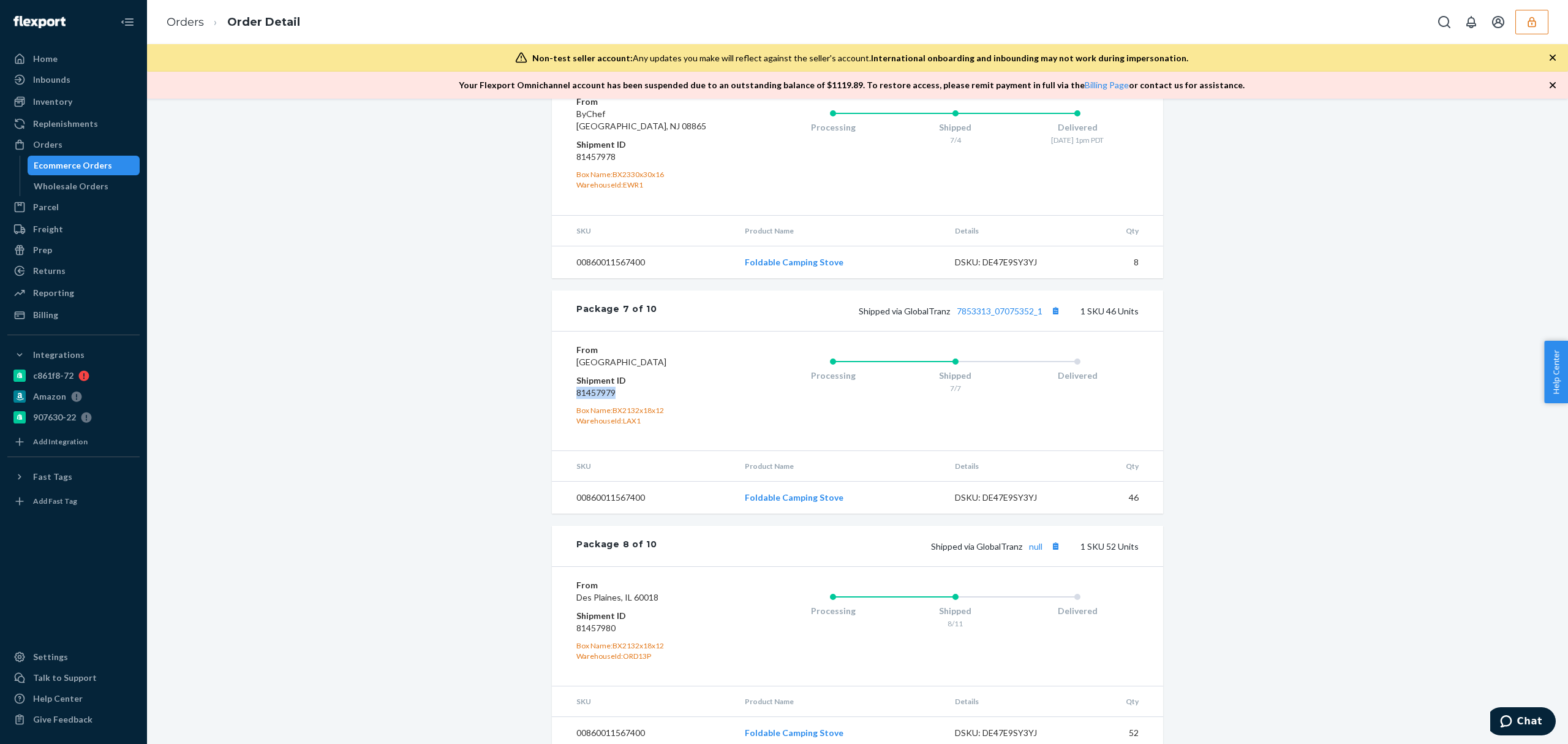
click at [1531, 16] on icon "button" at bounding box center [1531, 22] width 12 height 12
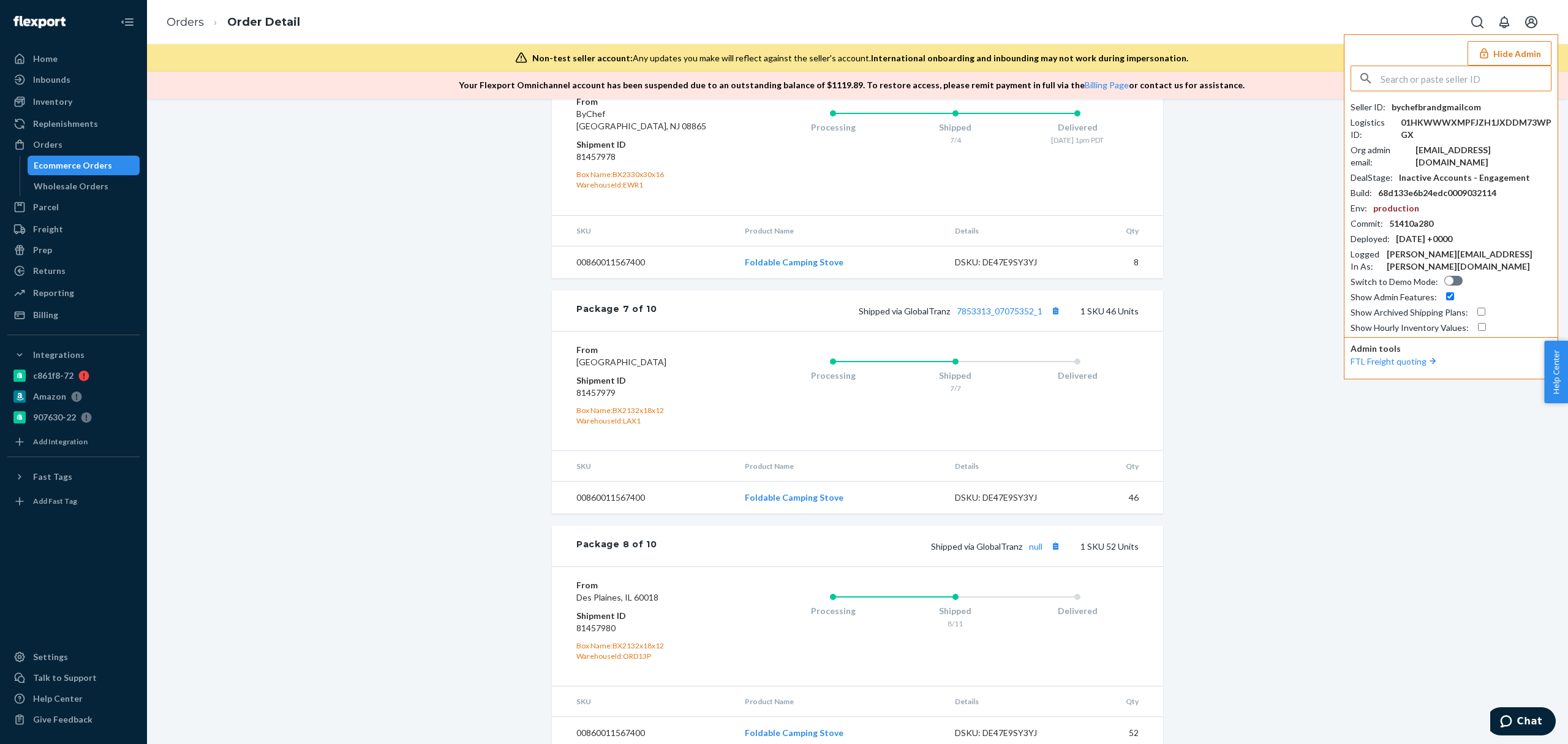
click at [1441, 74] on input "text" at bounding box center [1466, 78] width 170 height 25
type input "elevatedclosetgmailcom"
click at [1424, 118] on span "elevatedcloset@gmail.com" at bounding box center [1434, 119] width 142 height 12
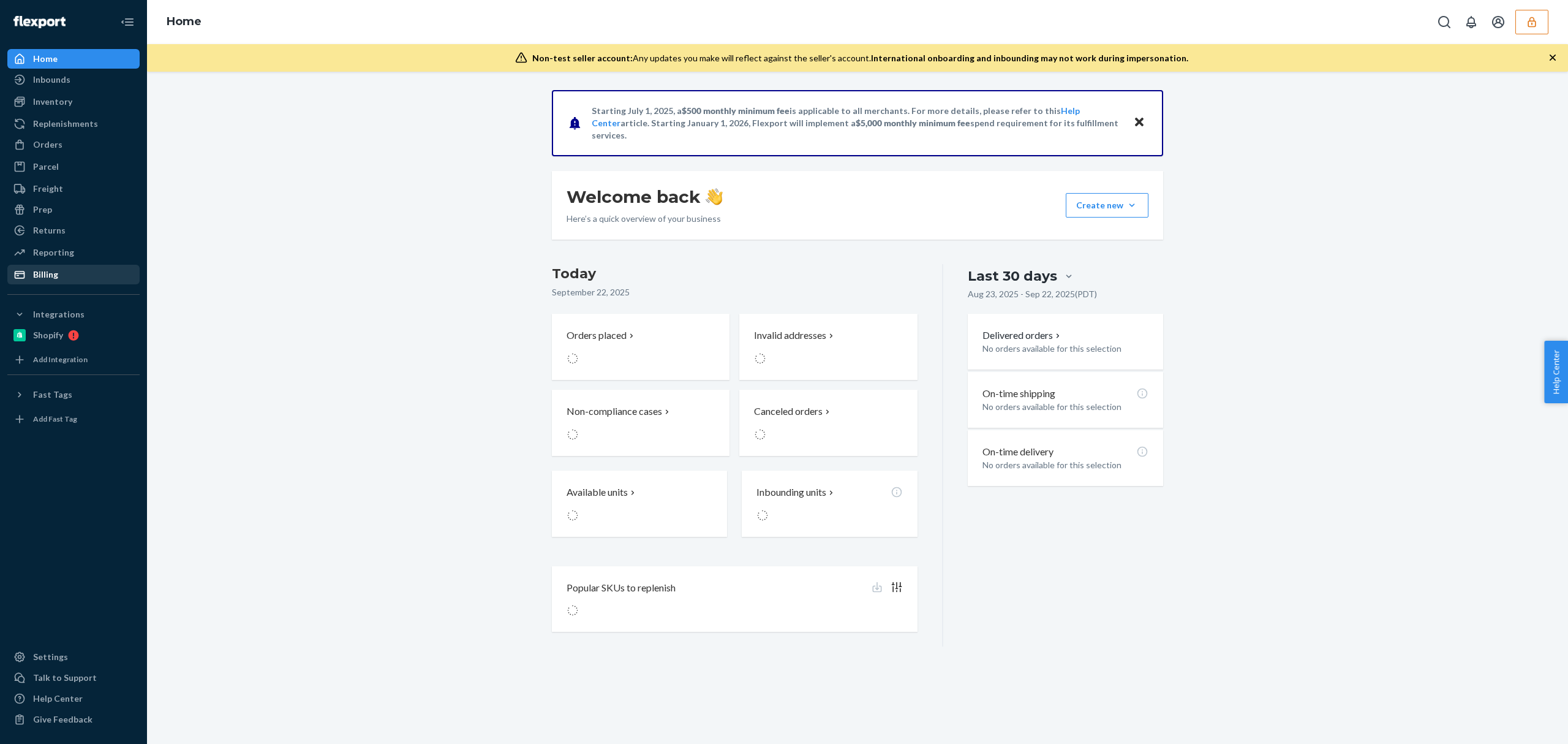
click at [69, 269] on div "Billing" at bounding box center [73, 274] width 130 height 17
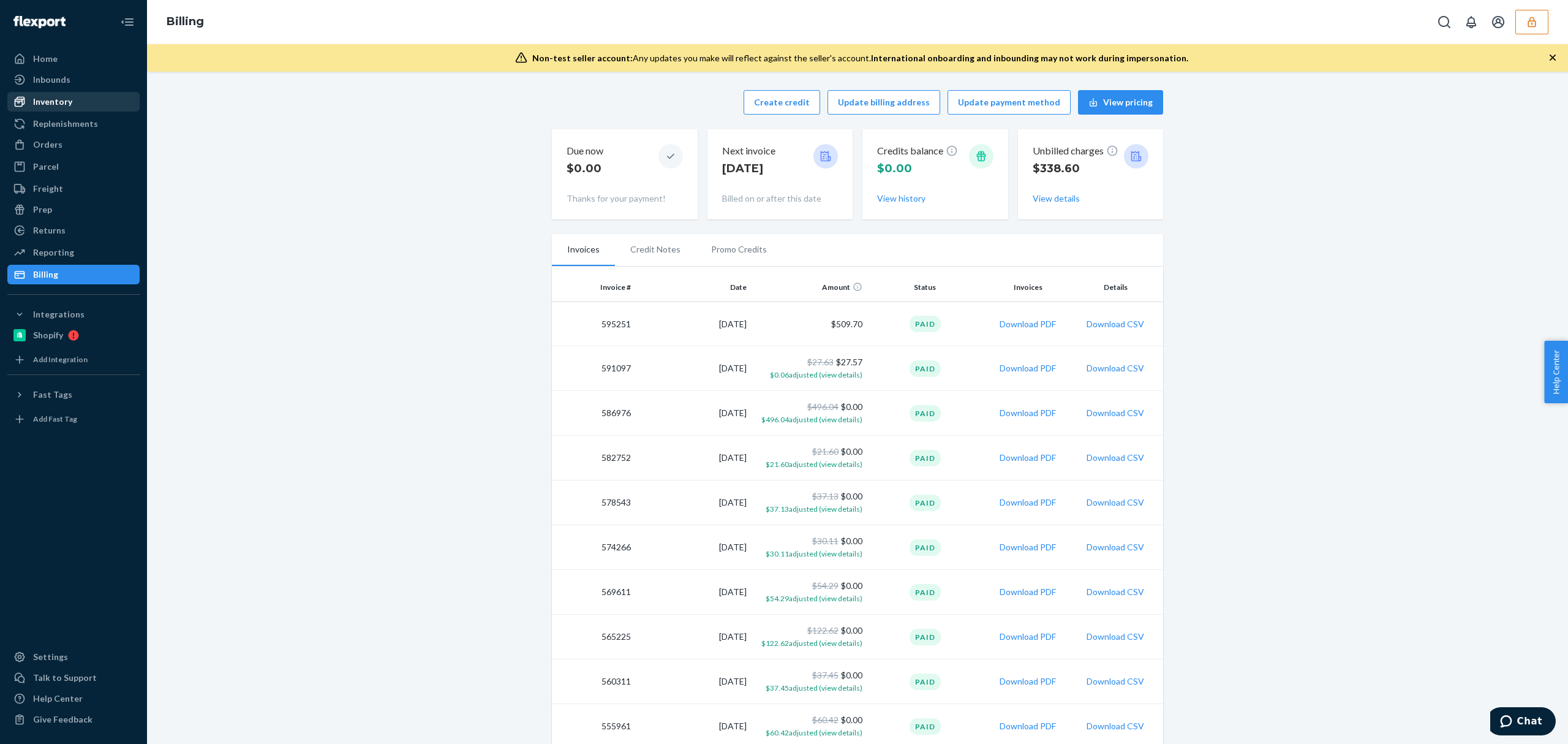
click at [60, 104] on div "Inventory" at bounding box center [52, 101] width 40 height 12
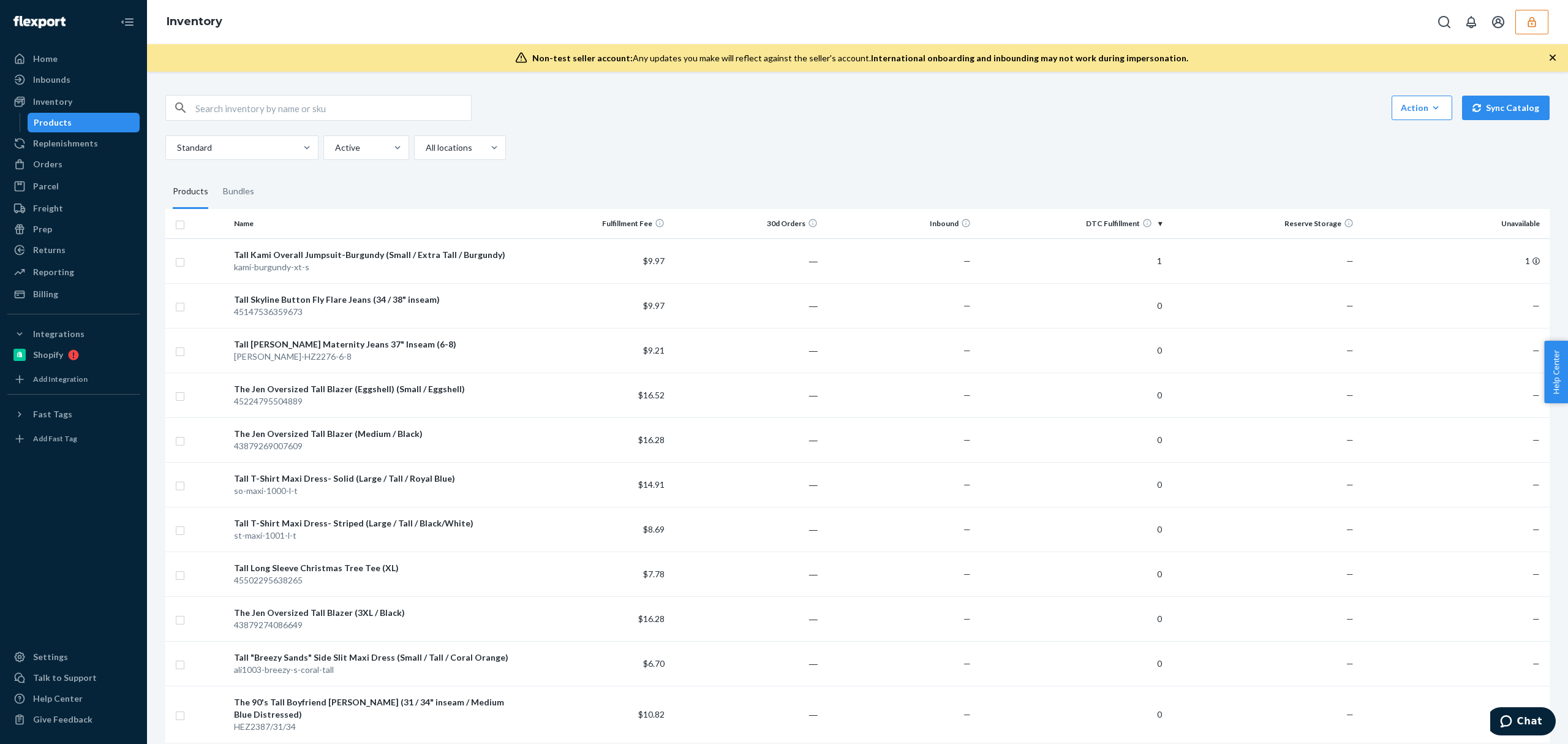
click at [1524, 19] on button "button" at bounding box center [1531, 22] width 33 height 25
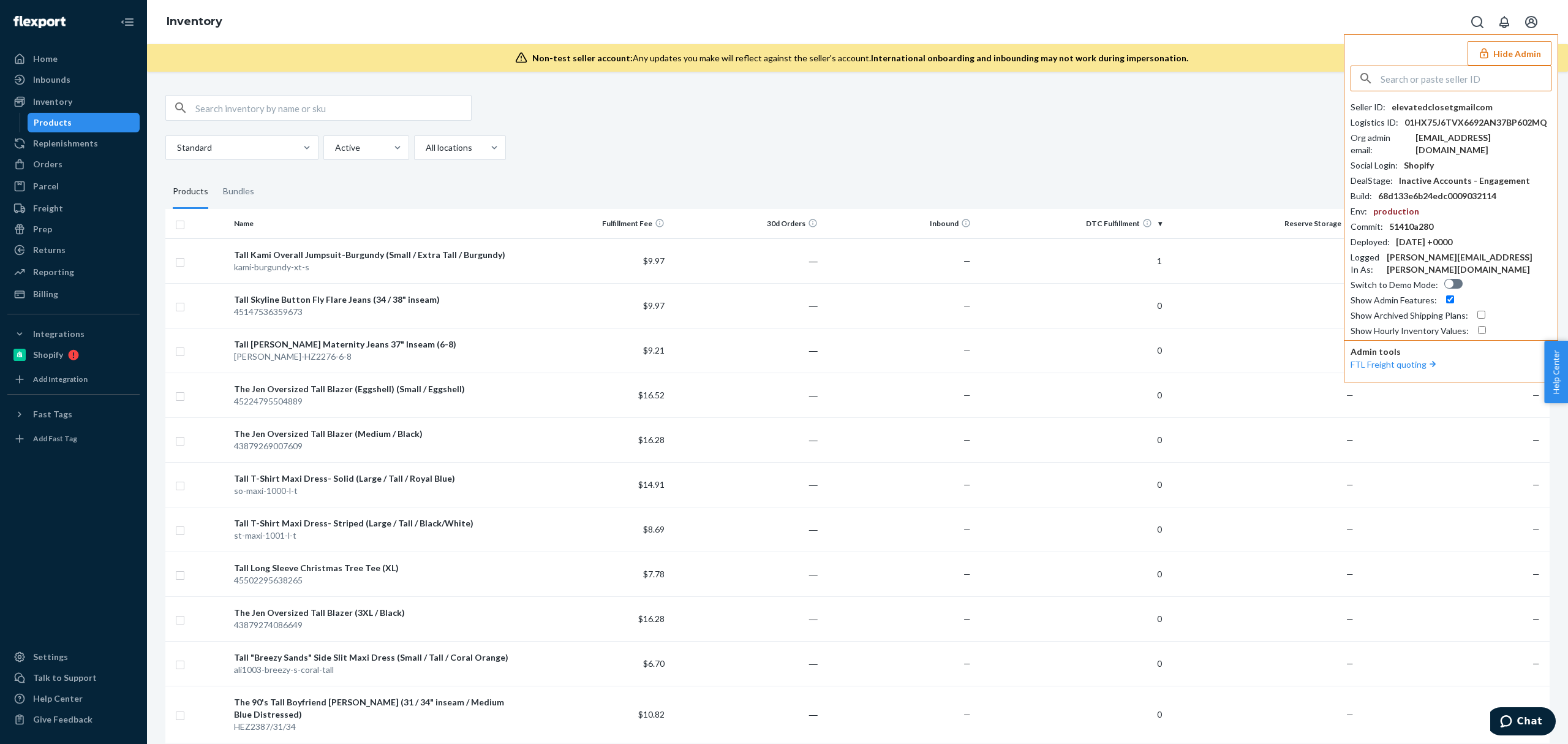
drag, startPoint x: 1448, startPoint y: 71, endPoint x: 1454, endPoint y: 81, distance: 11.7
click at [1446, 72] on input "text" at bounding box center [1466, 78] width 170 height 25
type input "xiaomingchow09gmailcom"
click at [1412, 116] on span "migo_saly@sina.com" at bounding box center [1434, 119] width 142 height 12
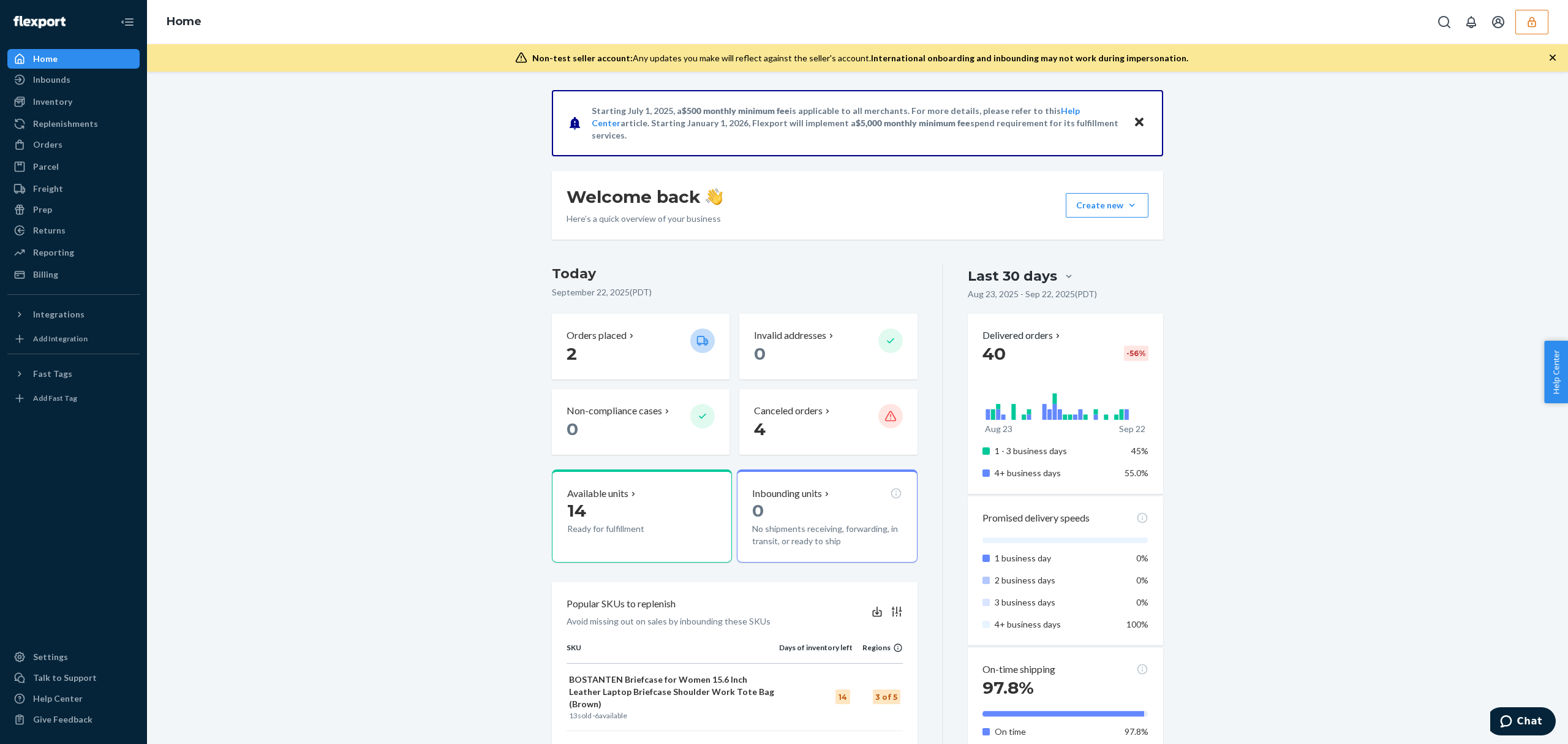
click at [1538, 25] on button "button" at bounding box center [1531, 22] width 33 height 25
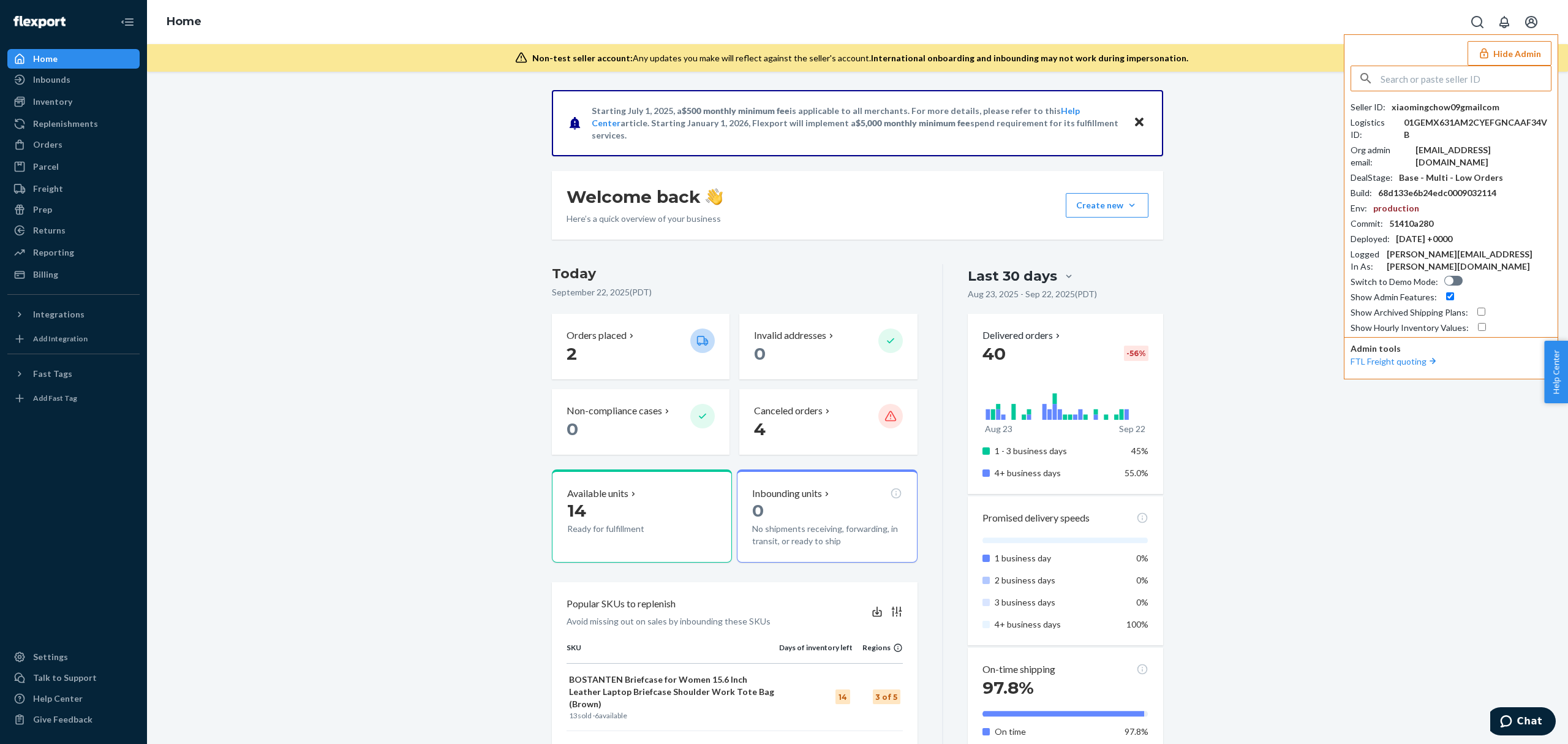
click at [1466, 75] on input "text" at bounding box center [1466, 78] width 170 height 25
type input "zswalmart163com"
click at [1390, 116] on span "[EMAIL_ADDRESS][DOMAIN_NAME]" at bounding box center [1434, 119] width 142 height 12
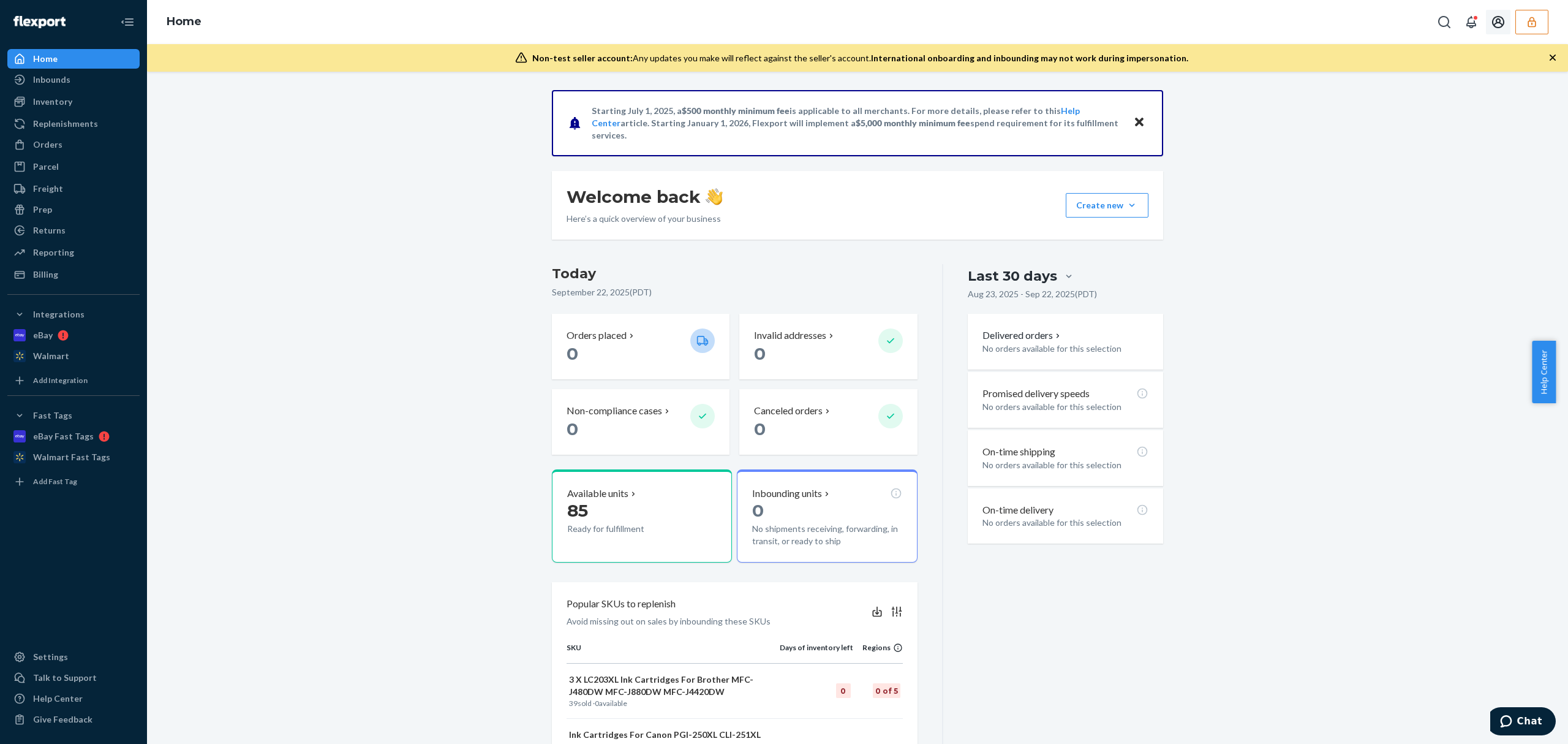
click at [1534, 20] on icon "button" at bounding box center [1531, 22] width 12 height 12
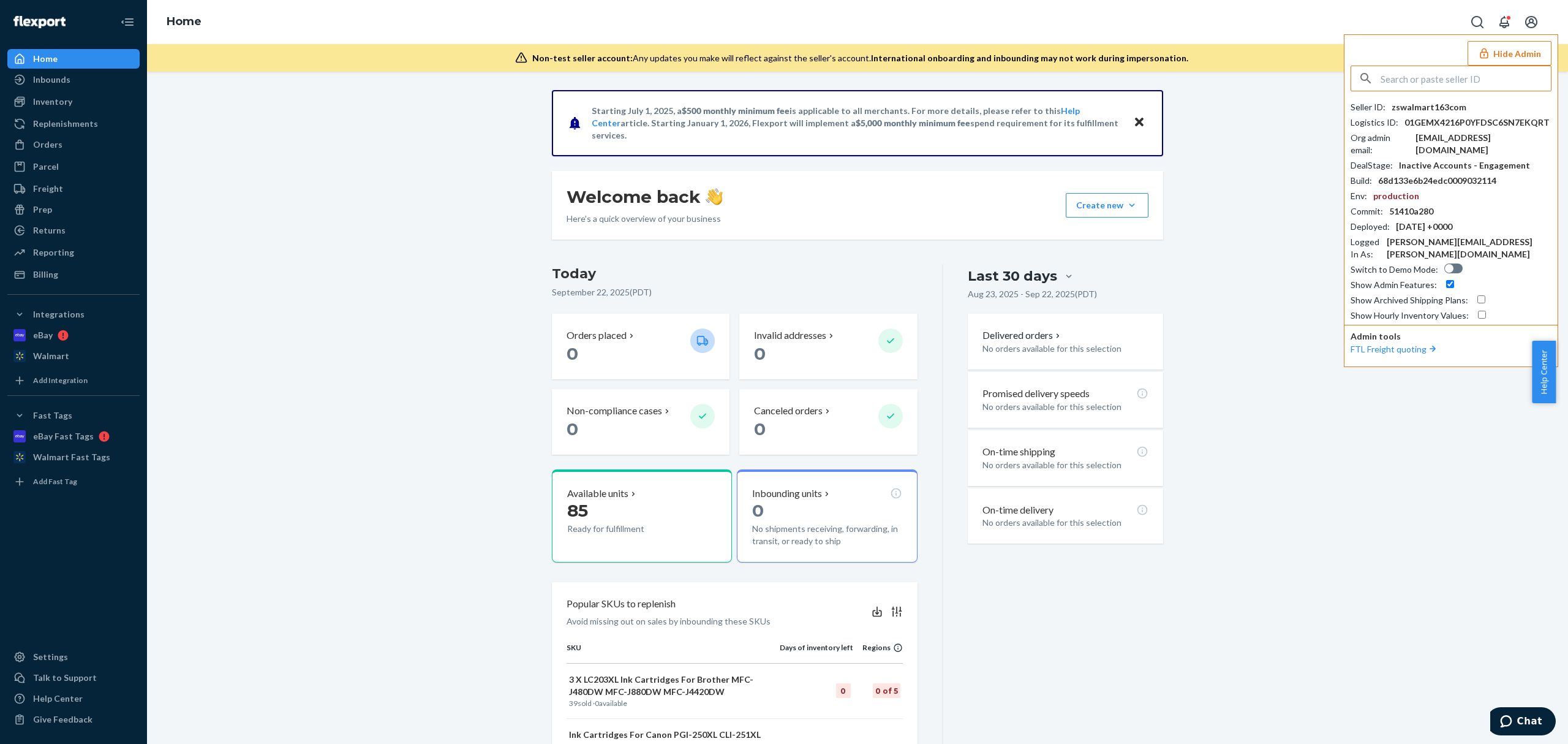
click at [1436, 77] on input "text" at bounding box center [1466, 78] width 170 height 25
type input "01GXZJW57NJXVBDWPRB3V9W5NA"
click at [1387, 116] on span "01GXZJW57N4ZDVZ3X6KCX485AY" at bounding box center [1434, 119] width 142 height 12
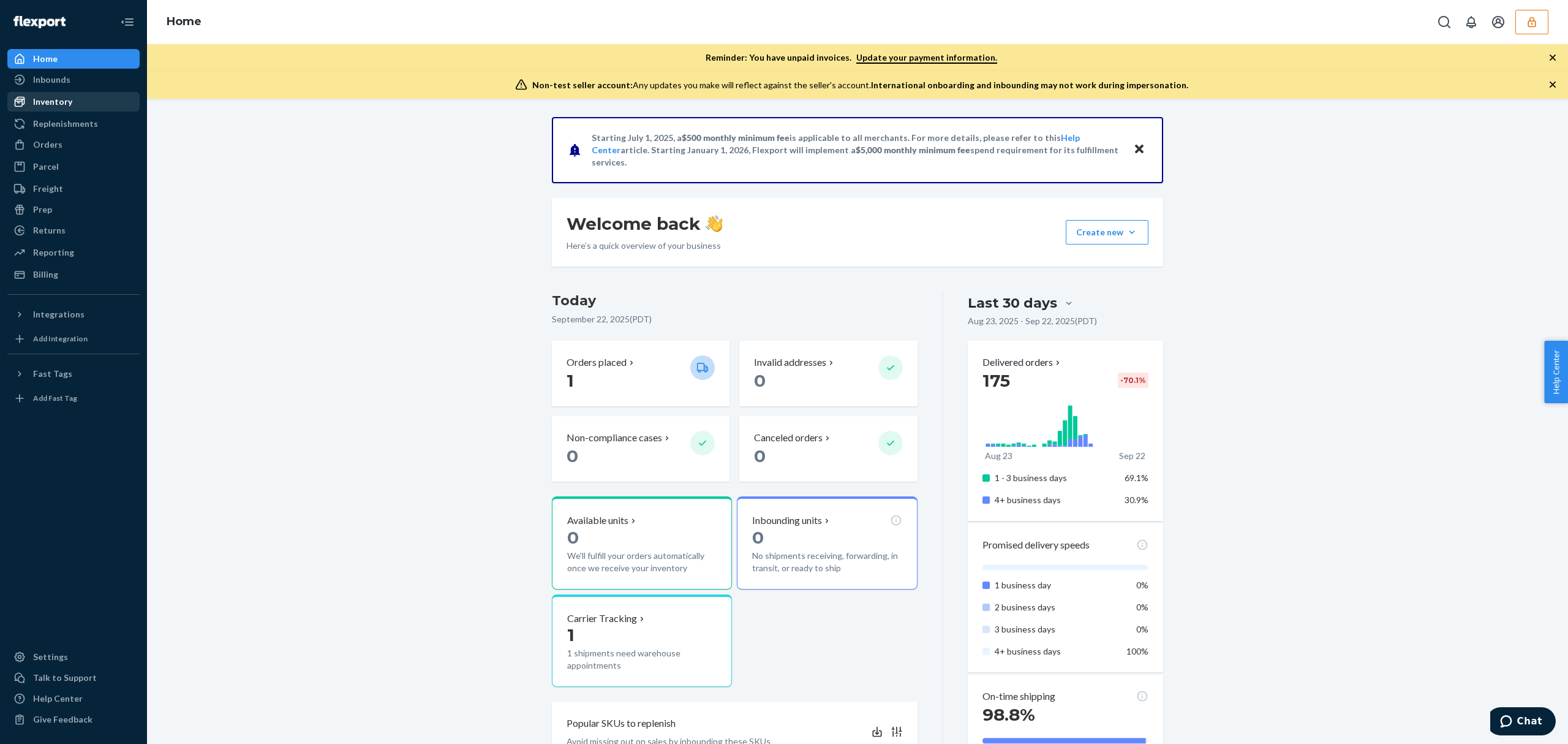
click at [45, 108] on div "Inventory" at bounding box center [73, 101] width 130 height 17
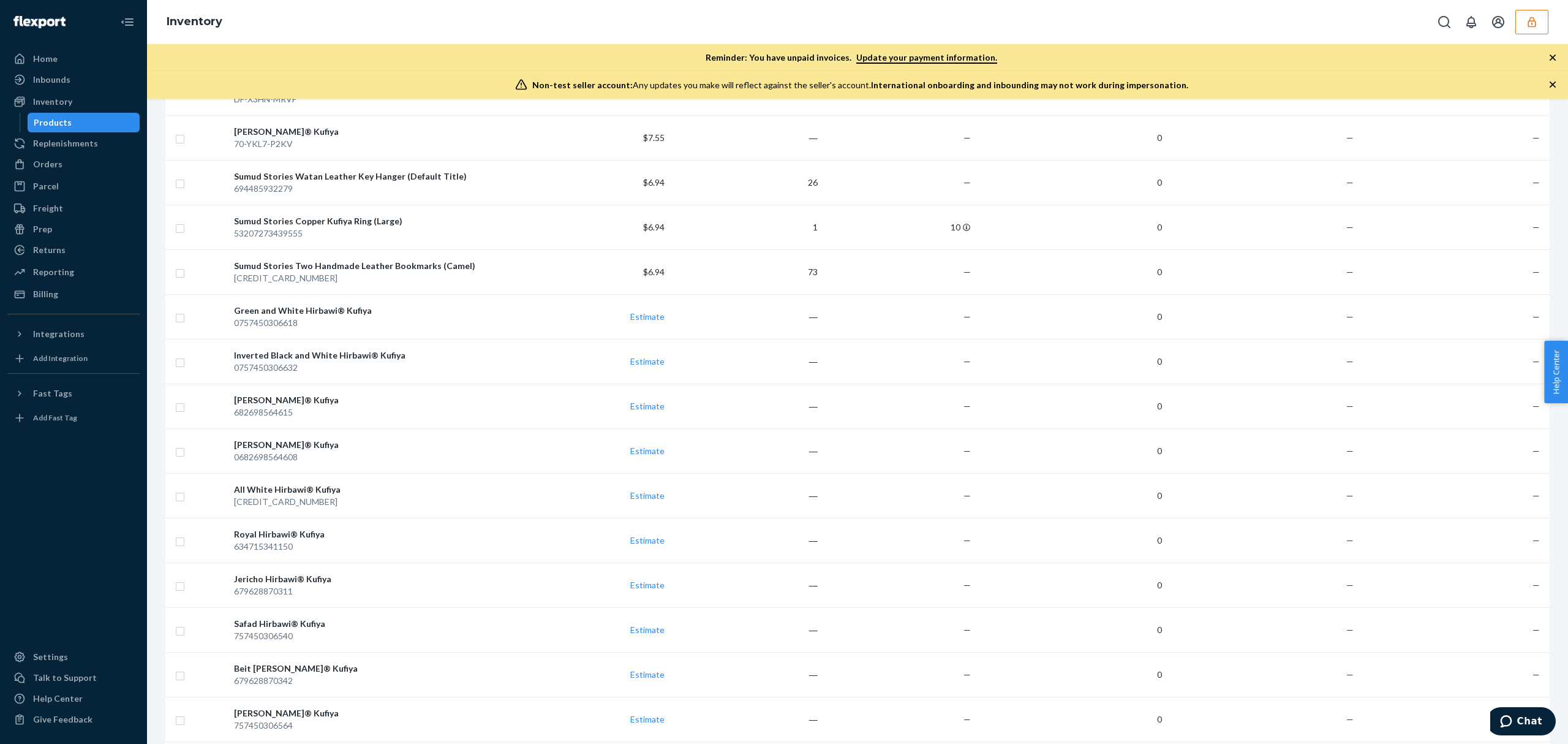
scroll to position [1389, 0]
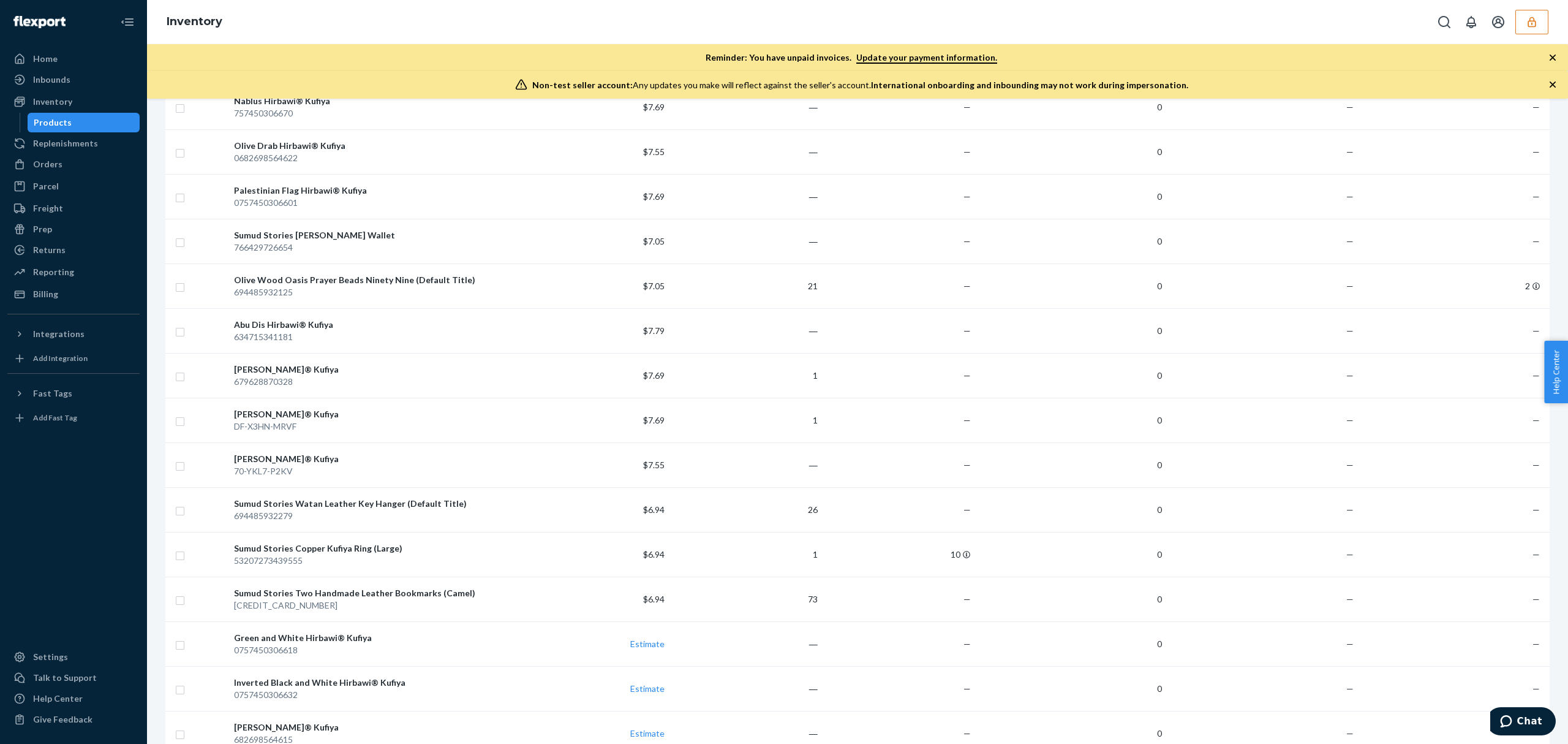
click at [1519, 22] on button "button" at bounding box center [1531, 22] width 33 height 25
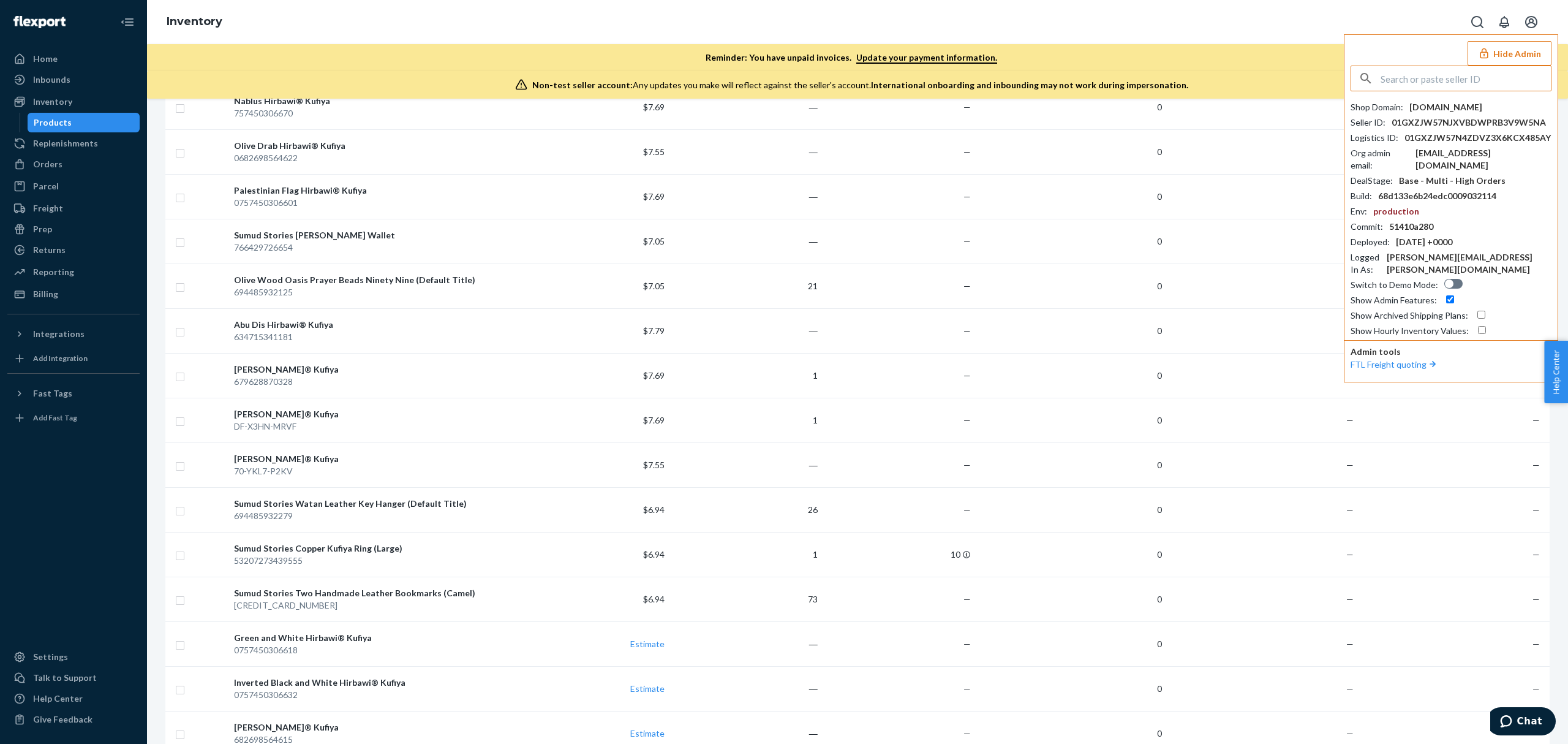
click at [1406, 69] on input "text" at bounding box center [1466, 78] width 170 height 25
click at [1411, 79] on input "text" at bounding box center [1466, 78] width 170 height 25
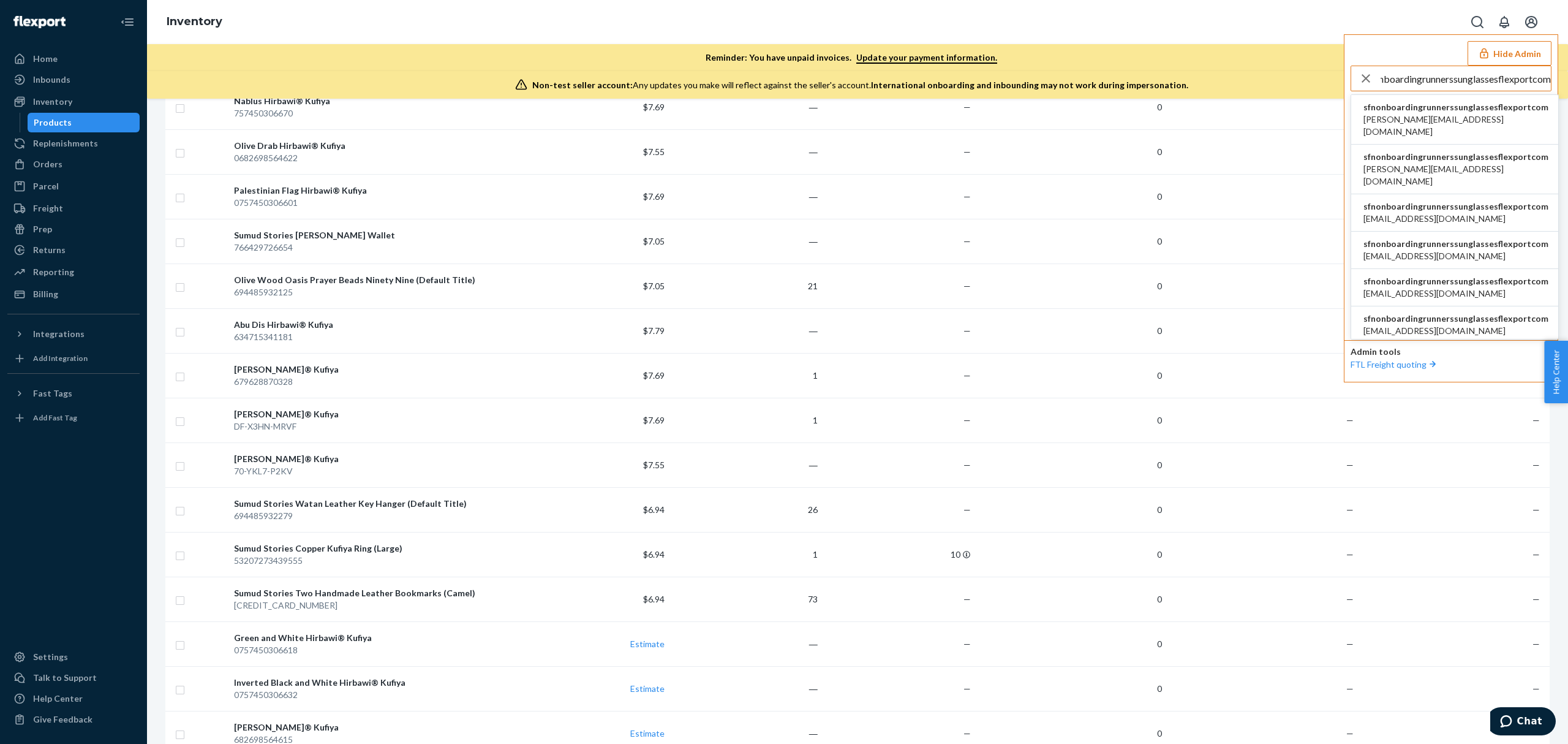
type input "sfnonboardingrunnerssunglassesflexportcom"
click at [1425, 116] on span "gabrielle@iwdagency.com" at bounding box center [1456, 125] width 185 height 25
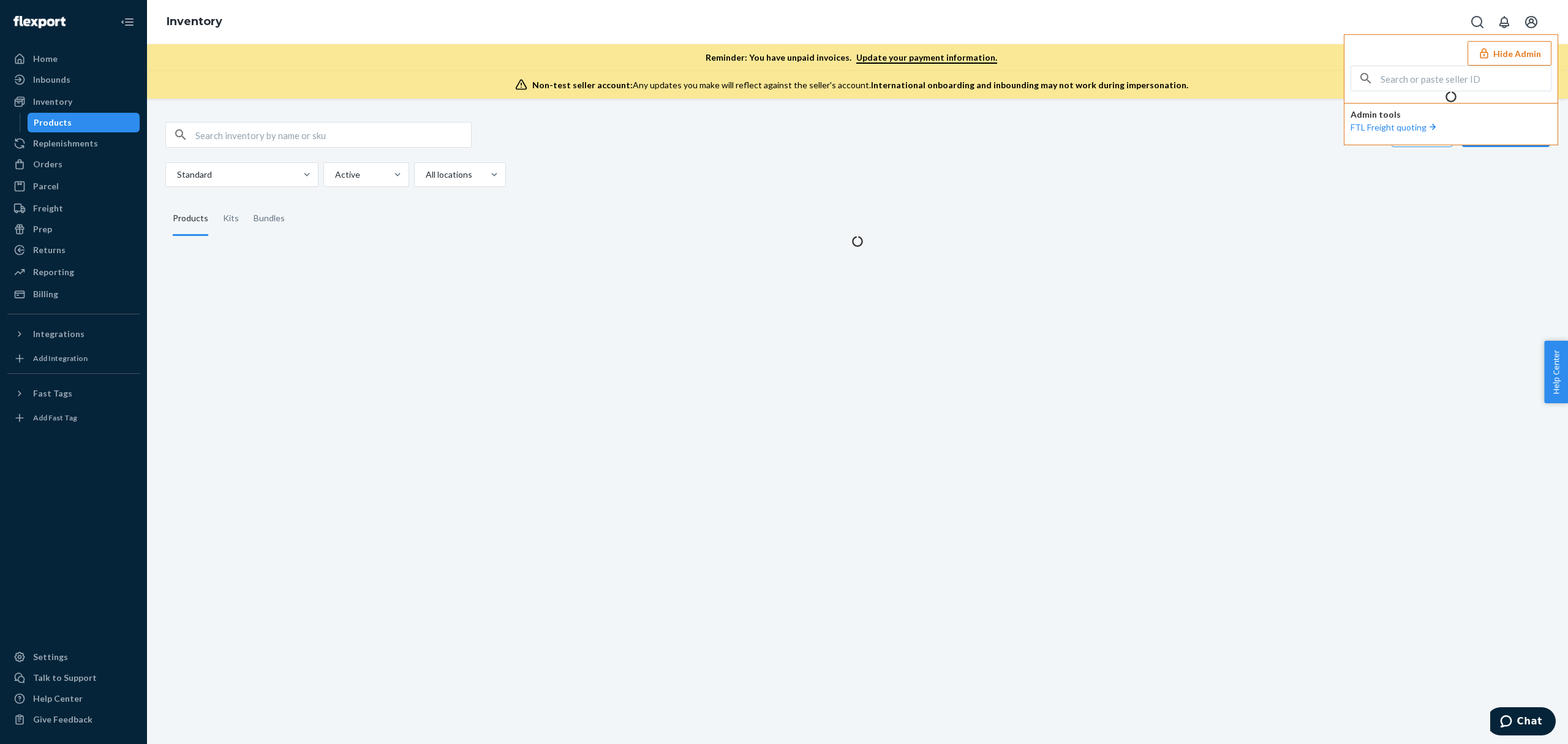
scroll to position [0, 0]
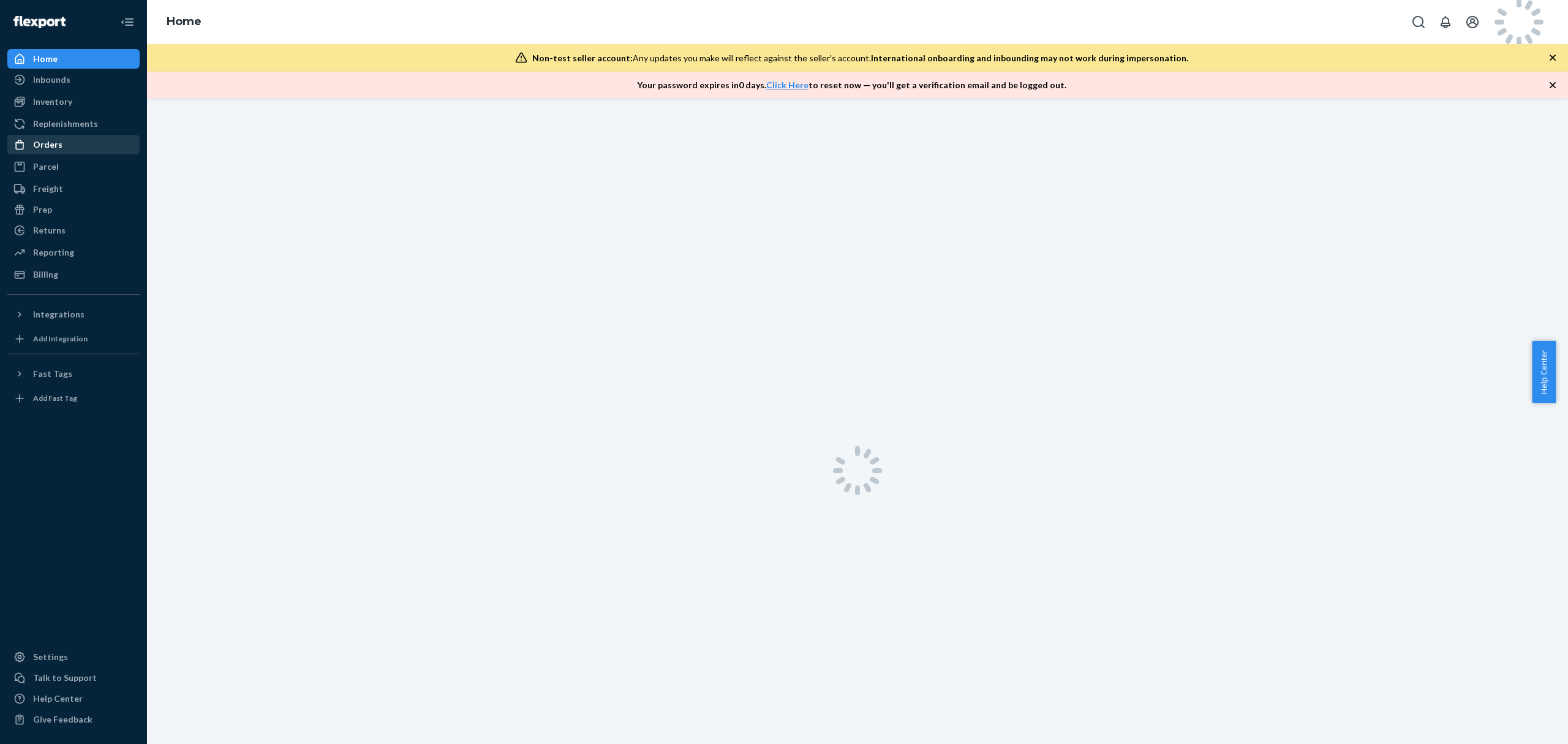
click at [60, 143] on div "Orders" at bounding box center [73, 144] width 130 height 17
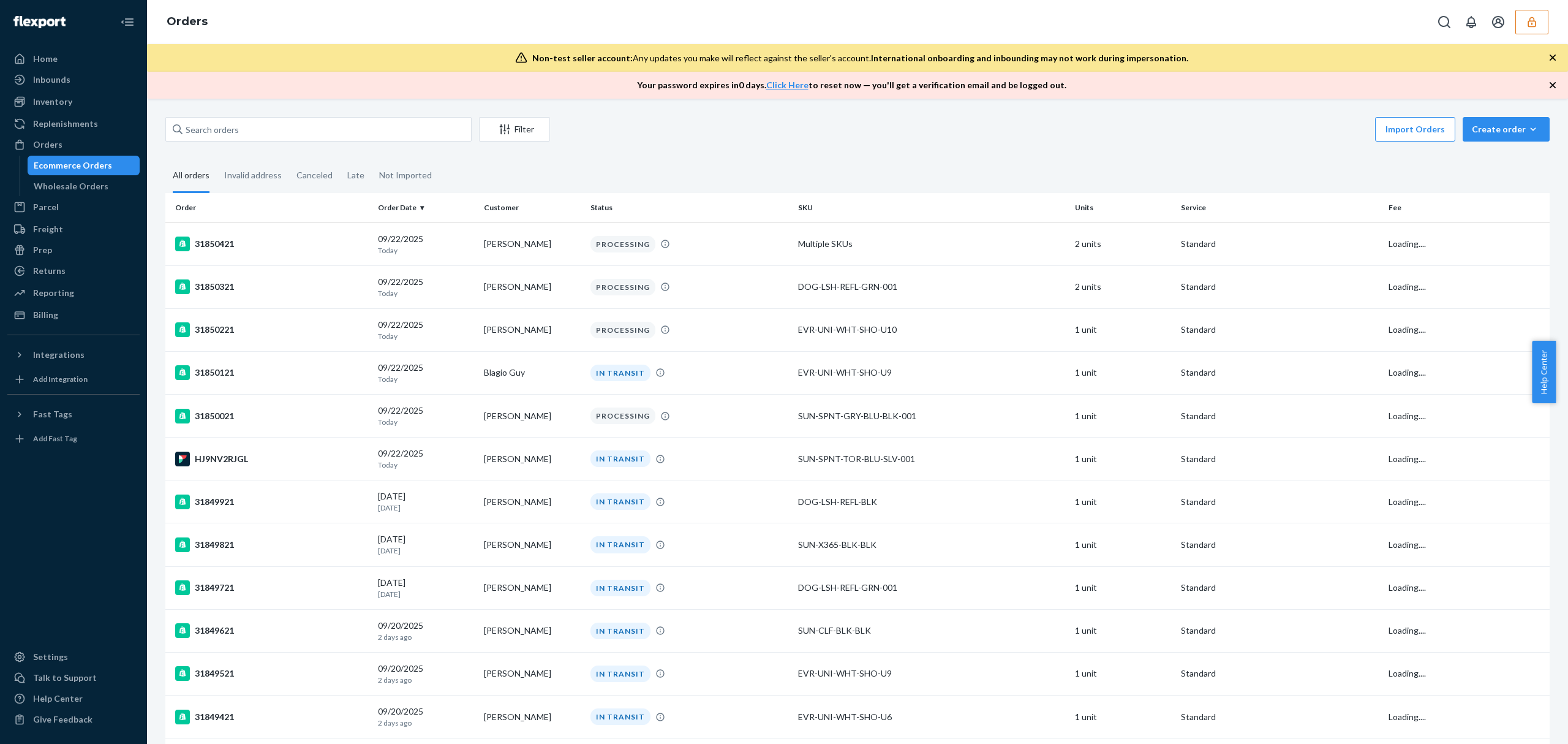
click at [206, 143] on div "Filter Import Orders Create order Ecommerce order Removal order" at bounding box center [858, 131] width 1384 height 28
click at [228, 135] on input "text" at bounding box center [319, 129] width 307 height 25
paste input "31822721"
type input "31822721"
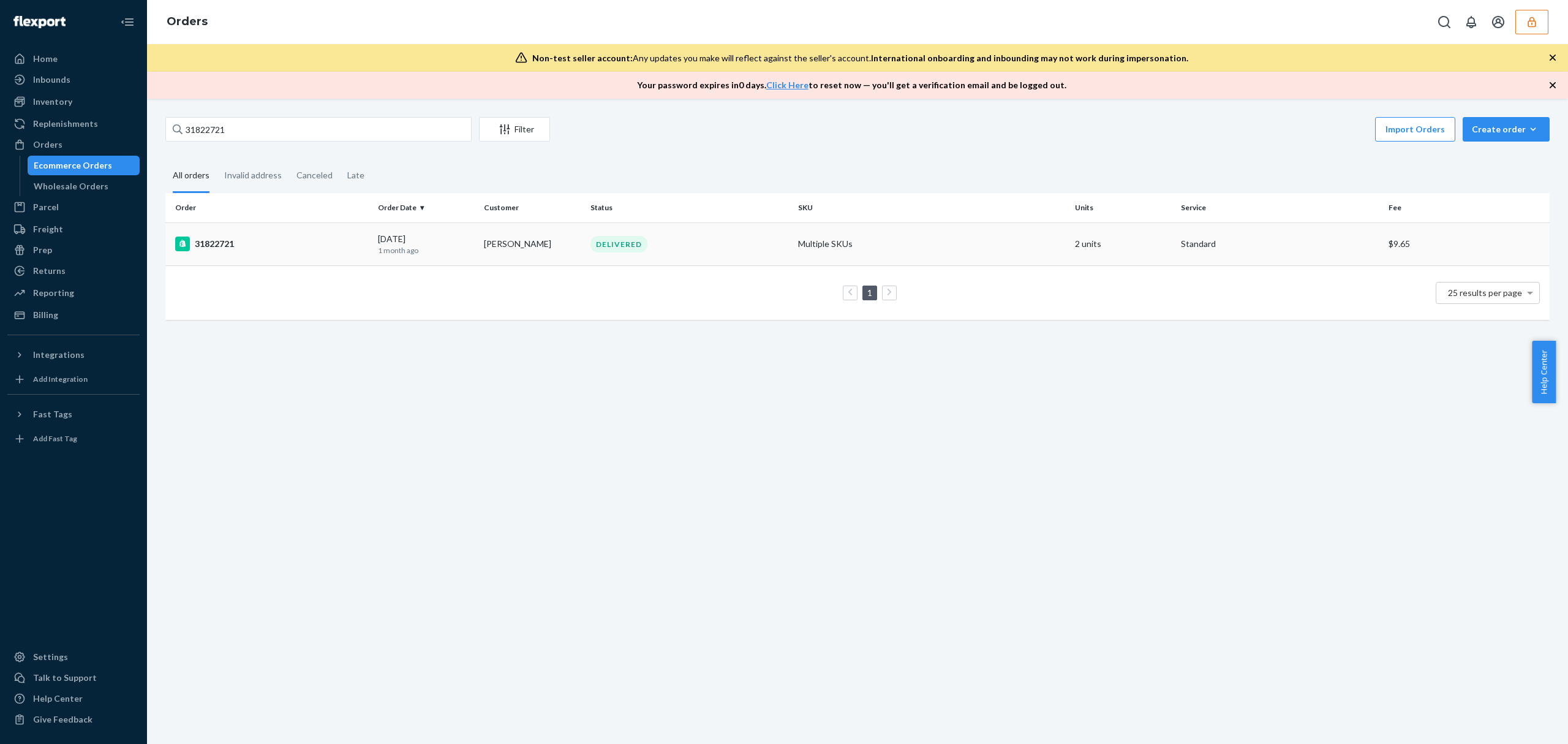
click at [263, 234] on td "31822721" at bounding box center [269, 243] width 207 height 43
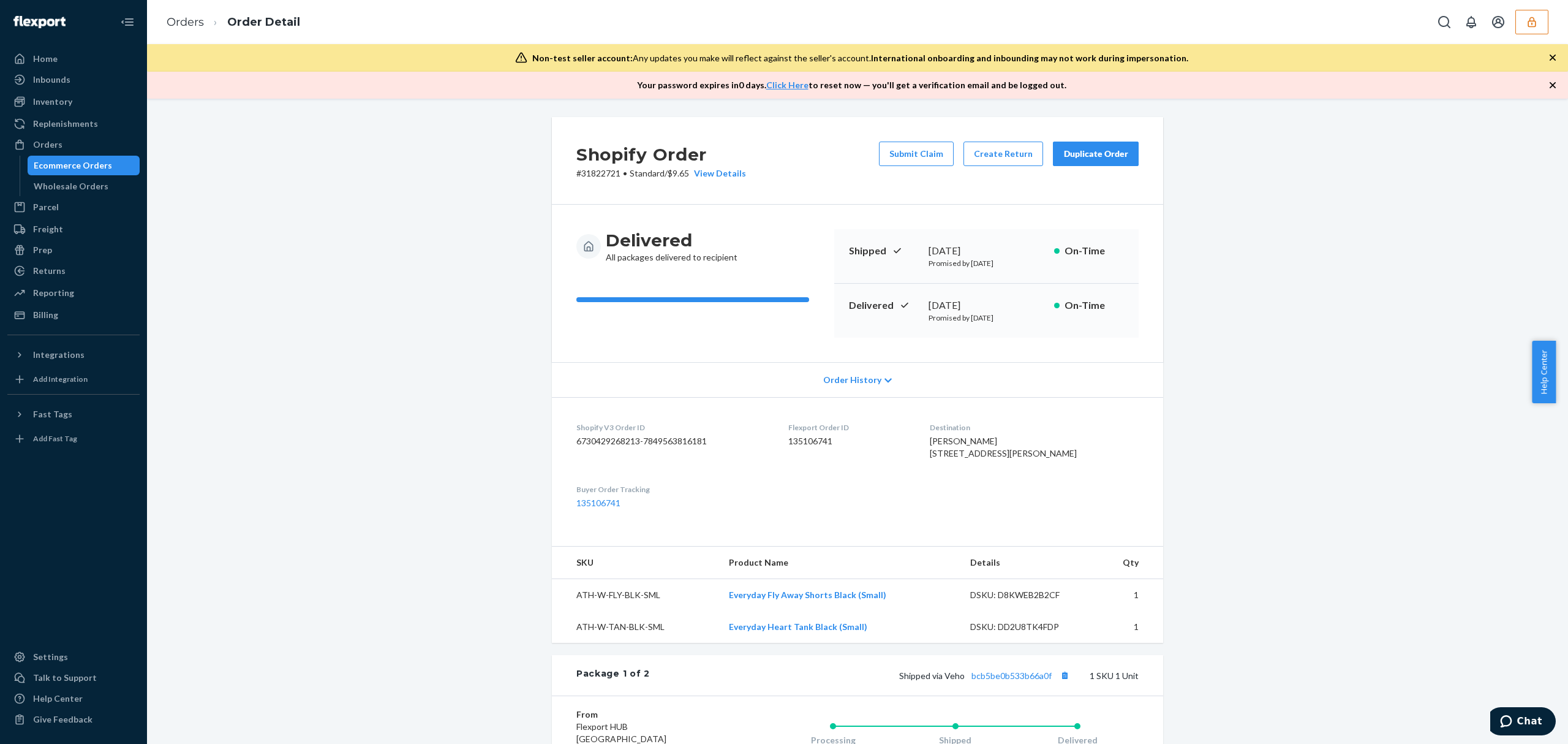
click at [826, 437] on dd "135106741" at bounding box center [850, 441] width 122 height 12
copy dd "135106741"
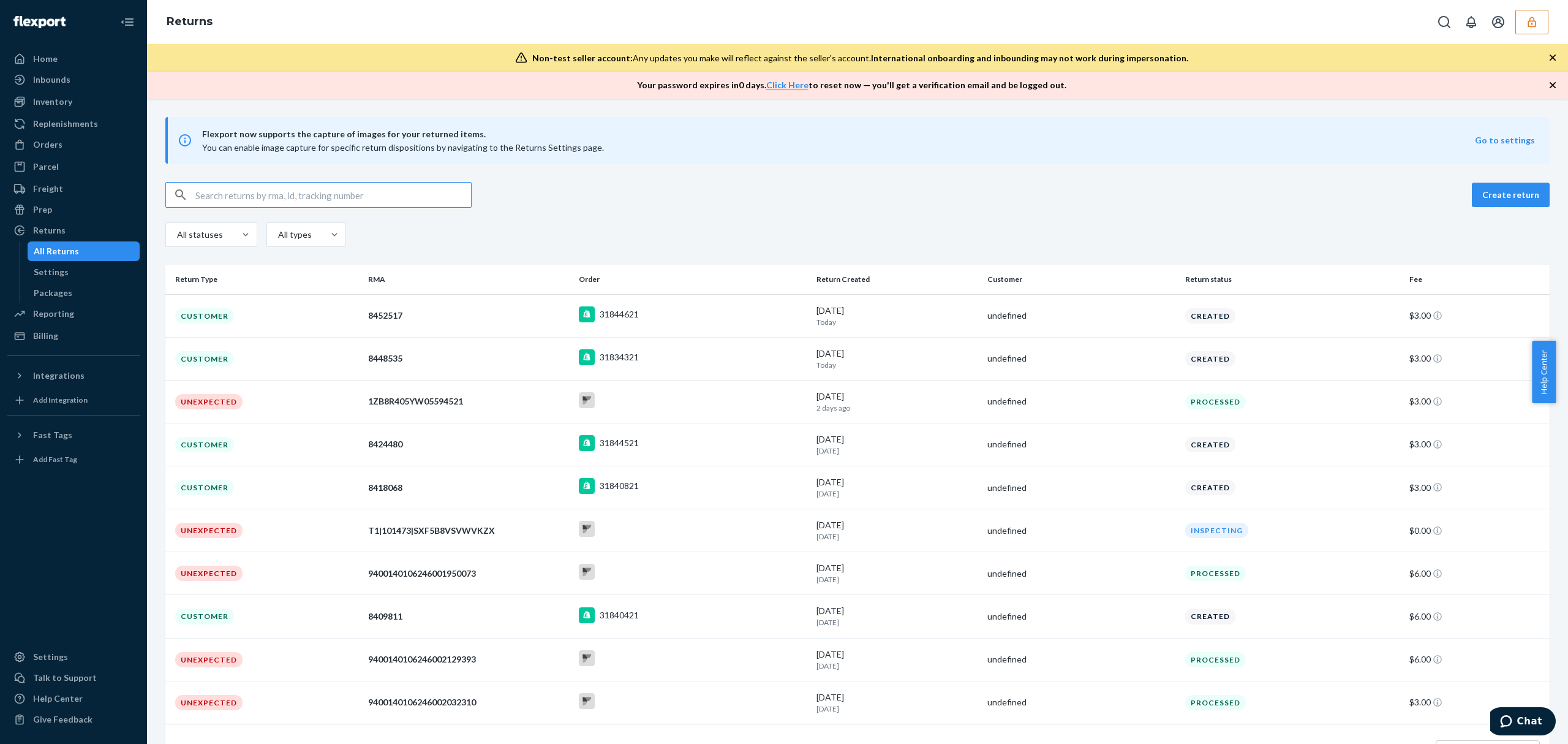
click at [241, 199] on input "text" at bounding box center [333, 195] width 275 height 25
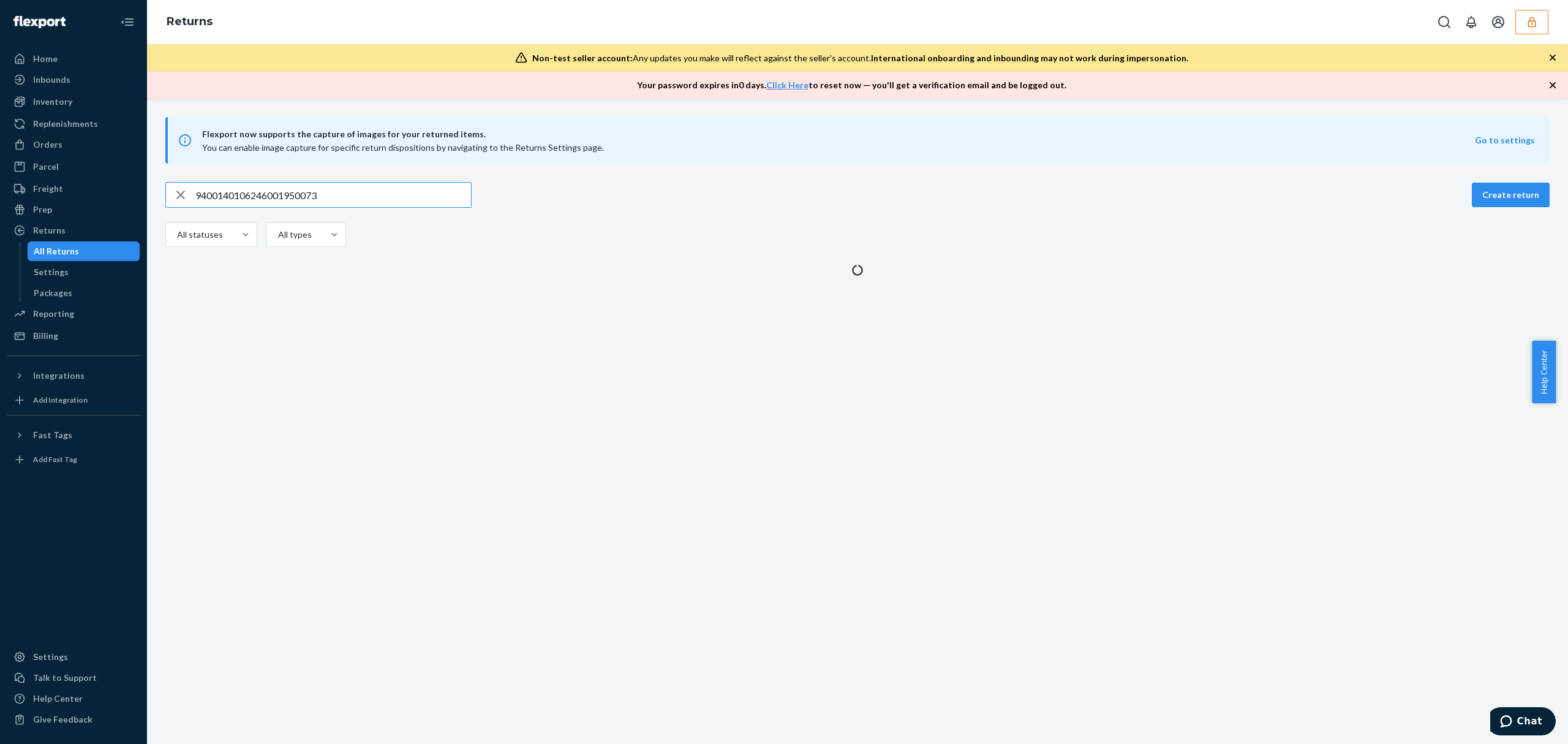
type input "9400140106246001950073"
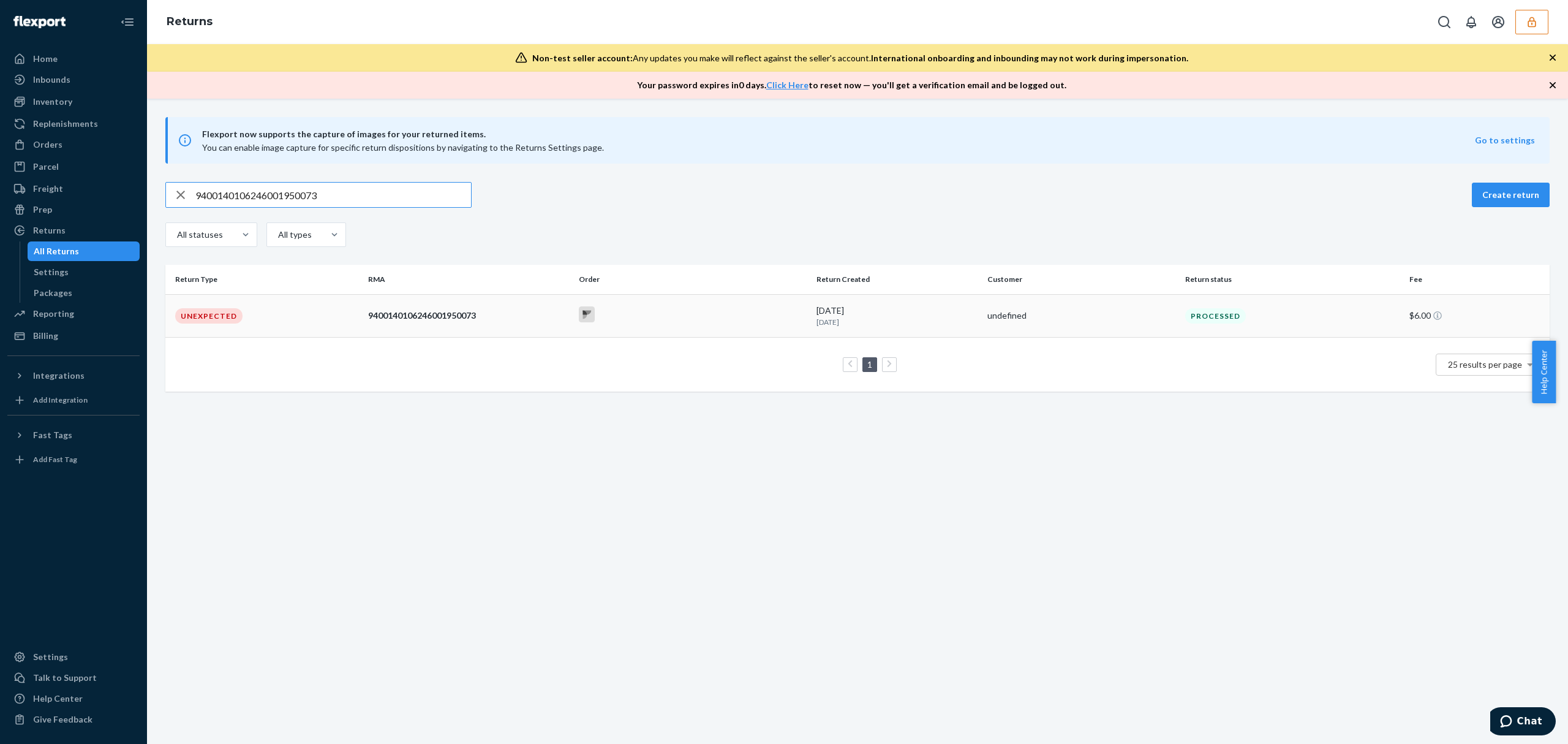
click at [356, 316] on td "Unexpected" at bounding box center [264, 315] width 198 height 43
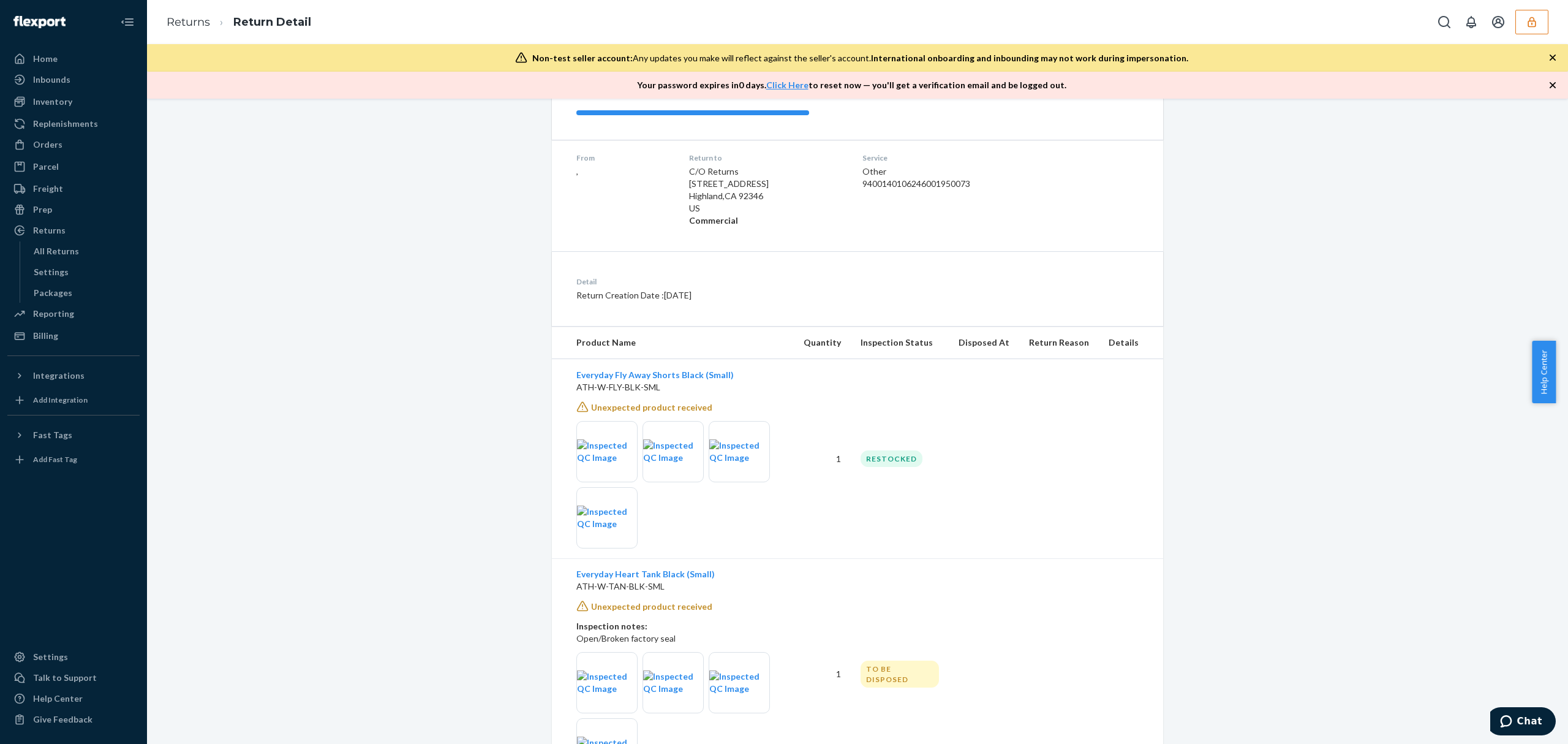
scroll to position [240, 0]
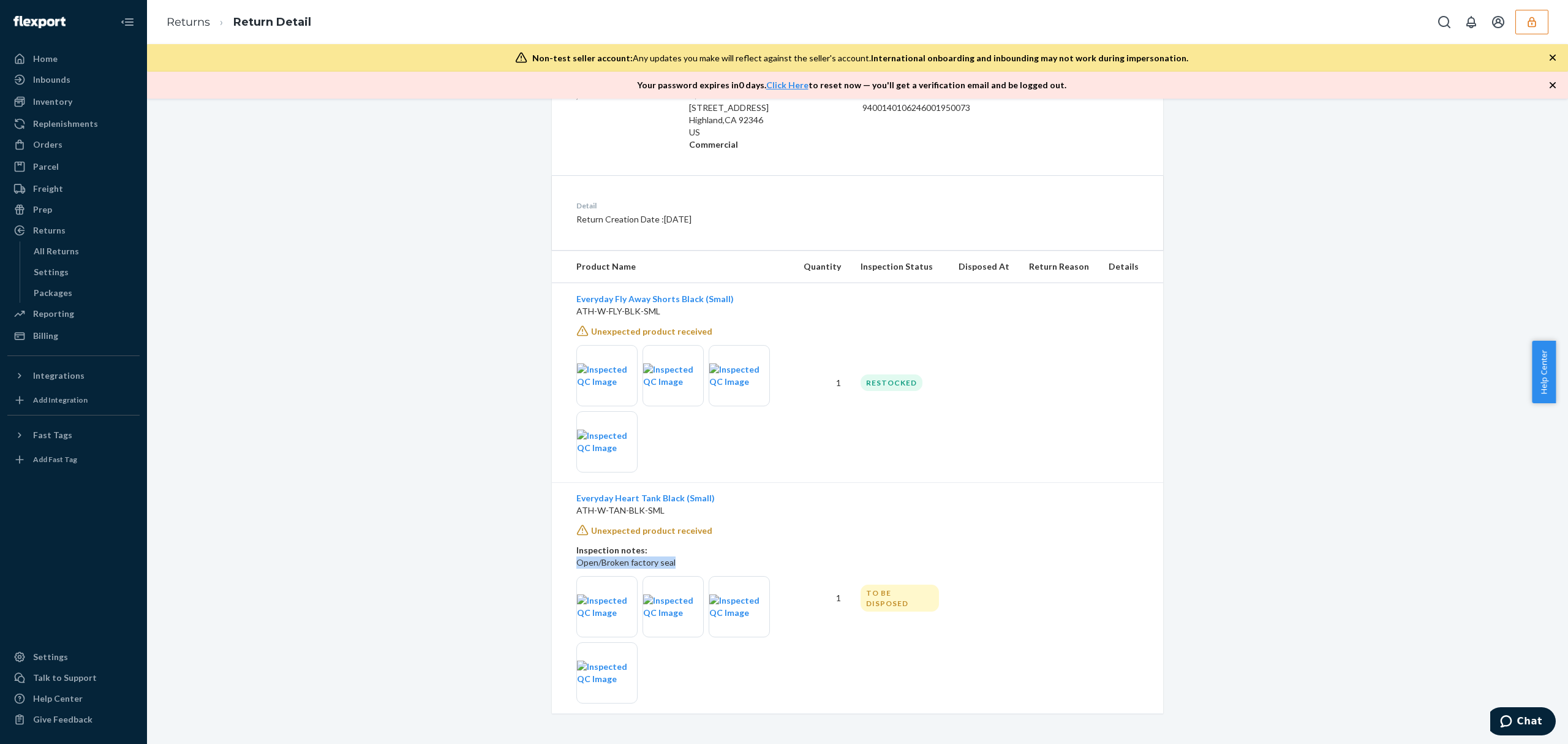
drag, startPoint x: 679, startPoint y: 566, endPoint x: 568, endPoint y: 563, distance: 111.0
click at [568, 563] on td "Everyday Heart Tank Black (Small) ATH-W-TAN-BLK-SML Unexpected product received…" at bounding box center [673, 598] width 242 height 231
drag, startPoint x: 674, startPoint y: 510, endPoint x: 563, endPoint y: 510, distance: 111.0
click at [563, 510] on td "Everyday Heart Tank Black (Small) ATH-W-TAN-BLK-SML Unexpected product received…" at bounding box center [673, 598] width 242 height 231
copy p "ATH-W-TAN-BLK-SML"
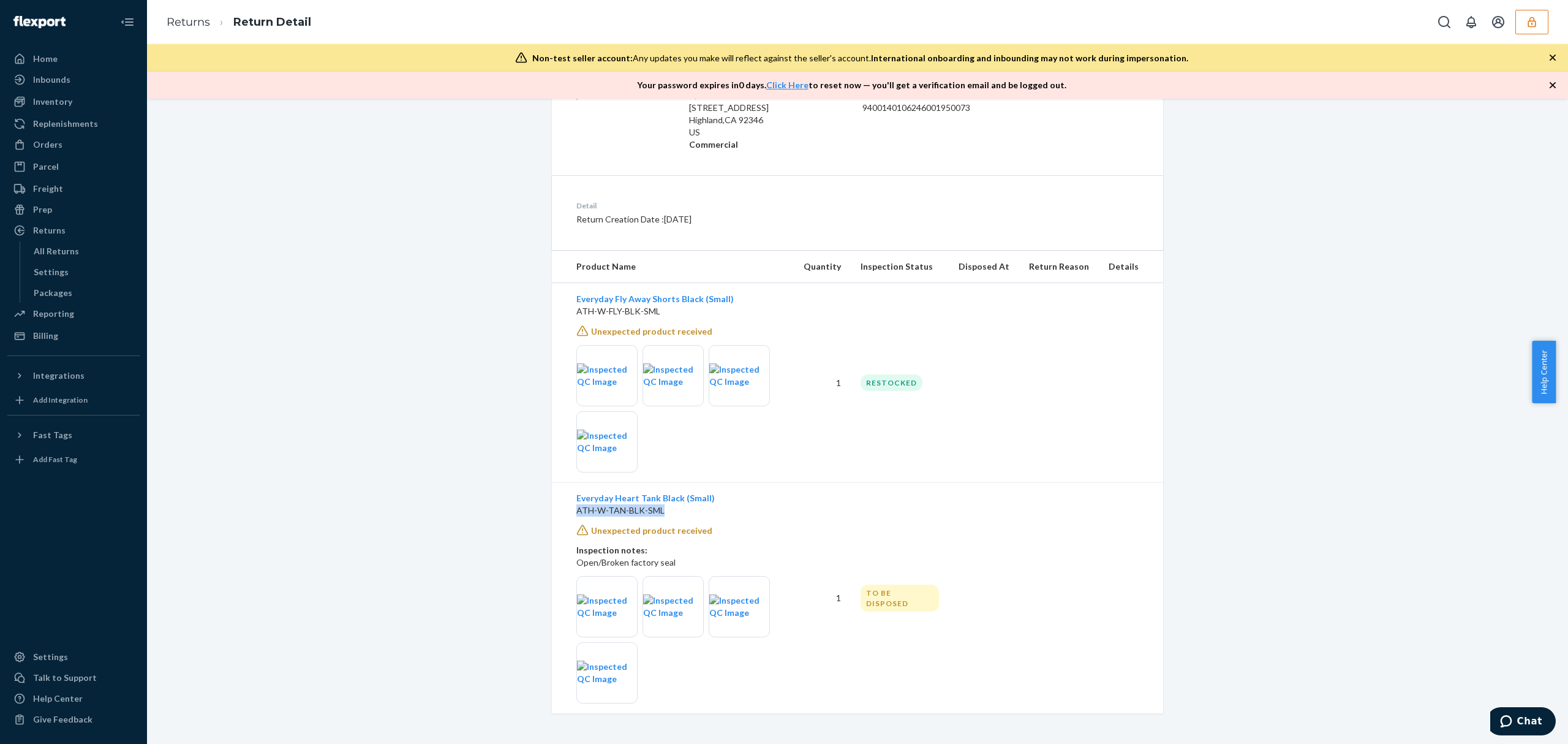
click at [721, 520] on td "Everyday Heart Tank Black (Small) ATH-W-TAN-BLK-SML Unexpected product received…" at bounding box center [673, 598] width 242 height 231
drag, startPoint x: 659, startPoint y: 511, endPoint x: 641, endPoint y: 508, distance: 18.2
click at [641, 508] on p "ATH-W-TAN-BLK-SML" at bounding box center [680, 510] width 207 height 12
drag, startPoint x: 676, startPoint y: 563, endPoint x: 586, endPoint y: 557, distance: 90.2
click at [586, 557] on p "Open/Broken factory seal" at bounding box center [680, 563] width 207 height 12
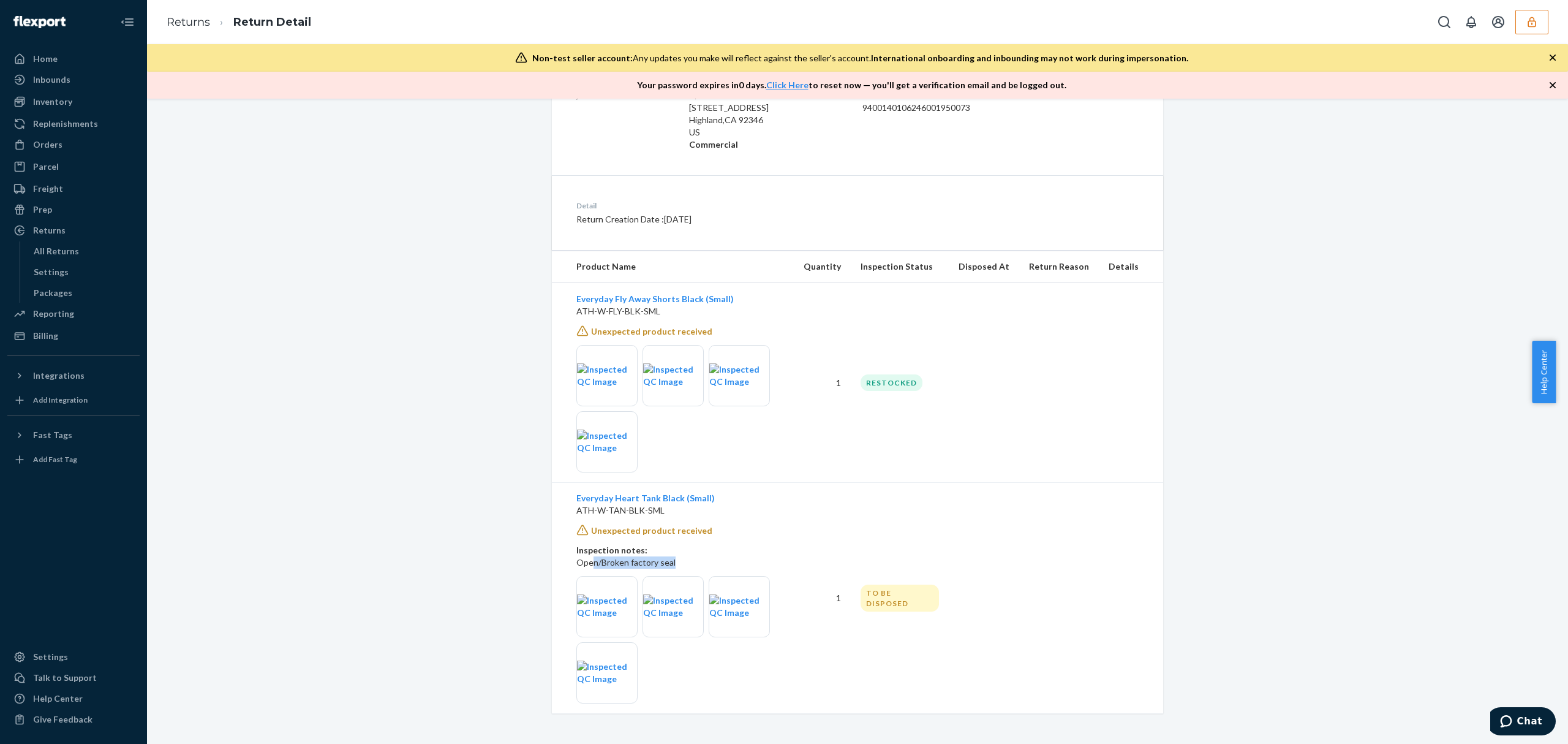
click at [642, 511] on p "ATH-W-TAN-BLK-SML" at bounding box center [680, 510] width 207 height 12
drag, startPoint x: 679, startPoint y: 513, endPoint x: 570, endPoint y: 511, distance: 109.0
click at [577, 511] on p "ATH-W-TAN-BLK-SML" at bounding box center [680, 510] width 207 height 12
copy p "ATH-W-TAN-BLK-SML"
drag, startPoint x: 664, startPoint y: 563, endPoint x: 600, endPoint y: 557, distance: 64.3
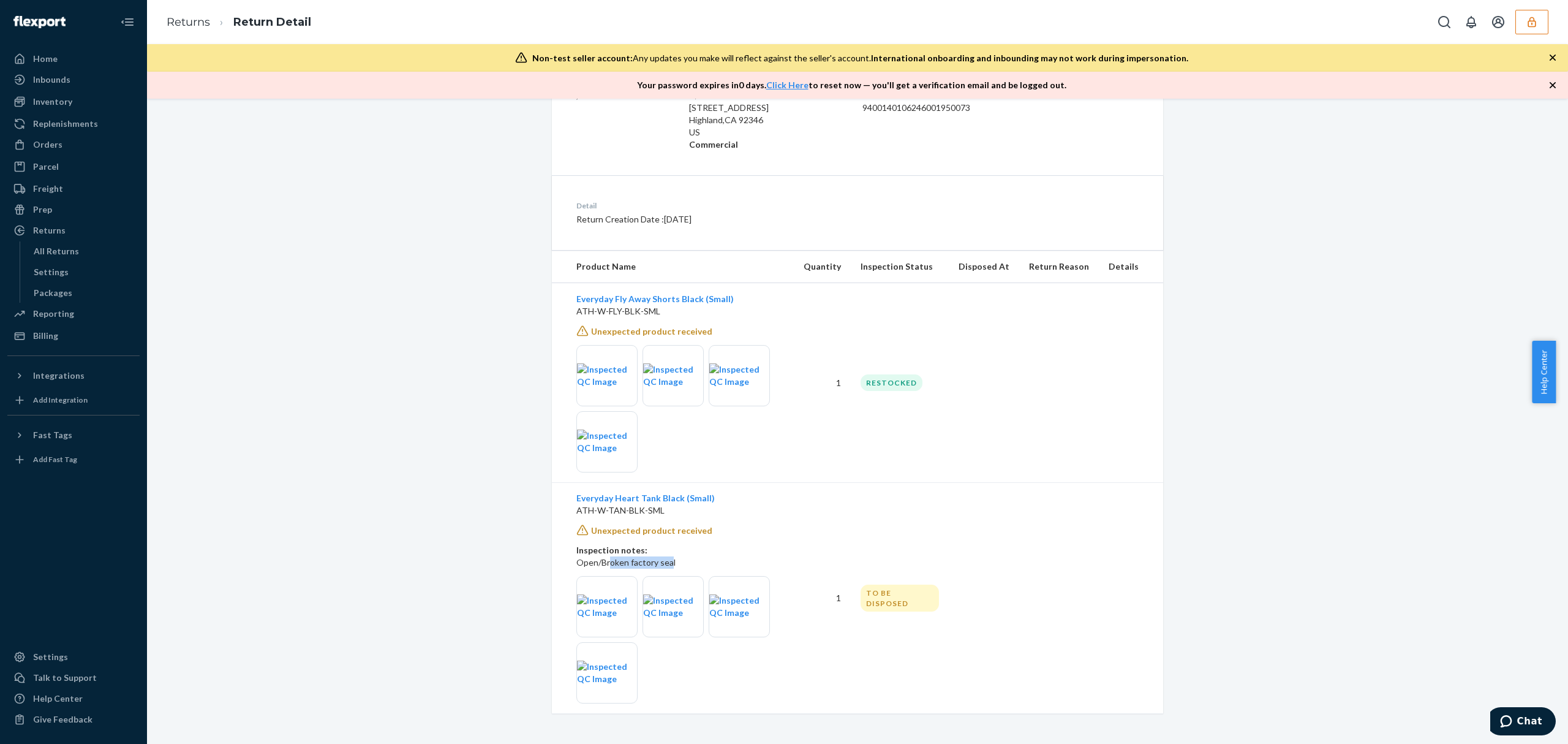
click at [600, 557] on p "Open/Broken factory seal" at bounding box center [680, 563] width 207 height 12
click at [628, 563] on p "Open/Broken factory seal" at bounding box center [680, 563] width 207 height 12
drag, startPoint x: 674, startPoint y: 569, endPoint x: 571, endPoint y: 559, distance: 103.5
click at [577, 559] on p "Open/Broken factory seal" at bounding box center [680, 563] width 207 height 12
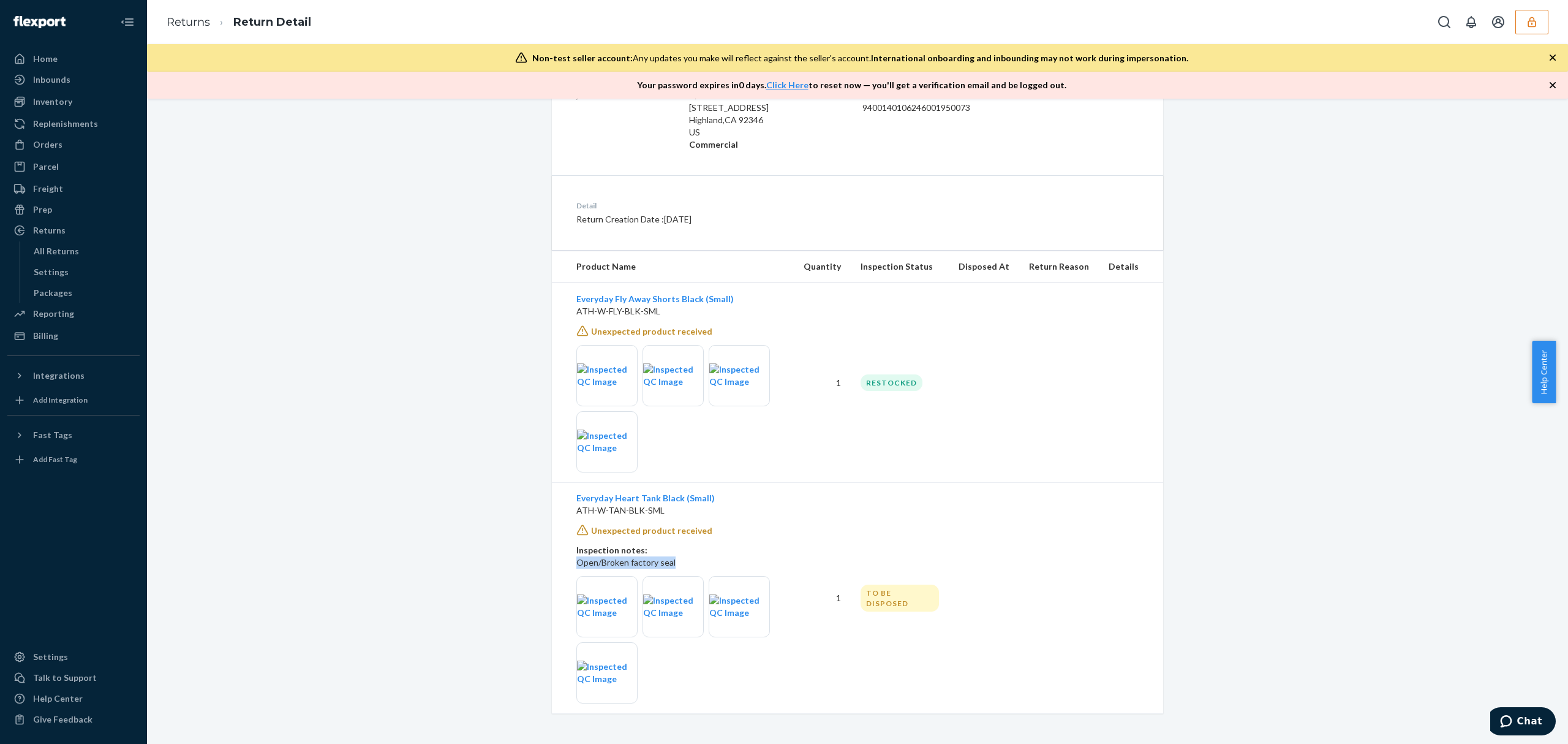
copy p "Open/Broken factory seal"
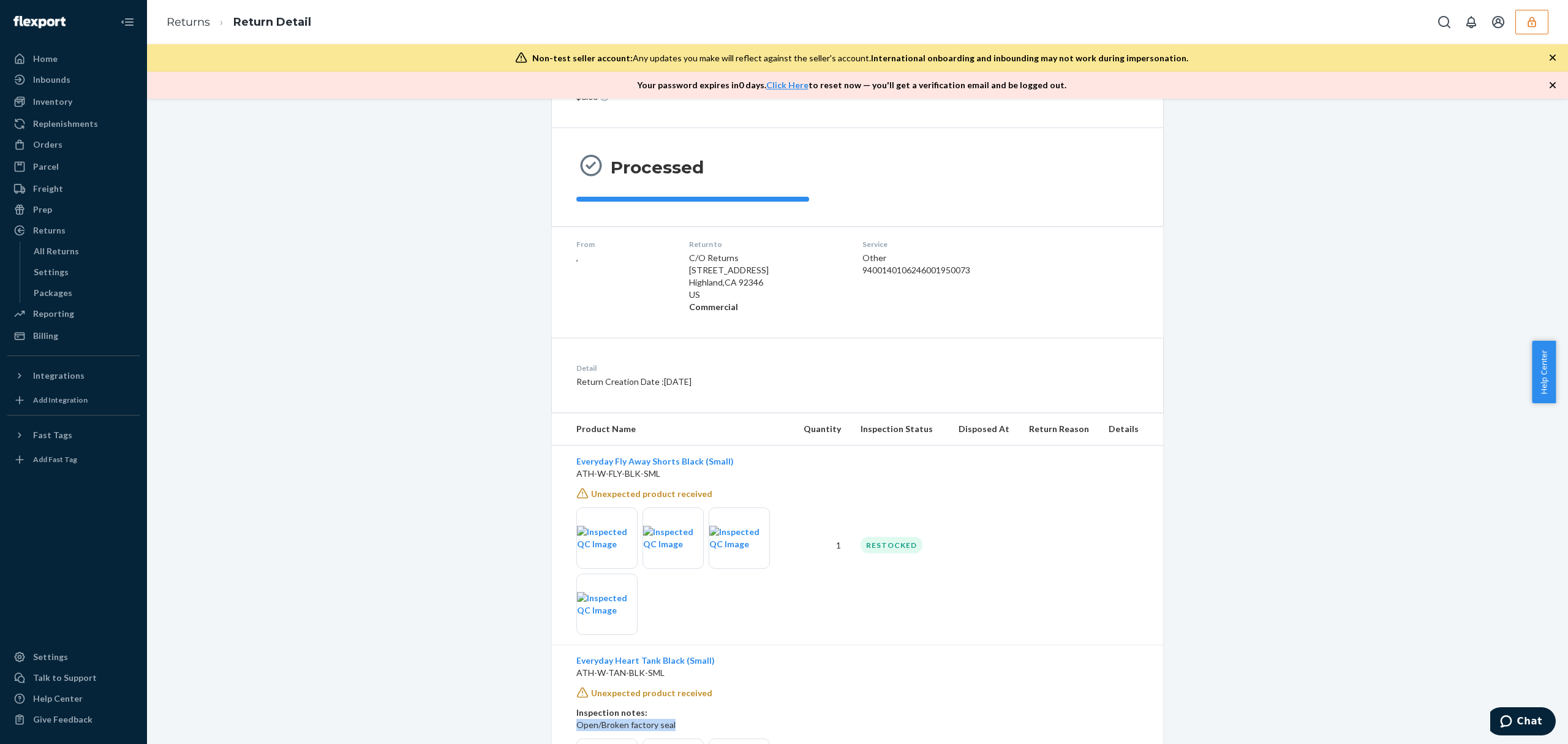
scroll to position [0, 0]
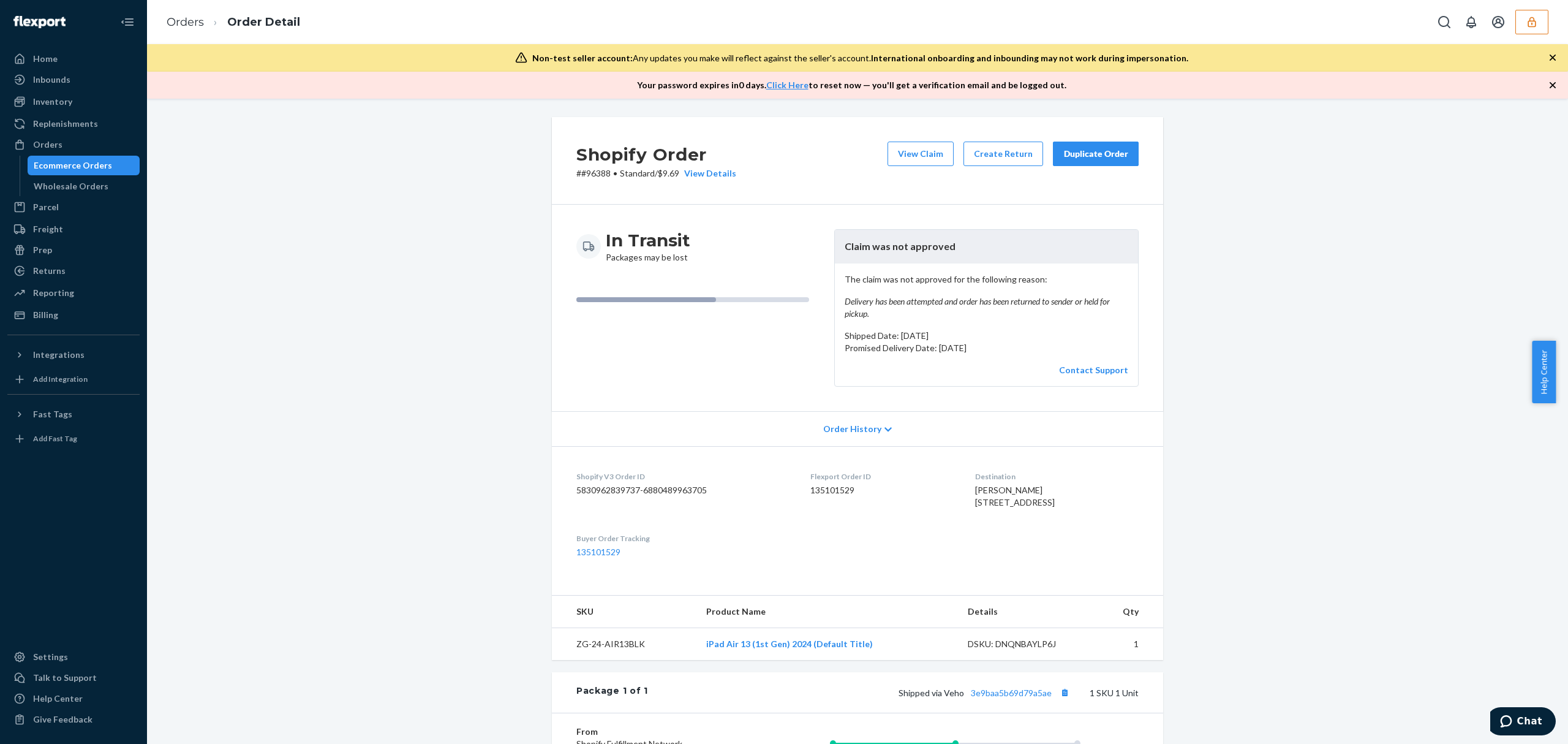
scroll to position [240, 0]
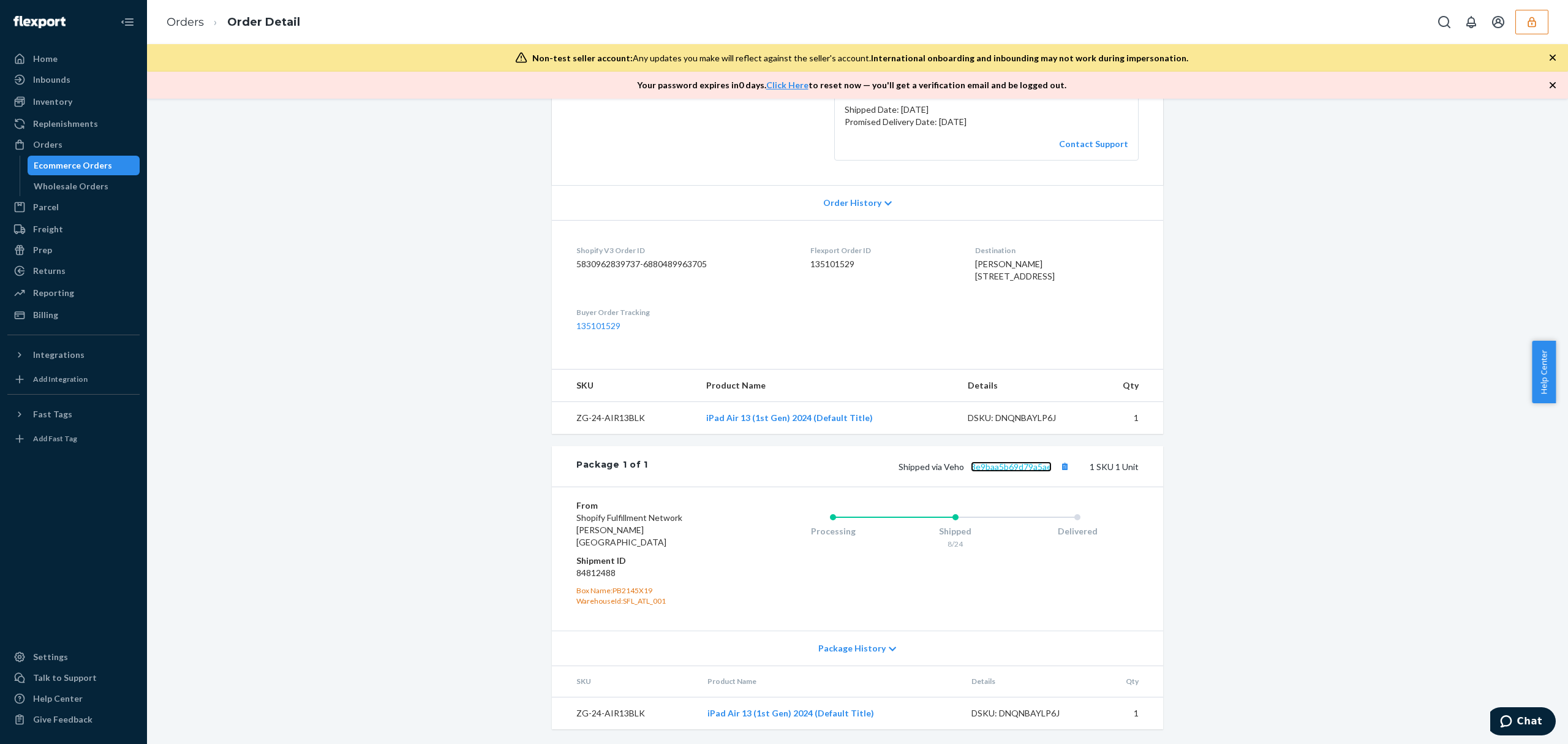
click at [1024, 472] on link "3e9baa5b69d79a5ae" at bounding box center [1011, 466] width 81 height 10
click at [1056, 474] on button "Copy tracking number" at bounding box center [1064, 466] width 16 height 16
click at [1241, 578] on div "Shopify Order # #96388 • Standard / $9.69 View Details View Claim Create Return…" at bounding box center [857, 317] width 1402 height 853
click at [1015, 370] on div "Shopify Order # #96388 • Standard / $9.69 View Details View Claim Create Return…" at bounding box center [857, 162] width 611 height 543
click at [988, 472] on link "3e9baa5b69d79a5ae" at bounding box center [1011, 466] width 81 height 10
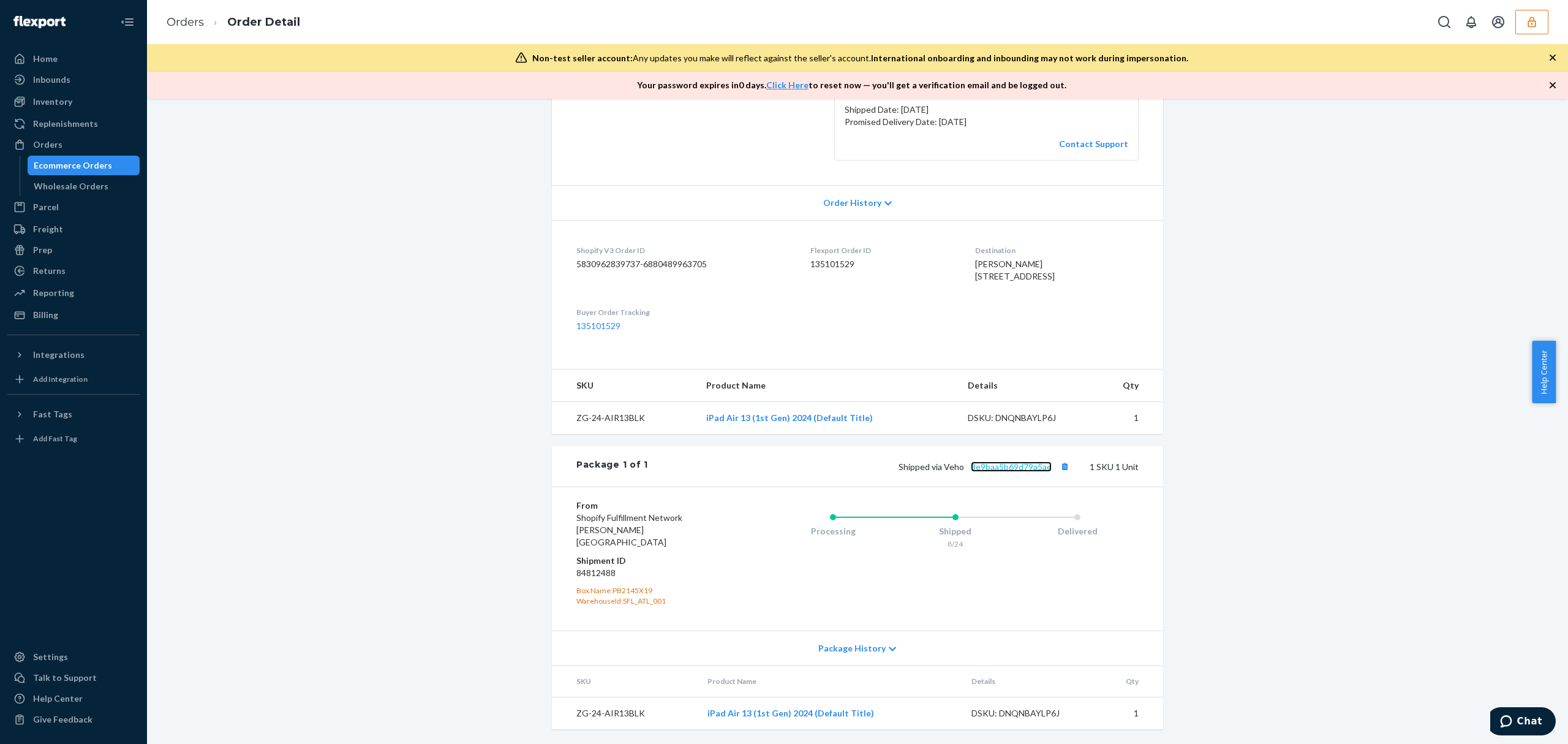
click at [1012, 472] on link "3e9baa5b69d79a5ae" at bounding box center [1011, 466] width 81 height 10
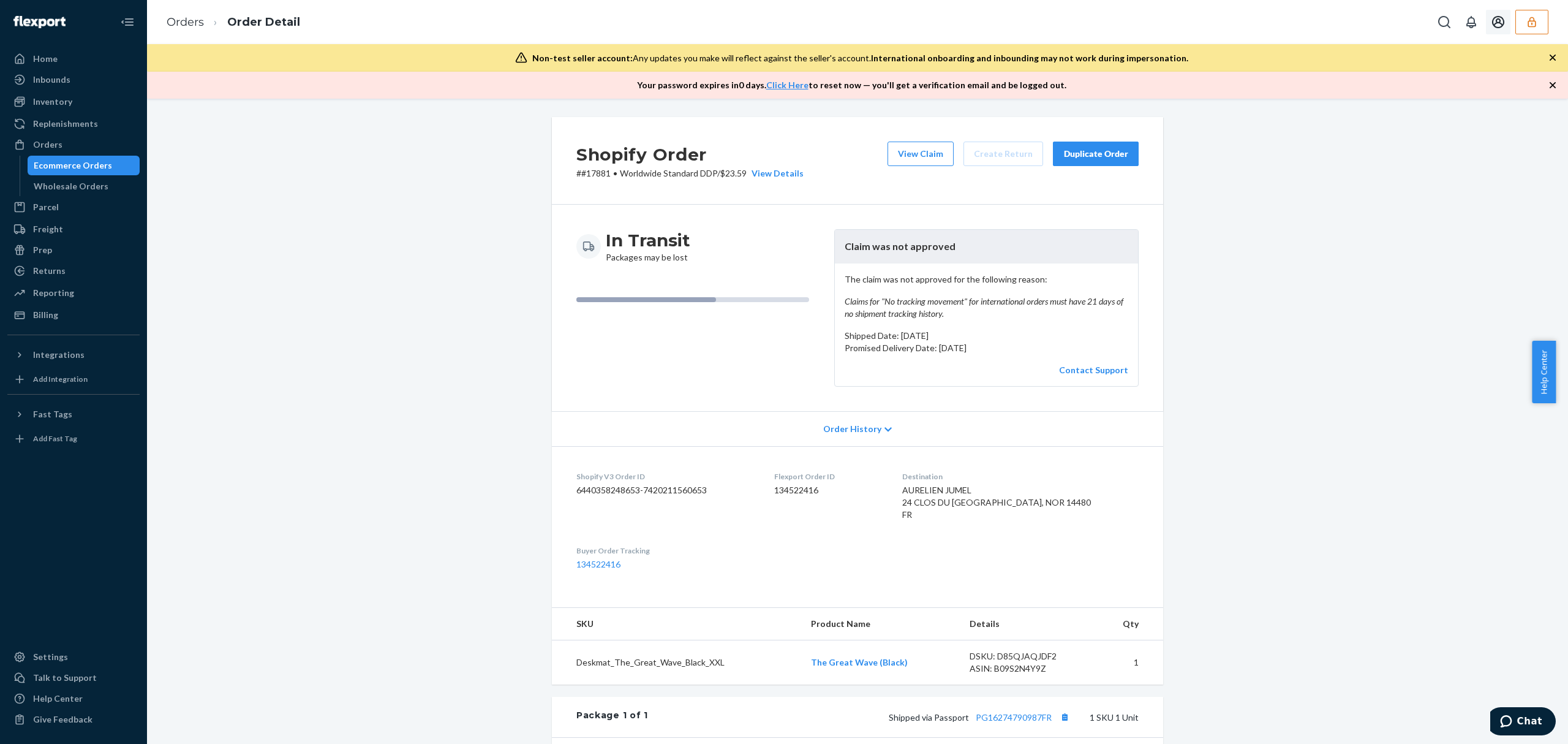
click at [1524, 18] on button "button" at bounding box center [1531, 22] width 33 height 25
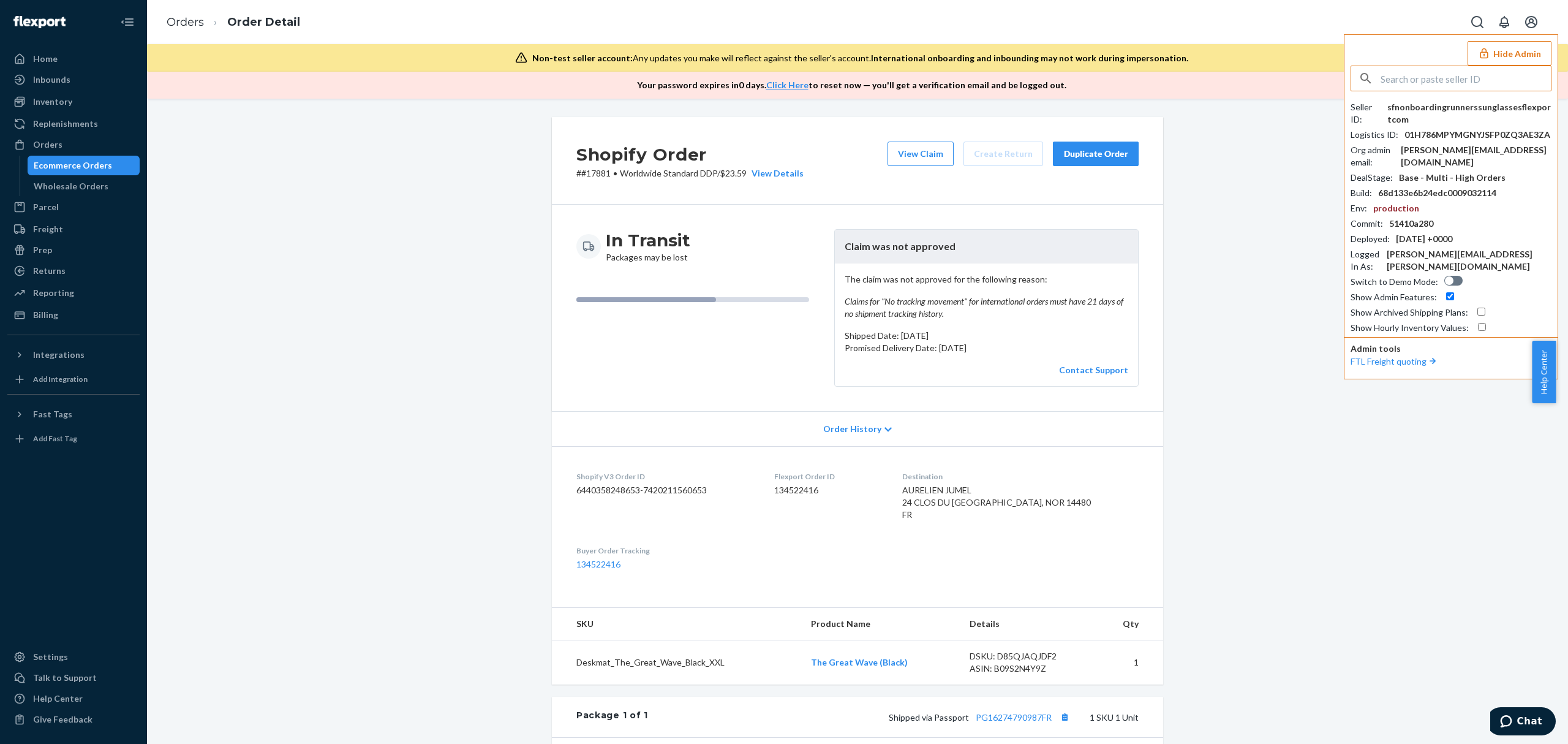
click at [1417, 81] on input "text" at bounding box center [1466, 78] width 170 height 25
type input "01GXZJW57NJXVBDWPRB3V9W5NA"
click at [1424, 116] on span "01GXZJW57N4ZDVZ3X6KCX485AY" at bounding box center [1434, 119] width 142 height 12
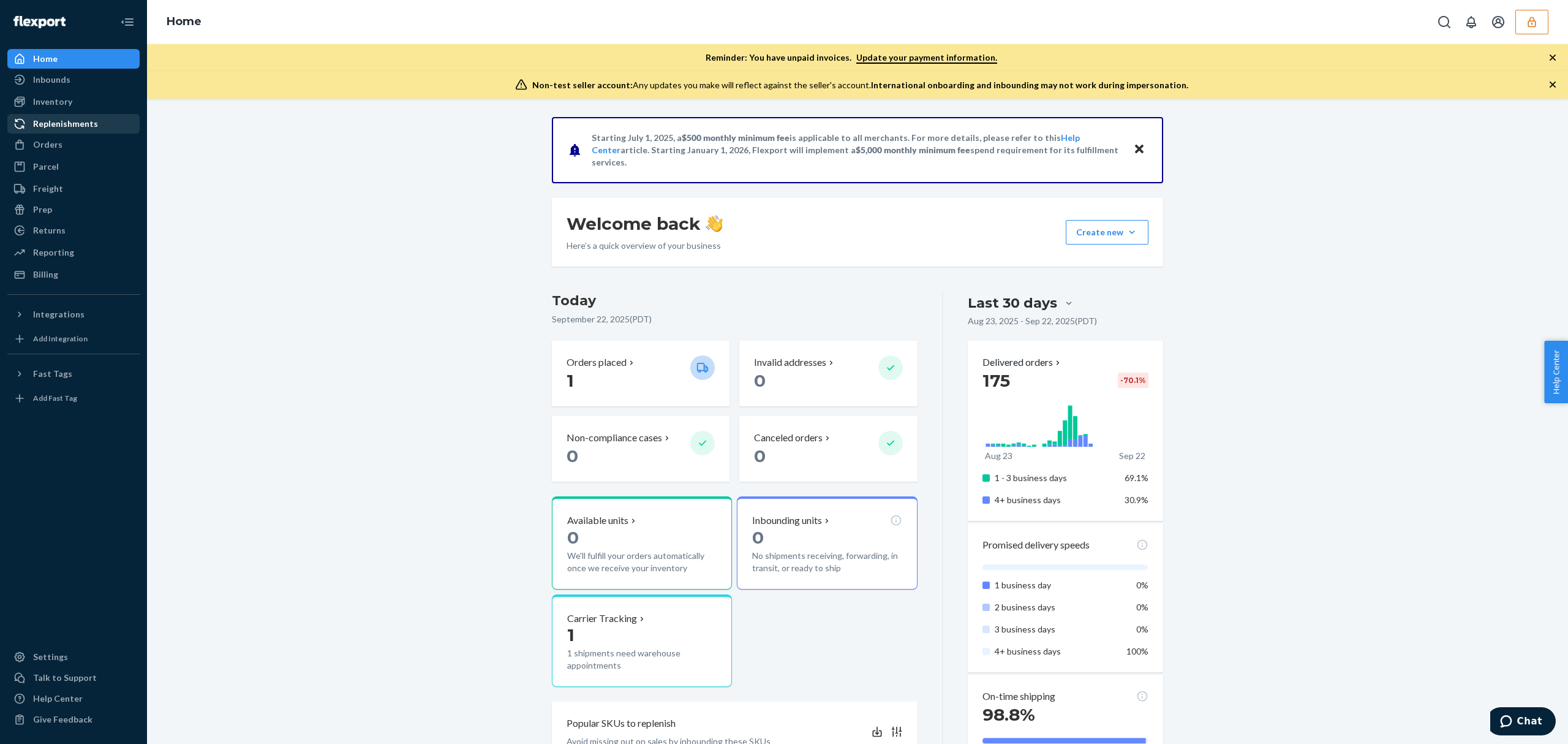
drag, startPoint x: 27, startPoint y: 103, endPoint x: 106, endPoint y: 123, distance: 81.5
click at [27, 103] on div at bounding box center [23, 101] width 19 height 12
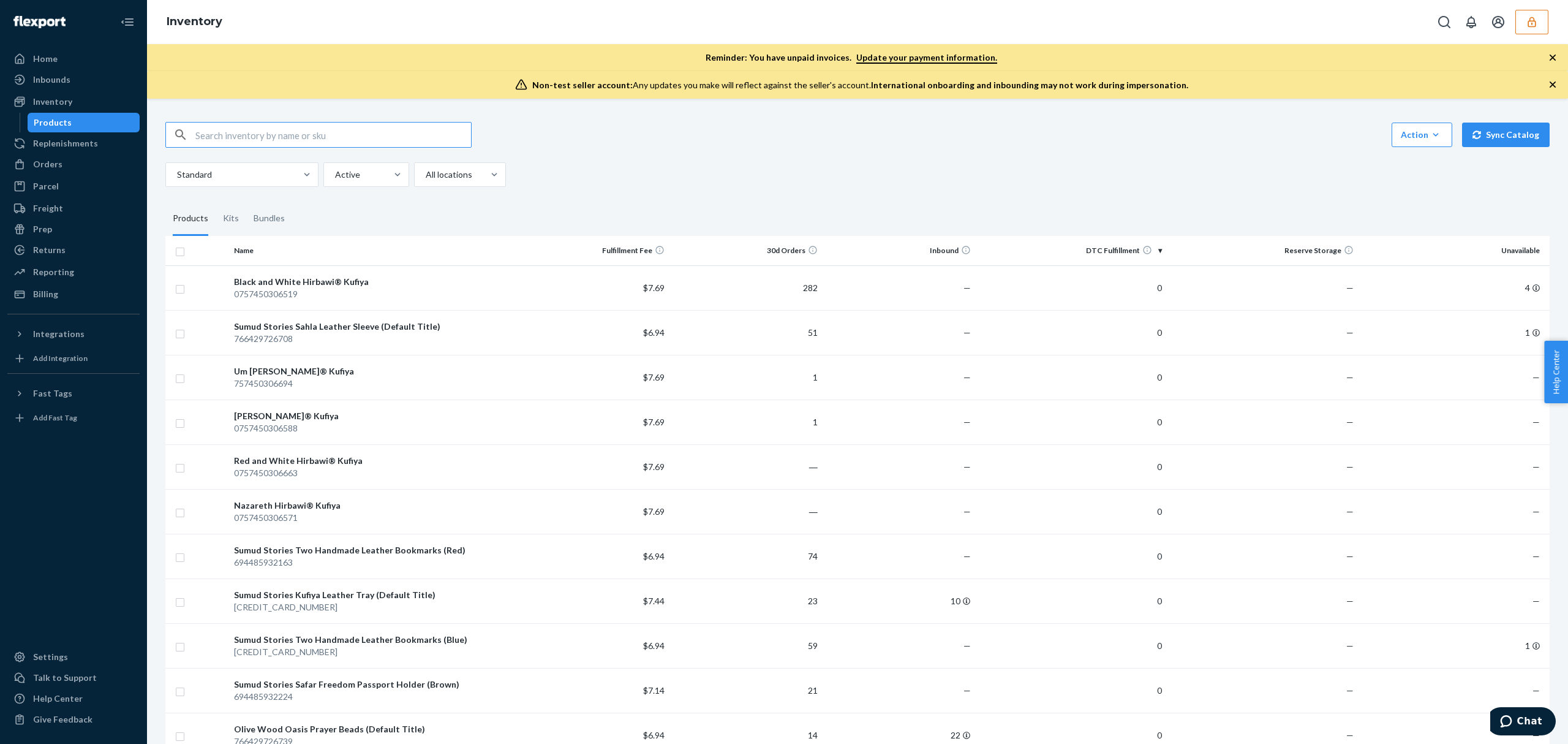
click at [1513, 28] on div at bounding box center [1490, 22] width 116 height 25
click at [1521, 25] on button "button" at bounding box center [1531, 22] width 33 height 25
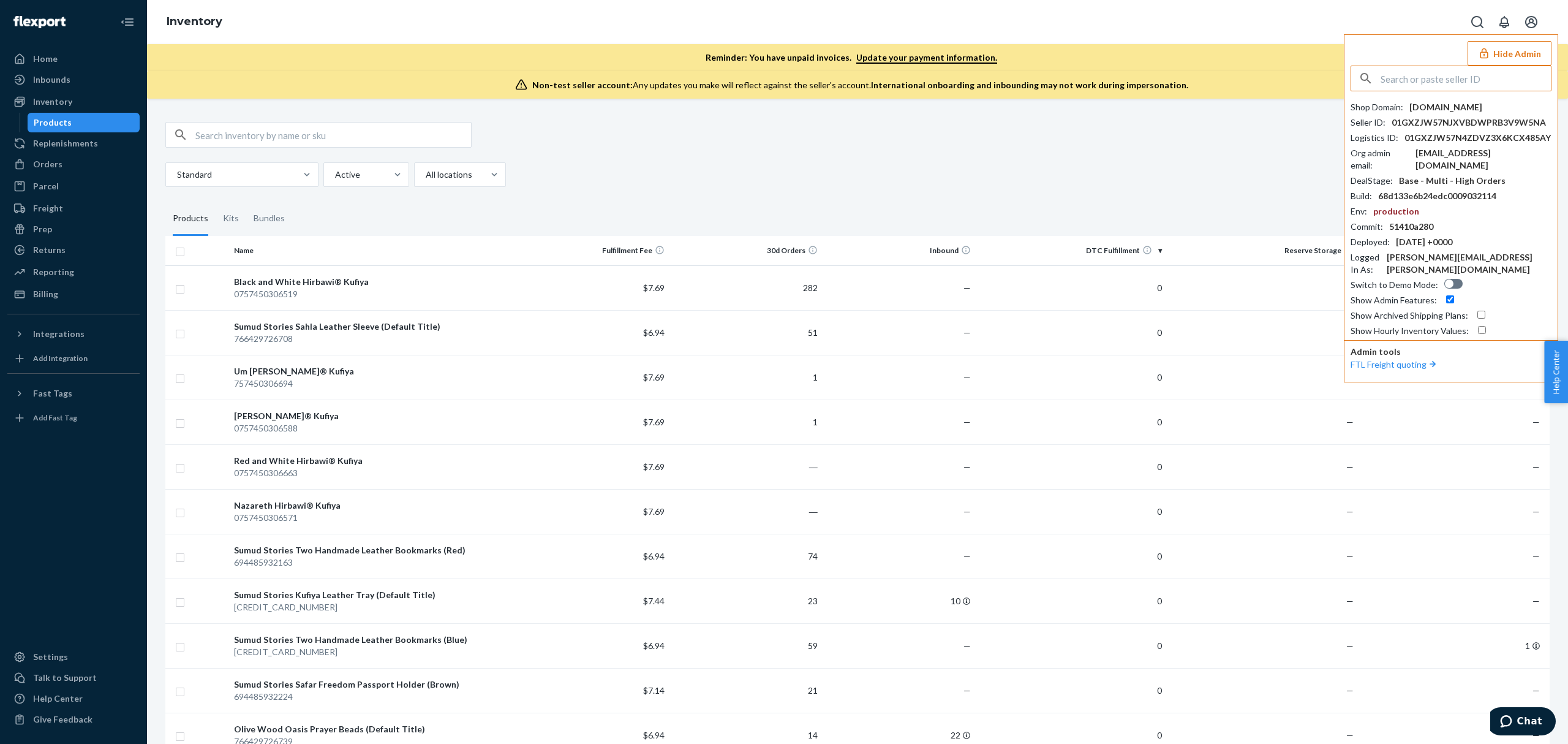
drag, startPoint x: 1429, startPoint y: 64, endPoint x: 1429, endPoint y: 79, distance: 15.0
click at [1429, 72] on div "Hide Admin Shop Domain : hirbawi.myshopify.com Seller ID : 01GXZJW57NJXVBDWPRB3…" at bounding box center [1450, 208] width 214 height 348
click at [1429, 79] on input "text" at bounding box center [1466, 78] width 170 height 25
paste input "johnrisleymicrolifeusacom"
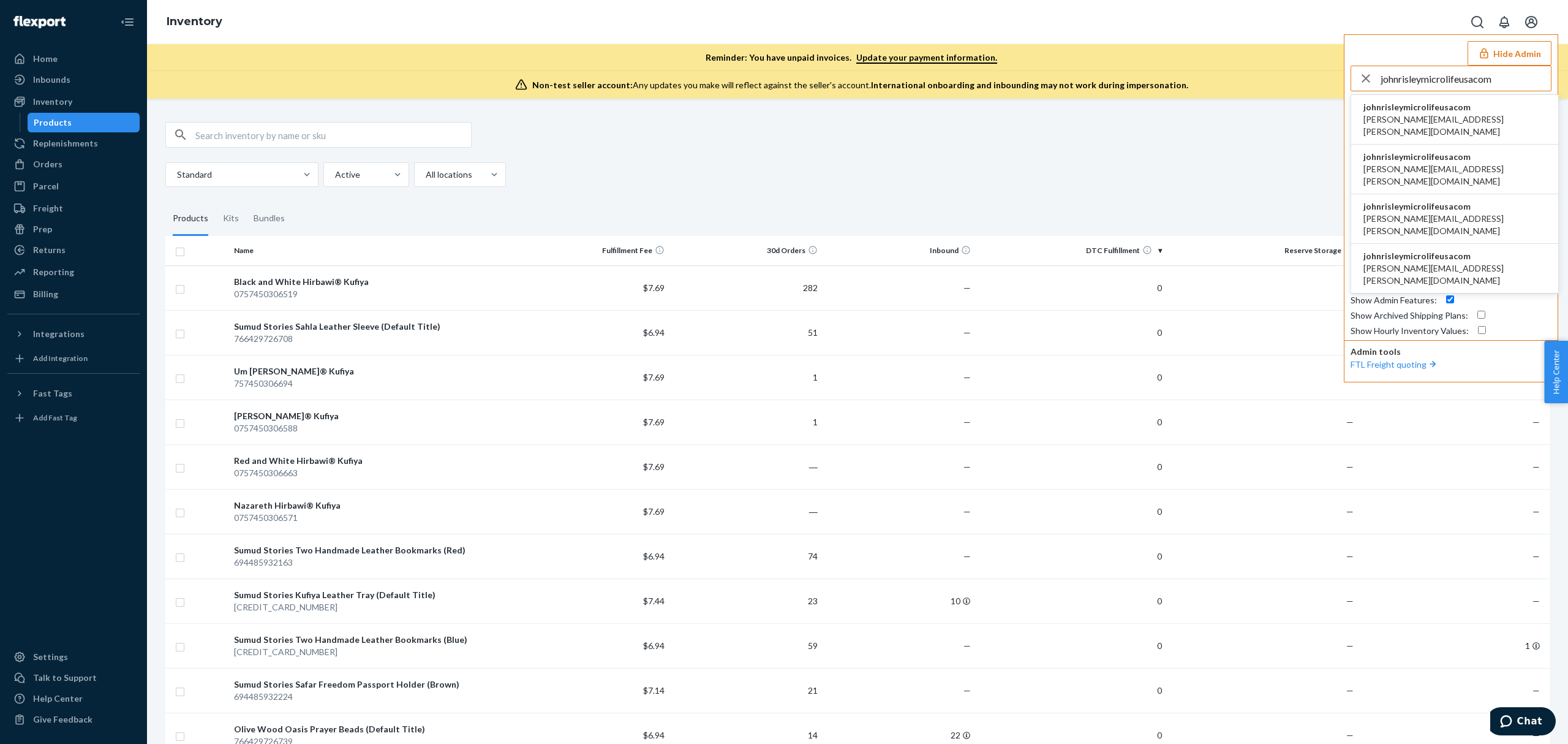
type input "johnrisleymicrolifeusacom"
click at [1423, 114] on span "damon.skyta@microlifeusa.com" at bounding box center [1455, 125] width 183 height 25
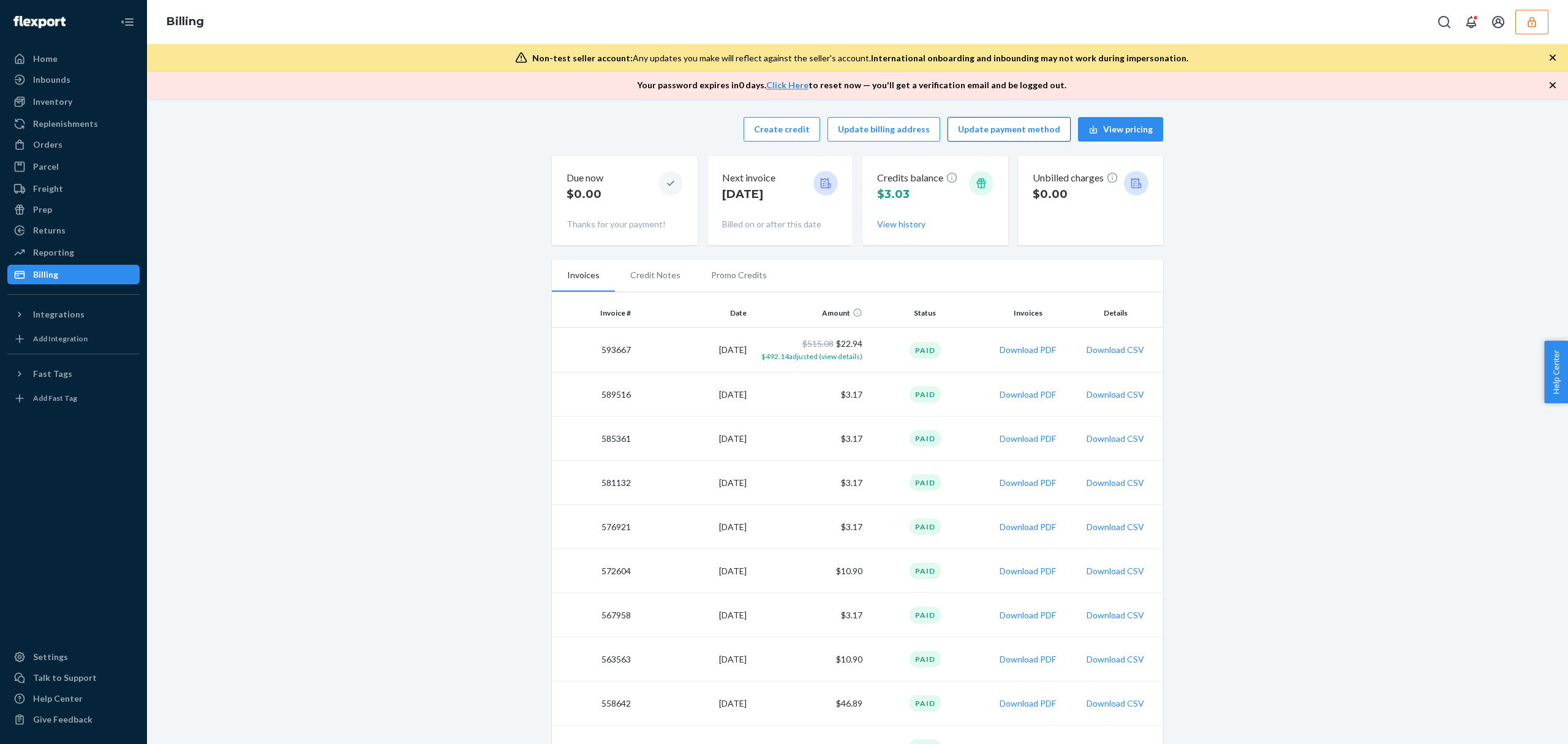
click at [953, 134] on button "Update payment method" at bounding box center [1009, 129] width 123 height 25
click at [932, 134] on button "Update billing address" at bounding box center [883, 129] width 113 height 25
click at [1513, 30] on div at bounding box center [1490, 22] width 116 height 25
click at [1520, 28] on button "button" at bounding box center [1531, 22] width 33 height 25
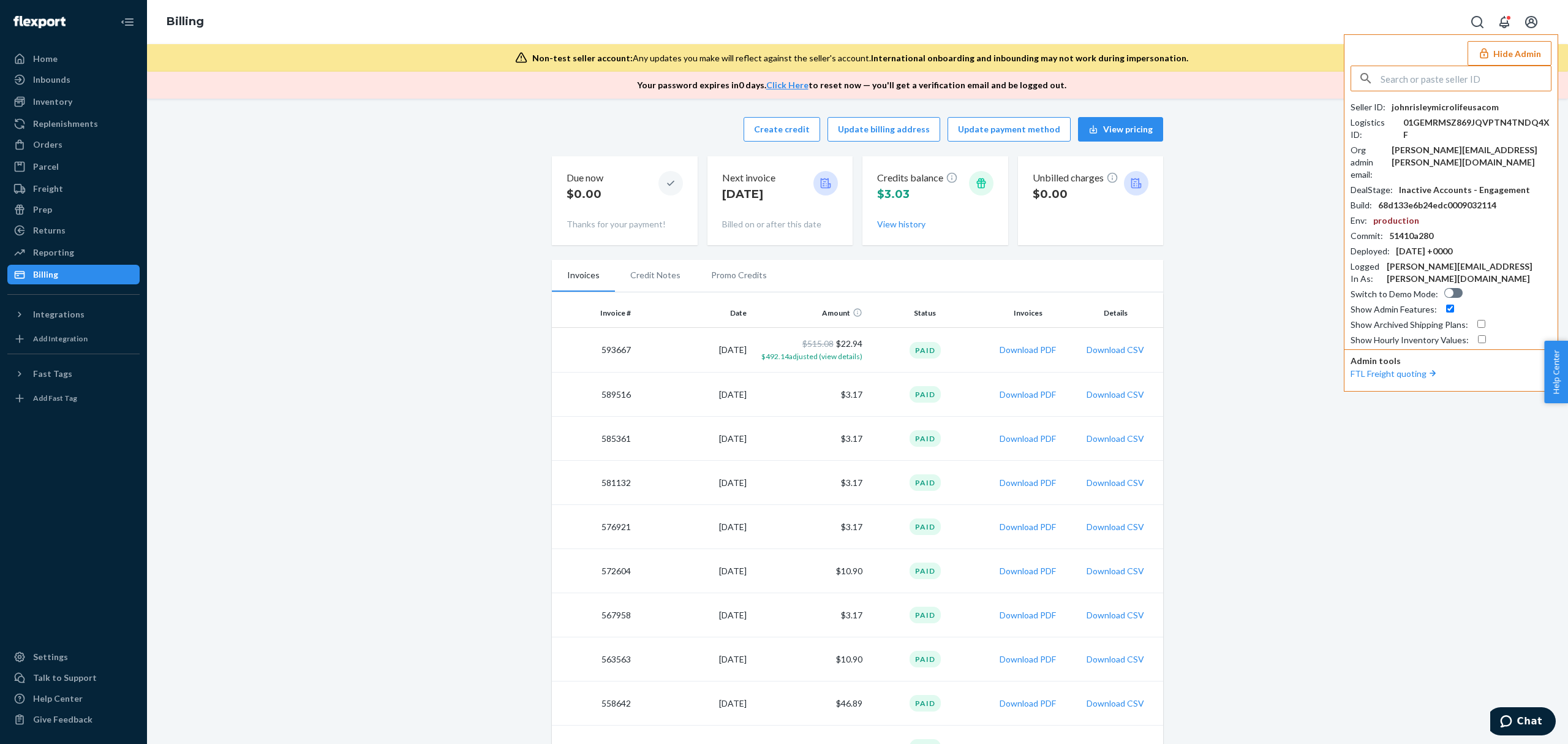
click at [1440, 81] on input "text" at bounding box center [1466, 78] width 170 height 25
type input "01GXZJW57NJXVBDWPRB3V9W5NA"
click at [1391, 108] on span "hirbawi.myshopify.com" at bounding box center [1434, 107] width 142 height 12
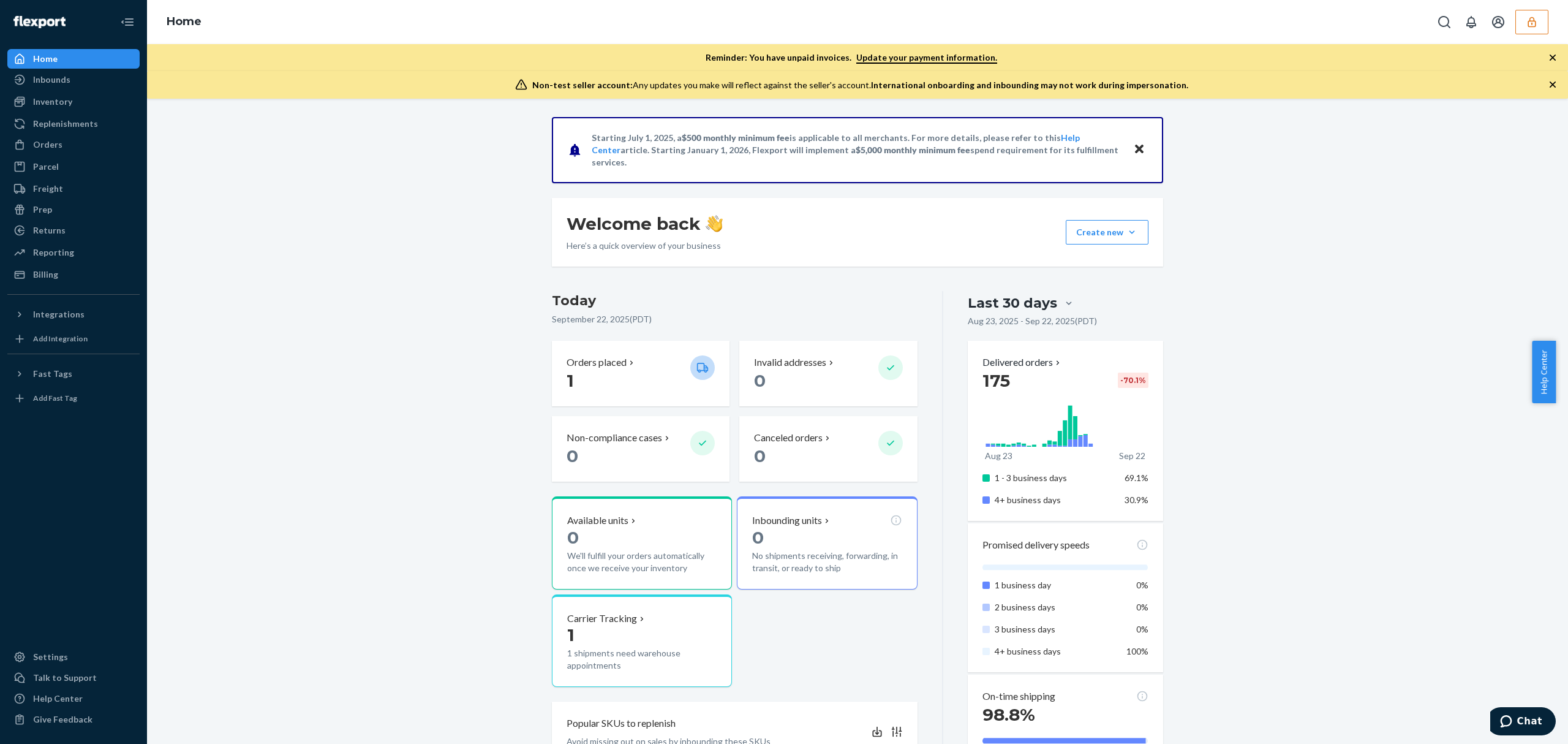
drag, startPoint x: 398, startPoint y: 248, endPoint x: 239, endPoint y: 189, distance: 169.6
click at [395, 248] on div "Starting [DATE], a $500 monthly minimum fee is applicable to all merchants. For…" at bounding box center [857, 734] width 1402 height 1235
click at [50, 92] on link "Inventory" at bounding box center [73, 101] width 132 height 19
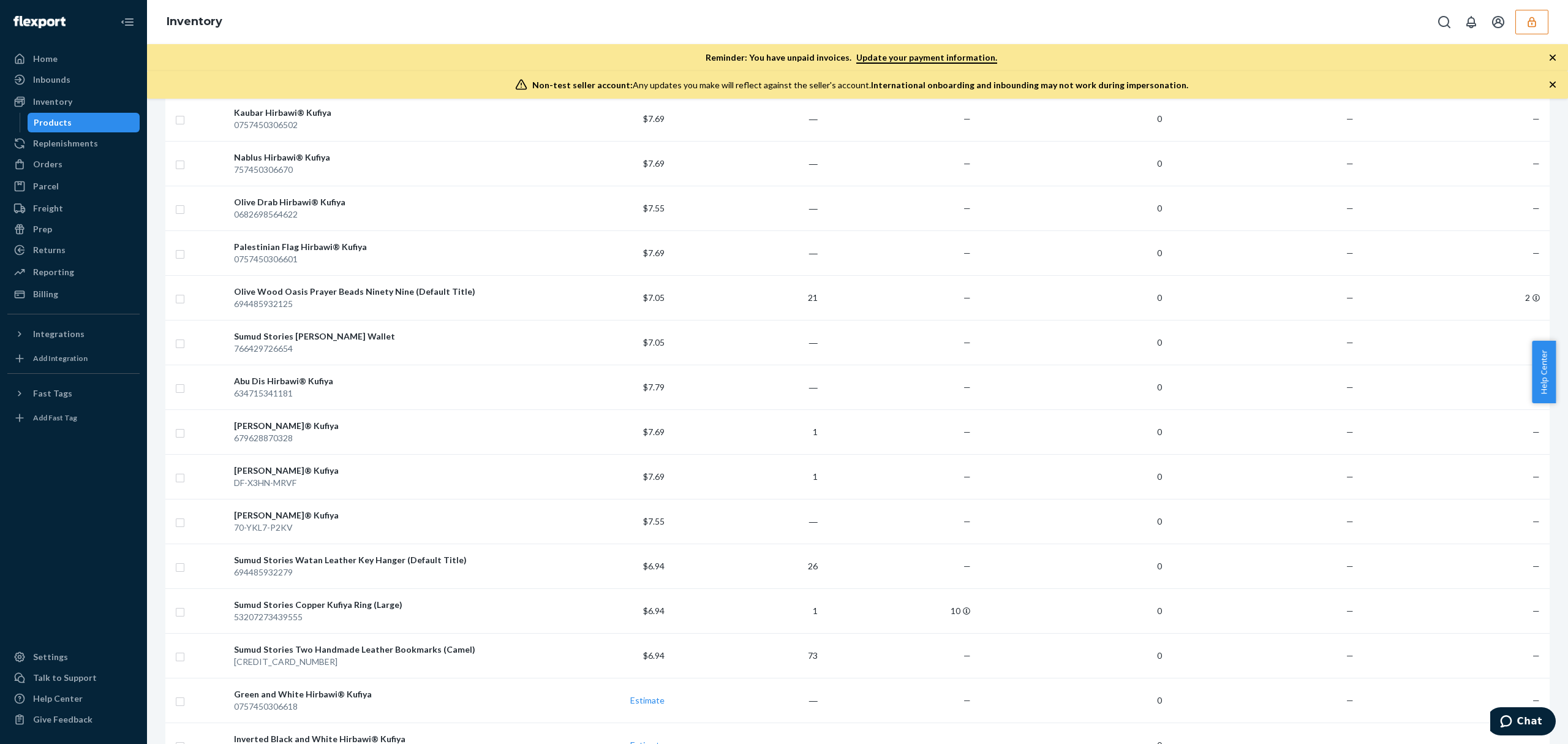
scroll to position [1251, 0]
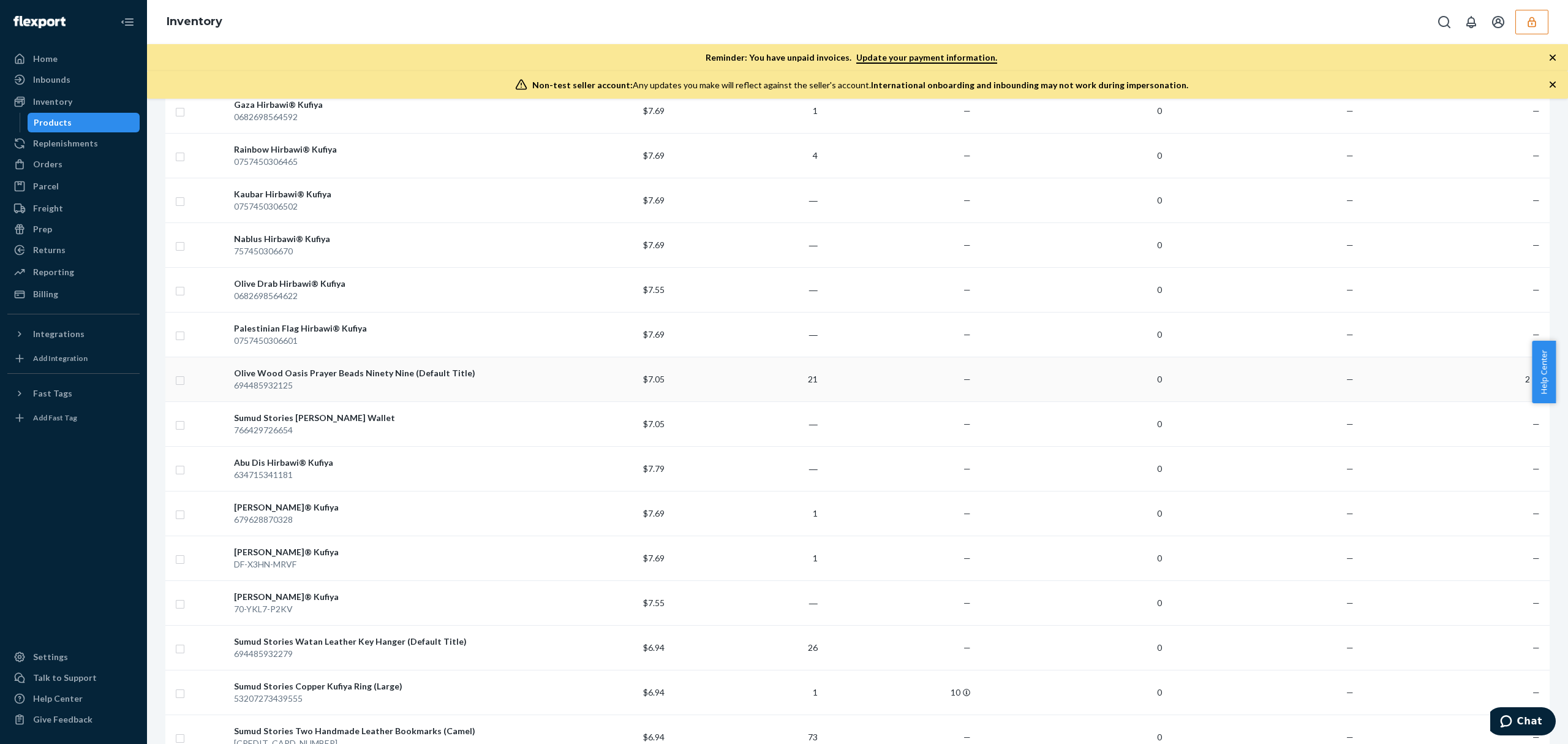
click at [1230, 391] on td "—" at bounding box center [1262, 379] width 191 height 45
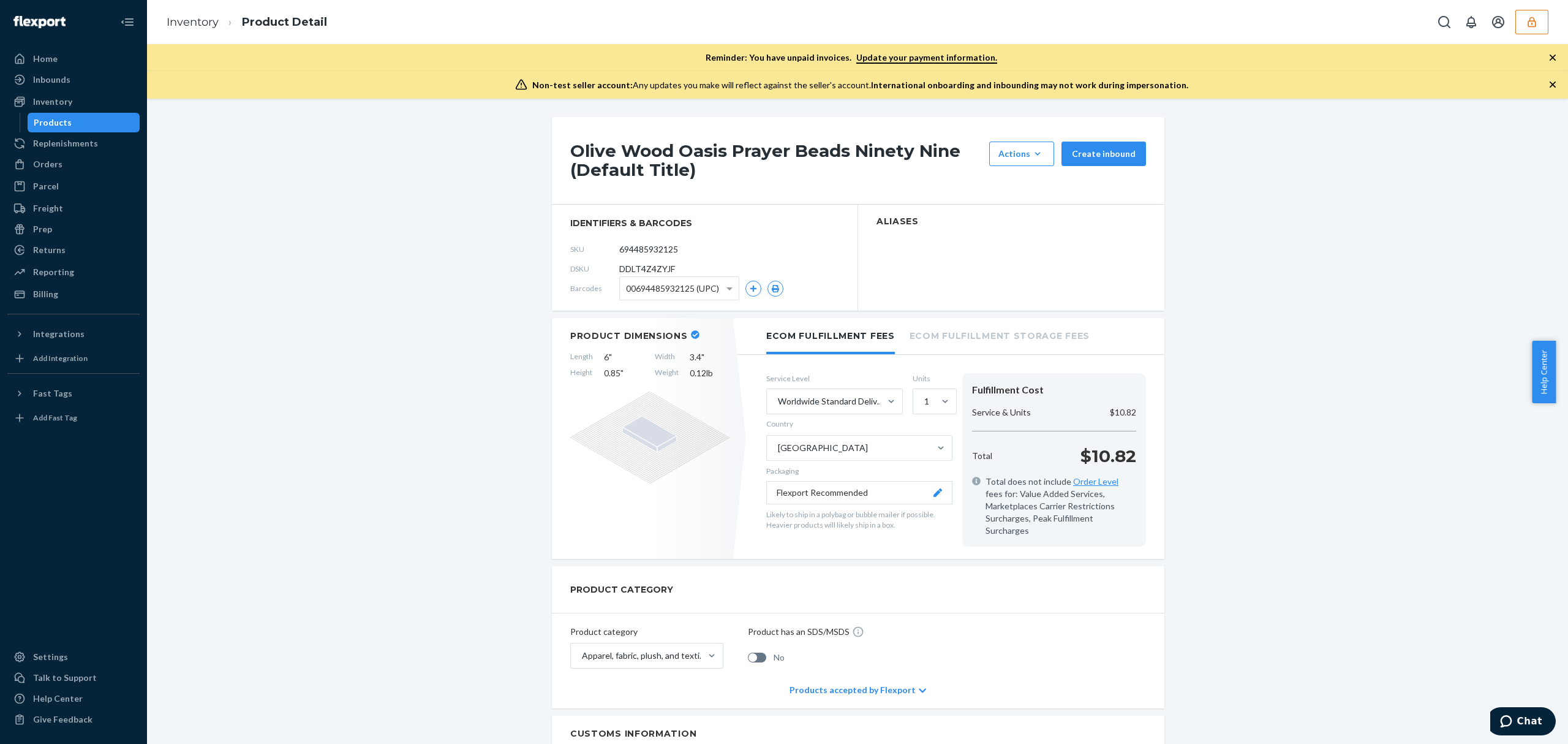
click at [660, 266] on span "DDLT4Z4ZYJF" at bounding box center [647, 269] width 56 height 12
copy span "DDLT4Z4ZYJF"
click at [184, 28] on li "Inventory" at bounding box center [192, 22] width 52 height 16
click at [184, 22] on link "Inventory" at bounding box center [192, 22] width 52 height 13
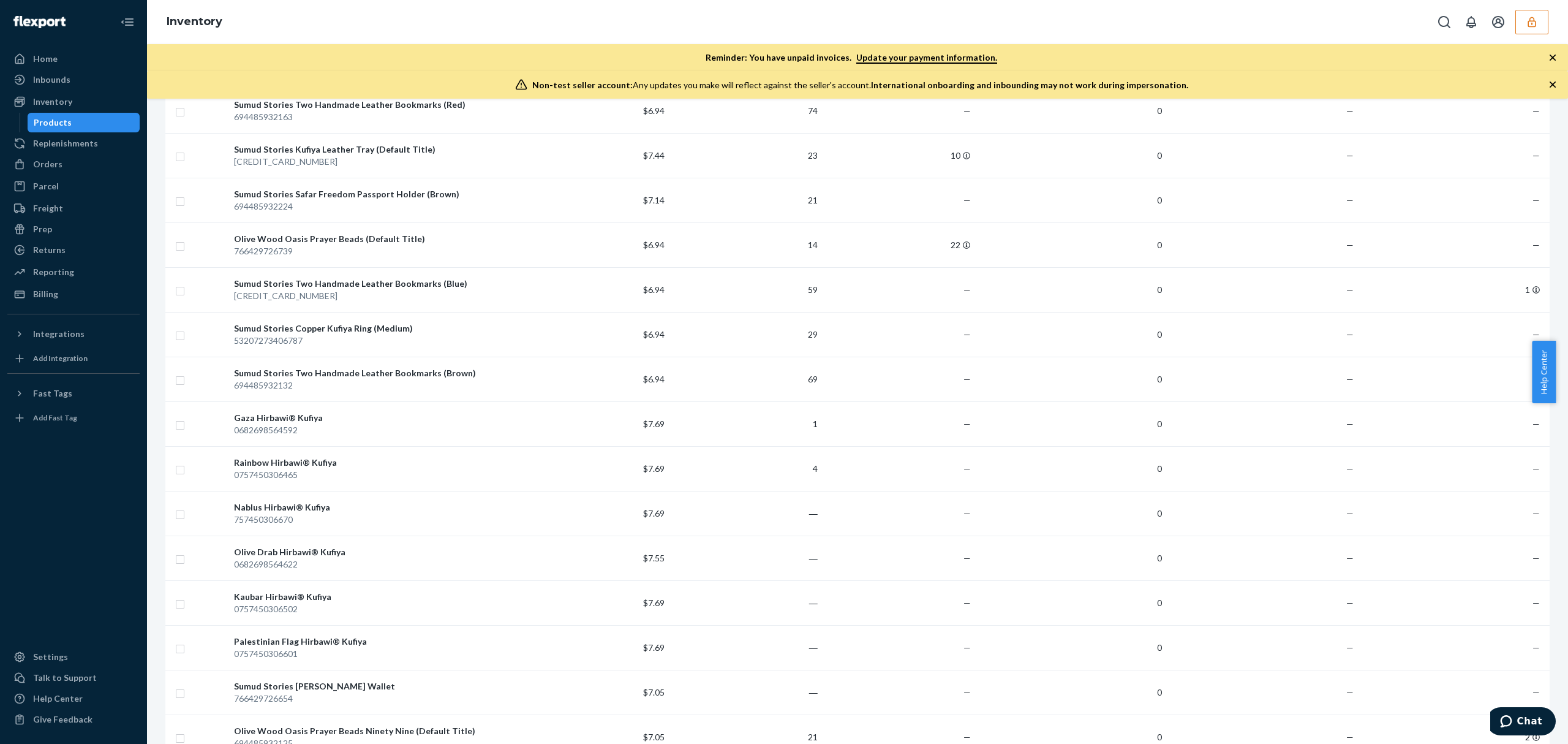
scroll to position [1169, 0]
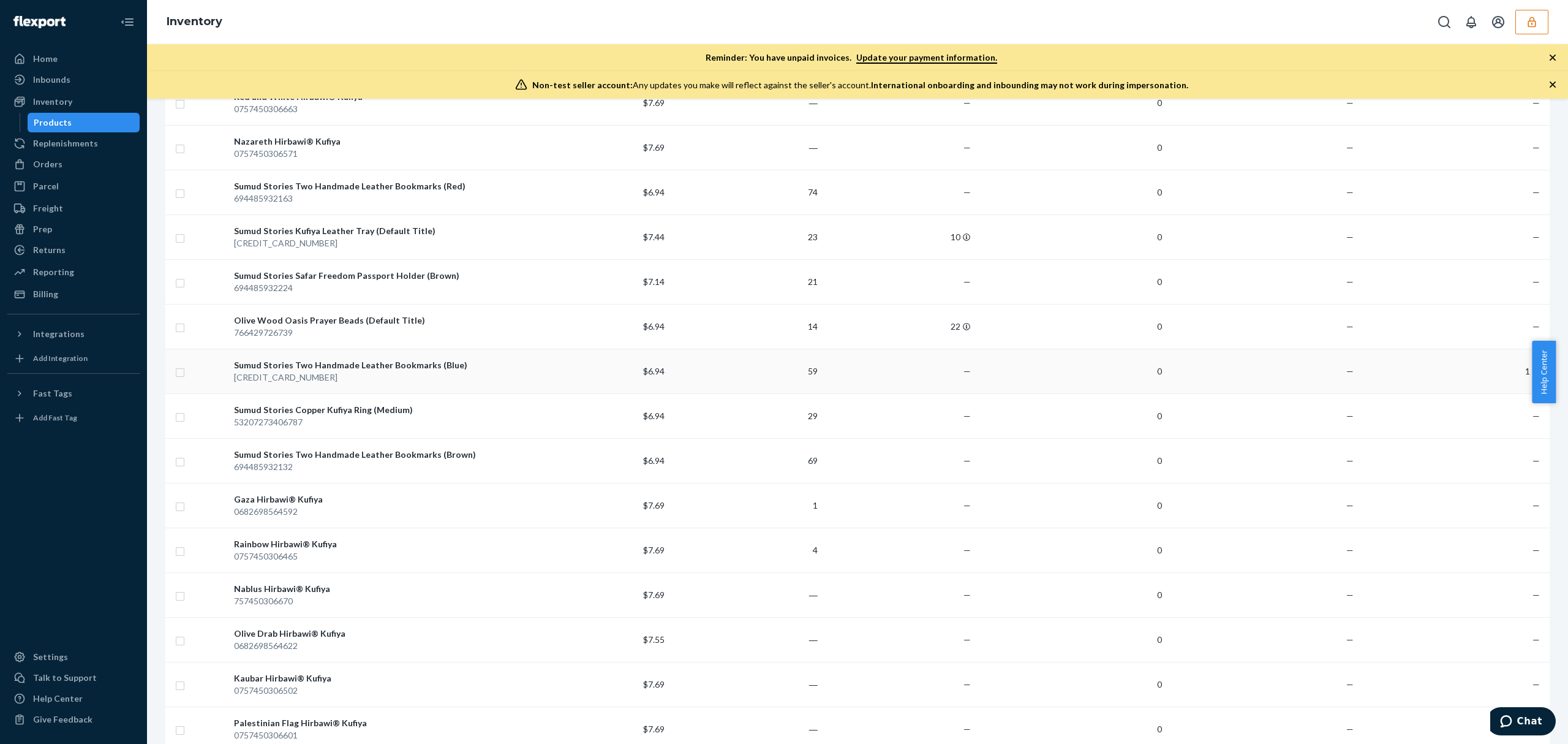
click at [1395, 391] on td "1" at bounding box center [1454, 371] width 191 height 45
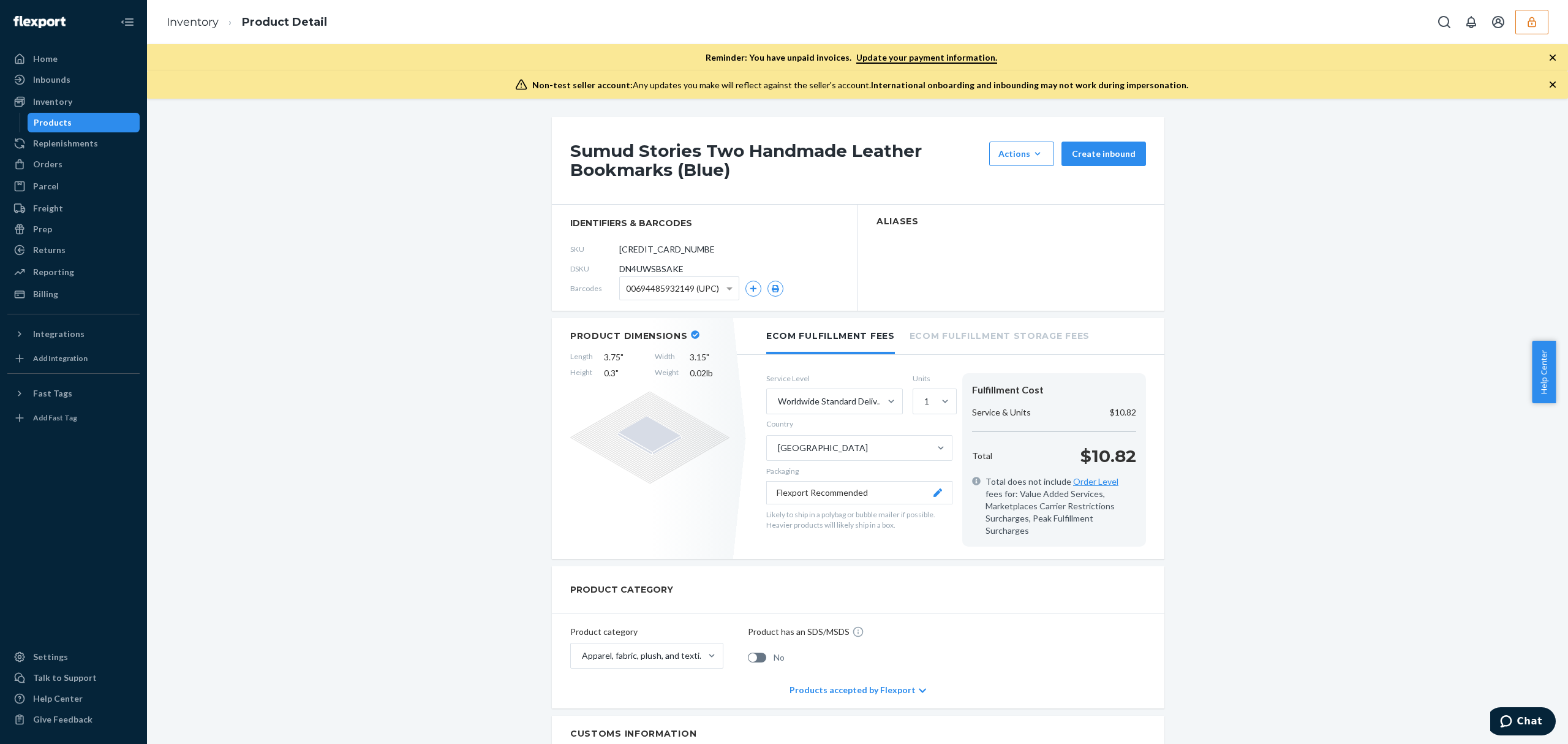
click at [650, 269] on span "DN4UWSBSAKE" at bounding box center [651, 269] width 64 height 12
copy span "DN4UWSBSAKE"
click at [184, 17] on link "Inventory" at bounding box center [192, 22] width 52 height 13
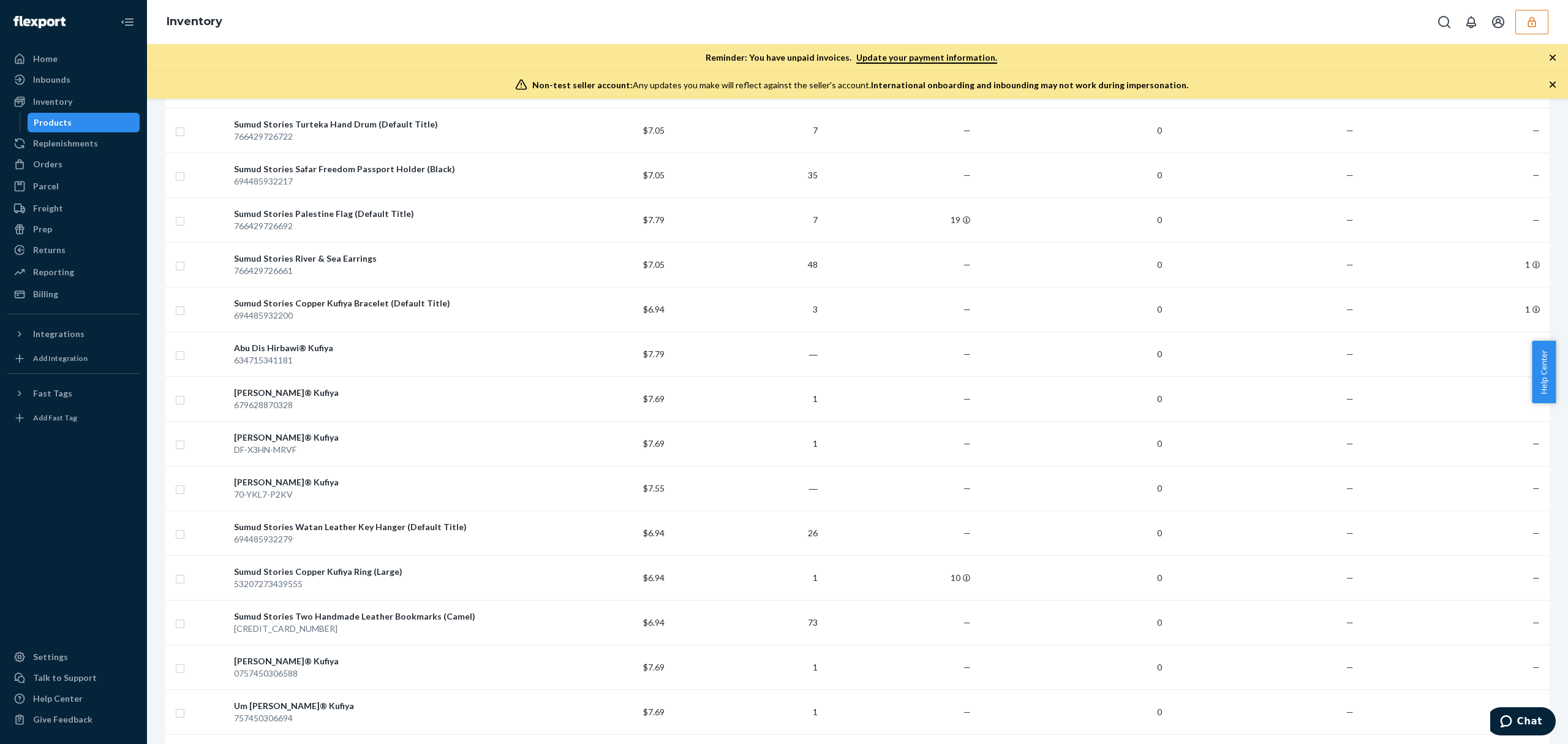
scroll to position [434, 0]
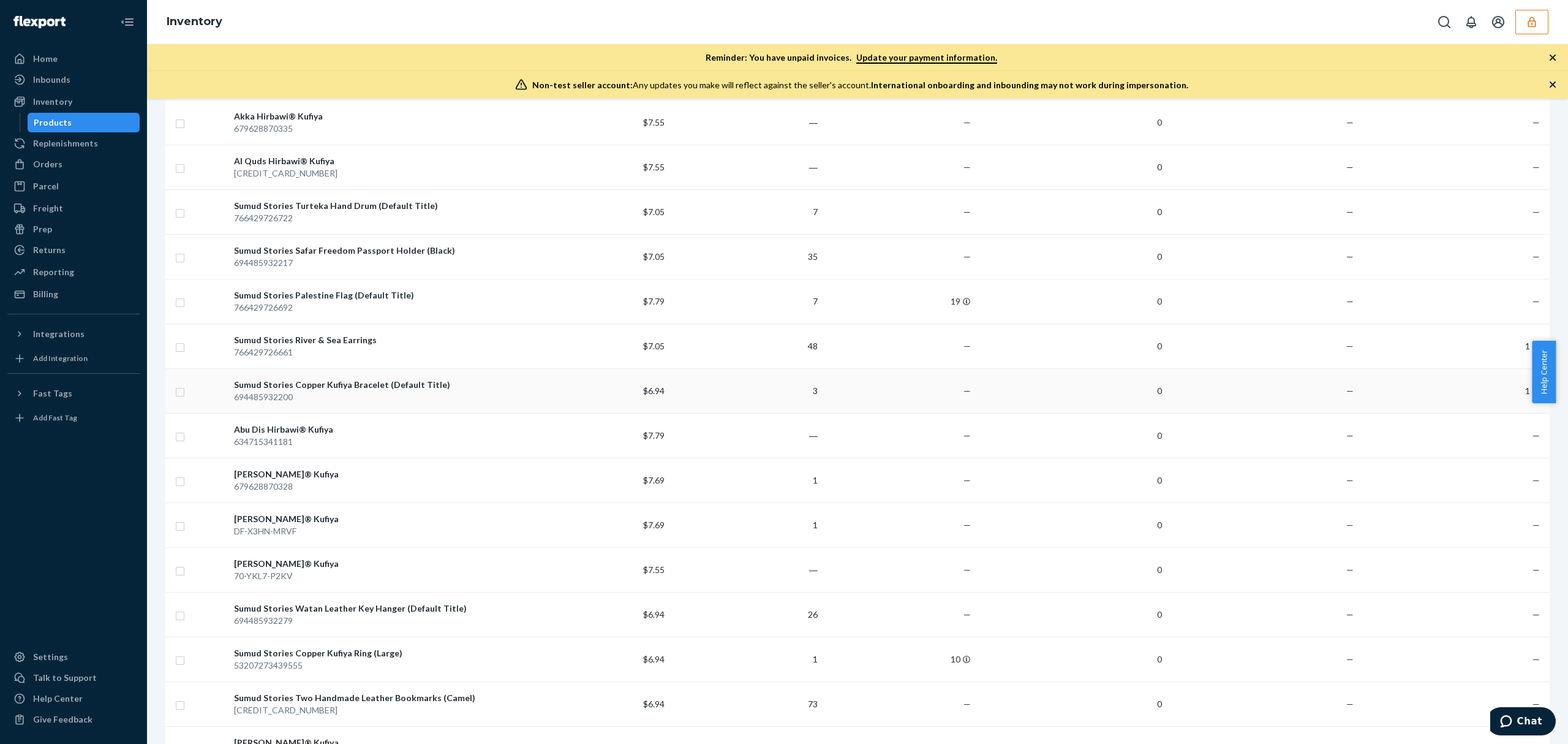
click at [1312, 398] on td "—" at bounding box center [1262, 390] width 191 height 45
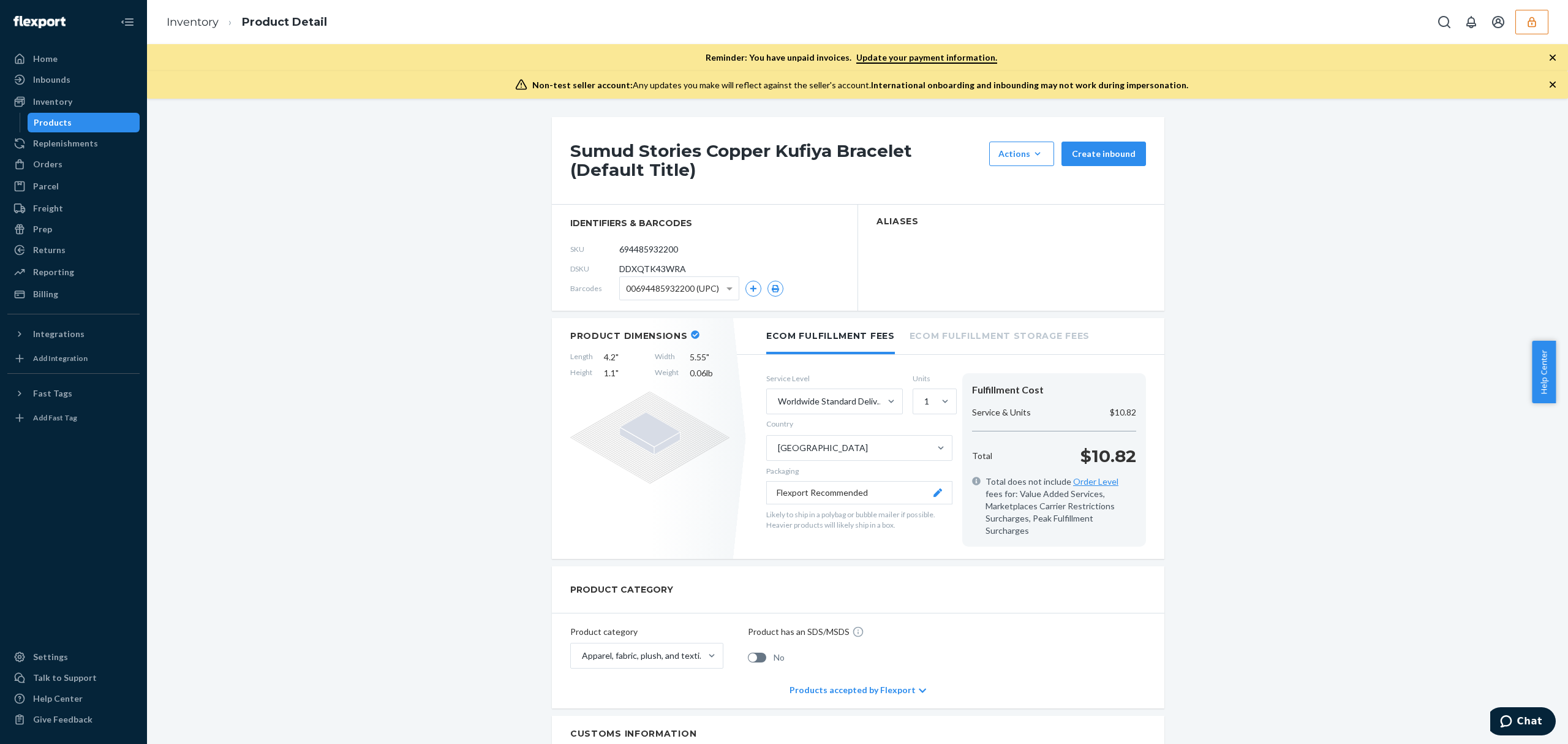
click at [656, 268] on span "DDXQTK43WRA" at bounding box center [652, 269] width 66 height 12
copy span "DDXQTK43WRA"
click at [206, 25] on link "Inventory" at bounding box center [192, 22] width 52 height 13
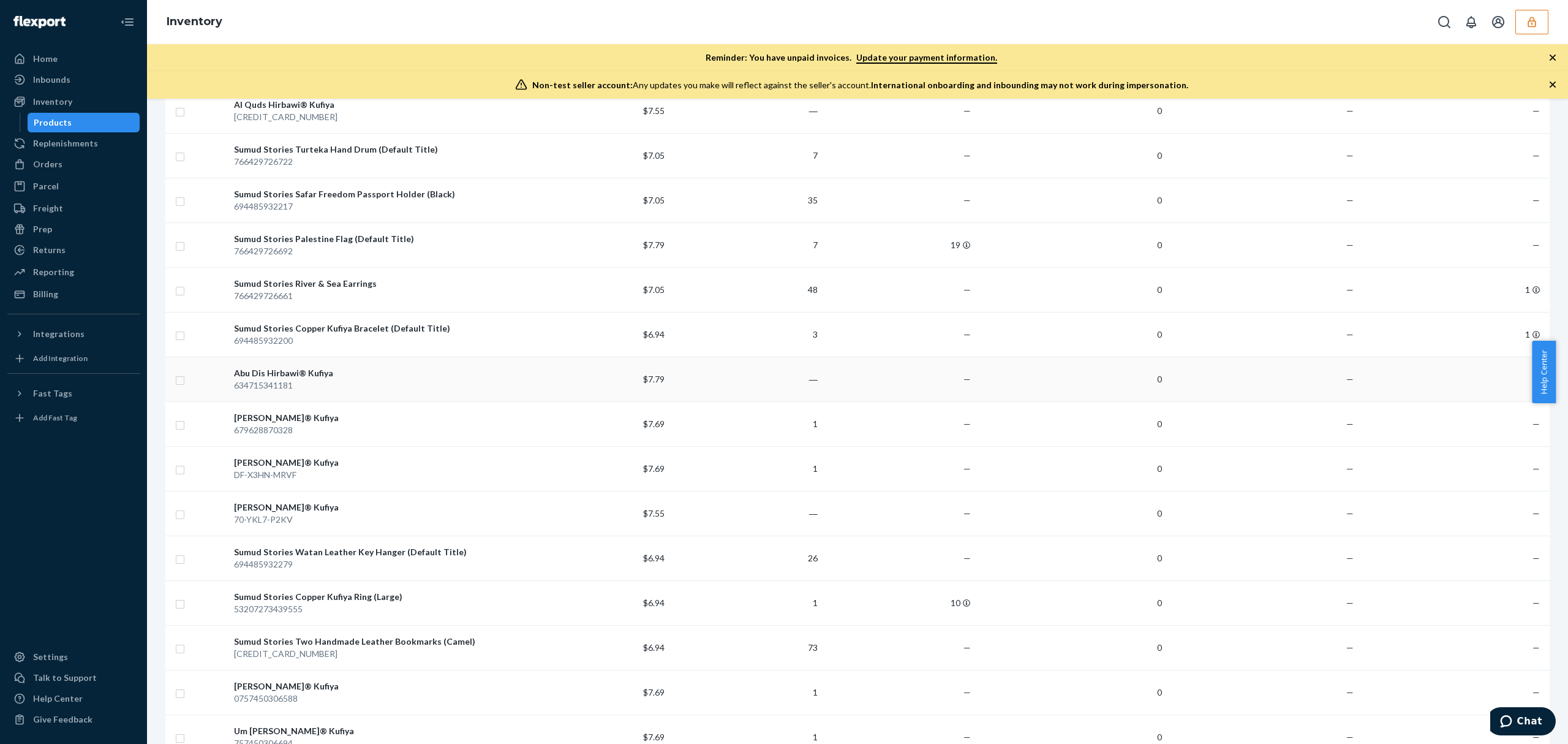
scroll to position [572, 0]
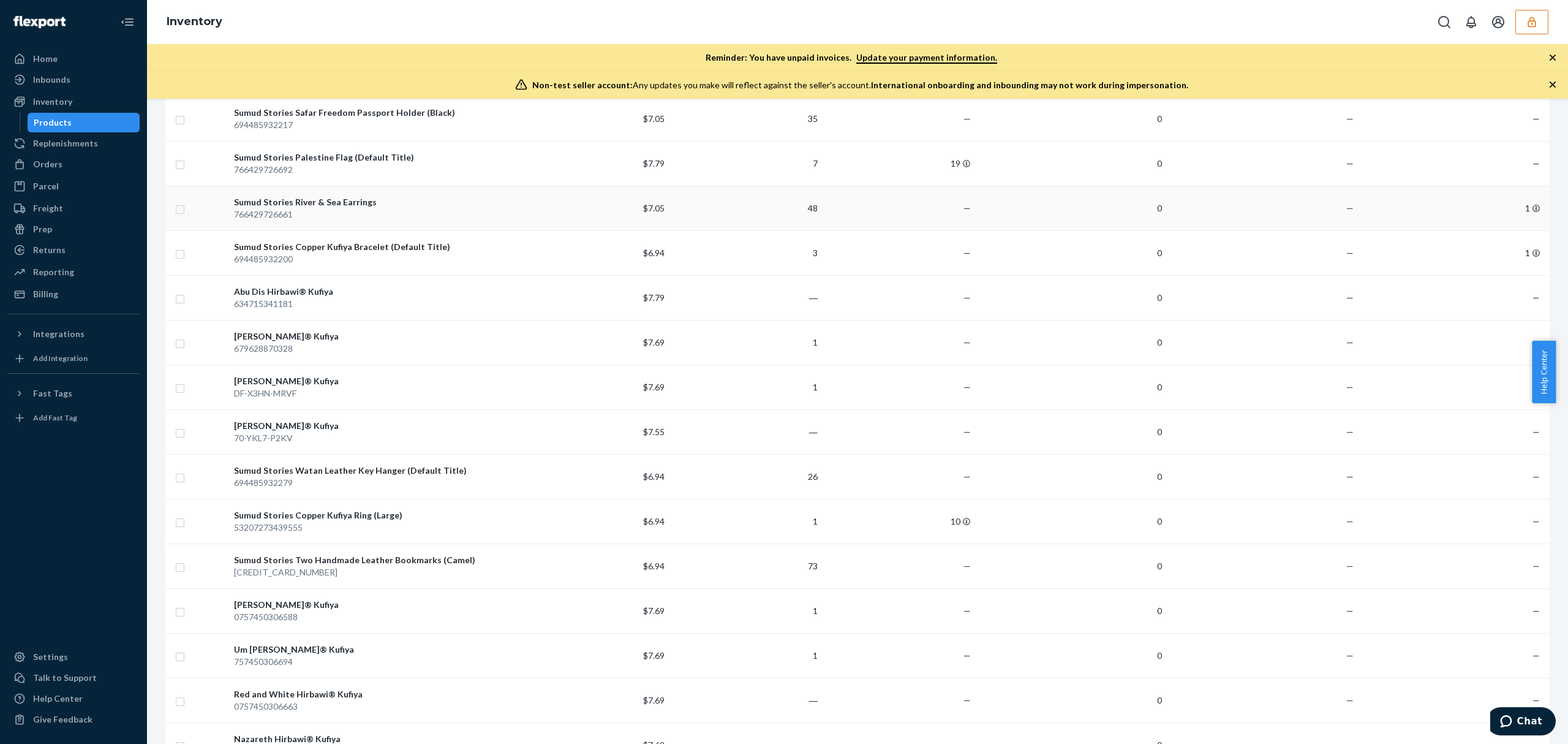
click at [1409, 210] on td "1" at bounding box center [1454, 208] width 191 height 45
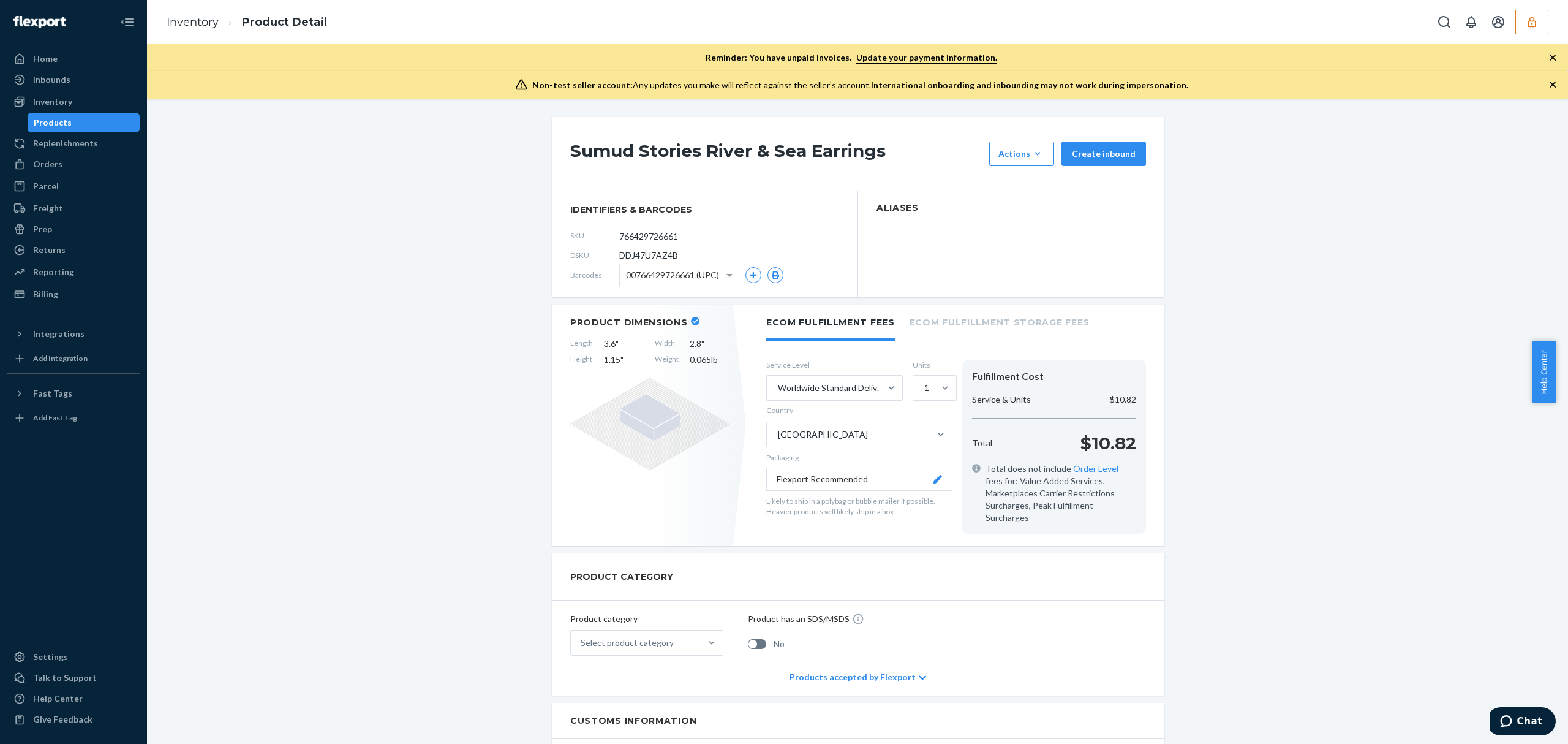
click at [650, 251] on span "DDJ47U7AZ4B" at bounding box center [648, 255] width 59 height 12
copy span "DDJ47U7AZ4B"
click at [197, 15] on li "Inventory" at bounding box center [192, 22] width 52 height 16
click at [192, 19] on link "Inventory" at bounding box center [192, 22] width 52 height 13
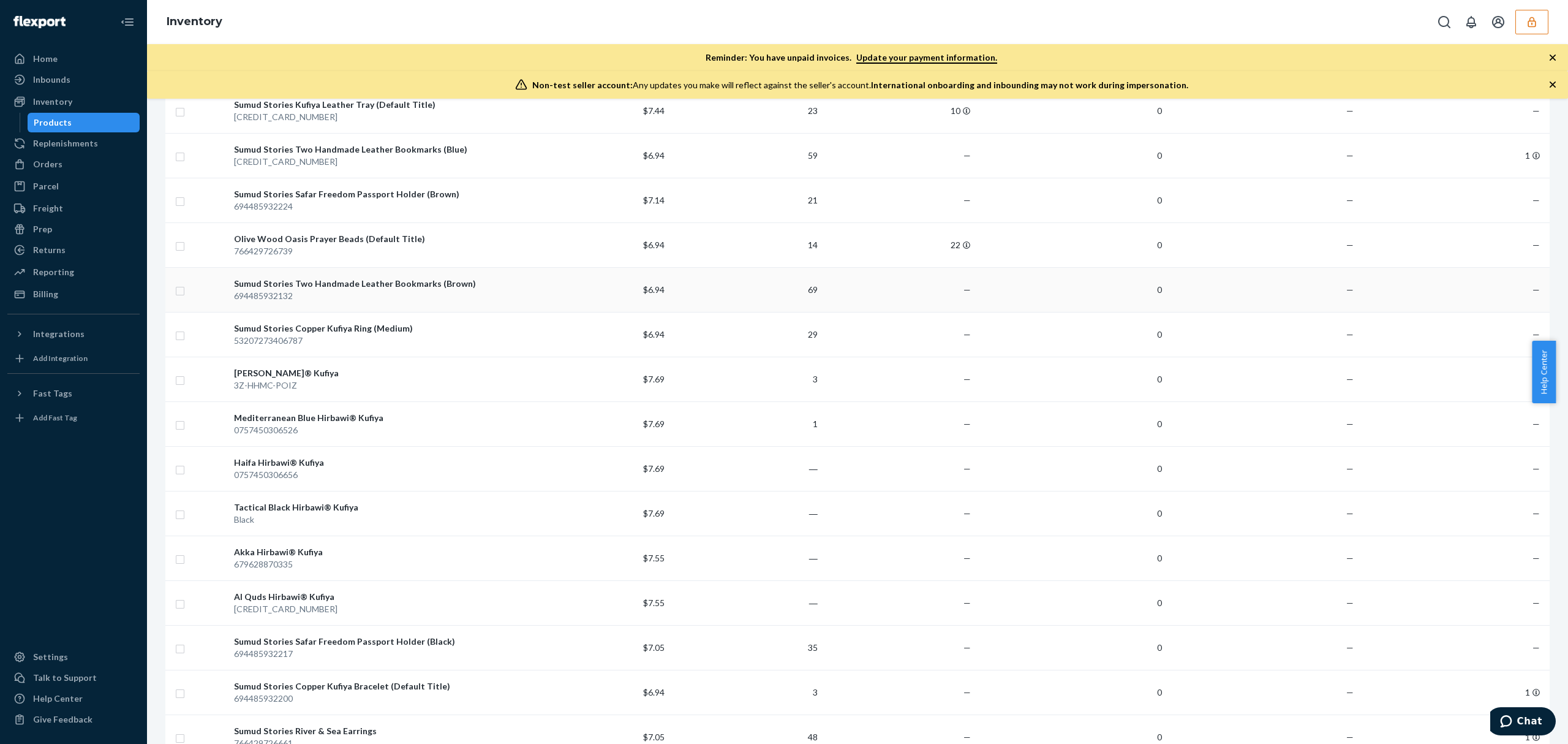
scroll to position [408, 0]
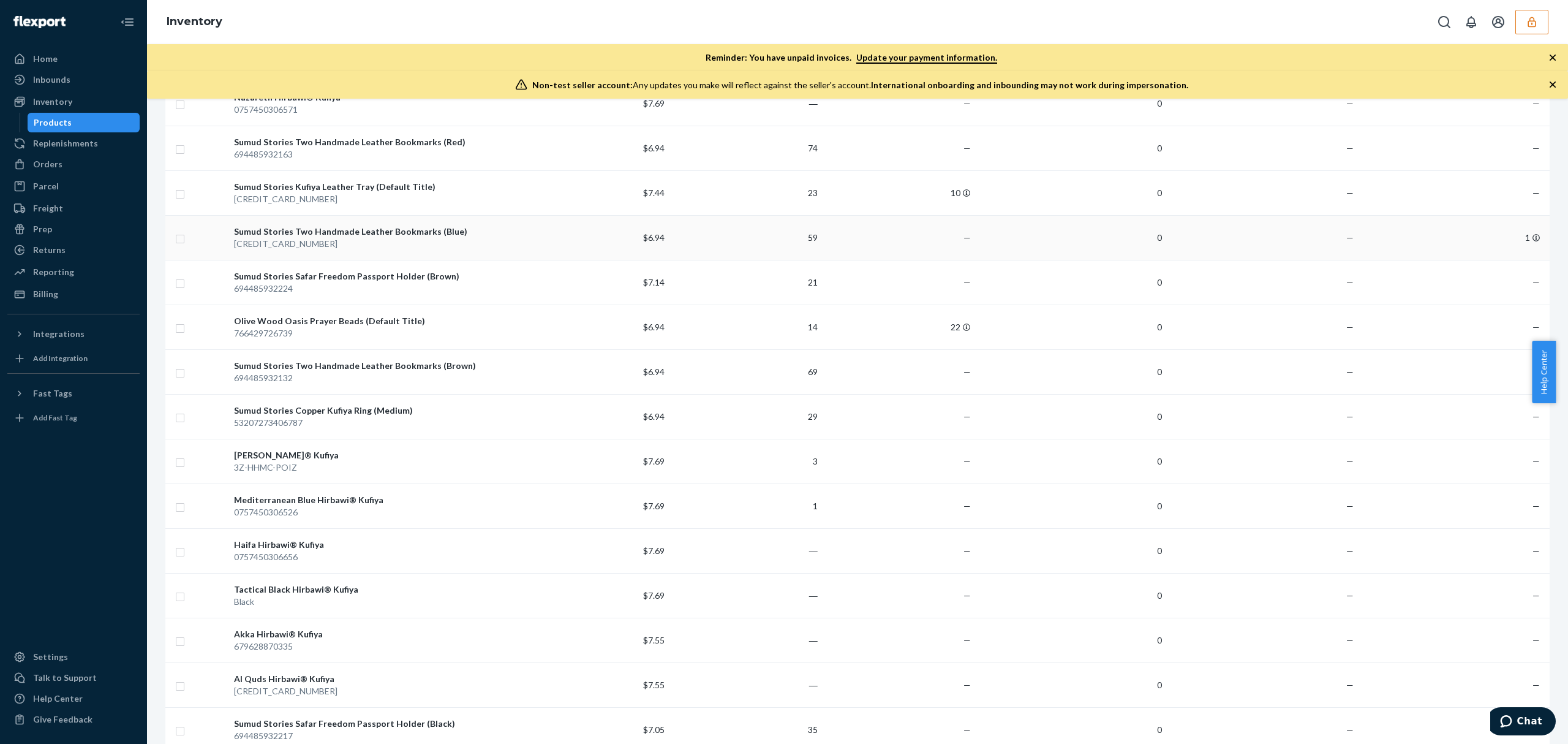
click at [1419, 248] on td "1" at bounding box center [1454, 237] width 191 height 45
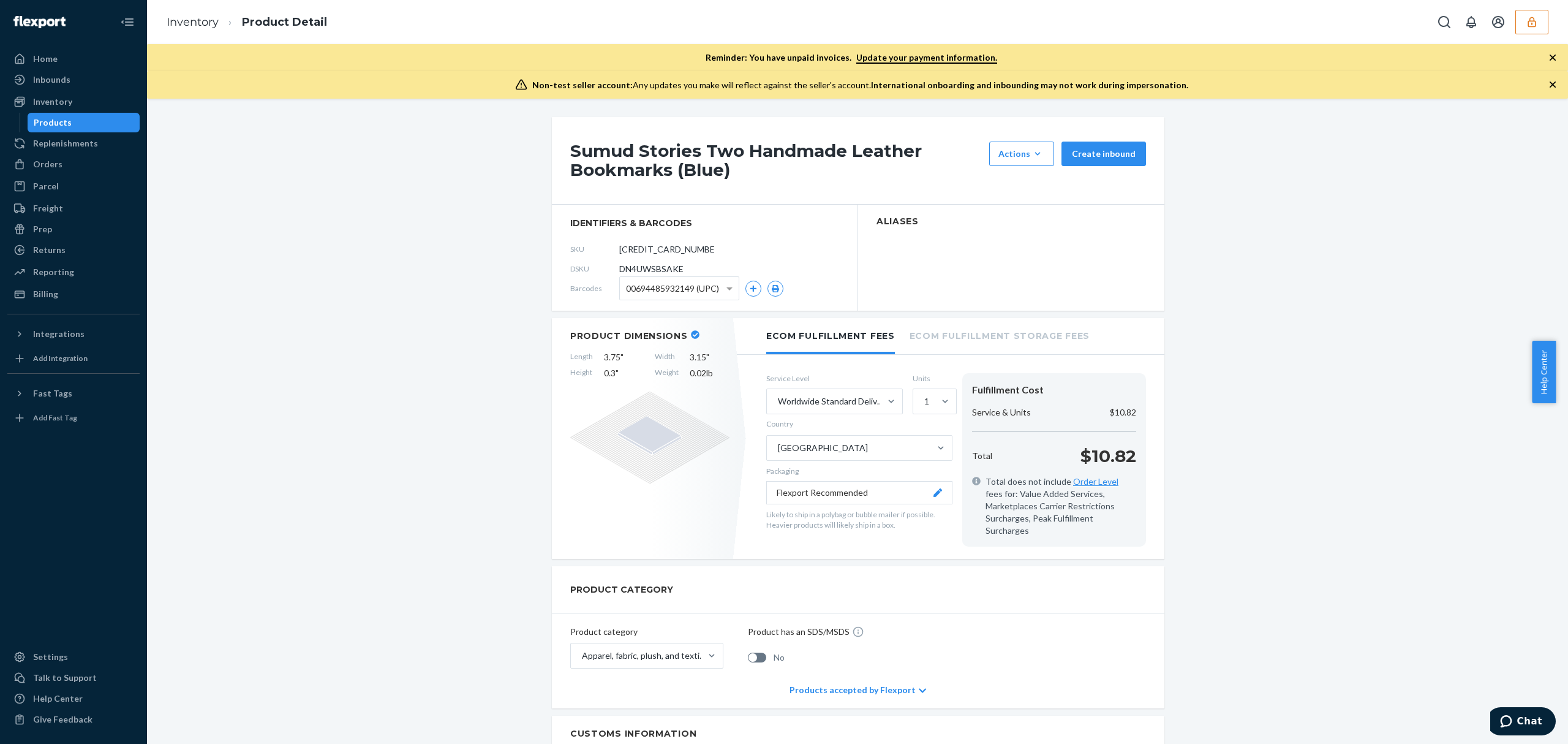
click at [641, 265] on span "DN4UWSBSAKE" at bounding box center [651, 269] width 64 height 12
copy span "DN4UWSBSAKE"
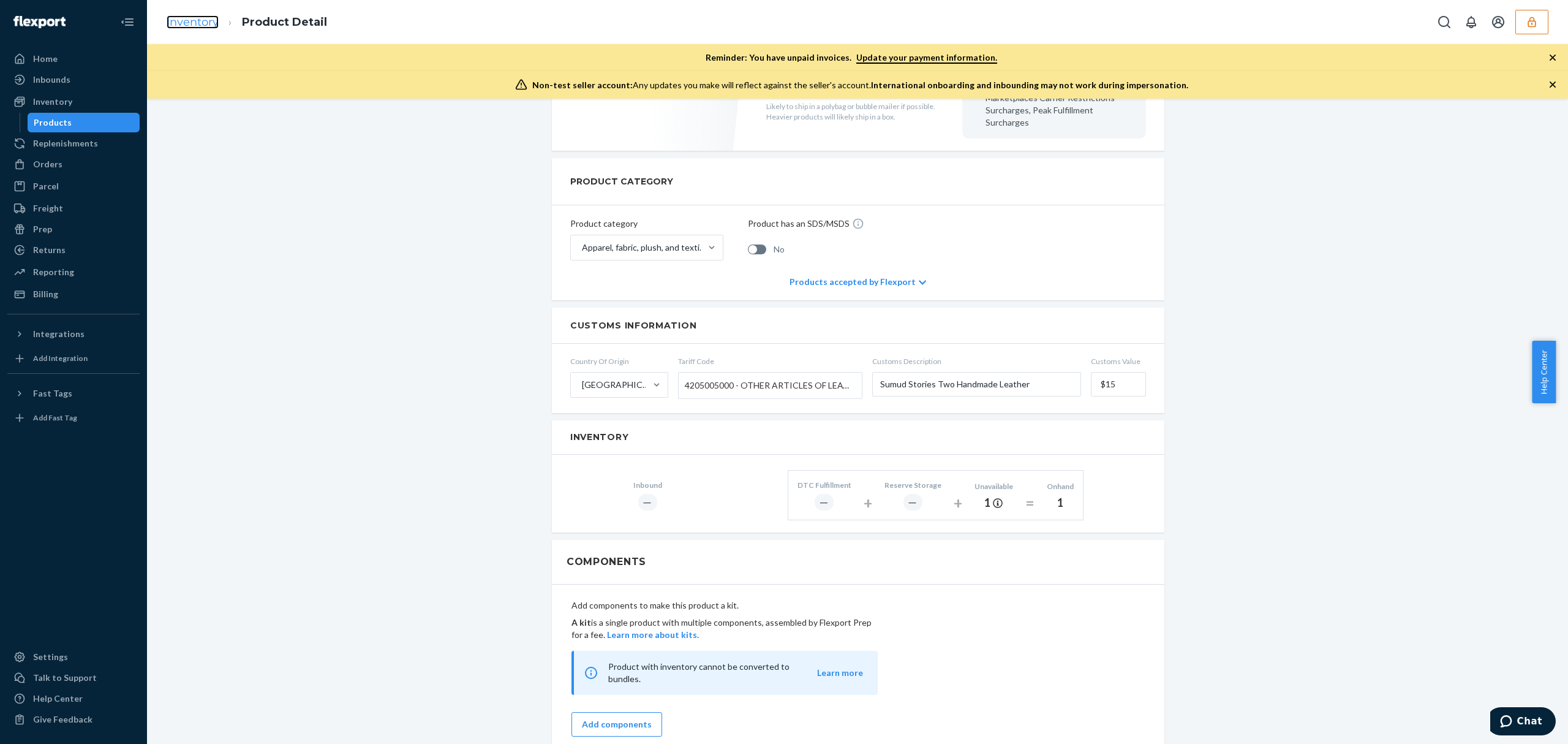
click at [178, 23] on link "Inventory" at bounding box center [192, 22] width 52 height 13
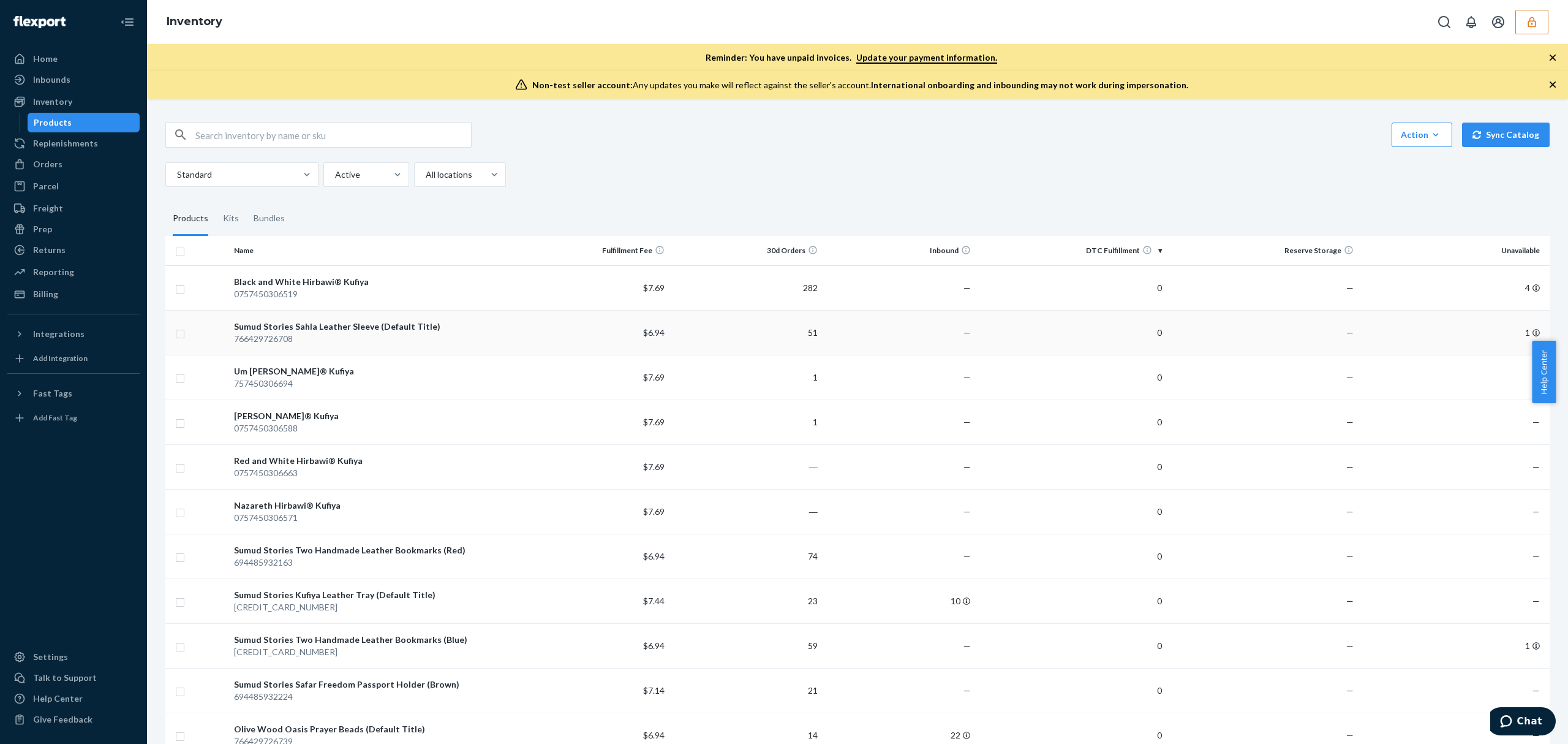
click at [1382, 339] on td "1" at bounding box center [1454, 332] width 191 height 45
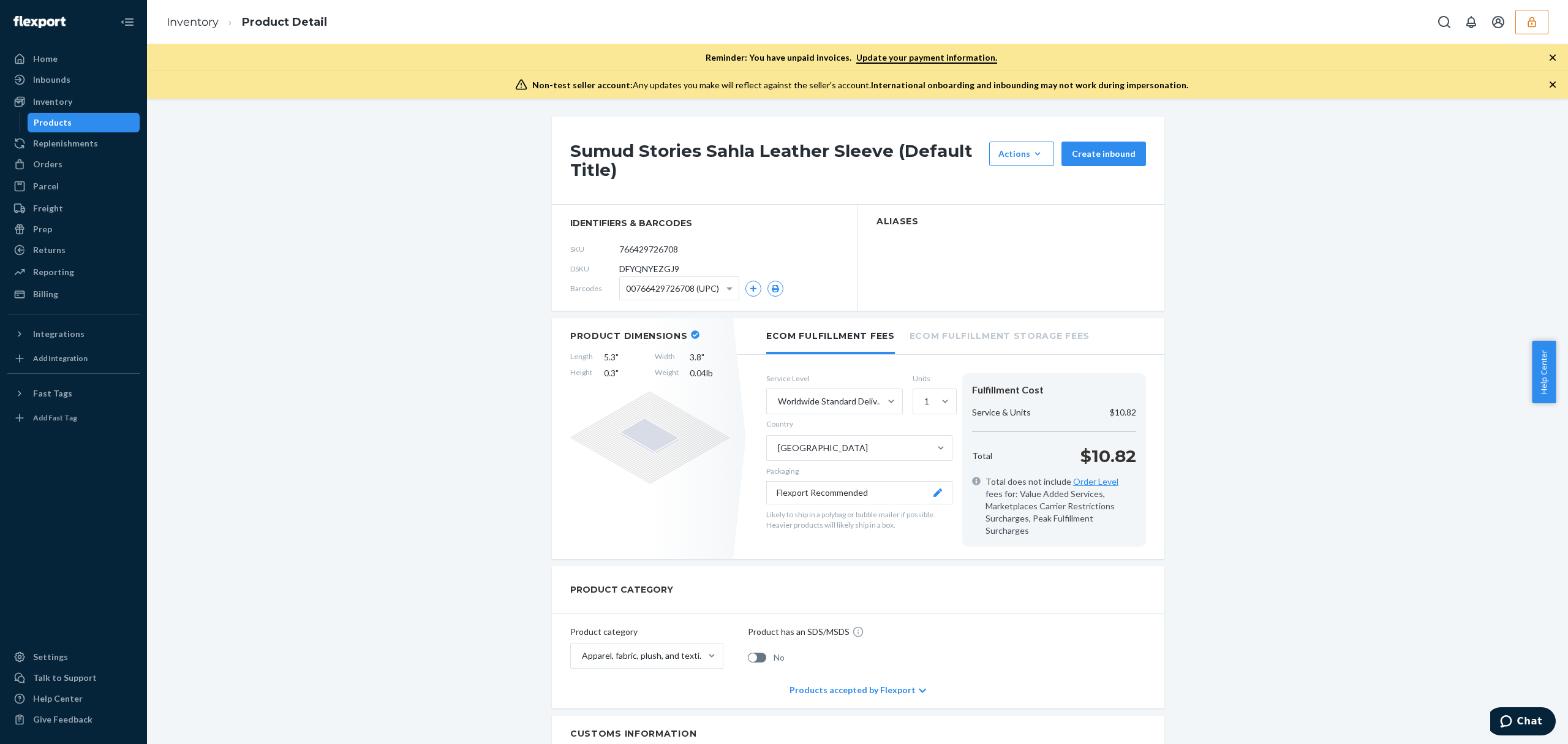
click at [652, 267] on span "DFYQNYEZGJ9" at bounding box center [649, 269] width 60 height 12
copy span "DFYQNYEZGJ9"
click at [177, 27] on link "Inventory" at bounding box center [192, 22] width 52 height 13
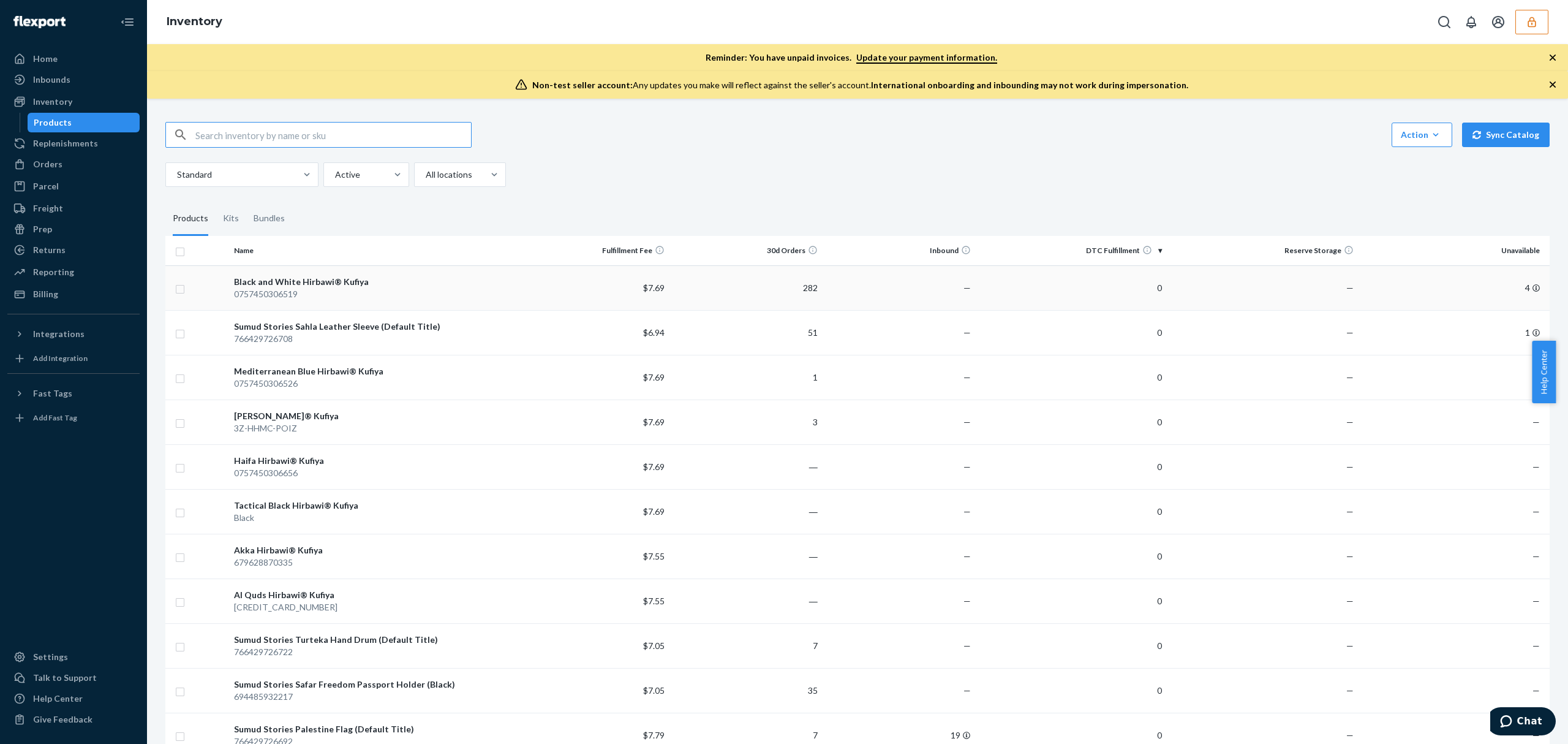
click at [1439, 290] on td "4" at bounding box center [1454, 288] width 191 height 45
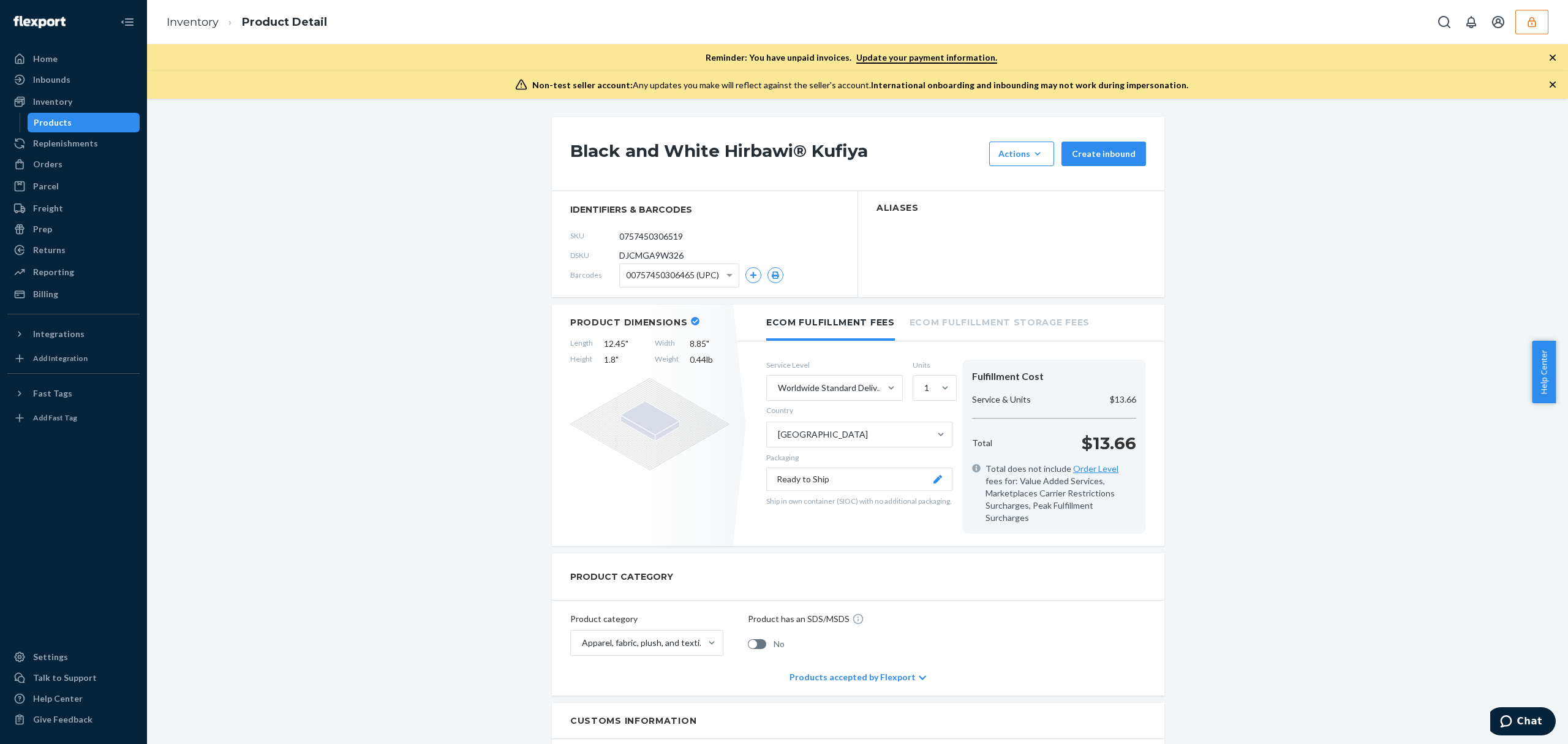
click at [645, 254] on span "DJCMGA9W326" at bounding box center [651, 255] width 64 height 12
copy span "DJCMGA9W326"
click at [198, 22] on link "Inventory" at bounding box center [192, 22] width 52 height 13
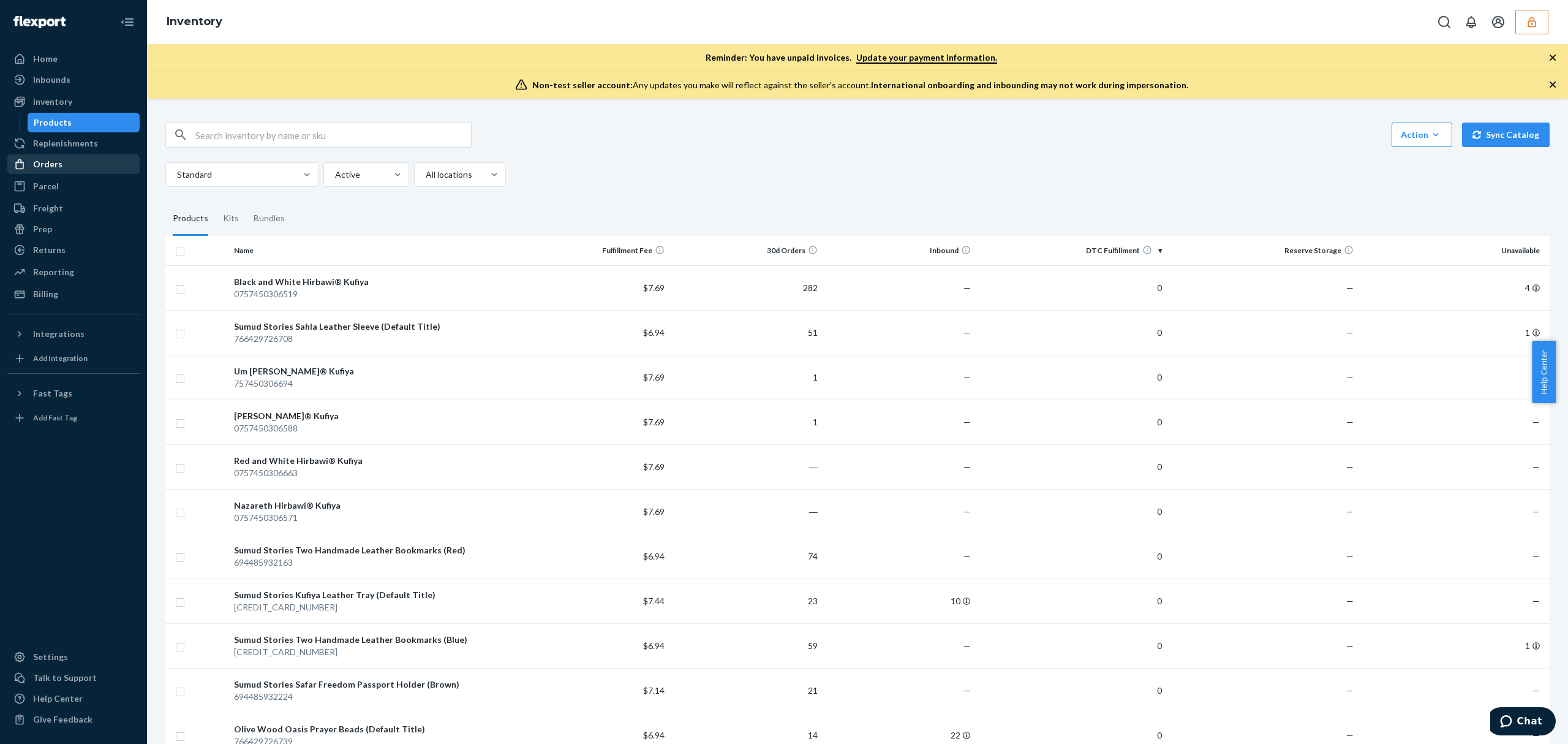
click at [62, 173] on div "Orders Ecommerce Orders Wholesale Orders" at bounding box center [73, 165] width 132 height 21
click at [62, 170] on div "Orders" at bounding box center [73, 164] width 130 height 17
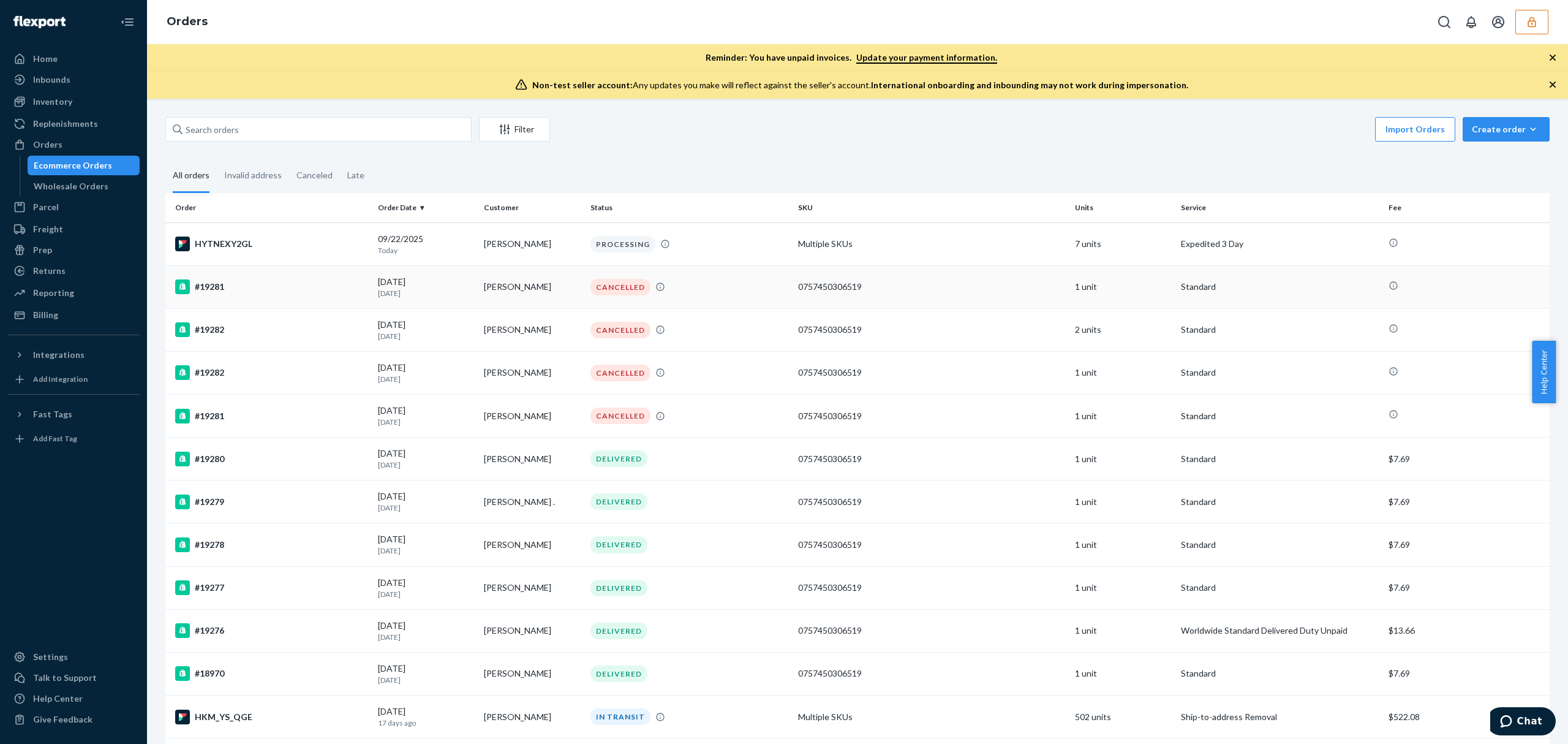
click at [529, 304] on td "[PERSON_NAME]" at bounding box center [532, 287] width 106 height 43
click at [545, 329] on td "[PERSON_NAME]" at bounding box center [532, 329] width 106 height 43
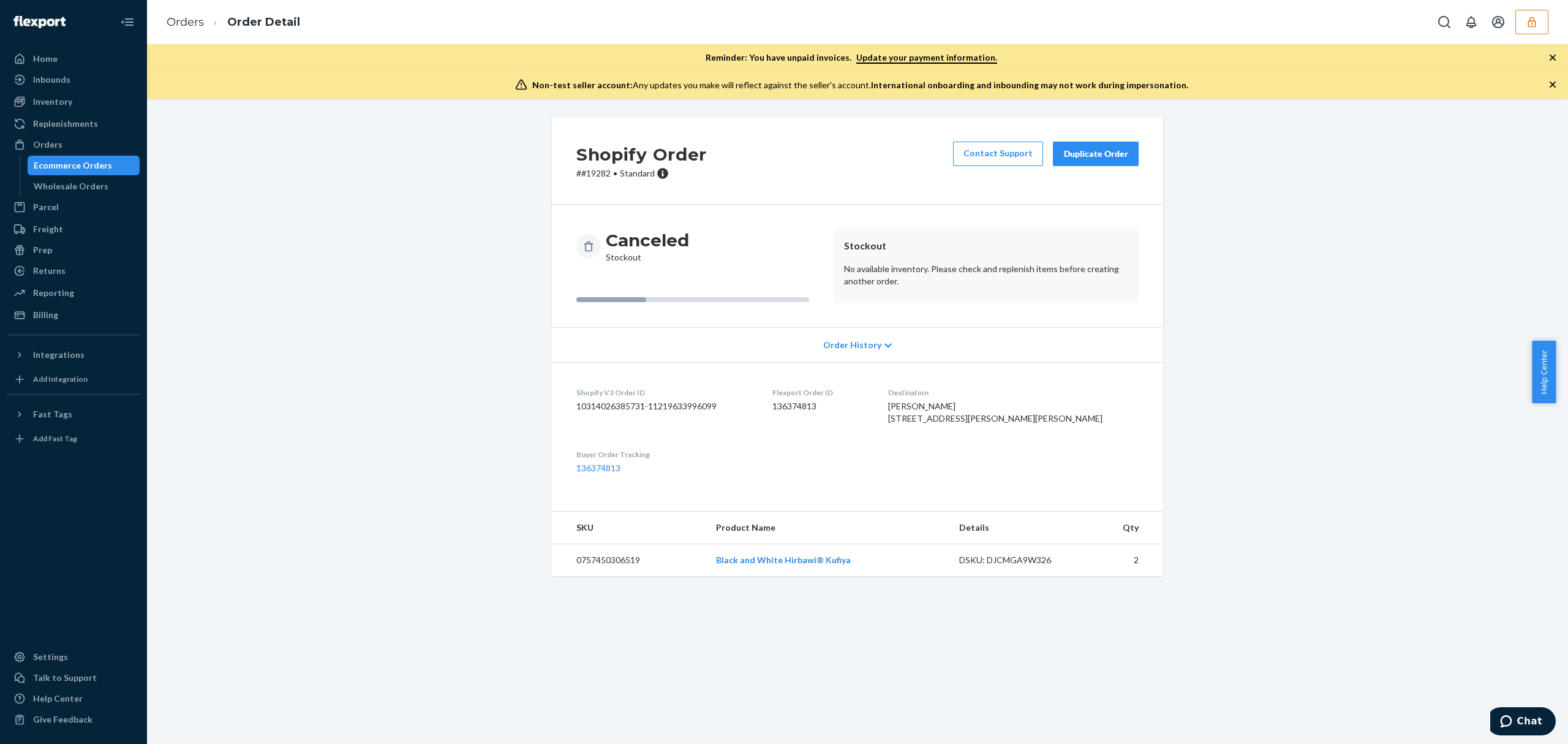
click at [1005, 566] on div "DSKU: DJCMGA9W326" at bounding box center [1017, 560] width 115 height 12
copy div "DJCMGA9W326"
click at [1020, 566] on div "DSKU: DJCMGA9W326" at bounding box center [1017, 560] width 115 height 12
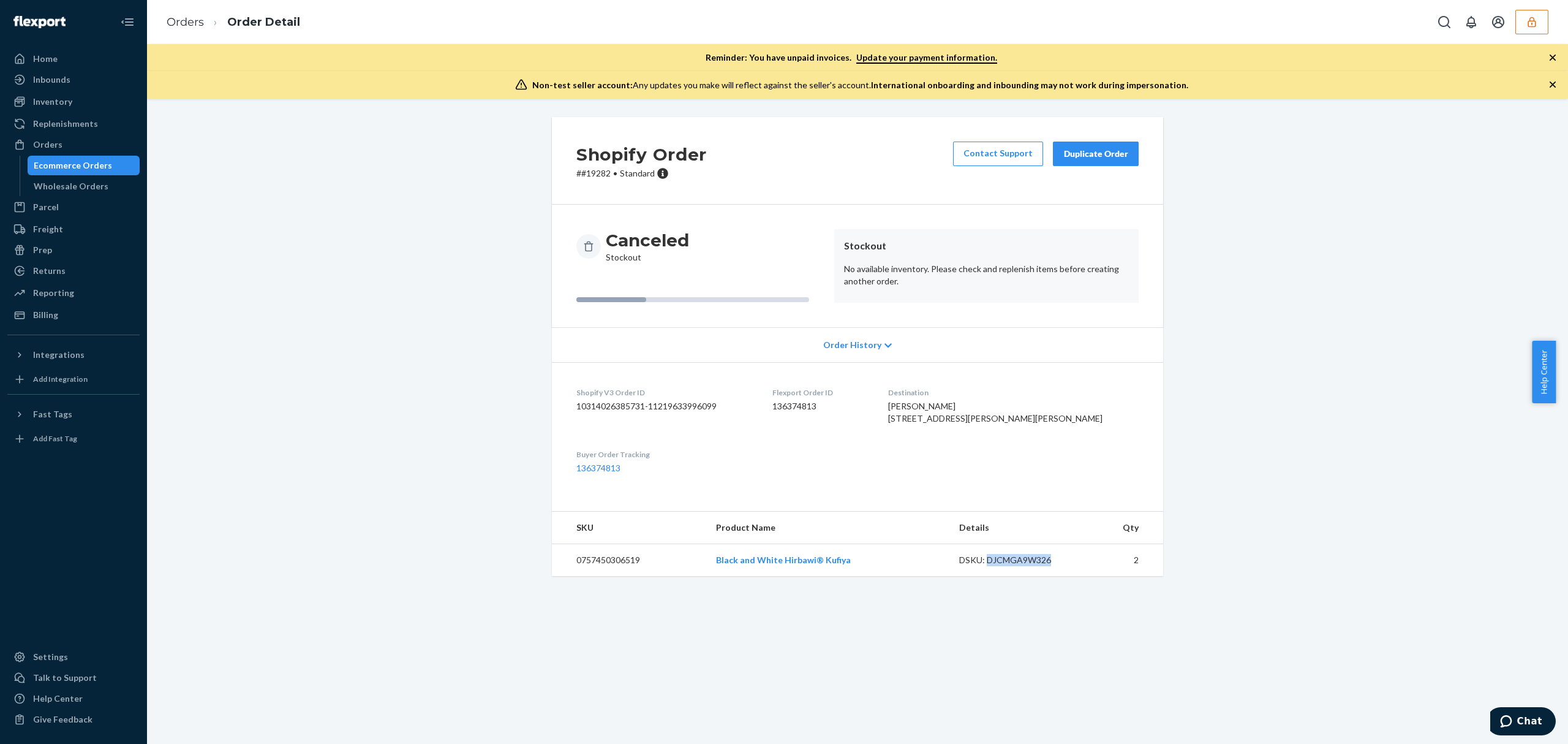
copy div "DJCMGA9W326"
click at [184, 25] on link "Orders" at bounding box center [185, 22] width 37 height 13
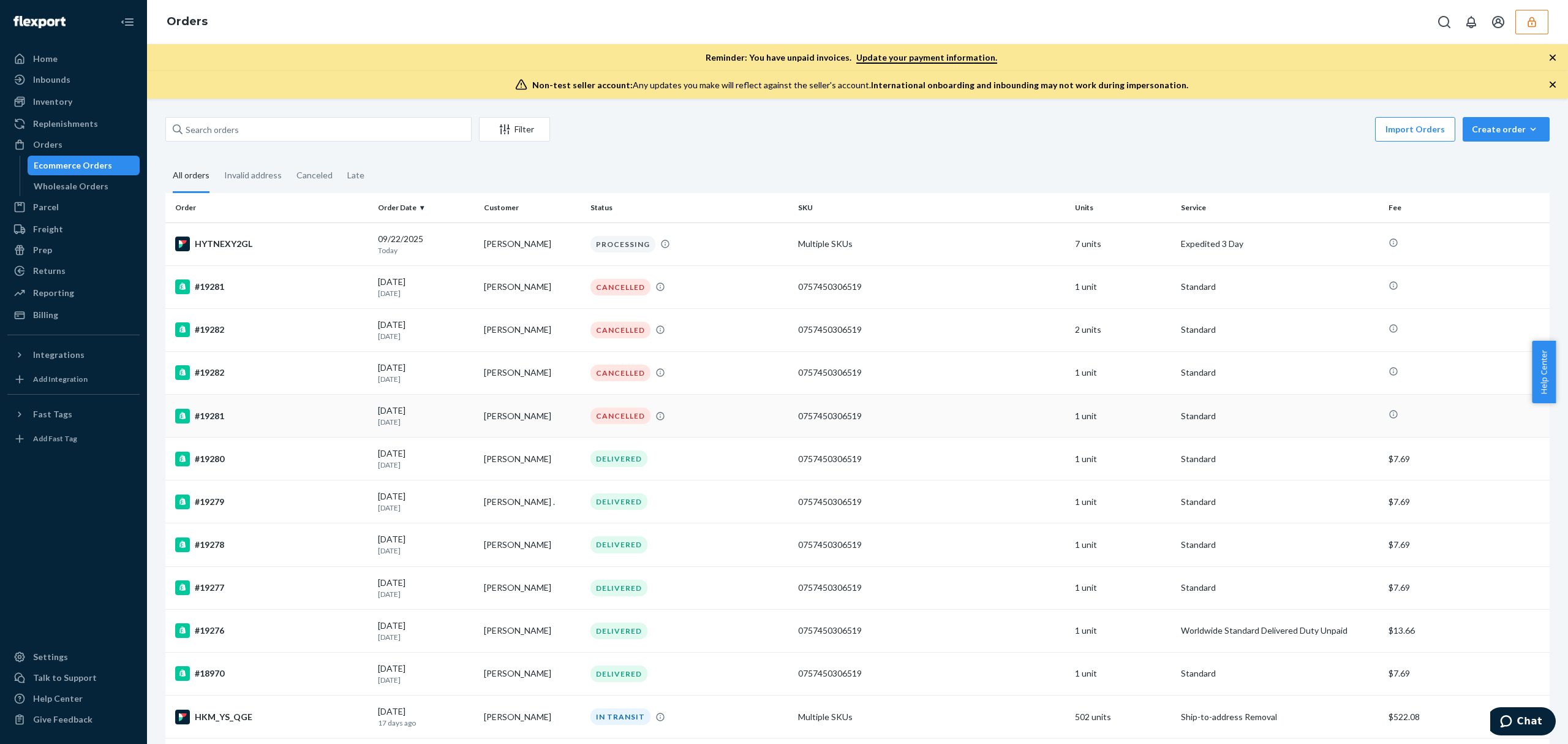
click at [681, 429] on td "CANCELLED" at bounding box center [689, 416] width 207 height 43
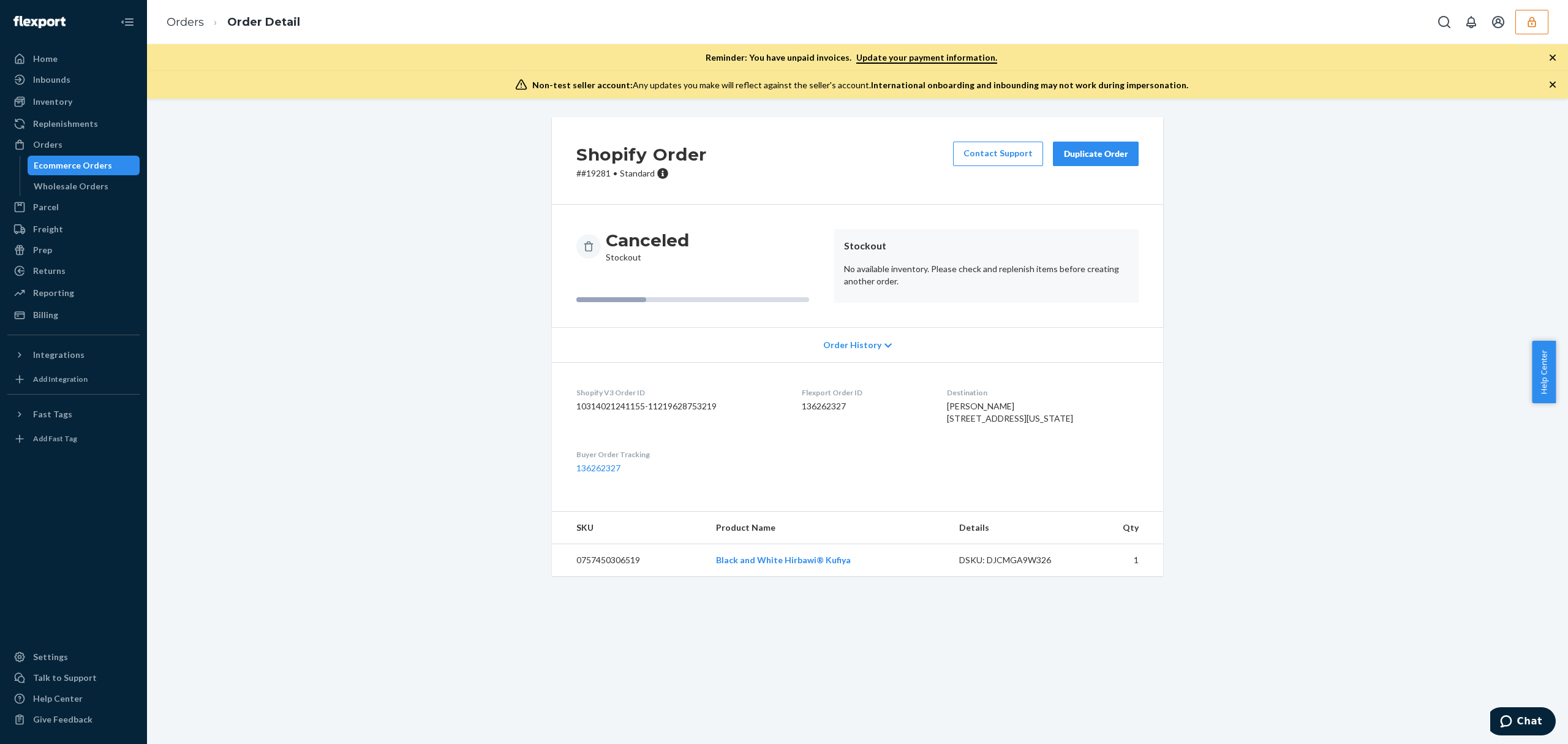
click at [885, 342] on icon at bounding box center [888, 345] width 7 height 8
